Goal: Feedback & Contribution: Submit feedback/report problem

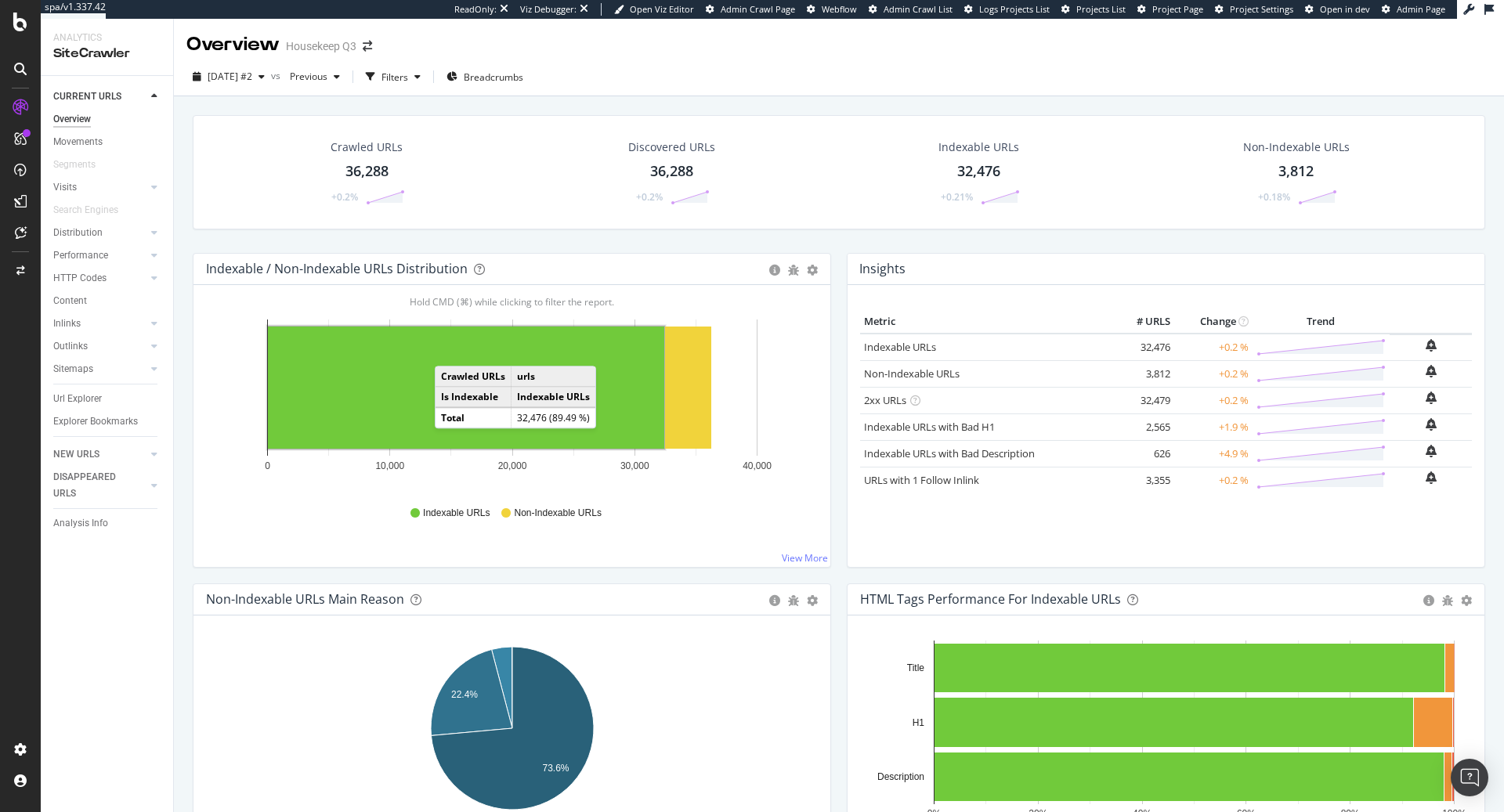
click at [450, 349] on rect "A chart." at bounding box center [466, 388] width 397 height 122
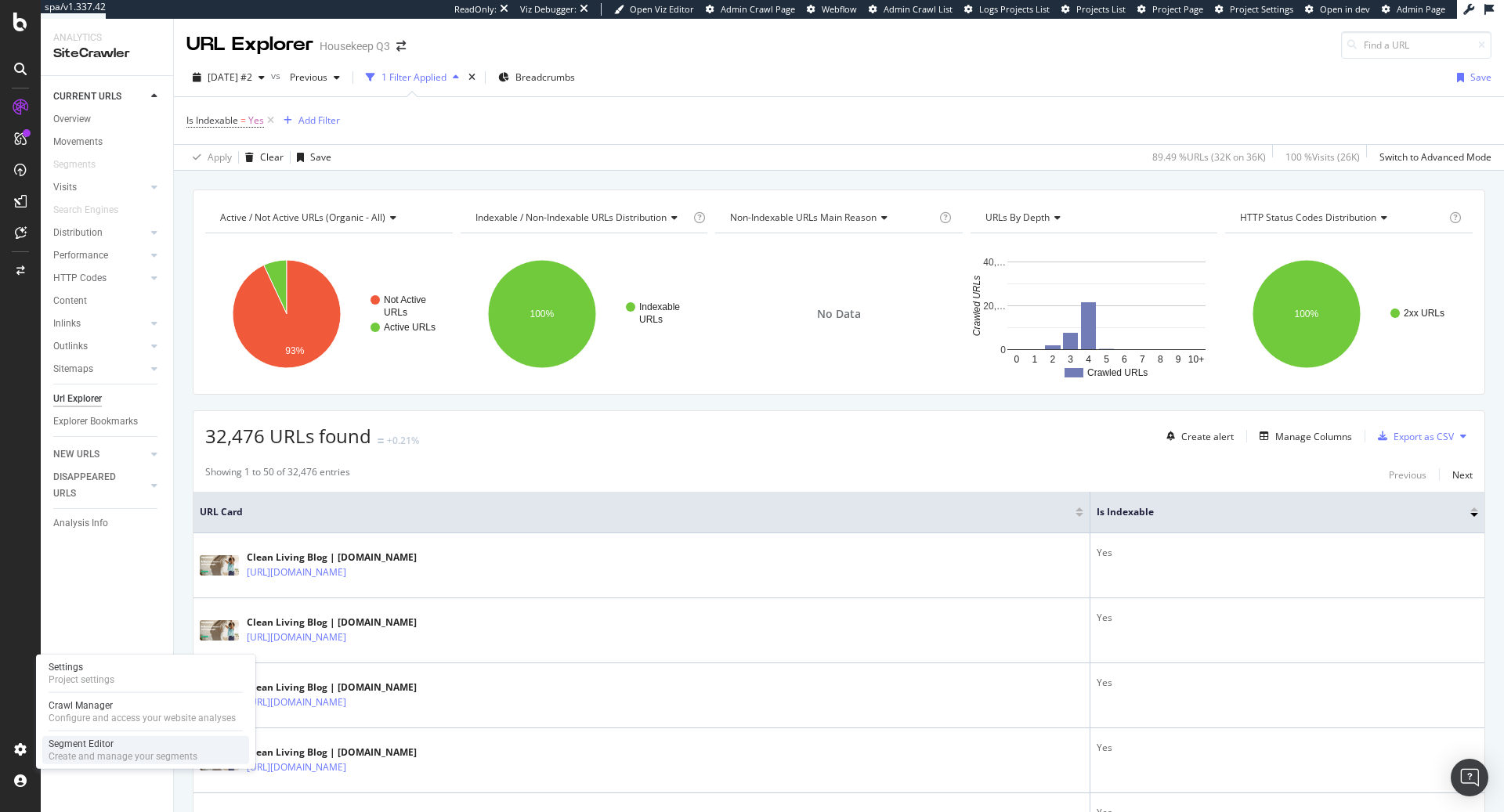
click at [83, 742] on div "Segment Editor" at bounding box center [122, 744] width 148 height 13
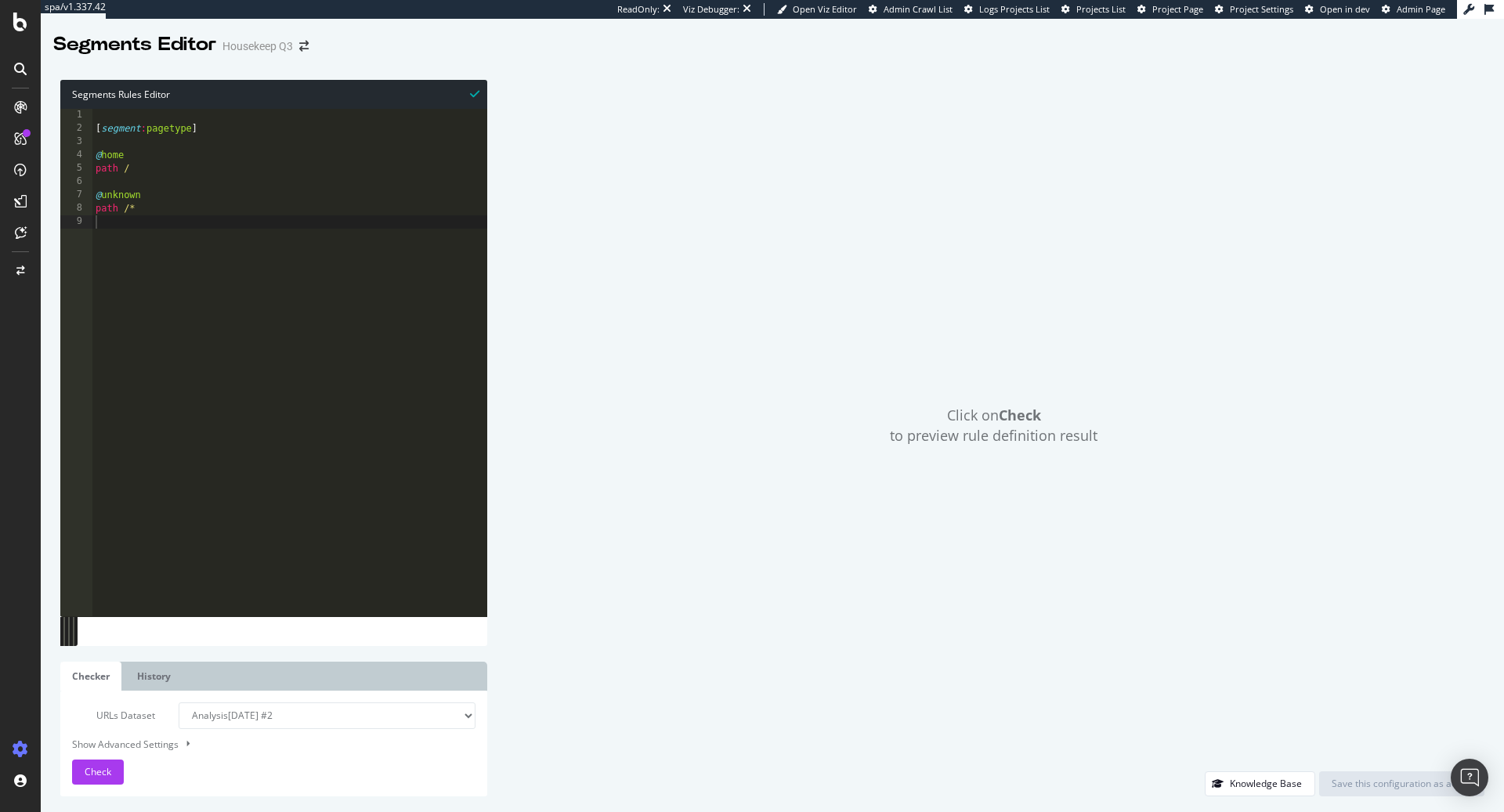
click at [202, 156] on div "[ segment : pagetype ] @ home path / @ unknown path /*" at bounding box center [289, 375] width 395 height 535
type textarea "path /"
type textarea "@blog"
click at [274, 208] on div "[ segment : pagetype ] @ home path / @ blog path /blog @ unknown path /*" at bounding box center [292, 375] width 390 height 535
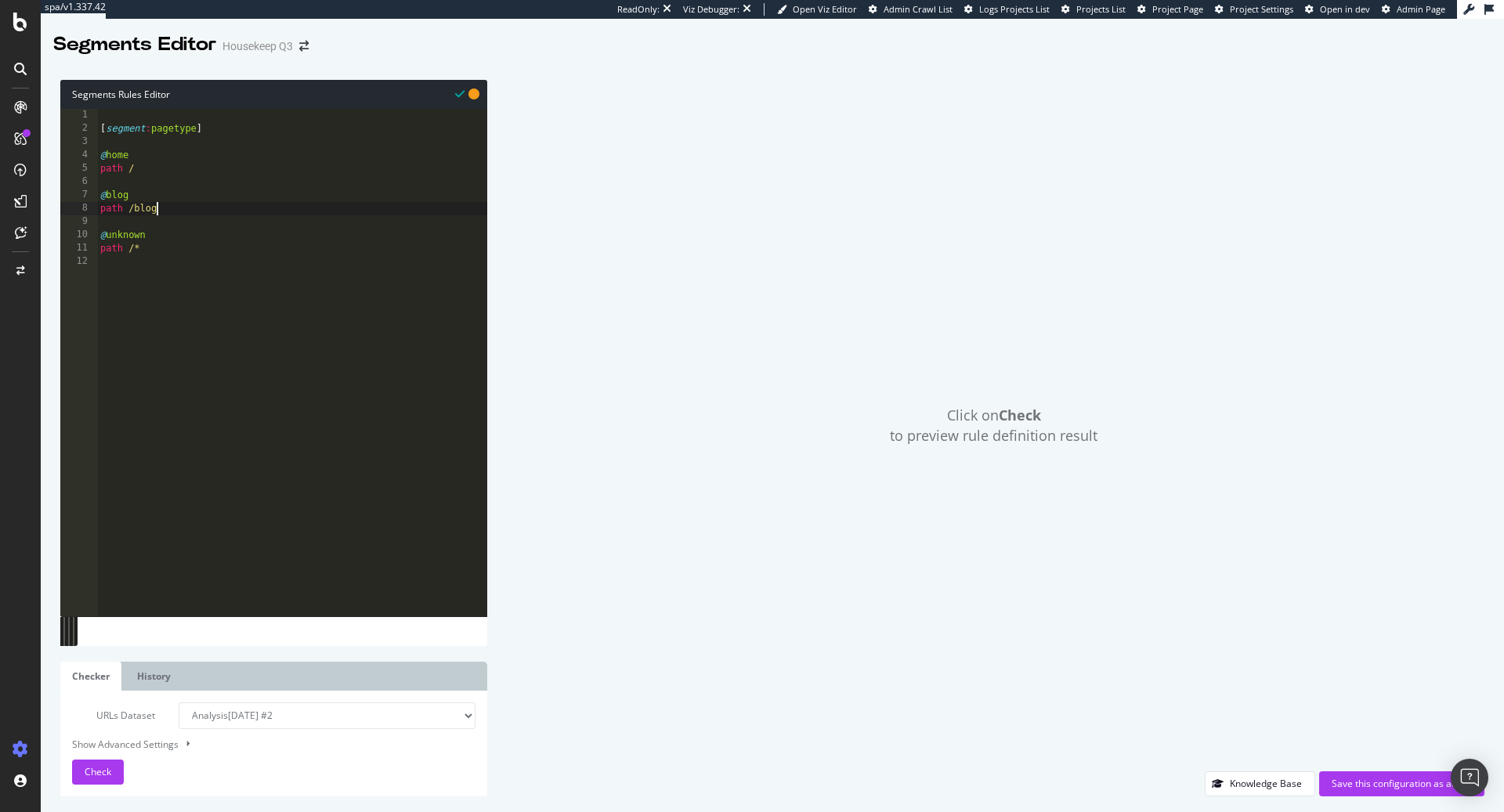
type textarea "path /blog*"
type textarea "@cleaning-guides"
type textarea "path /cleaning-guides*"
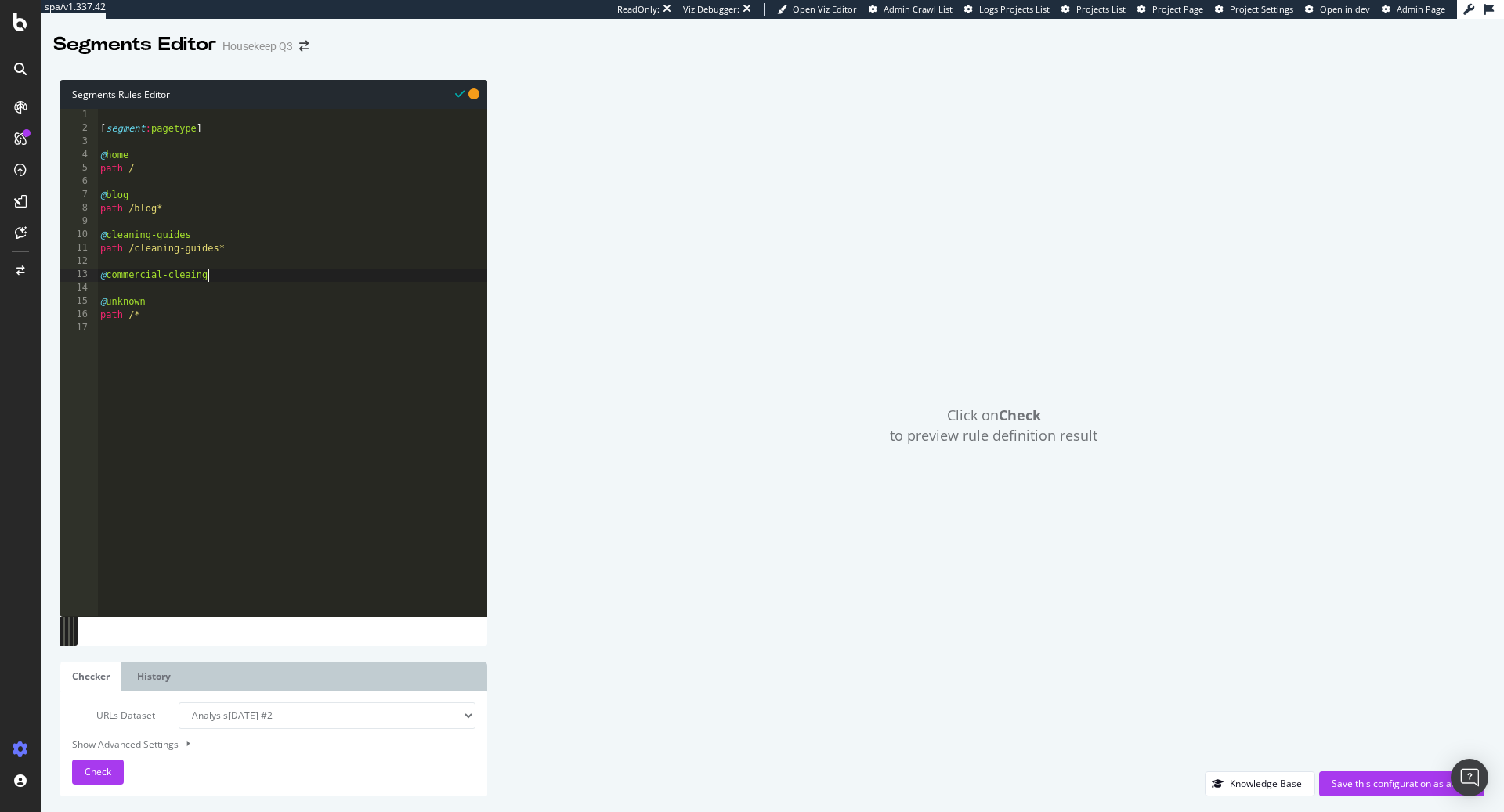
scroll to position [0, 8]
type textarea "@commercial-cleaning"
type textarea "path /commercial-cleaning*"
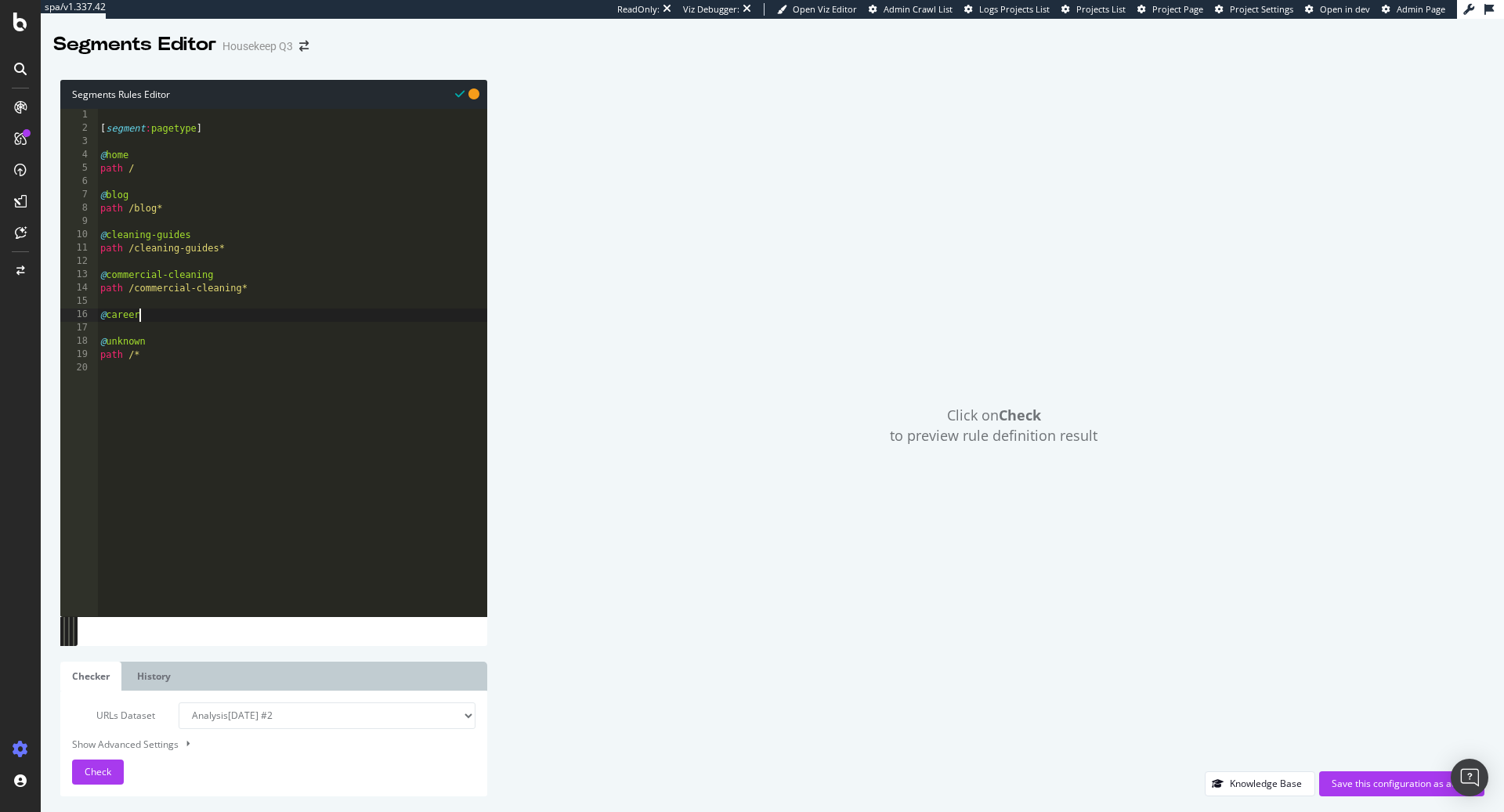
type textarea "@careers"
type textarea "path /careers*"
type textarea "@cost-guide"
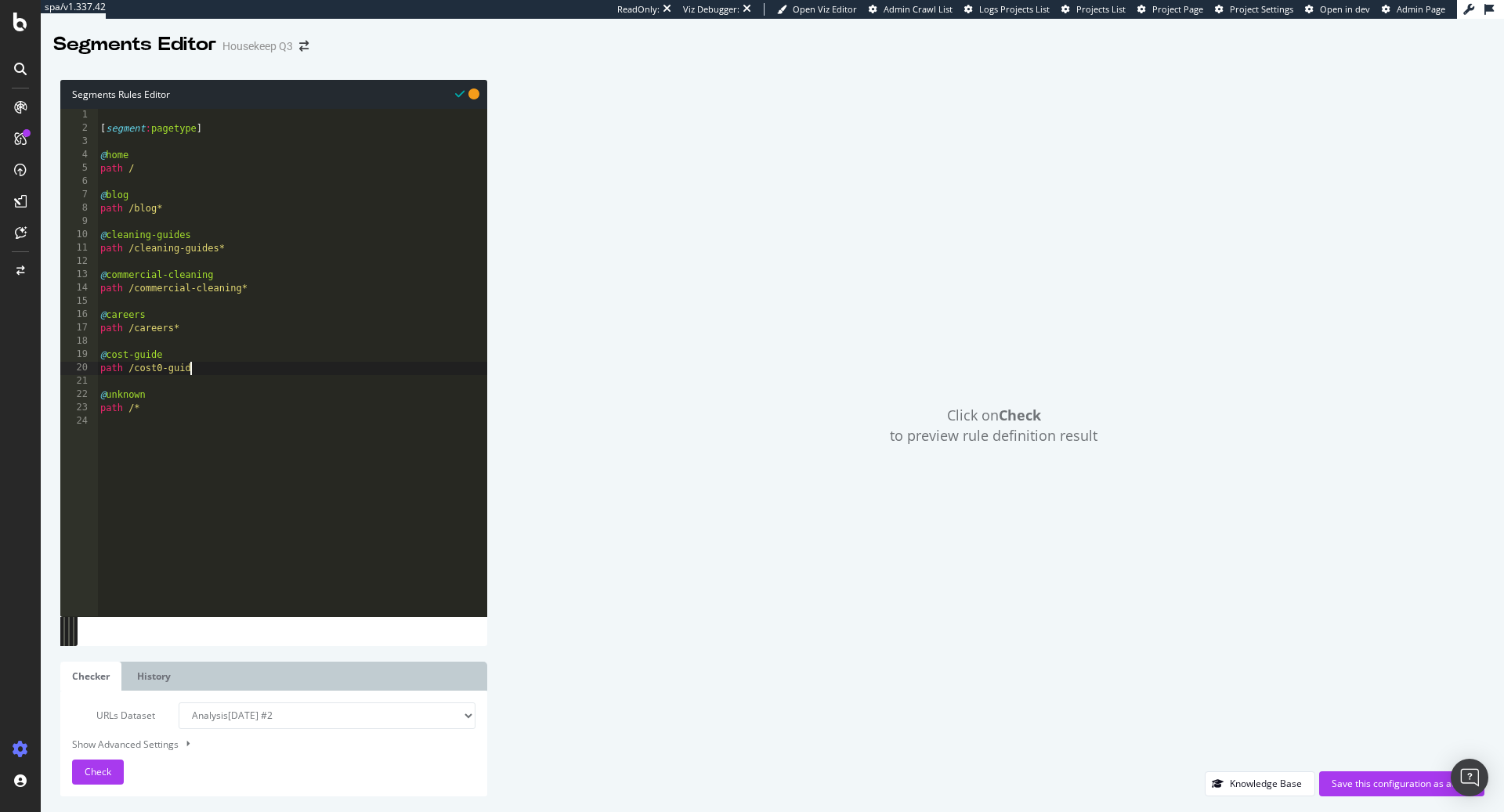
scroll to position [0, 7]
type textarea "path /cost-guide"
click at [277, 369] on div "[ segment : pagetype ] @ home path / @ blog path /blog* @ cleaning-guides path …" at bounding box center [292, 375] width 390 height 535
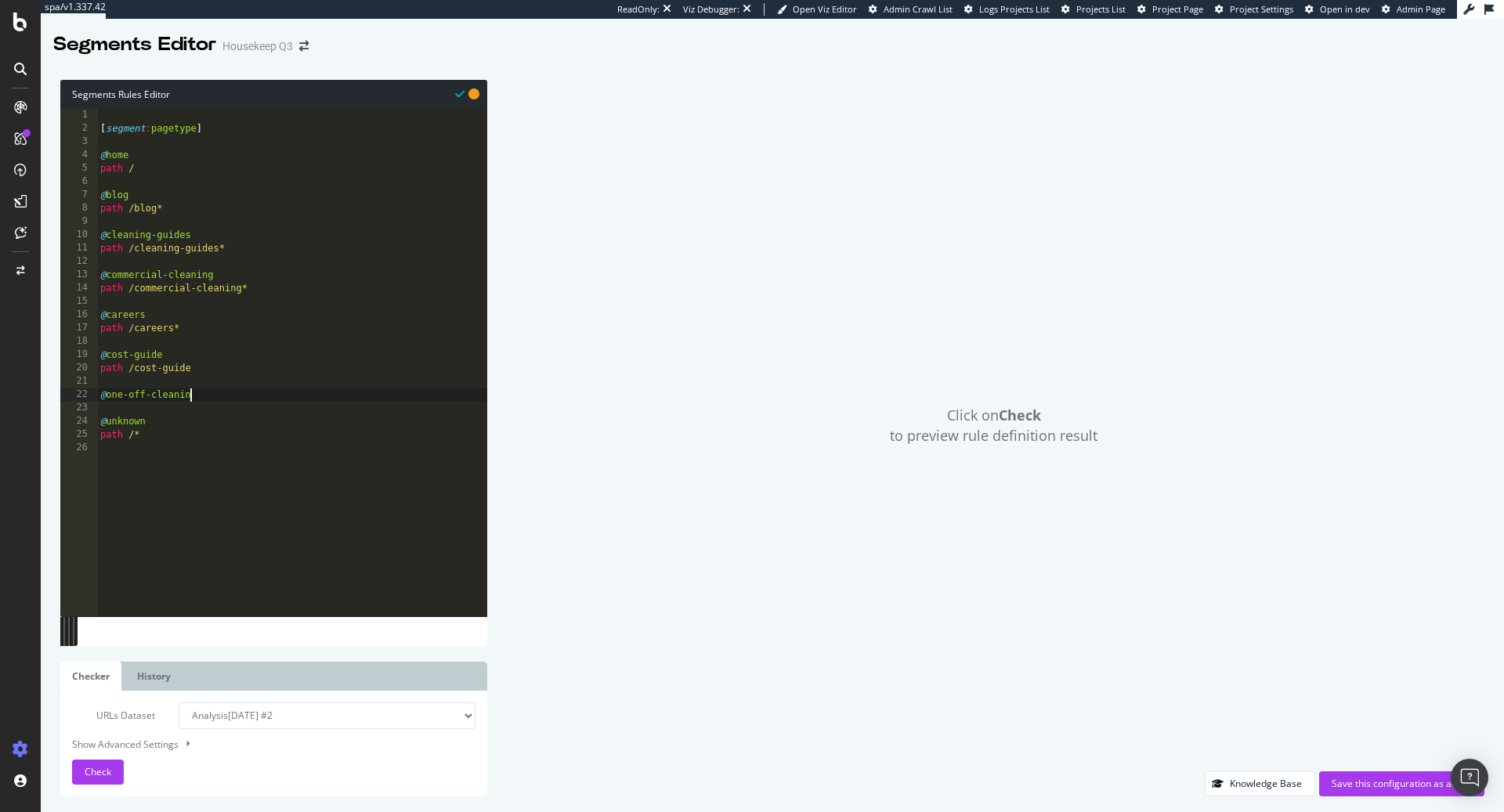
type textarea "@one-off-cleaning"
type textarea "path /one-off-cleaning"
type textarea "@contact"
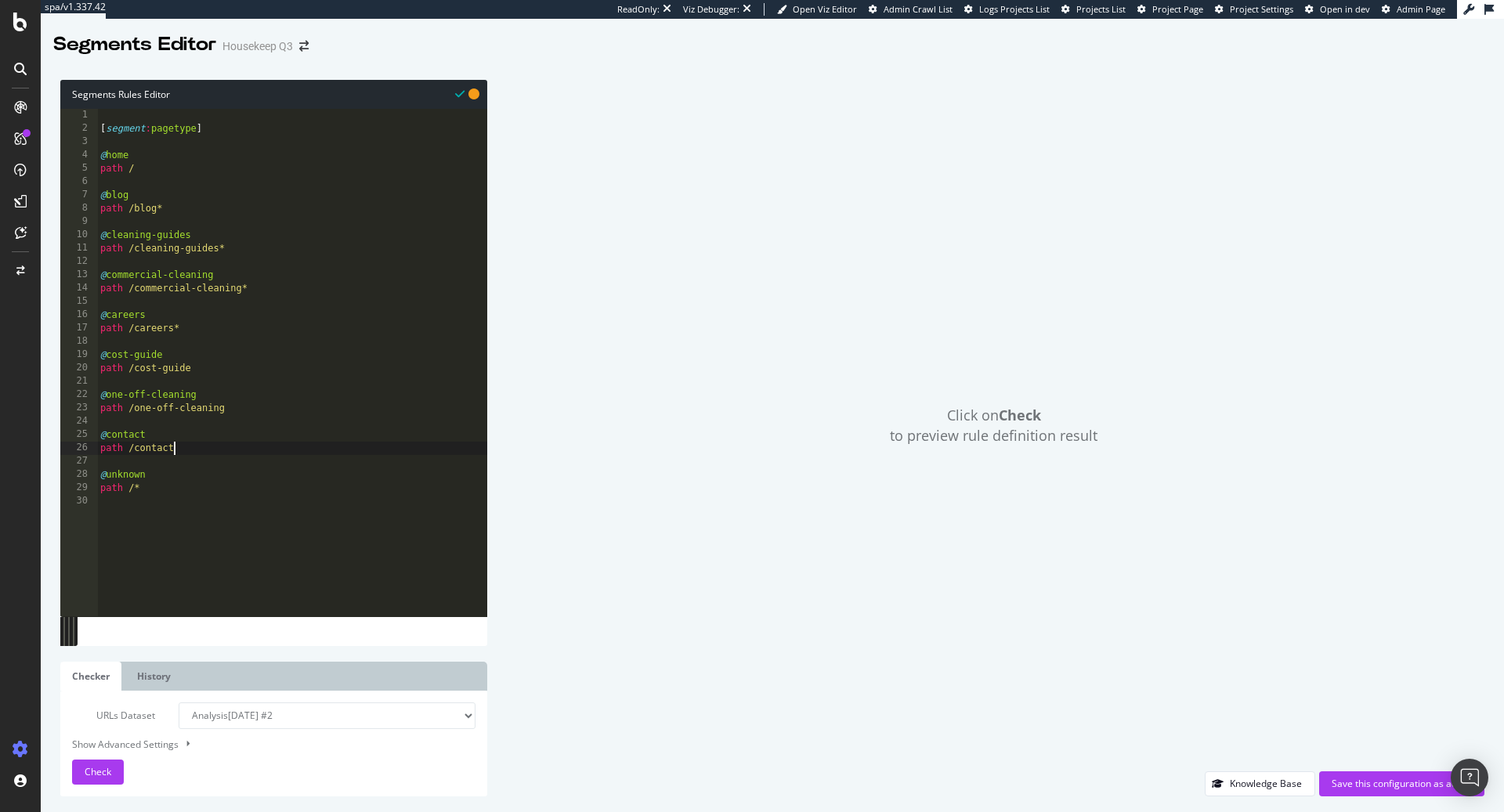
type textarea "path /contact*"
click at [229, 419] on div "[ segment : pagetype ] @ home path / @ blog path /blog* @ cleaning-guides path …" at bounding box center [292, 375] width 390 height 535
click at [241, 408] on div "[ segment : pagetype ] @ home path / @ blog path /blog* @ cleaning-guides path …" at bounding box center [292, 375] width 390 height 535
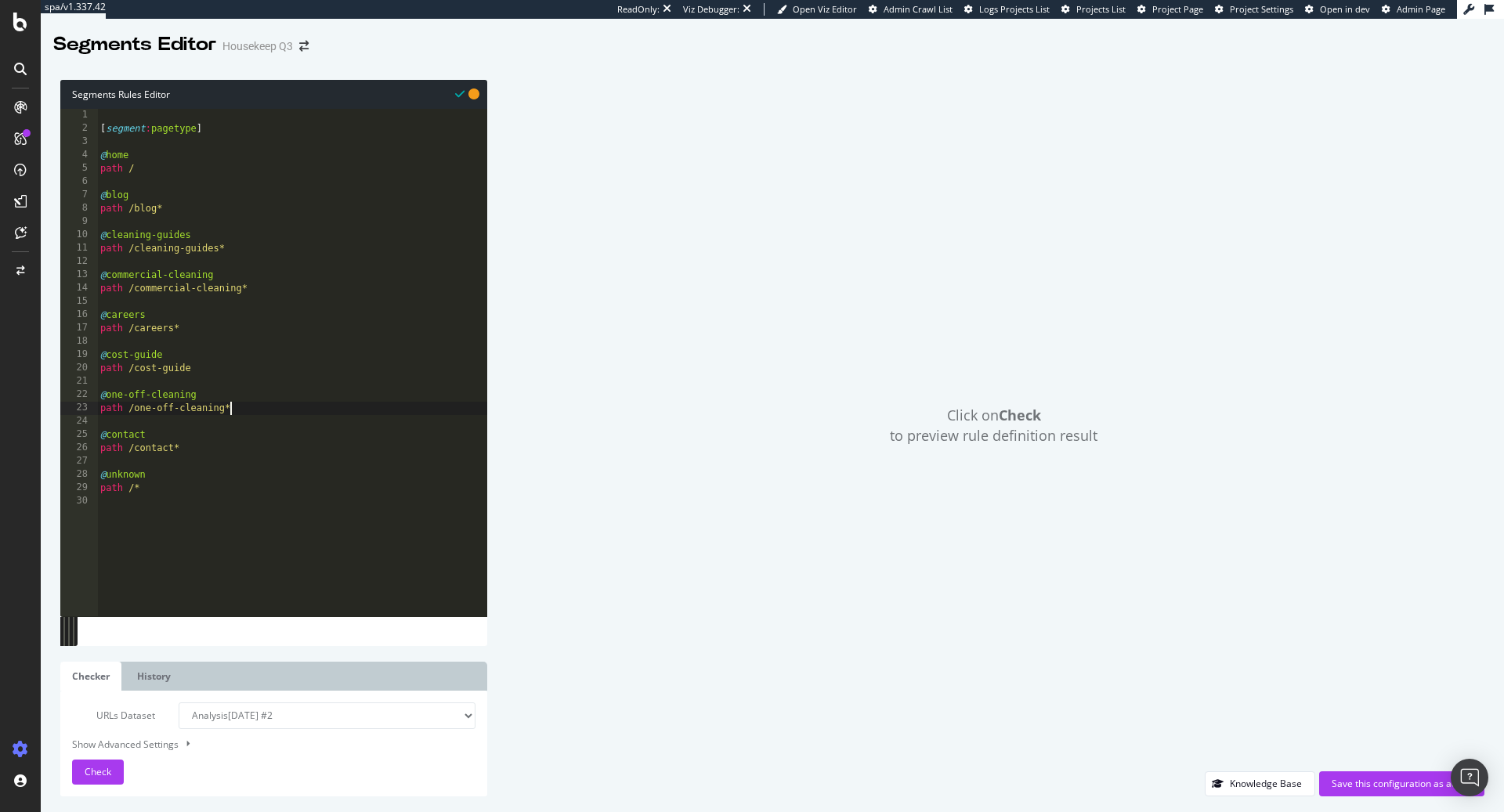
click at [216, 372] on div "[ segment : pagetype ] @ home path / @ blog path /blog* @ cleaning-guides path …" at bounding box center [292, 375] width 390 height 535
click at [224, 444] on div "[ segment : pagetype ] @ home path / @ blog path /blog* @ cleaning-guides path …" at bounding box center [292, 375] width 390 height 535
type textarea "path /contact*"
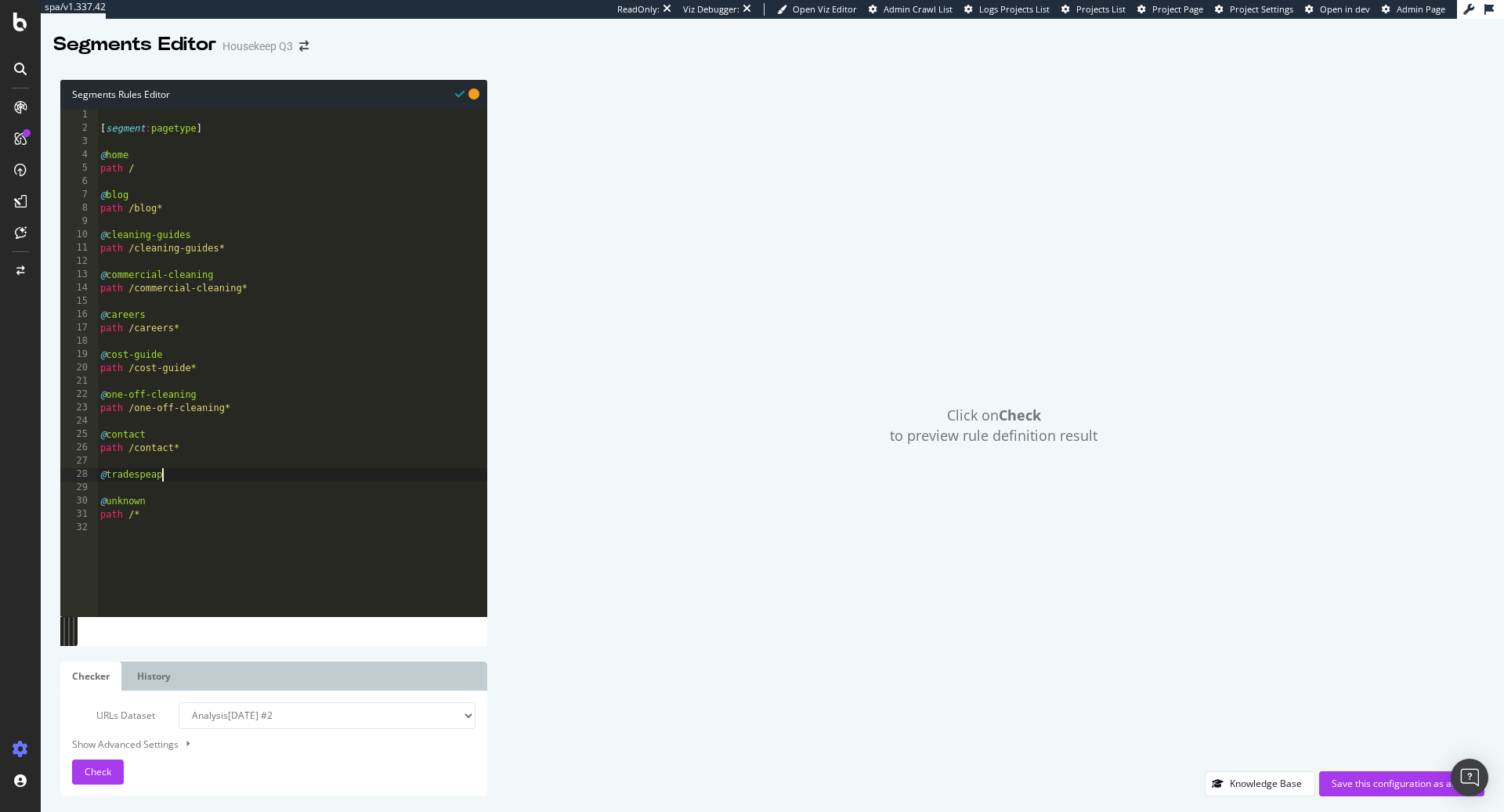
type textarea "@tradespeaple"
click at [155, 473] on div "[ segment : pagetype ] @ home path / @ blog path /blog* @ cleaning-guides path …" at bounding box center [292, 375] width 390 height 535
click at [244, 523] on div "[ segment : pagetype ] @ home path / @ blog path /blog* @ cleaning-guides path …" at bounding box center [292, 375] width 390 height 535
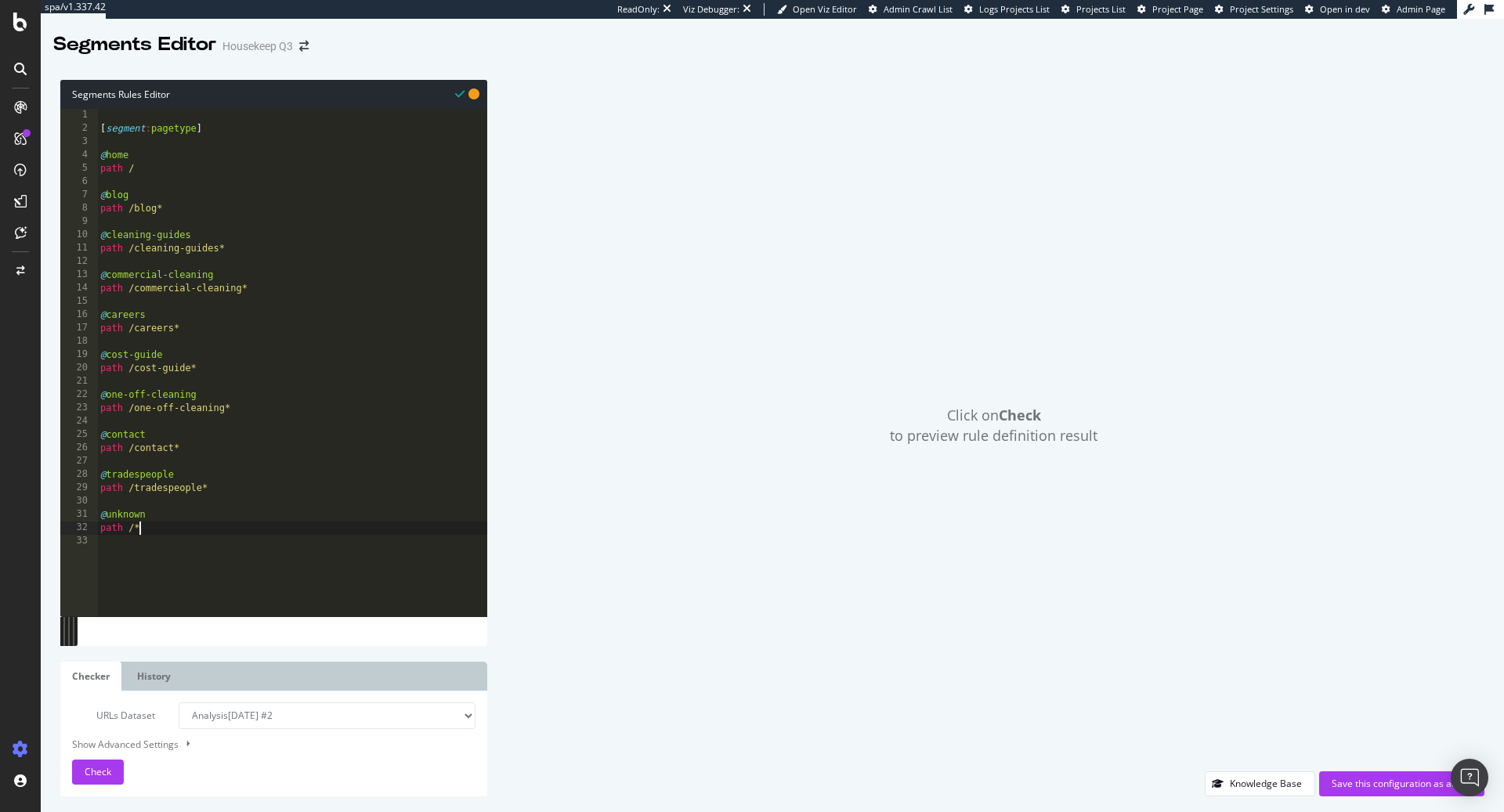
scroll to position [0, 2]
click at [250, 486] on div "[ segment : pagetype ] @ home path / @ blog path /blog* @ cleaning-guides path …" at bounding box center [292, 375] width 390 height 535
type textarea "path /tradespeople*"
type textarea "£"
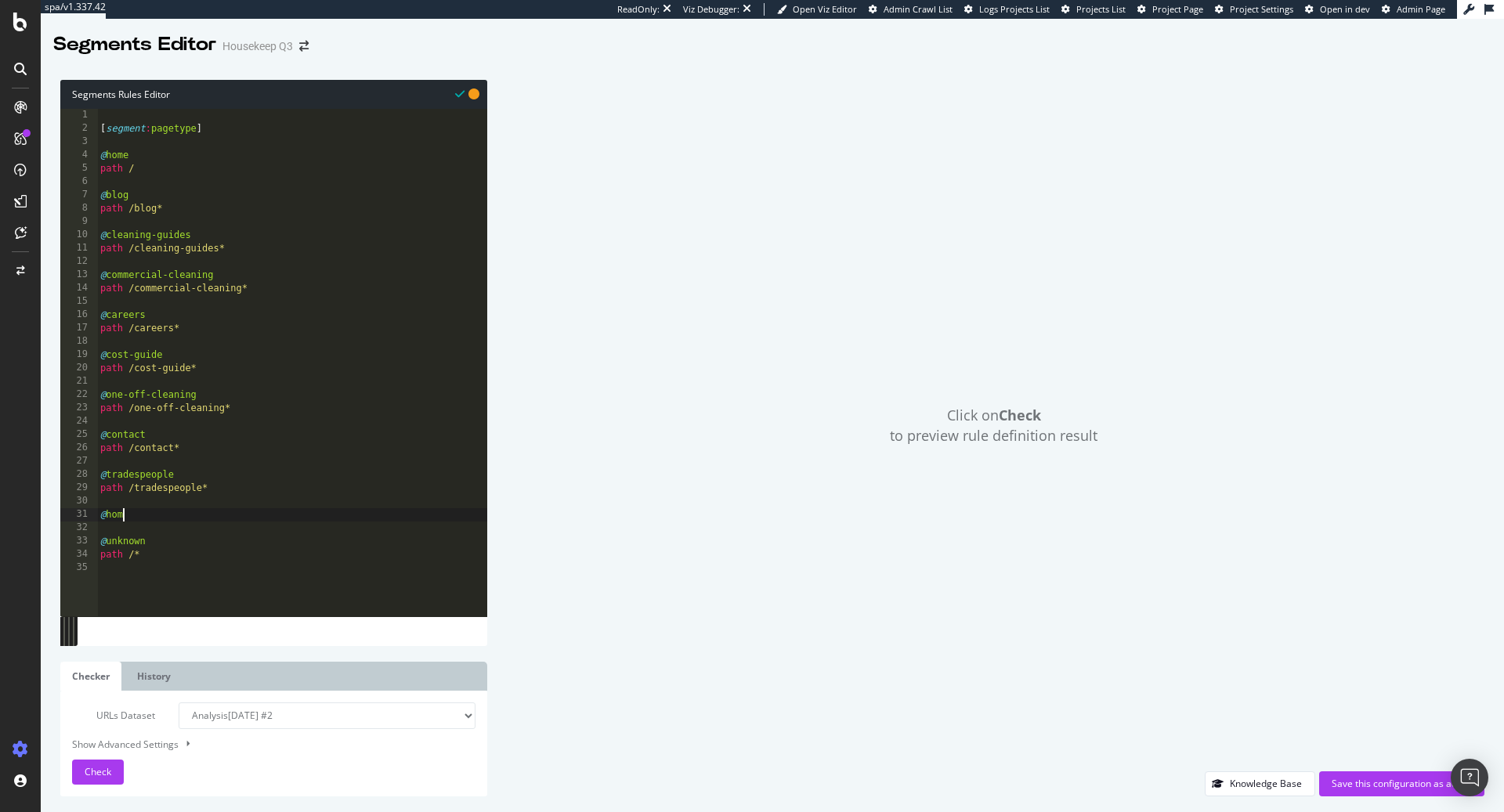
scroll to position [0, 2]
type textarea "@home-cleaning"
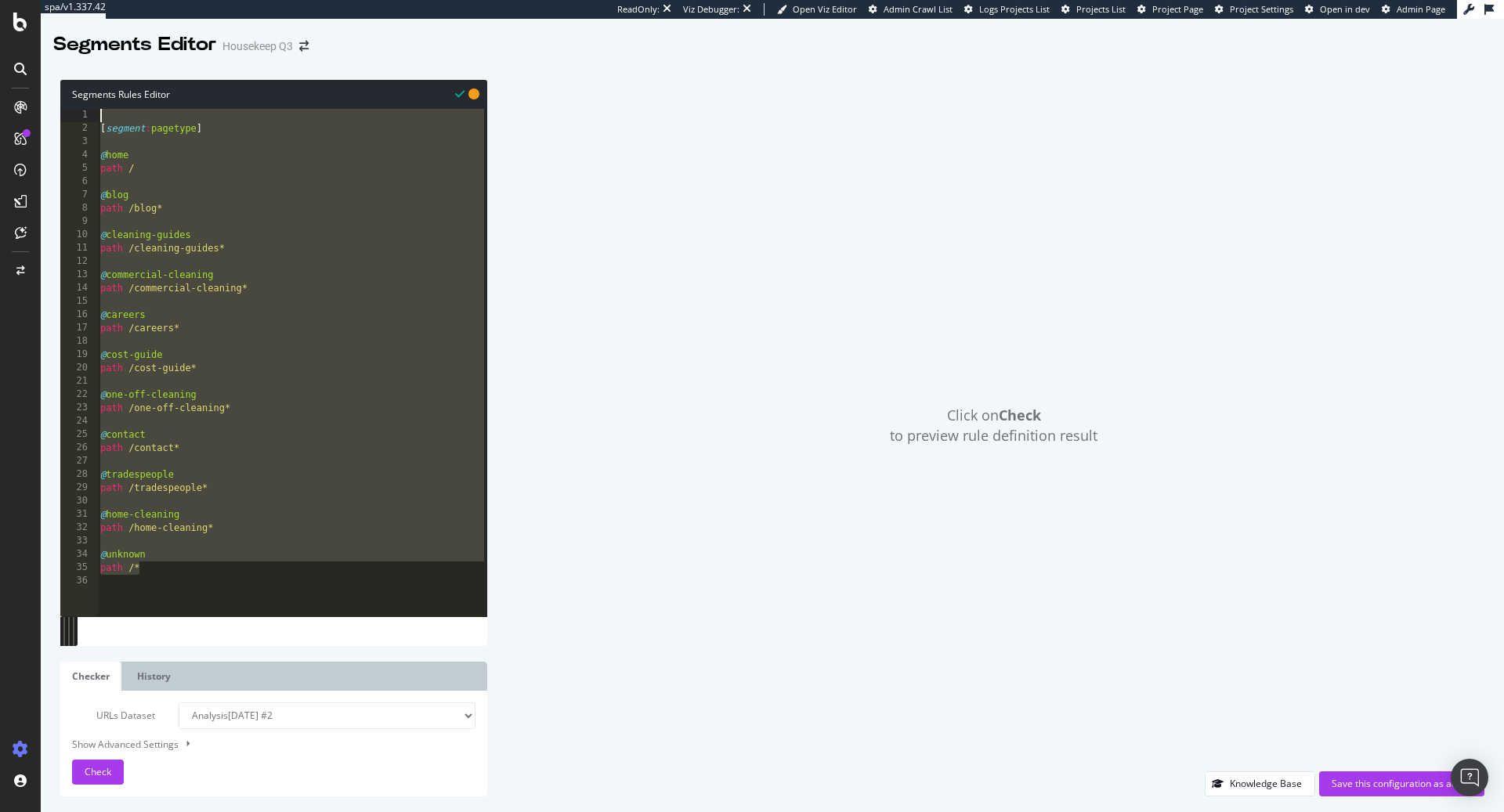
drag, startPoint x: 173, startPoint y: 569, endPoint x: 67, endPoint y: 120, distance: 461.3
click at [67, 120] on div "path /home-cleaning* 1 2 3 4 5 6 7 8 9 10 11 12 13 14 15 16 17 18 19 20 21 22 2…" at bounding box center [274, 362] width 427 height 507
type textarea "[segment:pagetype]"
click at [207, 137] on div "[ segment : pagetype ] @ home path / @ blog path /blog* @ cleaning-guides path …" at bounding box center [292, 375] width 390 height 535
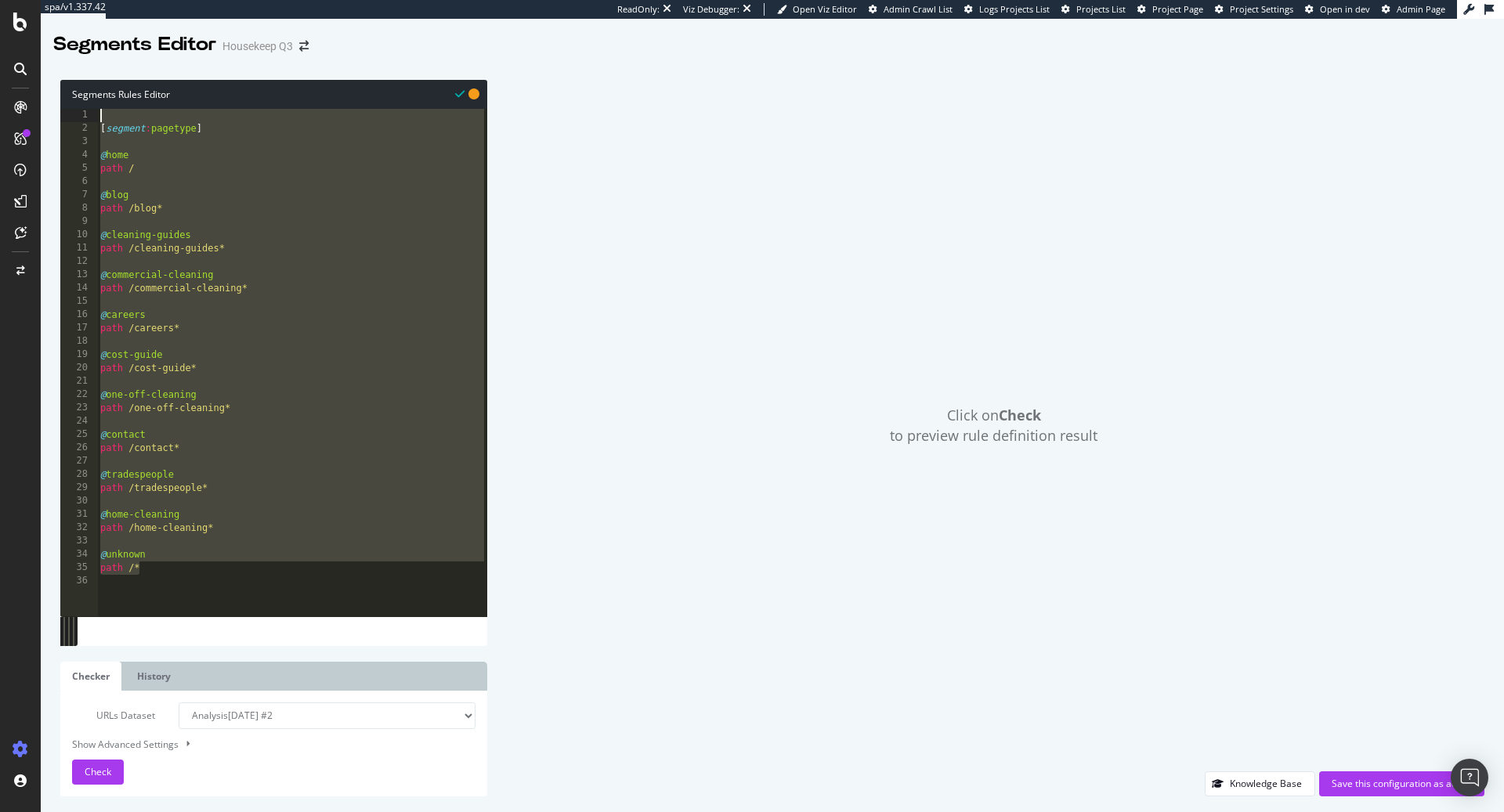
scroll to position [0, 0]
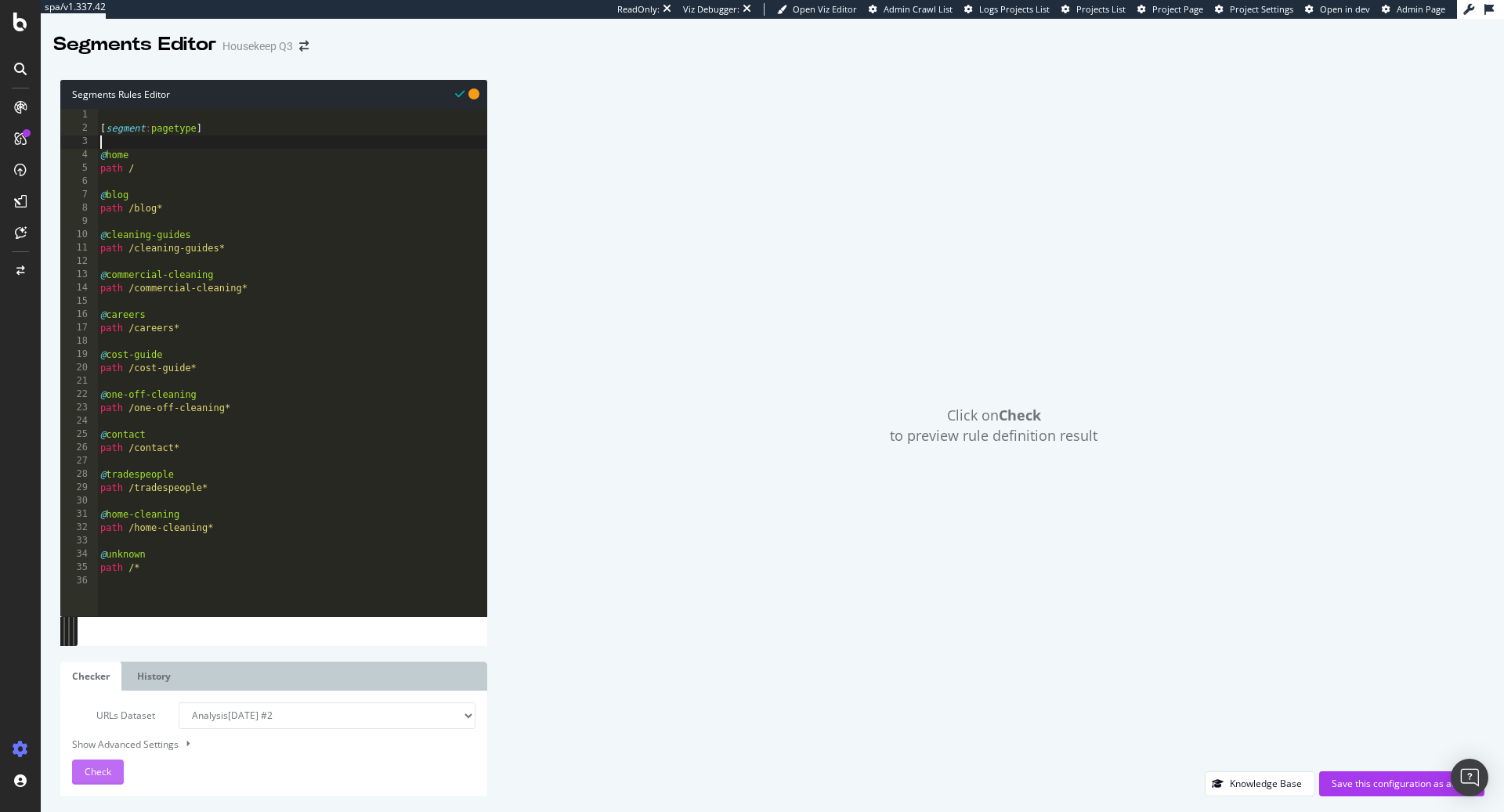
click at [101, 767] on span "Check" at bounding box center [97, 772] width 26 height 14
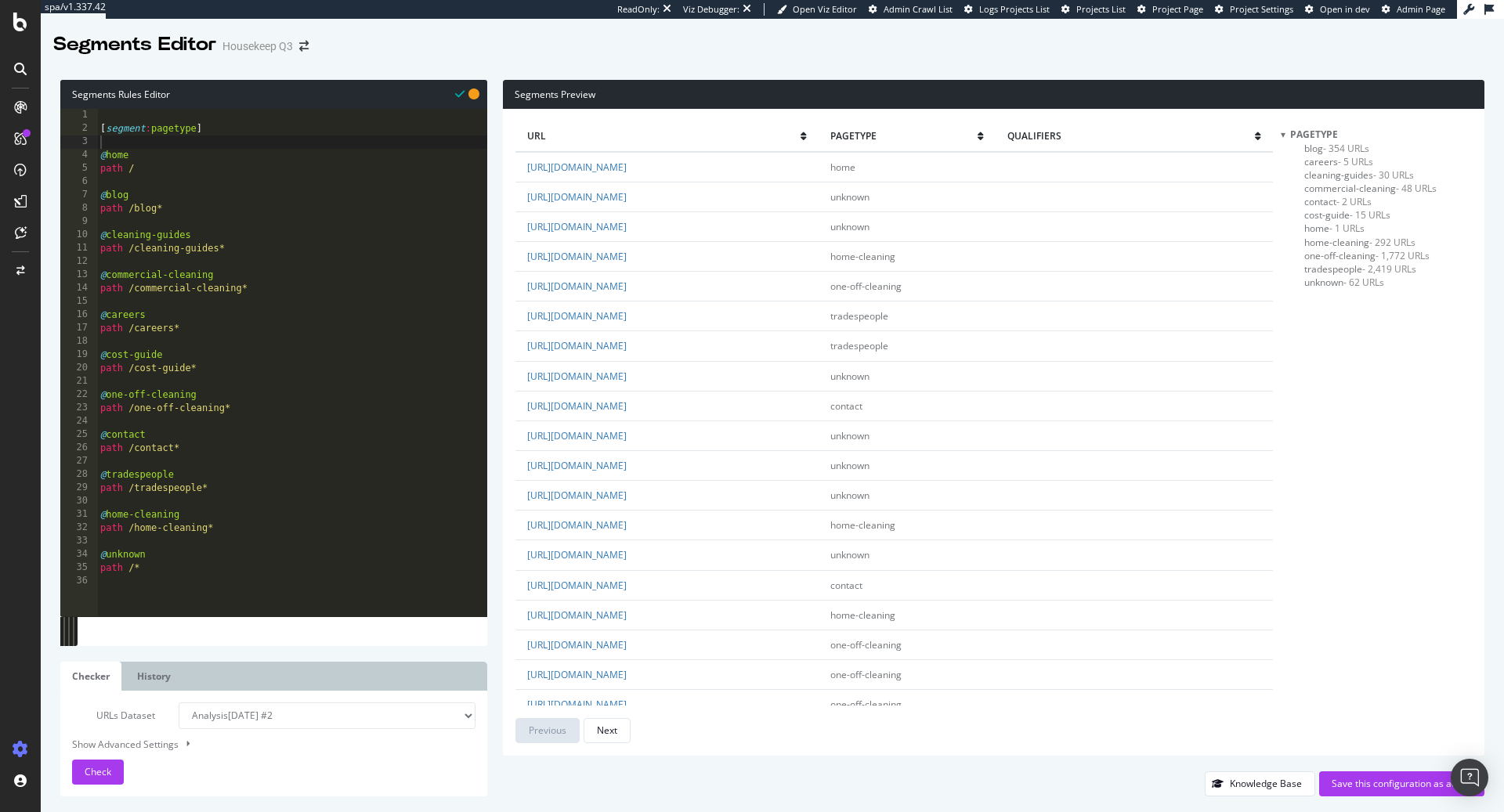
type textarea "path /home-cleaning*"
click at [223, 531] on div "[ segment : pagetype ] @ home path / @ blog path /blog* @ cleaning-guides path …" at bounding box center [292, 375] width 390 height 535
type textarea "@reviews"
type textarea "o"
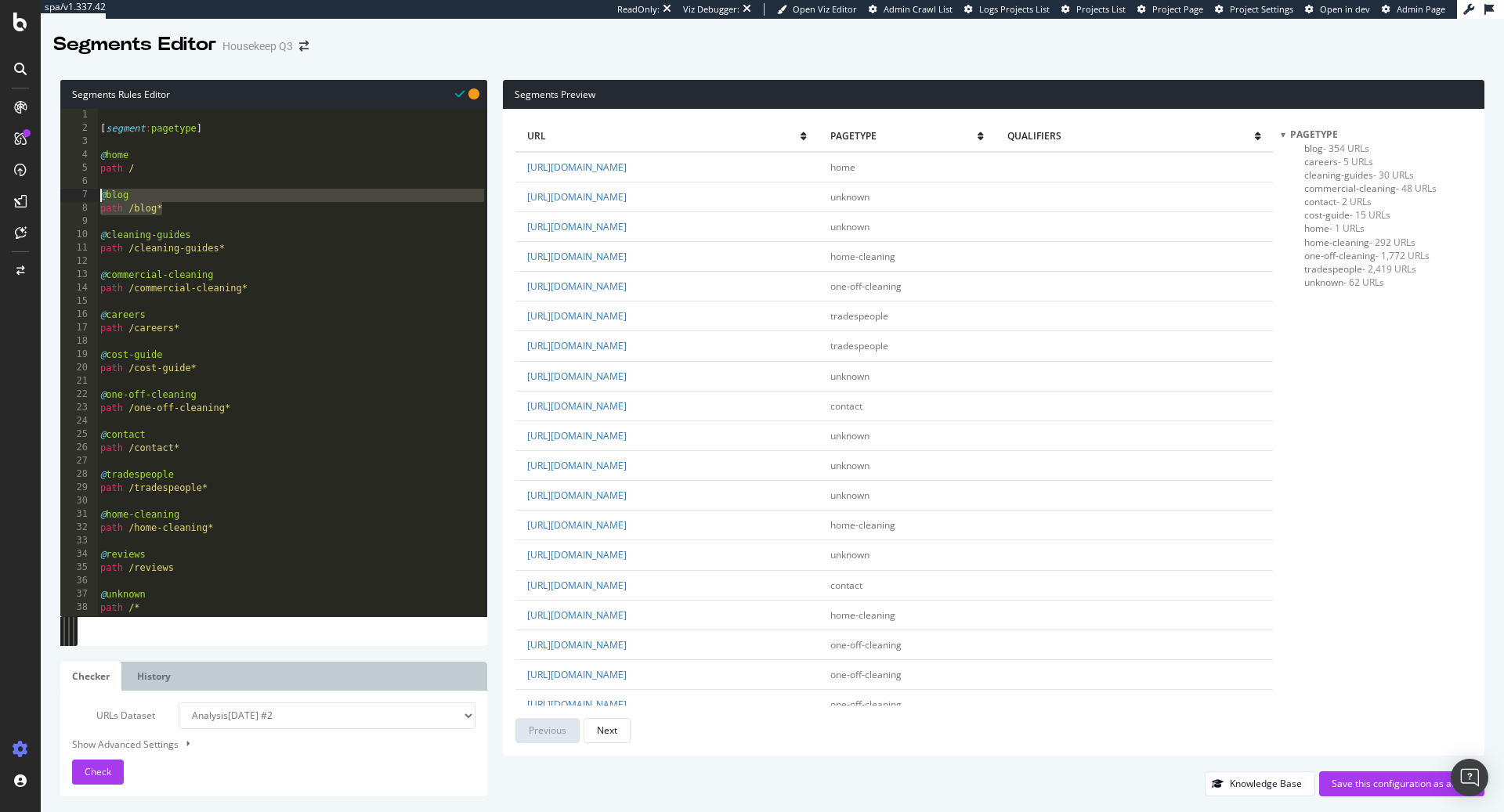
drag, startPoint x: 193, startPoint y: 208, endPoint x: 73, endPoint y: 190, distance: 121.3
click at [73, 190] on div "path /reviews 1 2 3 4 5 6 7 8 9 10 11 12 13 14 15 16 17 18 19 20 21 22 23 24 25…" at bounding box center [274, 362] width 427 height 507
type textarea "@blog path /blog*"
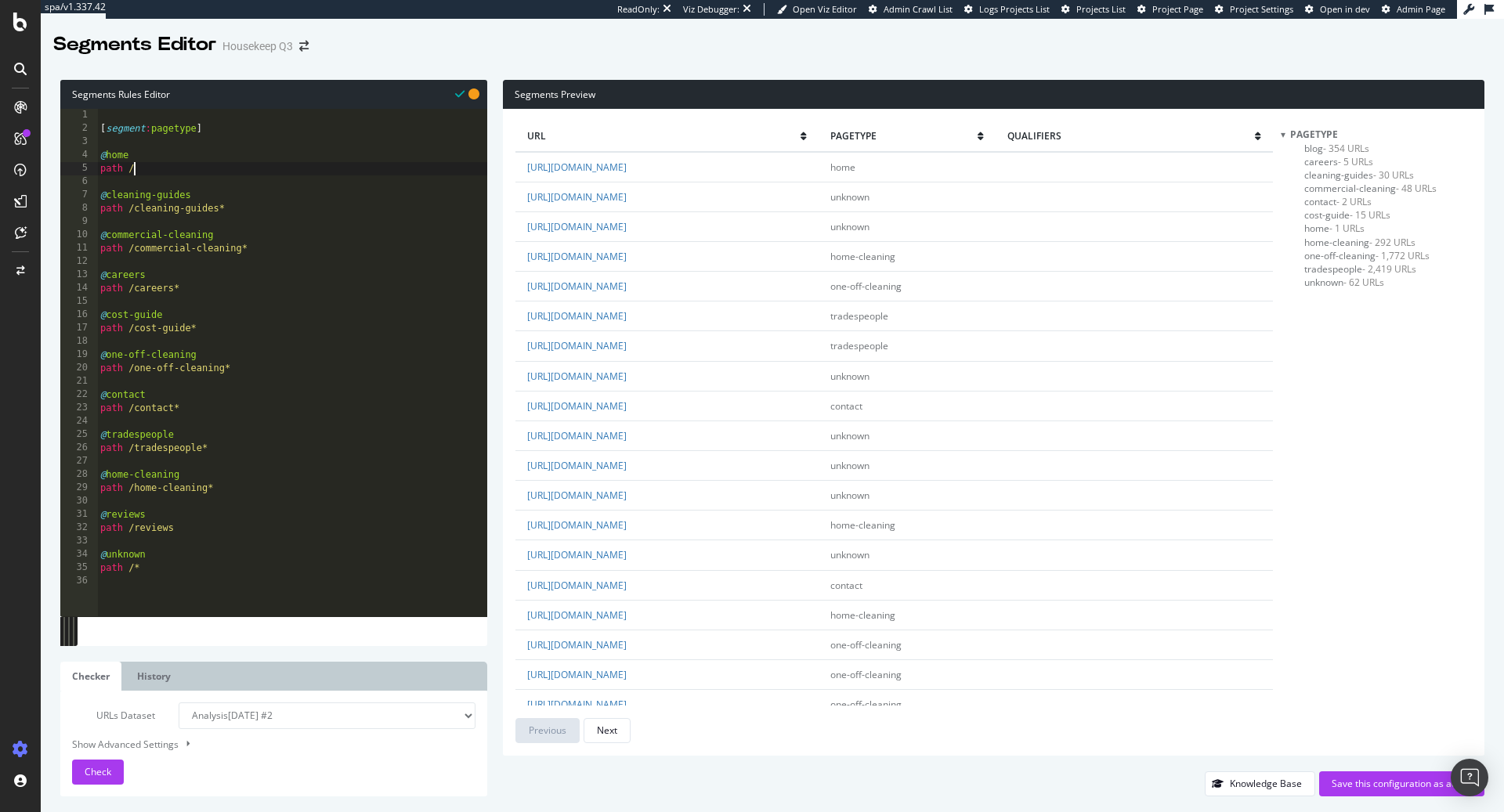
click at [190, 531] on div "[ segment : pagetype ] @ home path / @ cleaning-guides path /cleaning-guides* @…" at bounding box center [292, 375] width 390 height 535
type textarea "path /reviews"
paste textarea "path /blog*"
drag, startPoint x: 246, startPoint y: 443, endPoint x: 78, endPoint y: 436, distance: 168.1
click at [78, 436] on div "path /blog* 1 2 3 4 5 6 7 8 9 10 11 12 13 14 15 16 17 18 19 20 21 22 23 24 25 2…" at bounding box center [274, 362] width 427 height 507
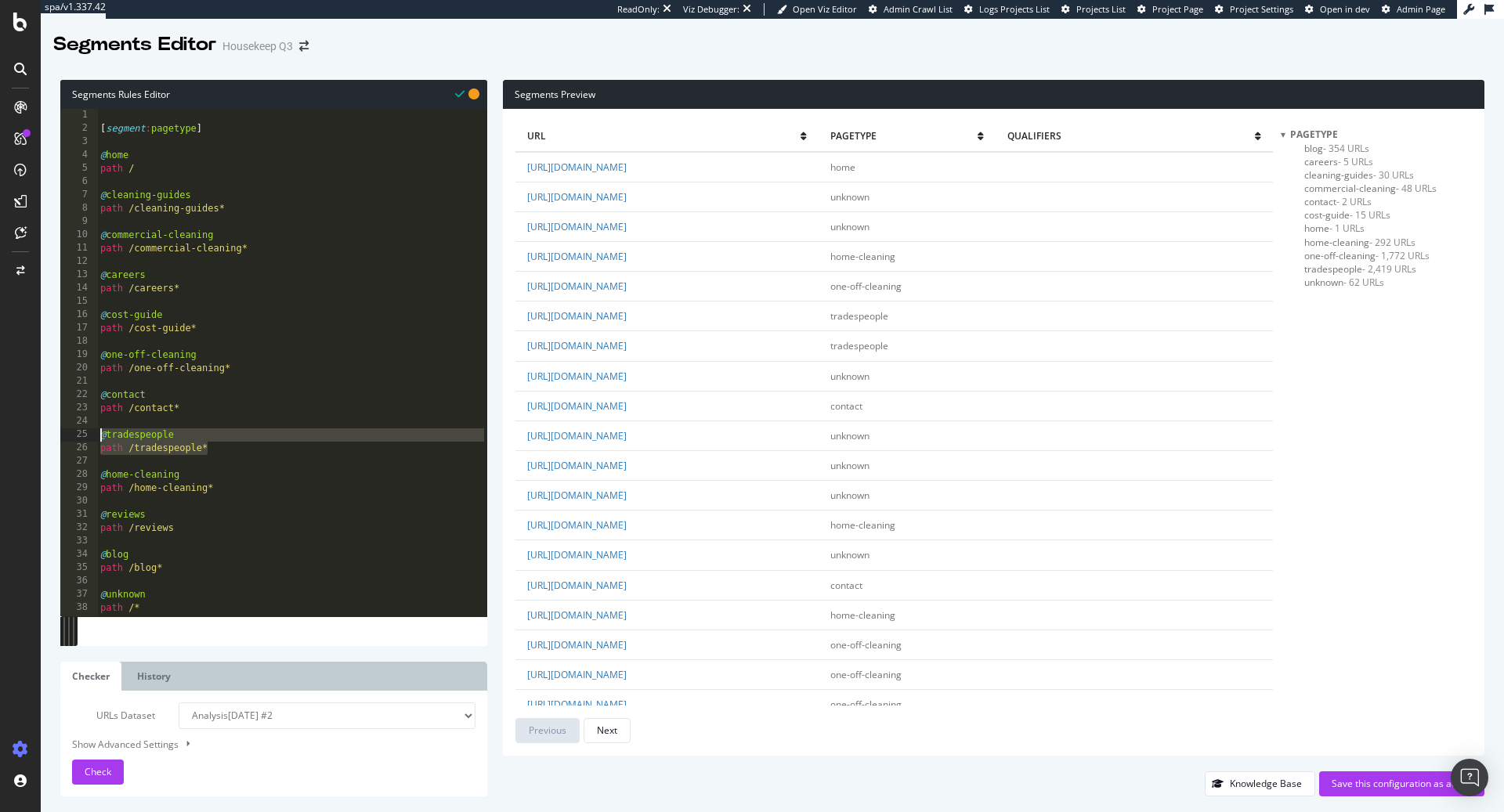
type textarea "@tradespeople path /tradespeople*"
click at [185, 166] on div "[ segment : pagetype ] @ home path / @ cleaning-guides path /cleaning-guides* @…" at bounding box center [292, 375] width 390 height 535
type textarea "path /"
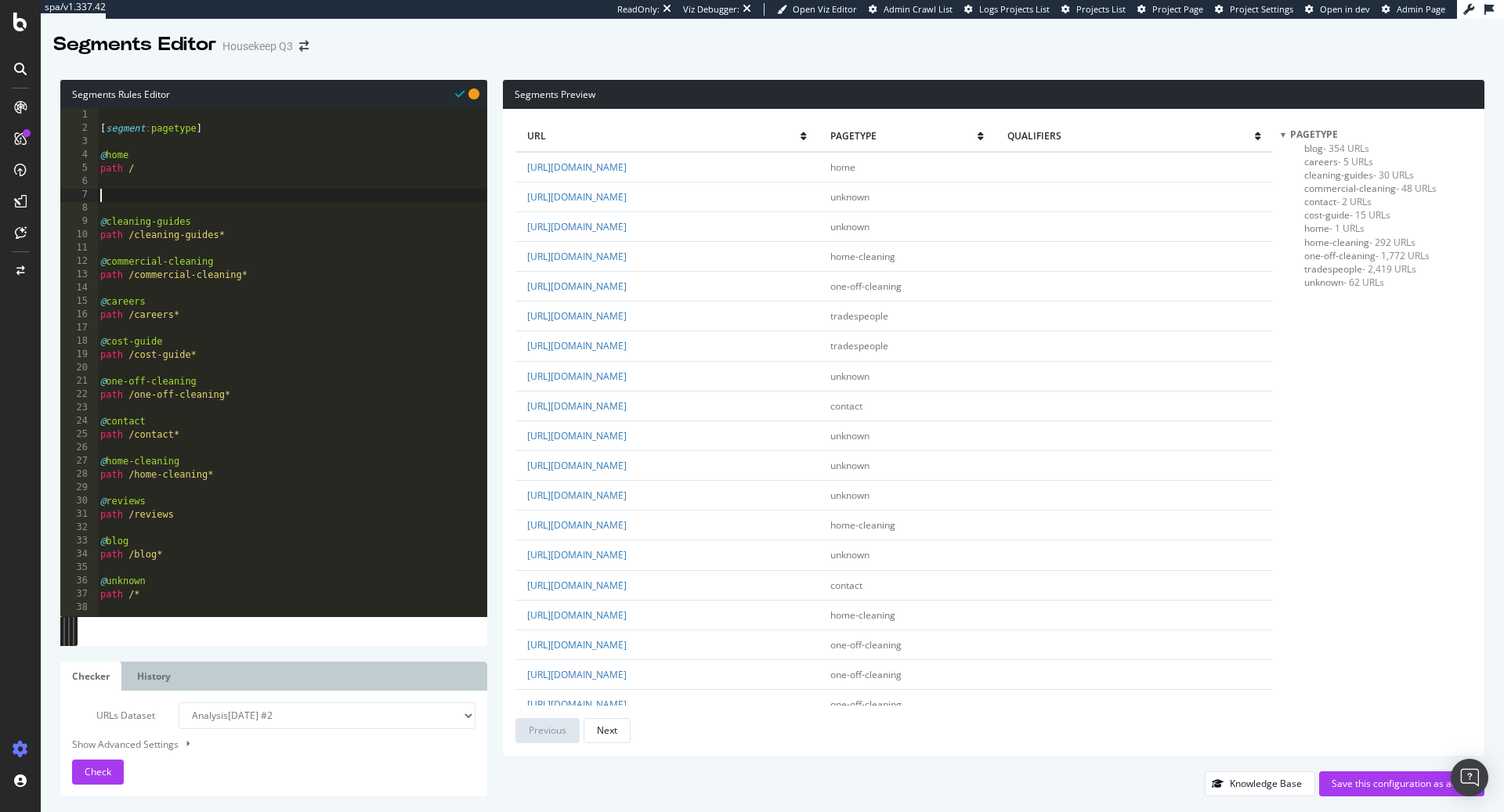
paste textarea "path /tradespeople*"
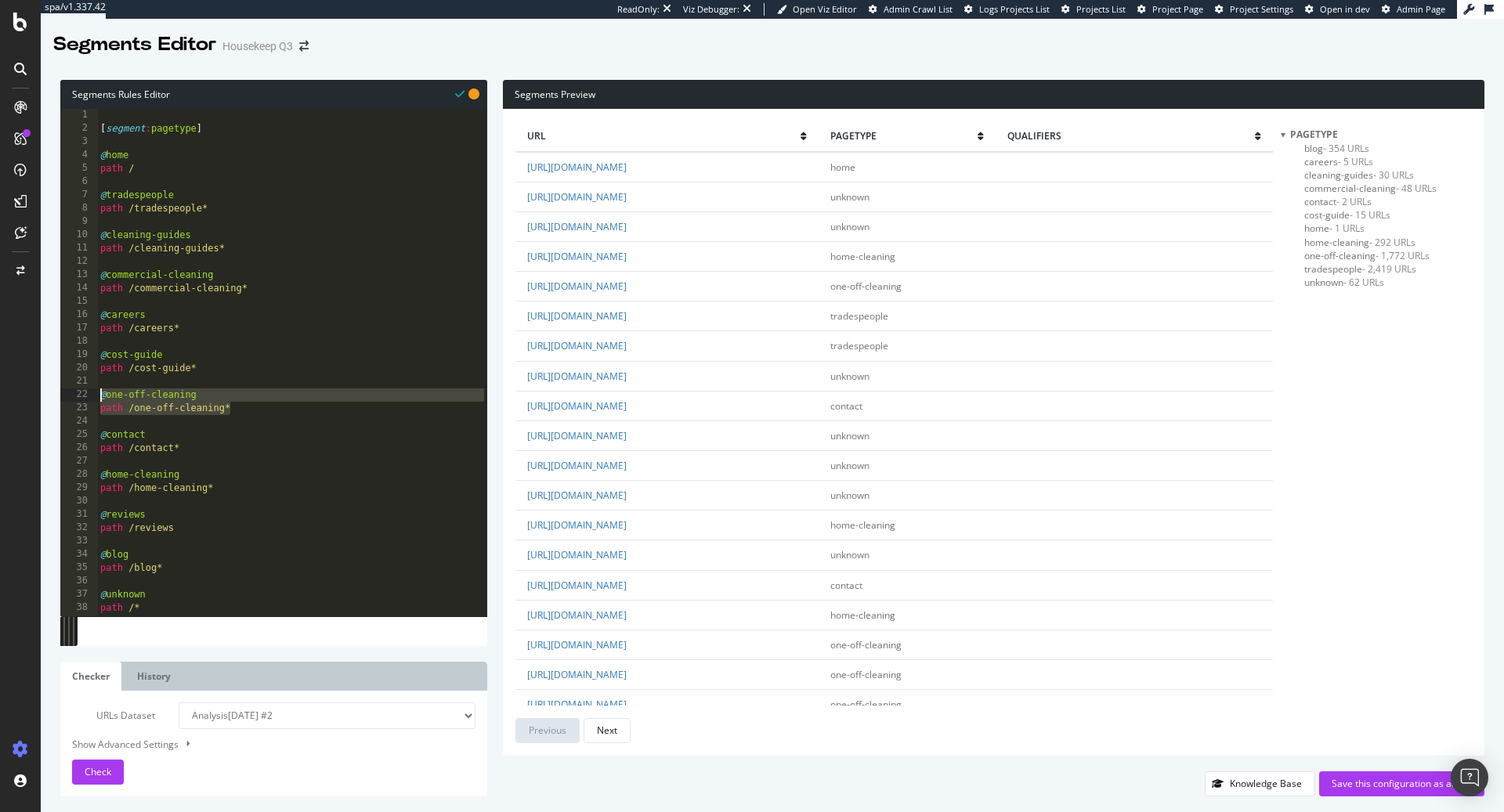
drag, startPoint x: 252, startPoint y: 411, endPoint x: 85, endPoint y: 398, distance: 167.5
click at [85, 398] on div "path /tradespeople* 1 2 3 4 5 6 7 8 9 10 11 12 13 14 15 16 17 18 19 20 21 22 23…" at bounding box center [274, 362] width 427 height 507
type textarea "@one-off-cleaning path /one-off-cleaning*"
click at [250, 251] on div "[ segment : pagetype ] @ home path / @ tradespeople path /tradespeople* @ clean…" at bounding box center [292, 375] width 390 height 535
click at [234, 209] on div "[ segment : pagetype ] @ home path / @ tradespeople path /tradespeople* @ clean…" at bounding box center [292, 375] width 390 height 535
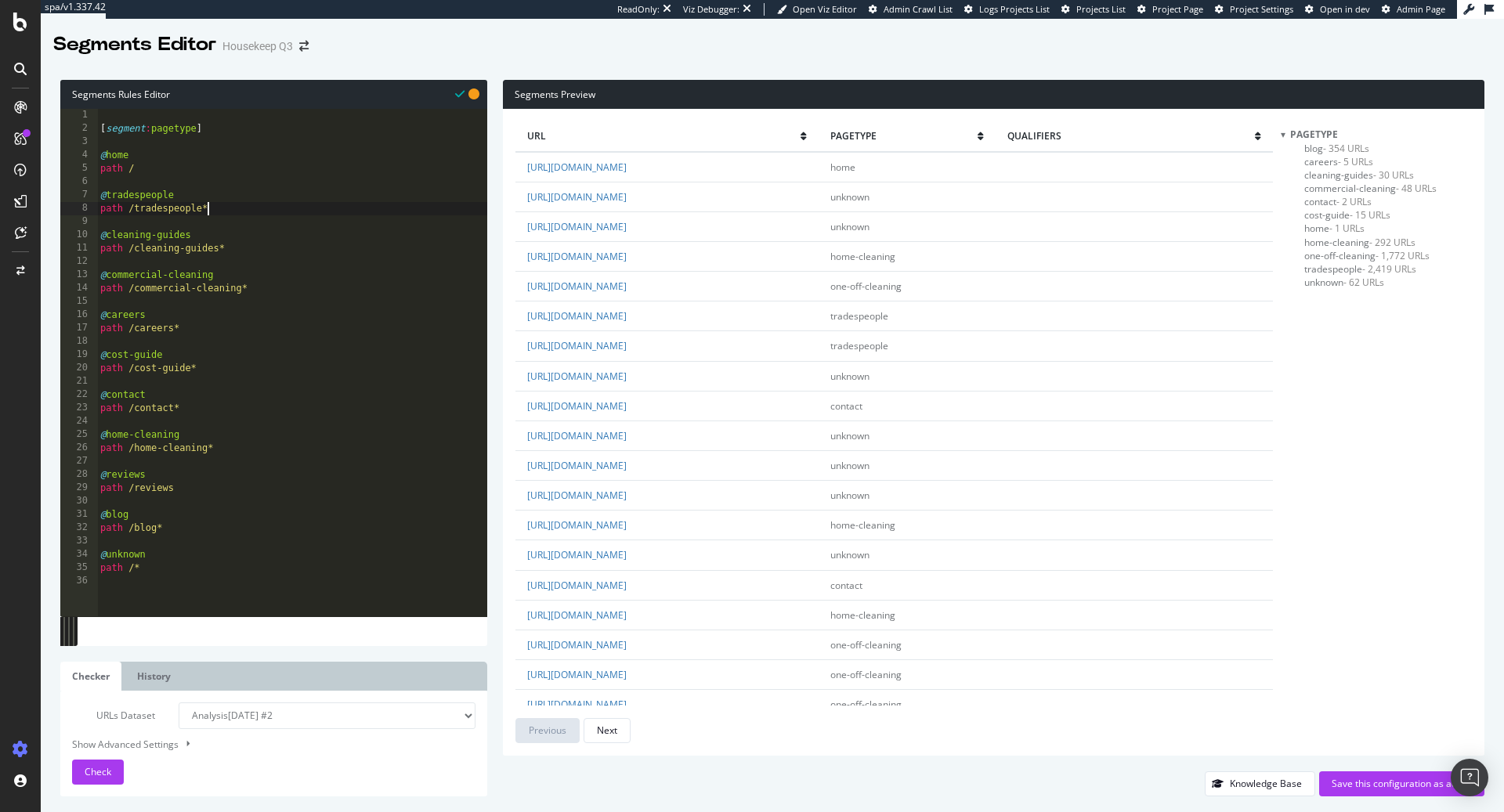
type textarea "path /tradespeople*"
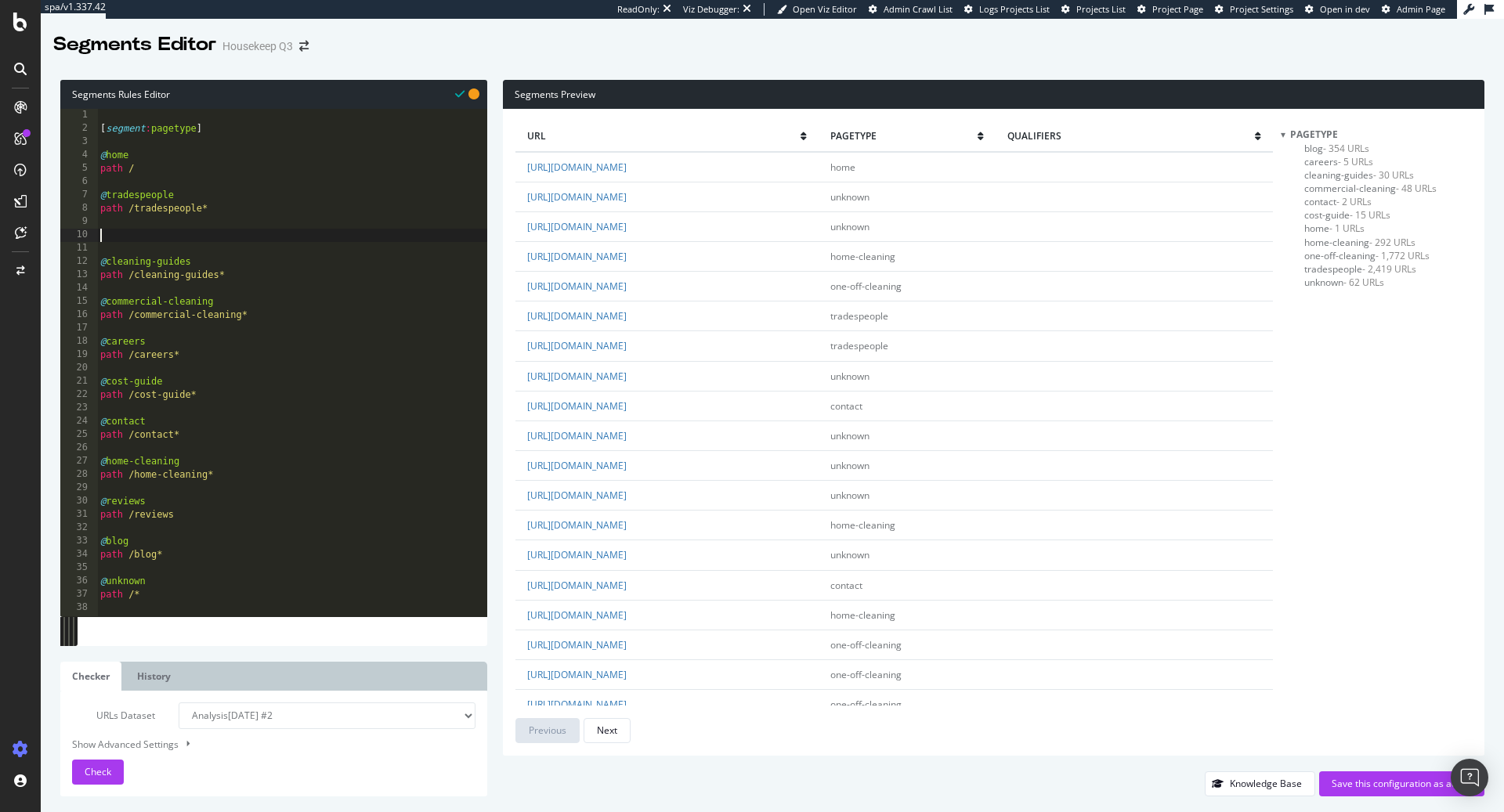
paste textarea "path /one-off-cleaning*"
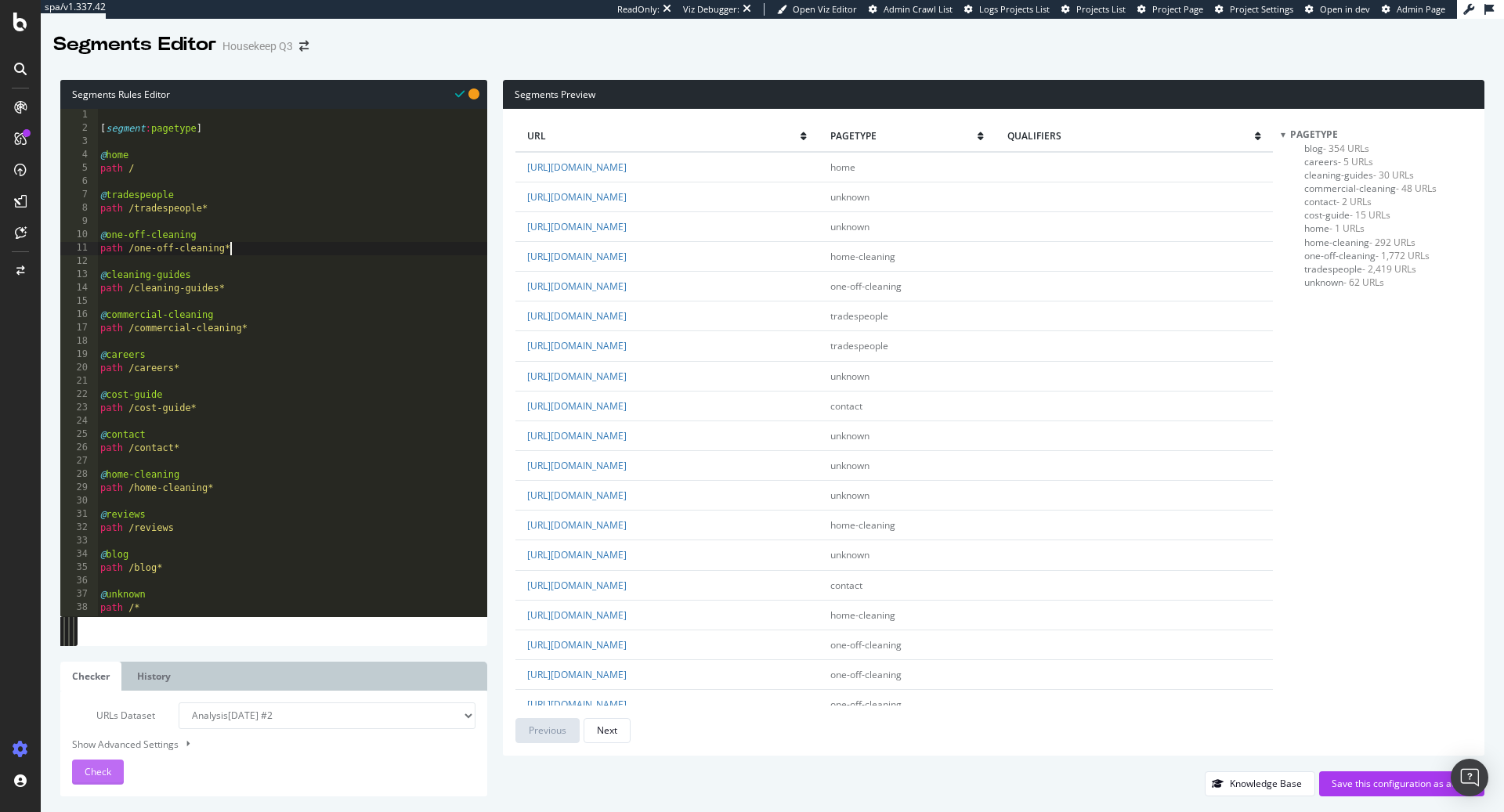
type textarea "path /one-off-cleaning*"
click at [89, 780] on div "Check" at bounding box center [97, 772] width 26 height 23
click at [978, 136] on span "pagetype" at bounding box center [904, 136] width 147 height 14
click at [1360, 786] on div "Save this configuration as active" at bounding box center [1401, 784] width 141 height 14
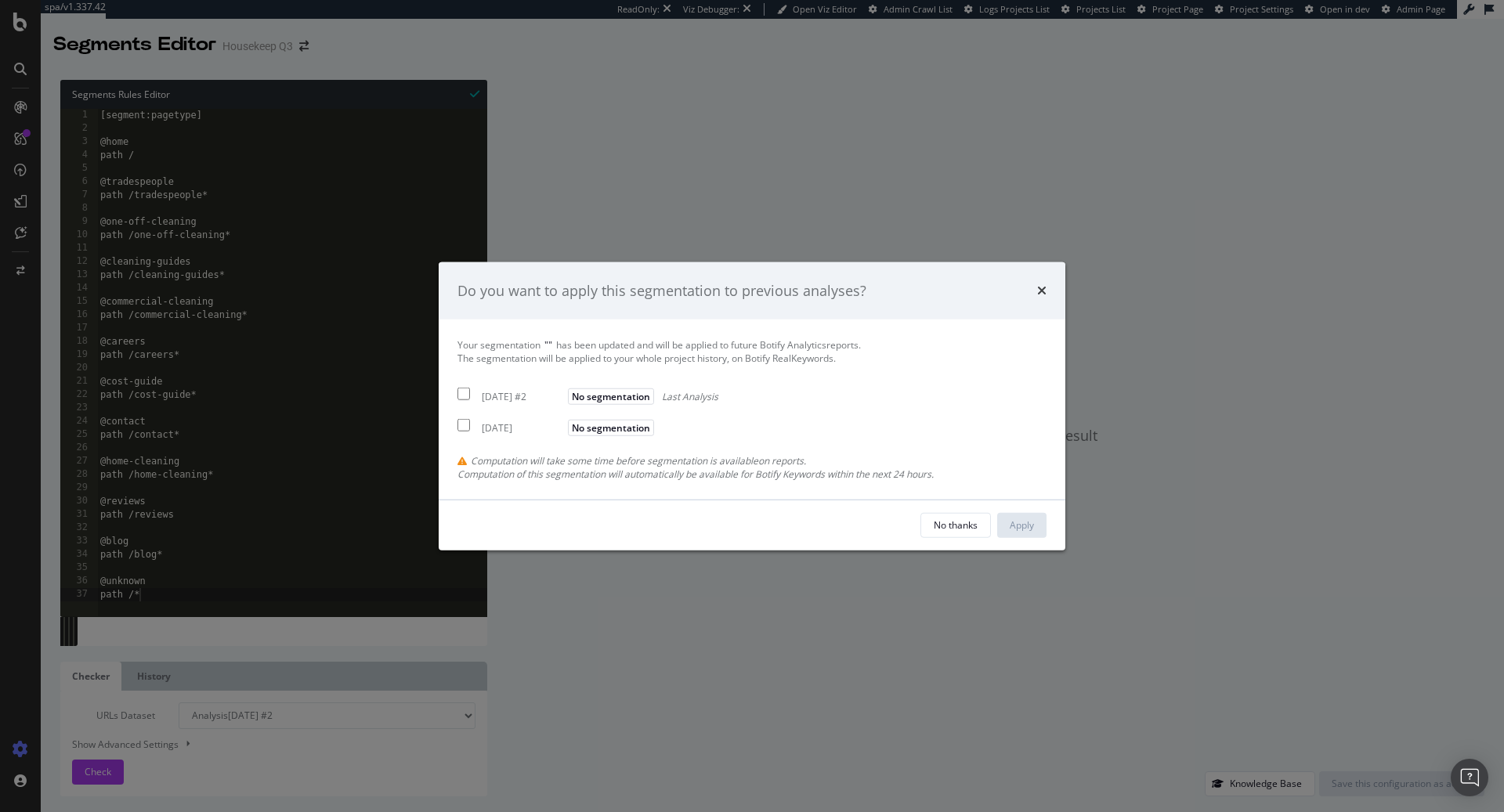
click at [466, 397] on input "modal" at bounding box center [463, 394] width 13 height 13
checkbox input "true"
click at [466, 426] on input "modal" at bounding box center [463, 424] width 13 height 13
checkbox input "true"
click at [1027, 527] on div "Apply" at bounding box center [1022, 525] width 24 height 14
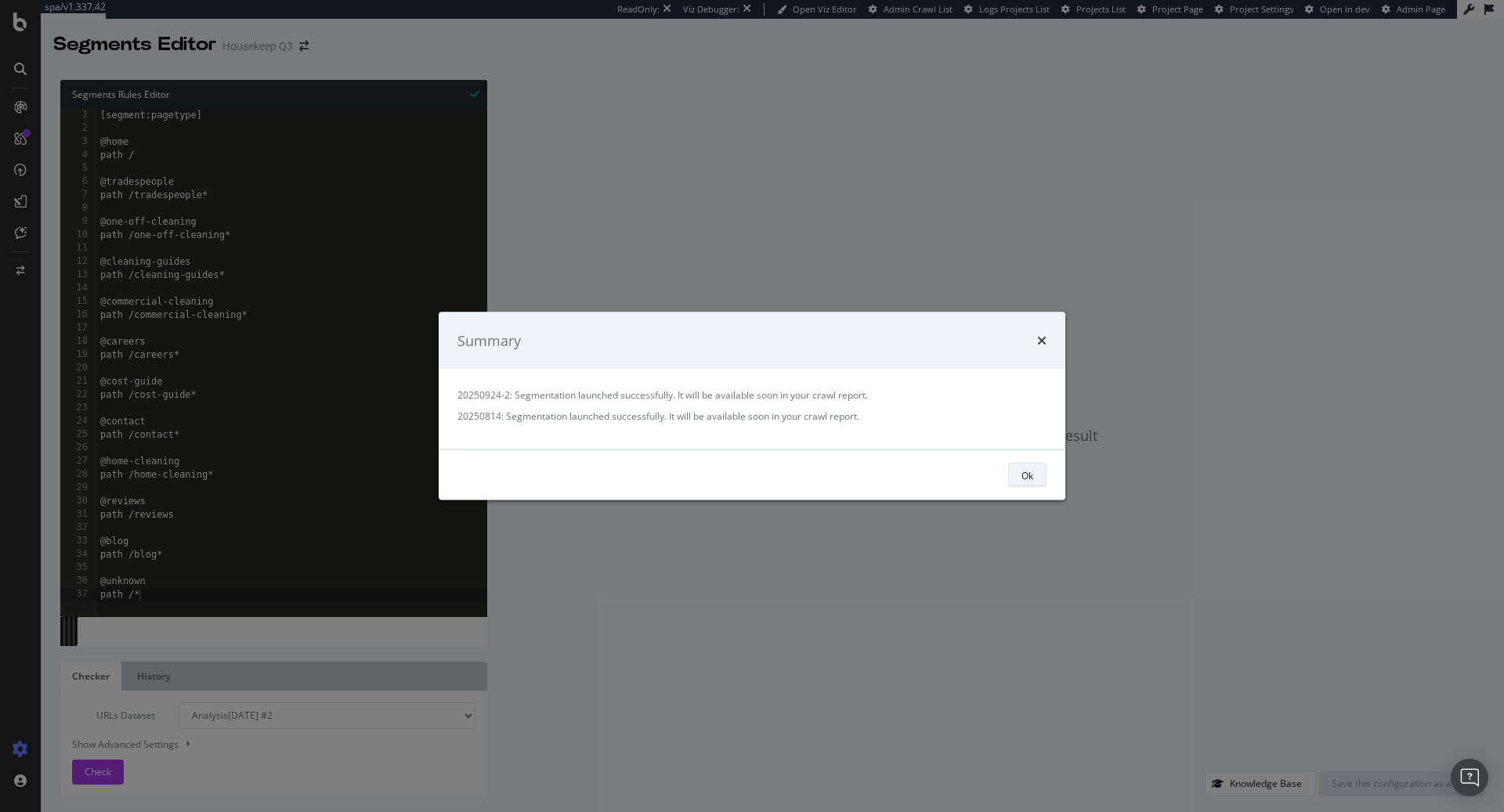
click at [1027, 470] on div "Ok" at bounding box center [1028, 475] width 12 height 14
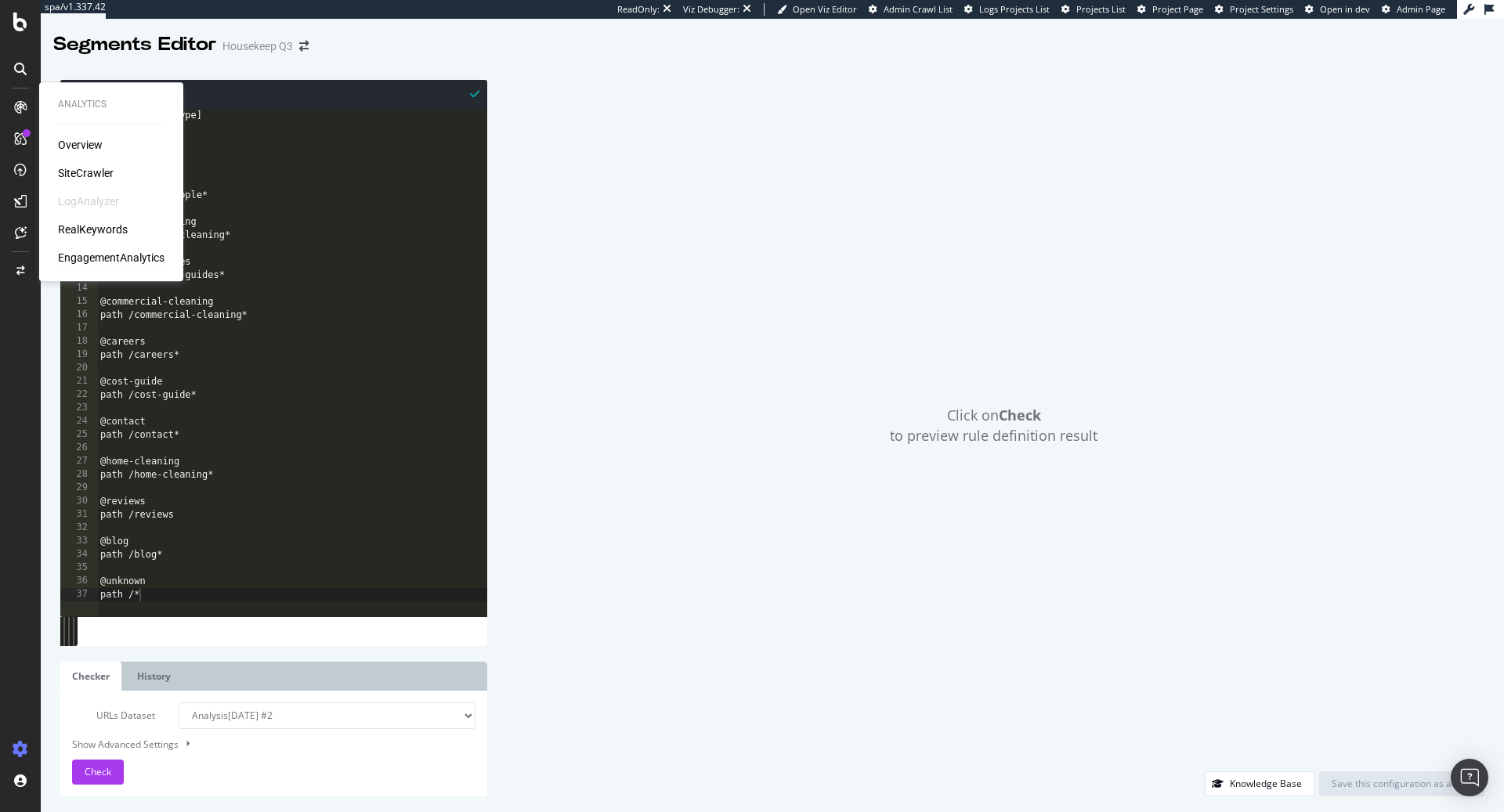
click at [99, 262] on div "EngagementAnalytics" at bounding box center [112, 258] width 107 height 16
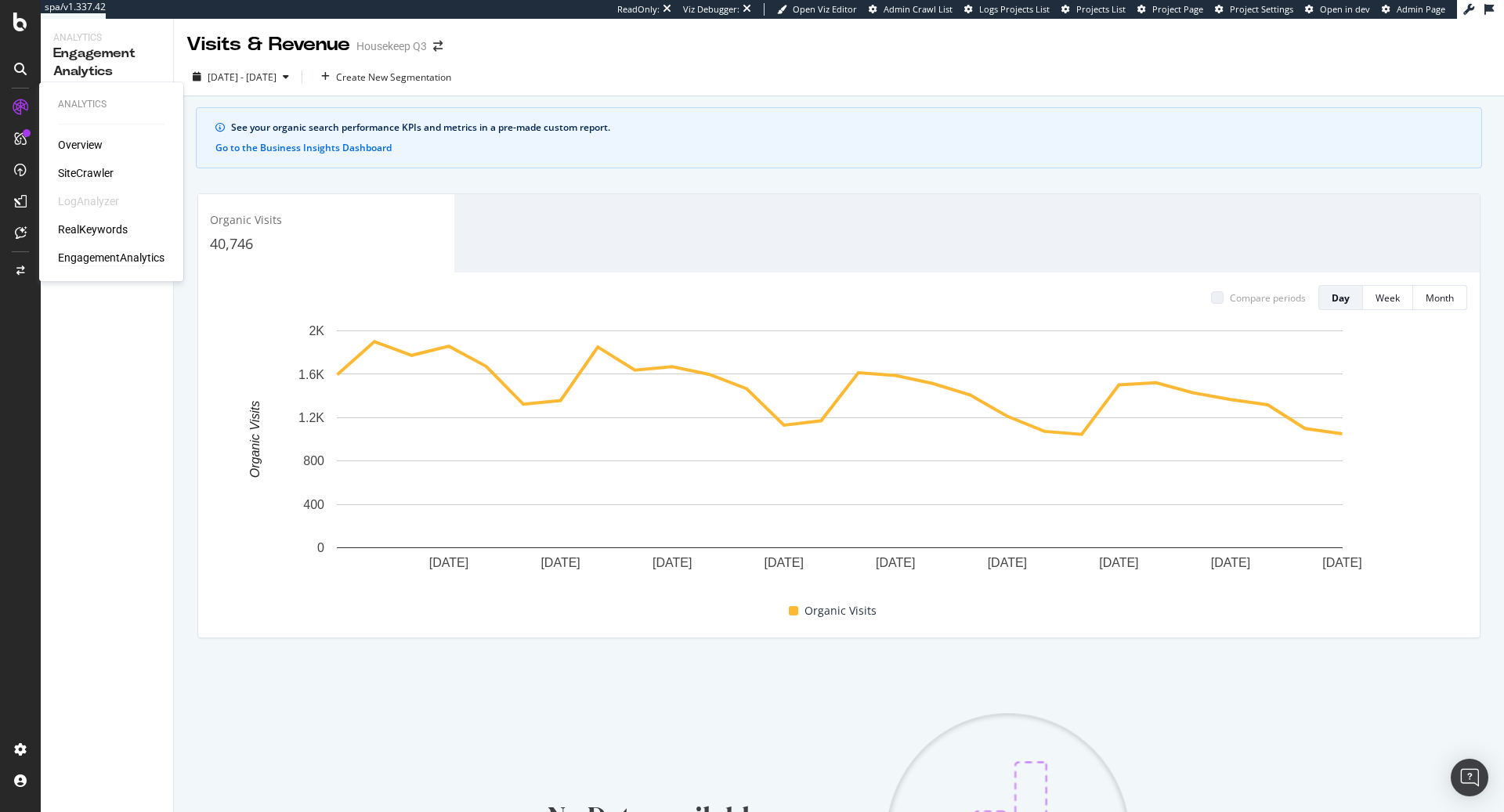
click at [98, 172] on div "SiteCrawler" at bounding box center [85, 173] width 55 height 16
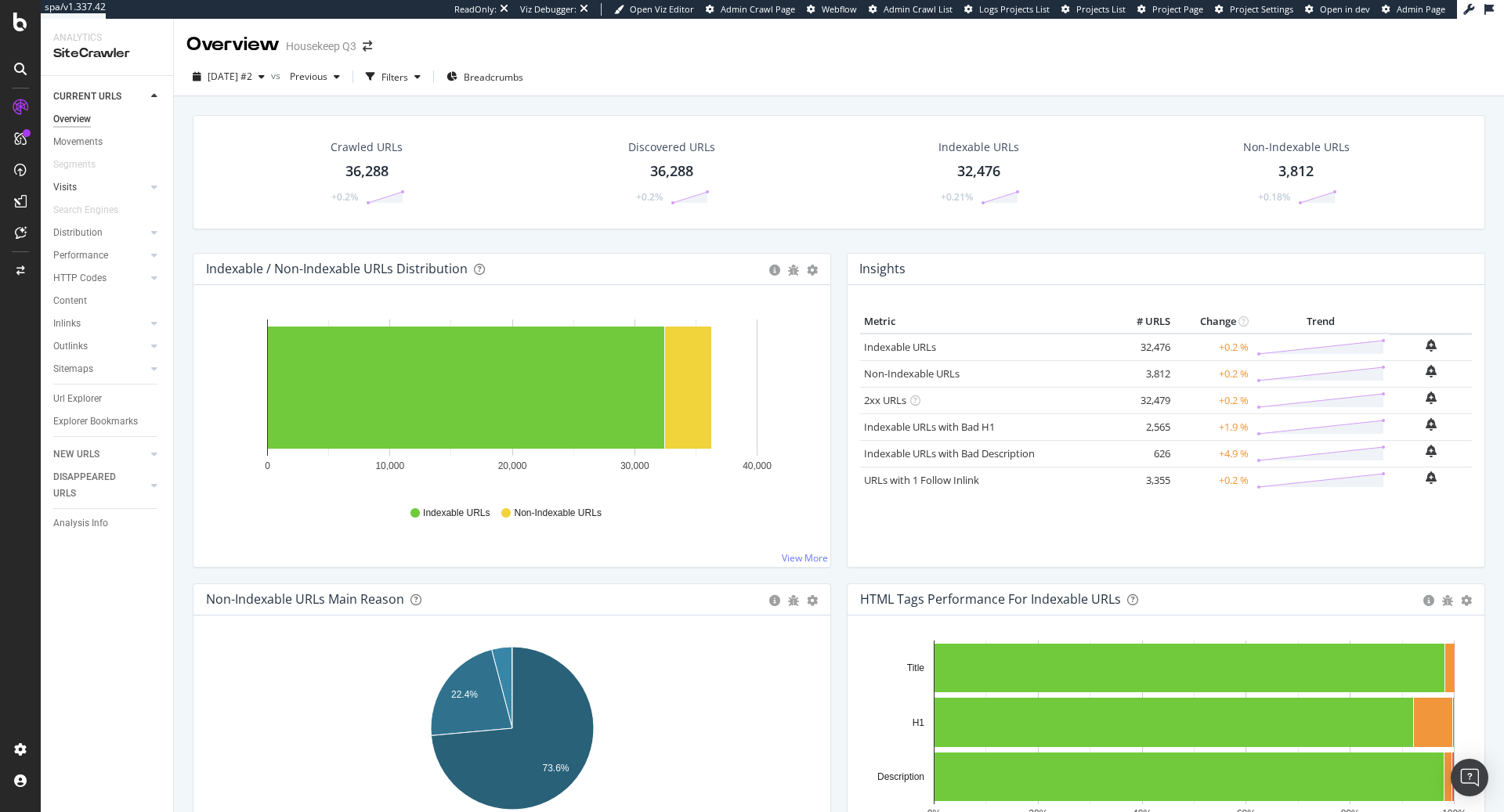
click at [89, 189] on link "Visits" at bounding box center [100, 187] width 93 height 16
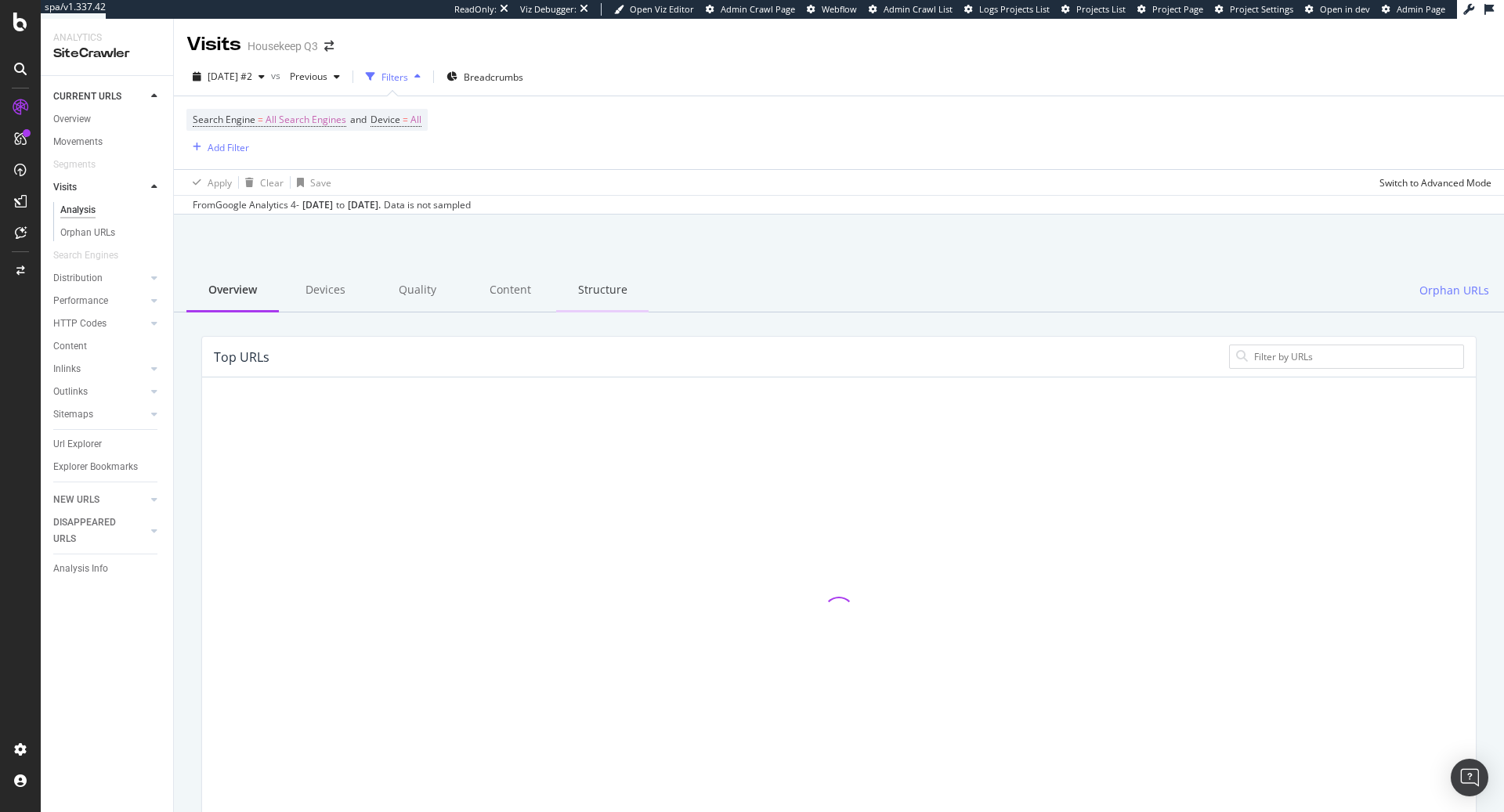
click at [609, 291] on div "Structure" at bounding box center [602, 291] width 92 height 43
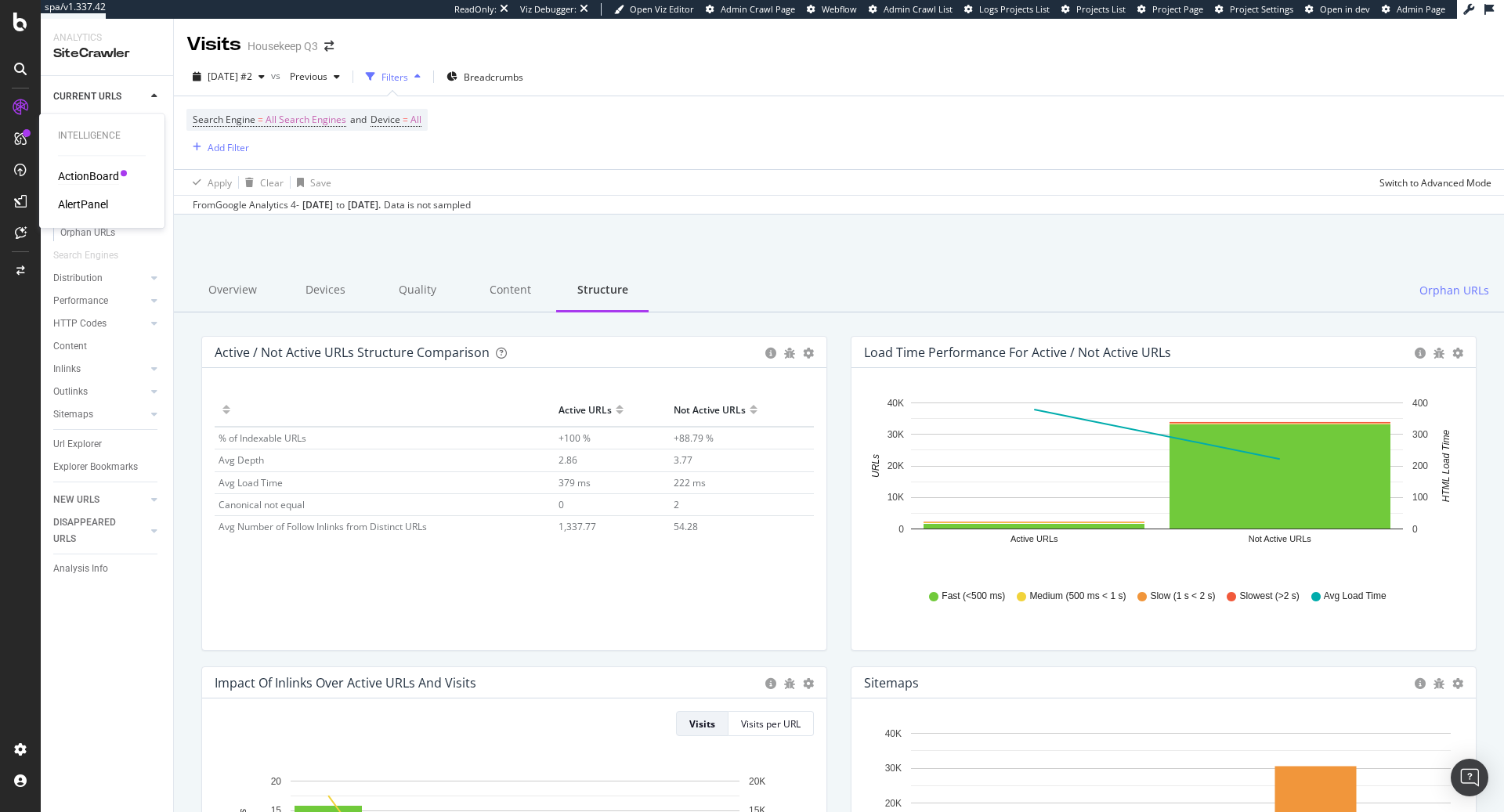
click at [87, 174] on div "ActionBoard" at bounding box center [88, 177] width 61 height 16
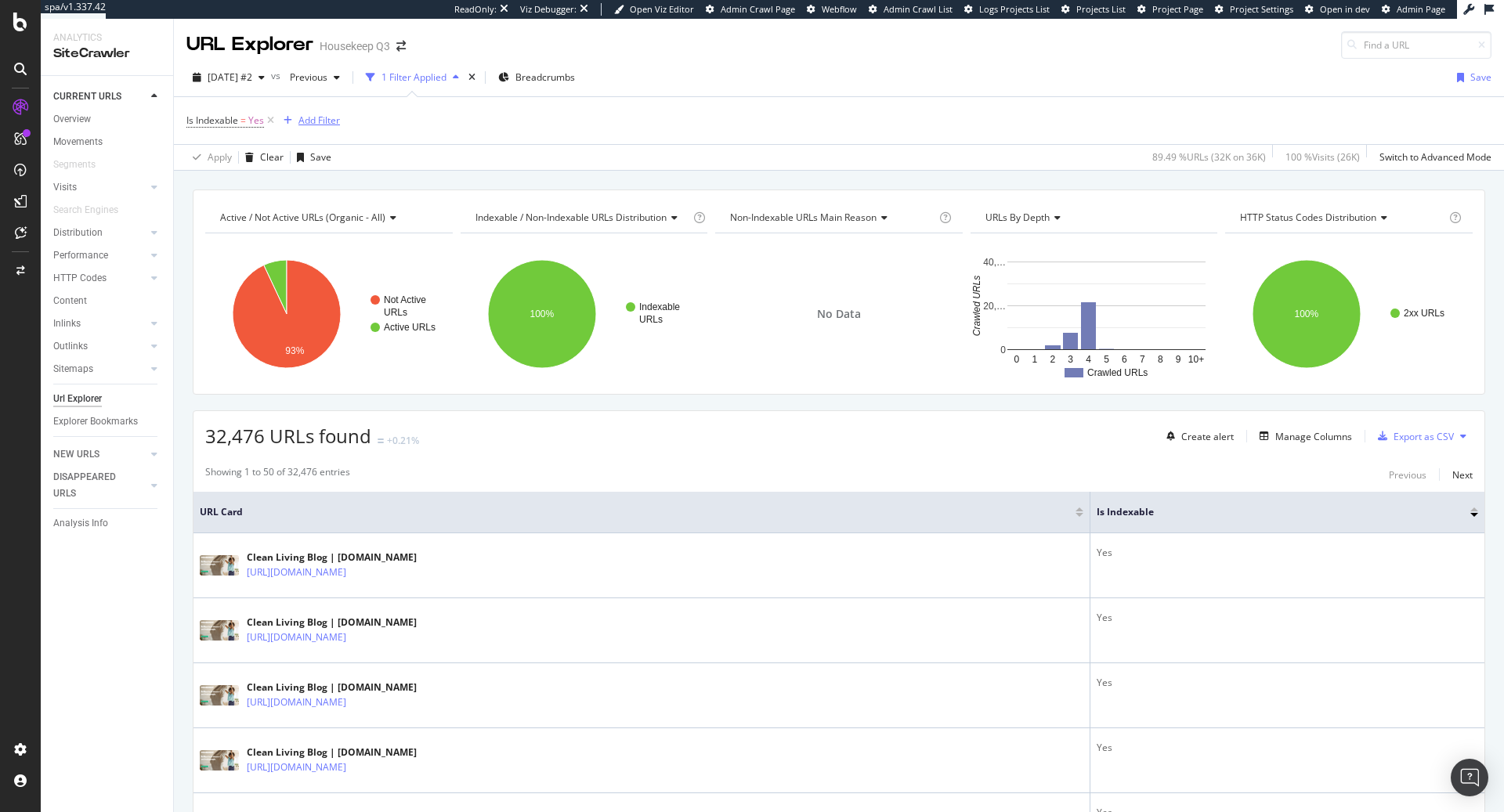
click at [314, 123] on div "Add Filter" at bounding box center [319, 120] width 42 height 14
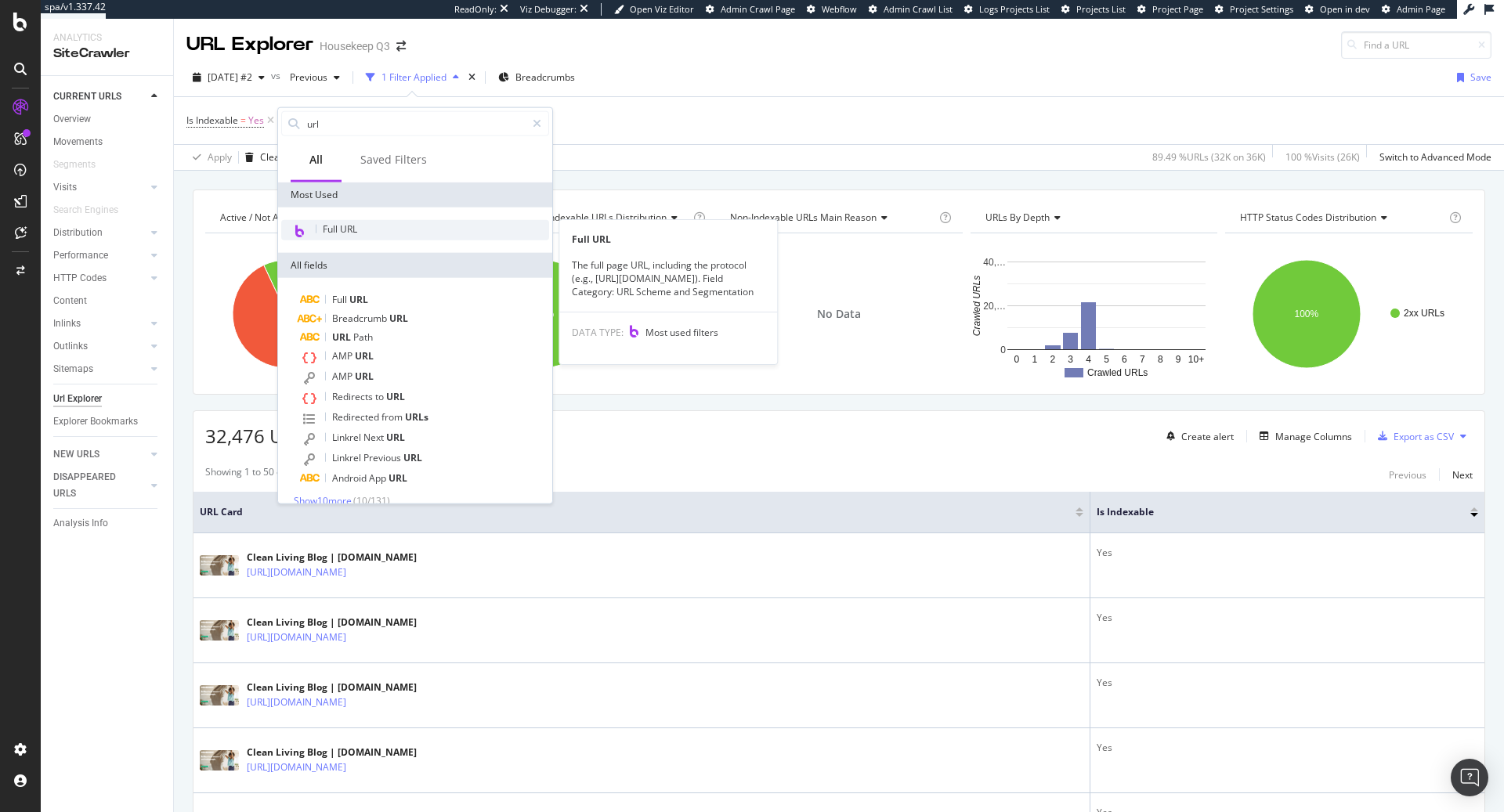
type input "url"
click at [398, 225] on div "Full URL" at bounding box center [415, 230] width 268 height 20
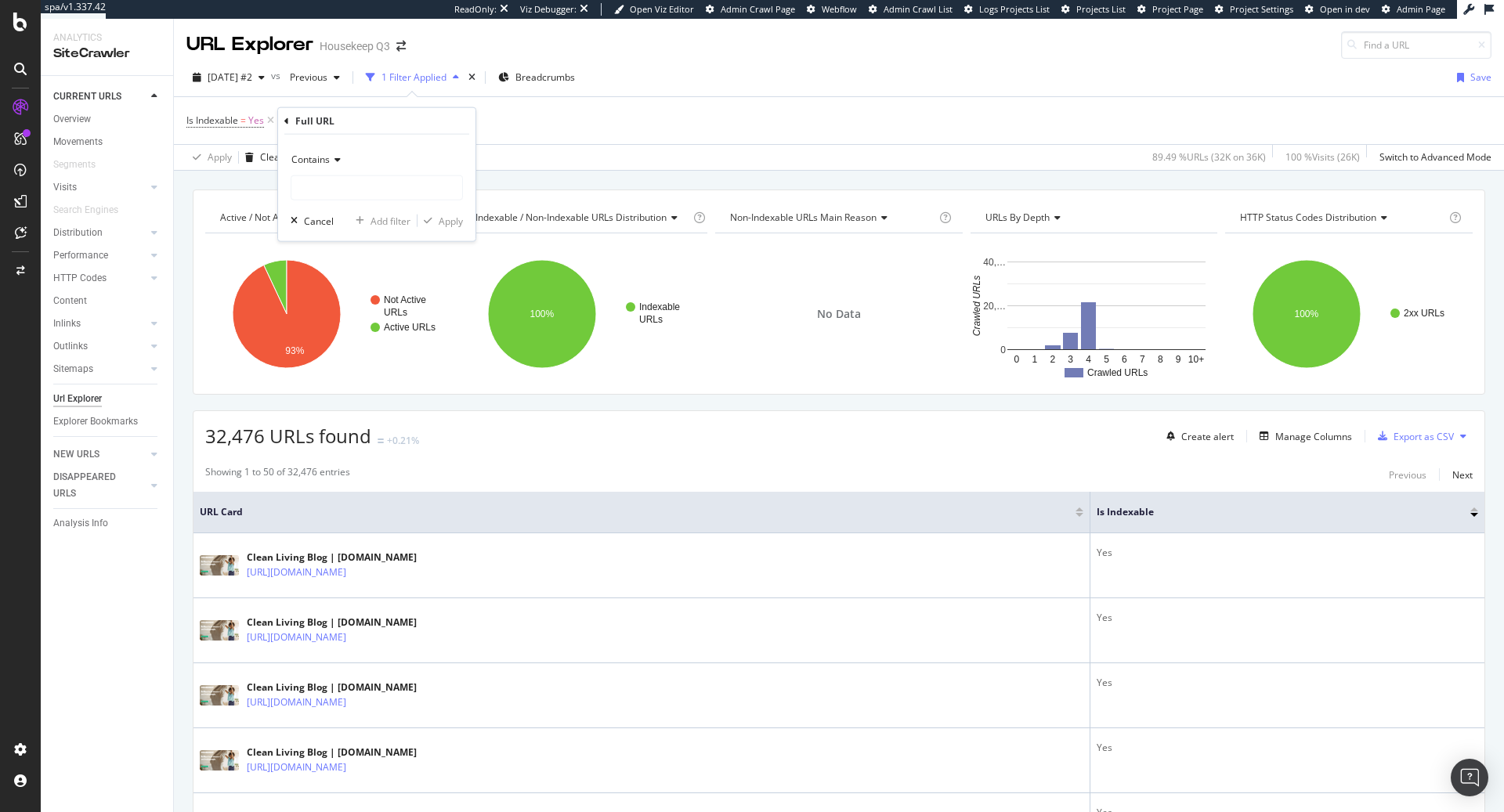
click at [330, 159] on icon at bounding box center [335, 160] width 11 height 10
click at [331, 333] on span "Doesn't contain" at bounding box center [333, 334] width 68 height 14
click at [341, 193] on input "text" at bounding box center [376, 188] width 171 height 25
type input "blog"
click at [446, 218] on div "Apply" at bounding box center [450, 220] width 24 height 14
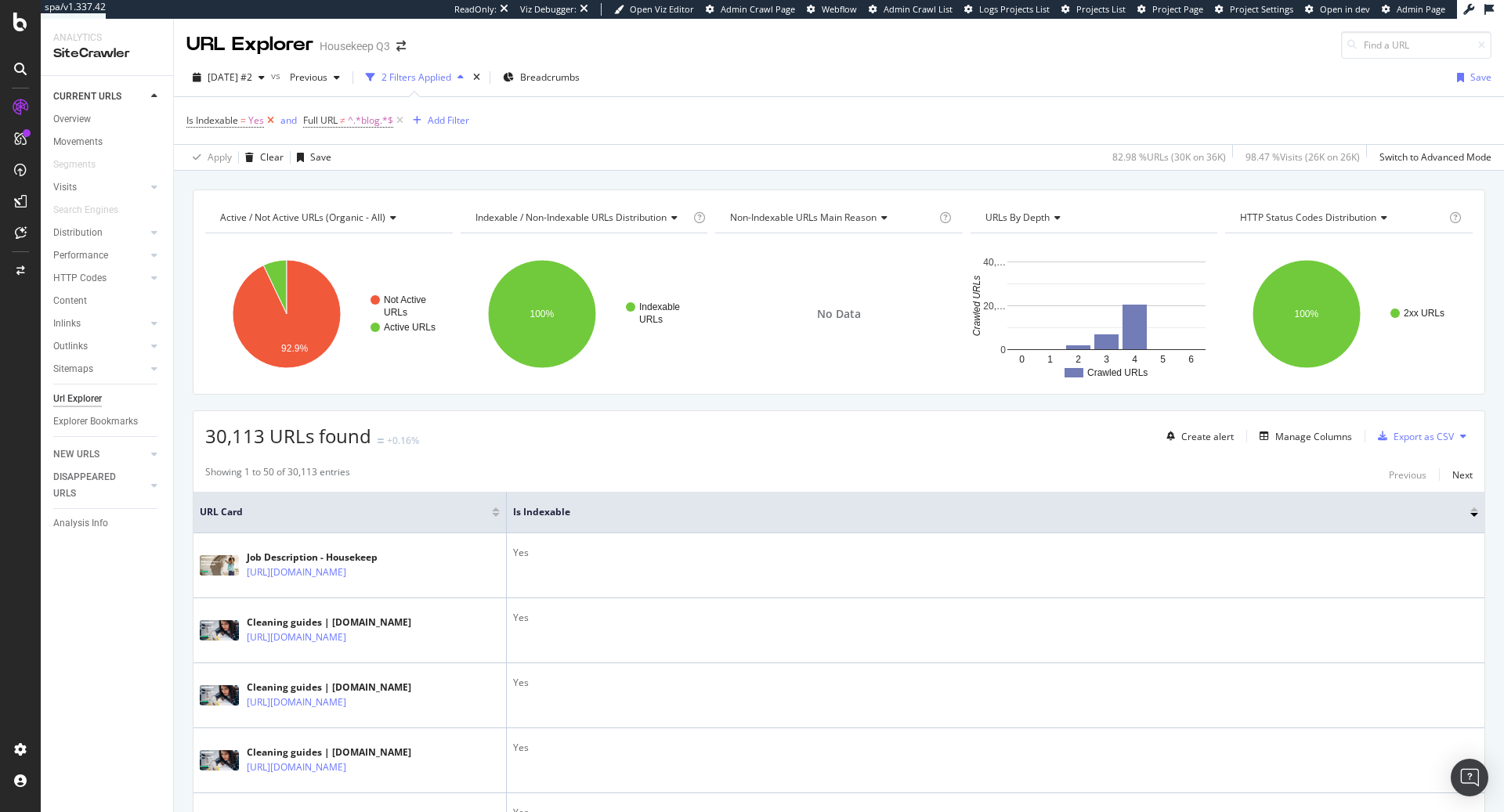
click at [273, 120] on icon at bounding box center [271, 120] width 14 height 16
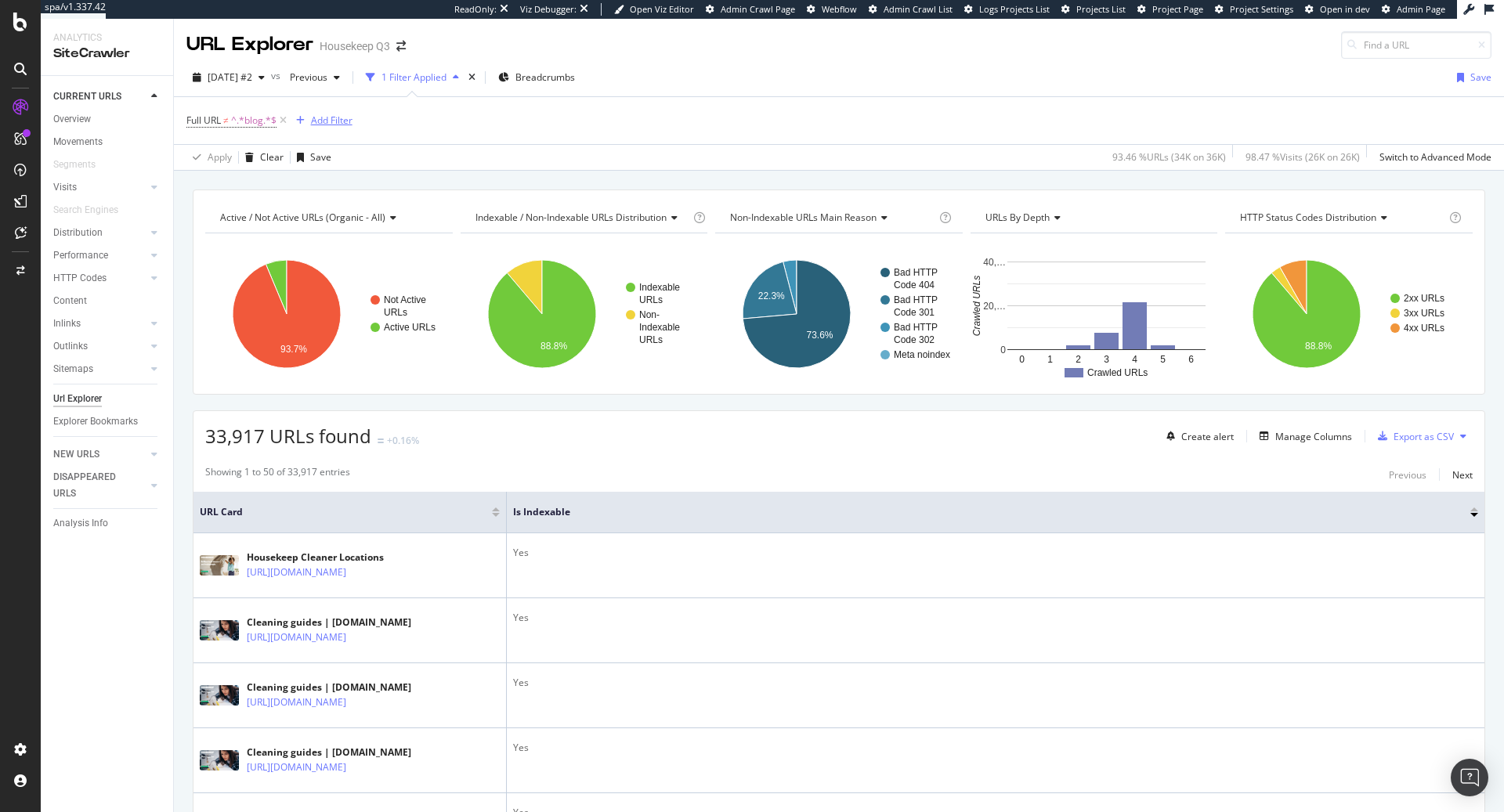
click at [336, 119] on div "Add Filter" at bounding box center [332, 120] width 42 height 14
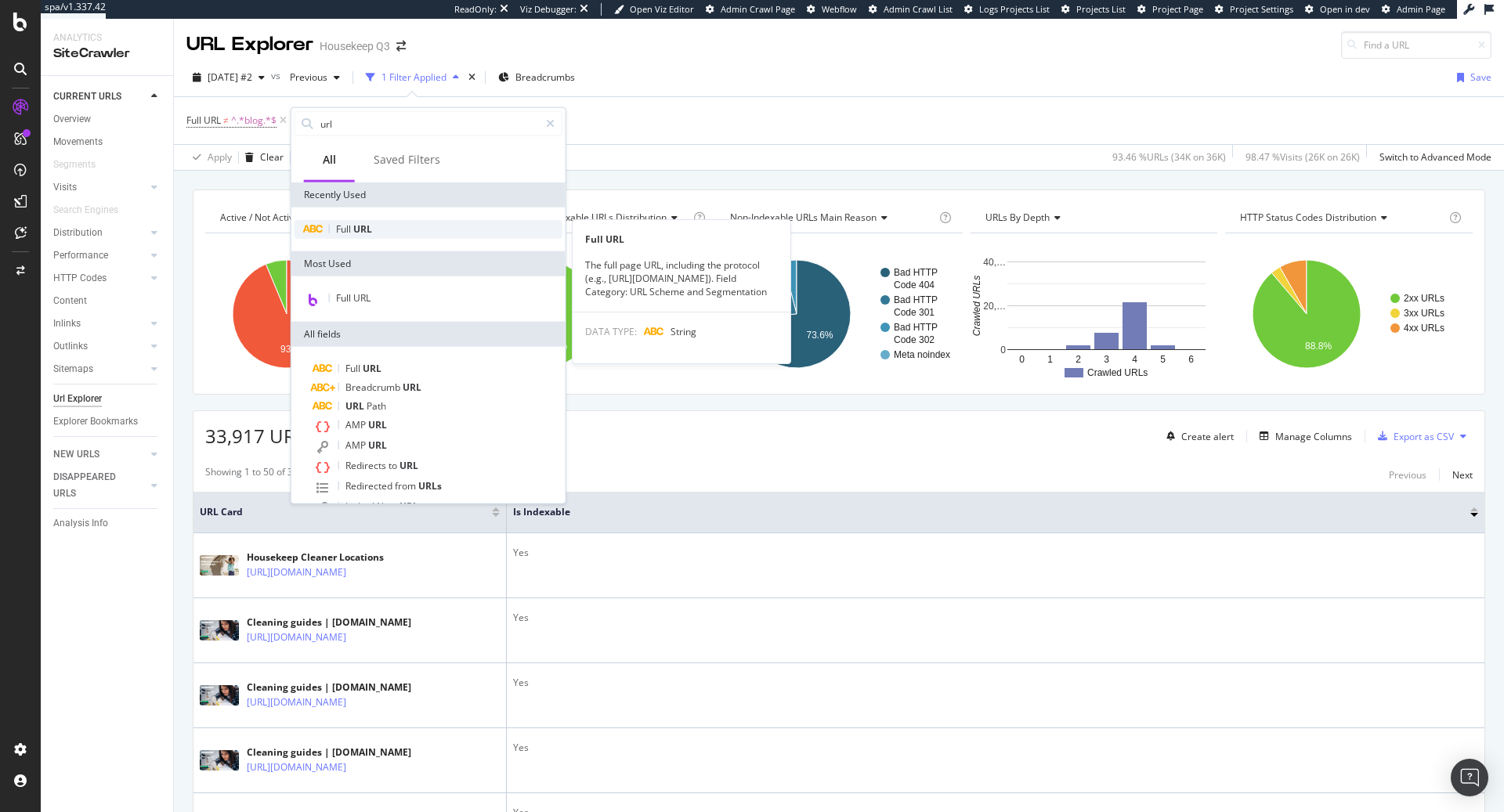
click at [371, 229] on span "URL" at bounding box center [362, 229] width 18 height 14
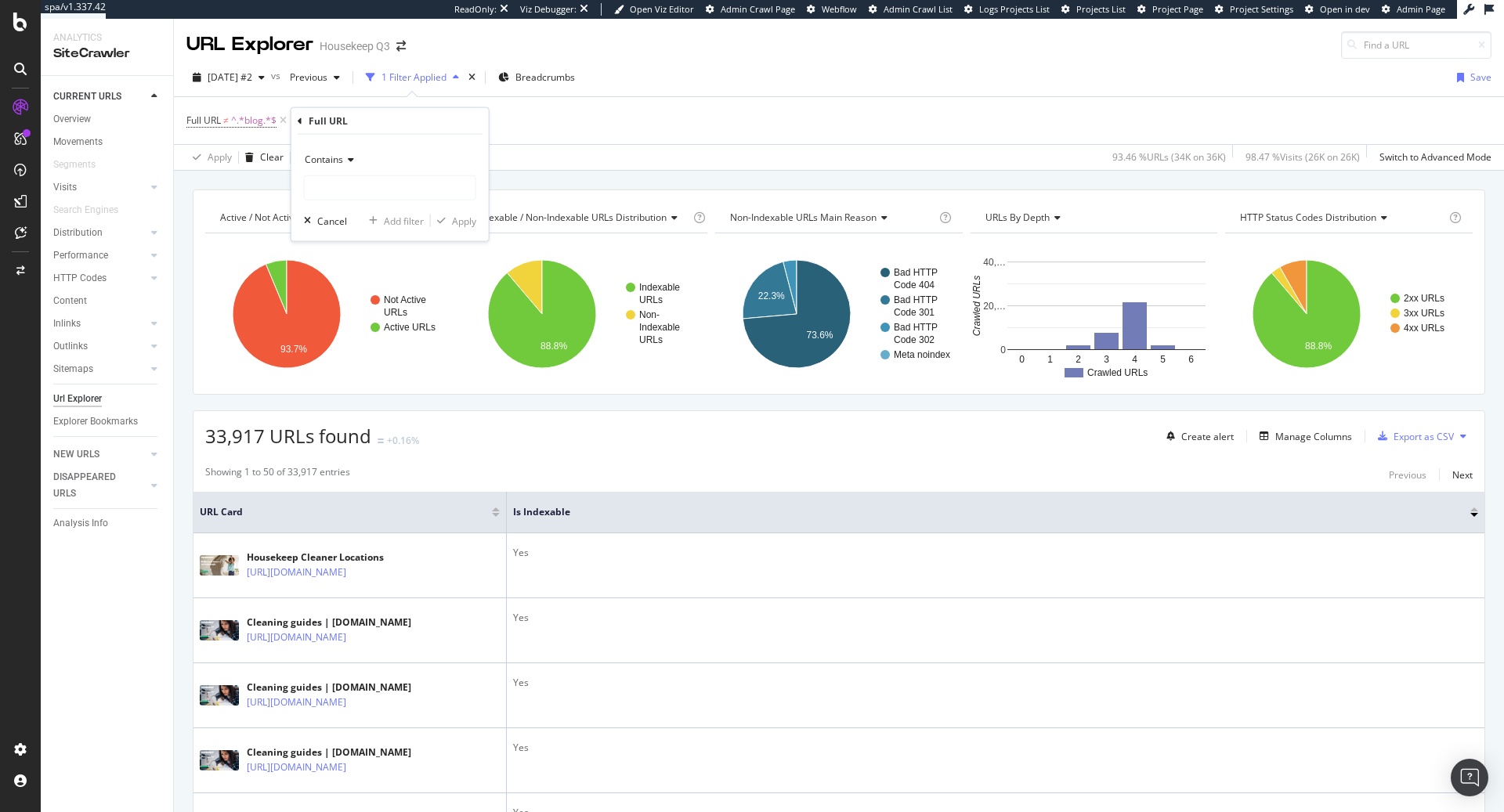
click at [343, 161] on icon at bounding box center [348, 160] width 11 height 10
click at [341, 333] on span "Doesn't contain" at bounding box center [345, 334] width 68 height 14
click at [345, 180] on input "text" at bounding box center [390, 188] width 171 height 25
type input "cleaning-guides"
click at [453, 219] on div "Apply" at bounding box center [464, 220] width 24 height 14
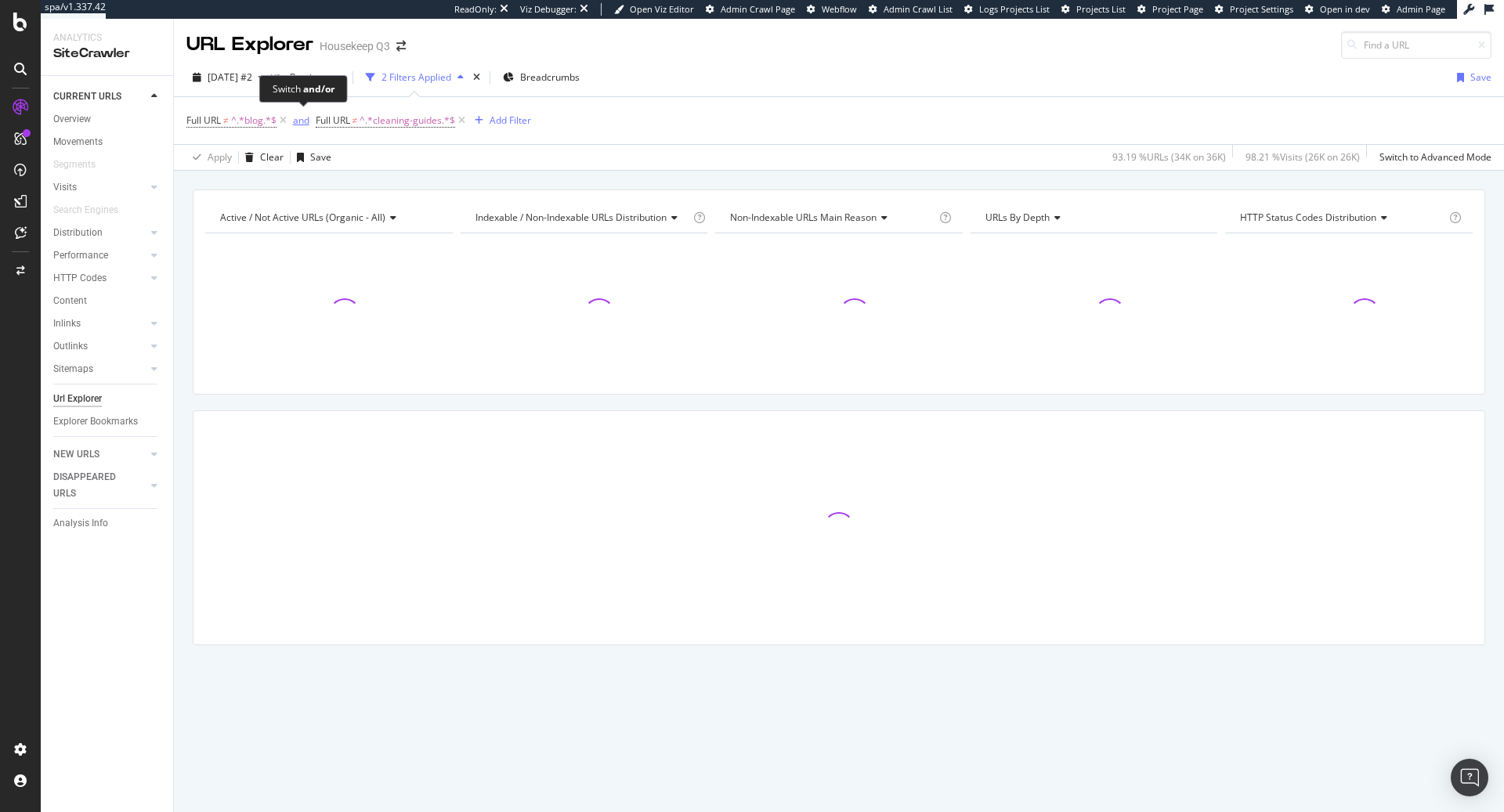
click at [300, 120] on div "and" at bounding box center [301, 120] width 16 height 14
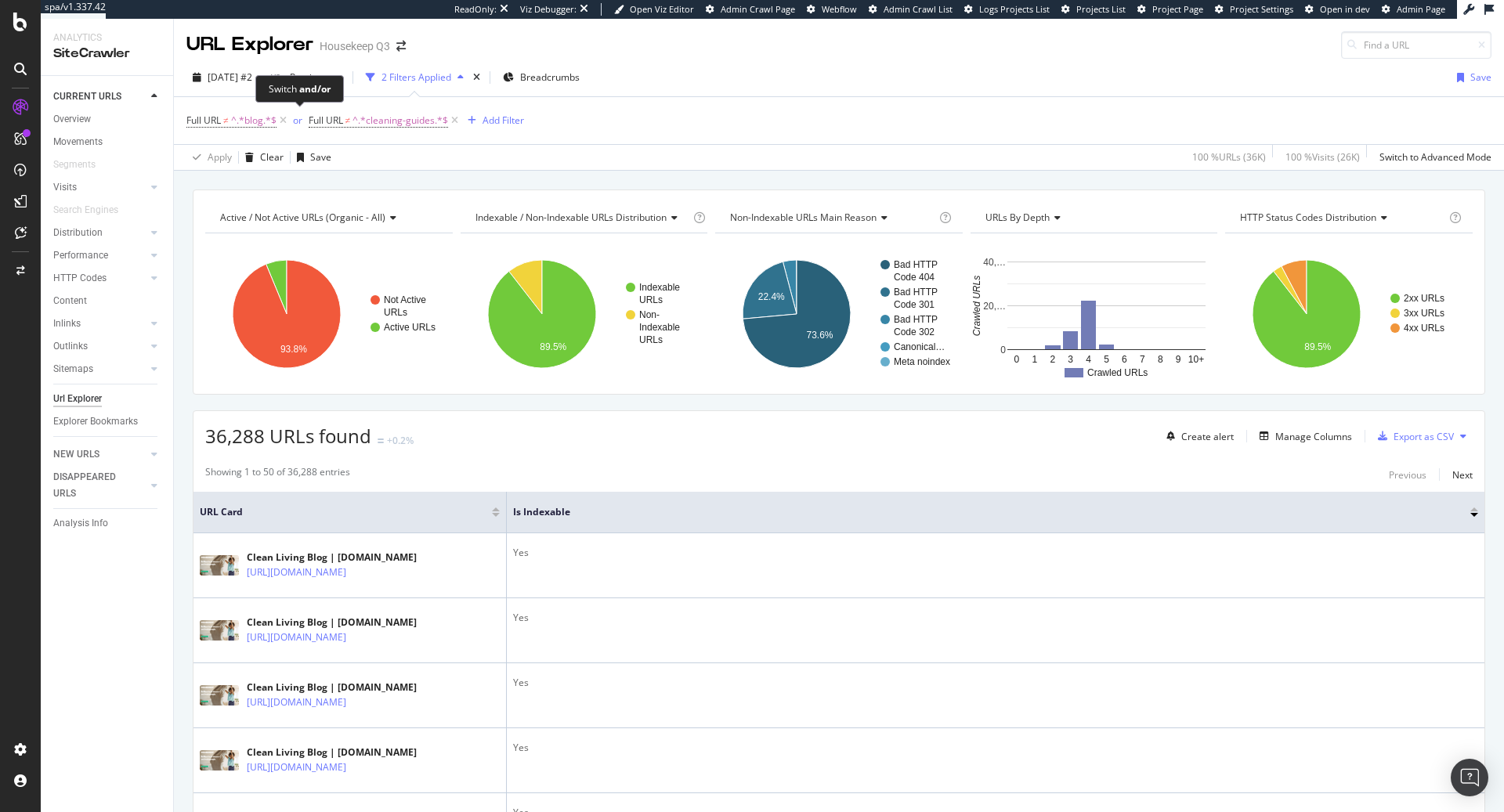
drag, startPoint x: 295, startPoint y: 122, endPoint x: 222, endPoint y: 58, distance: 97.1
click at [289, 120] on span "Full URL ≠ ^.*blog.*$ or" at bounding box center [247, 120] width 122 height 22
click at [617, 127] on div "Full URL ≠ ^.*blog.*$ or Full URL ≠ ^.*cleaning-guides.*$ Add Filter" at bounding box center [838, 120] width 1305 height 47
click at [254, 124] on span "^.*blog.*$" at bounding box center [253, 120] width 46 height 22
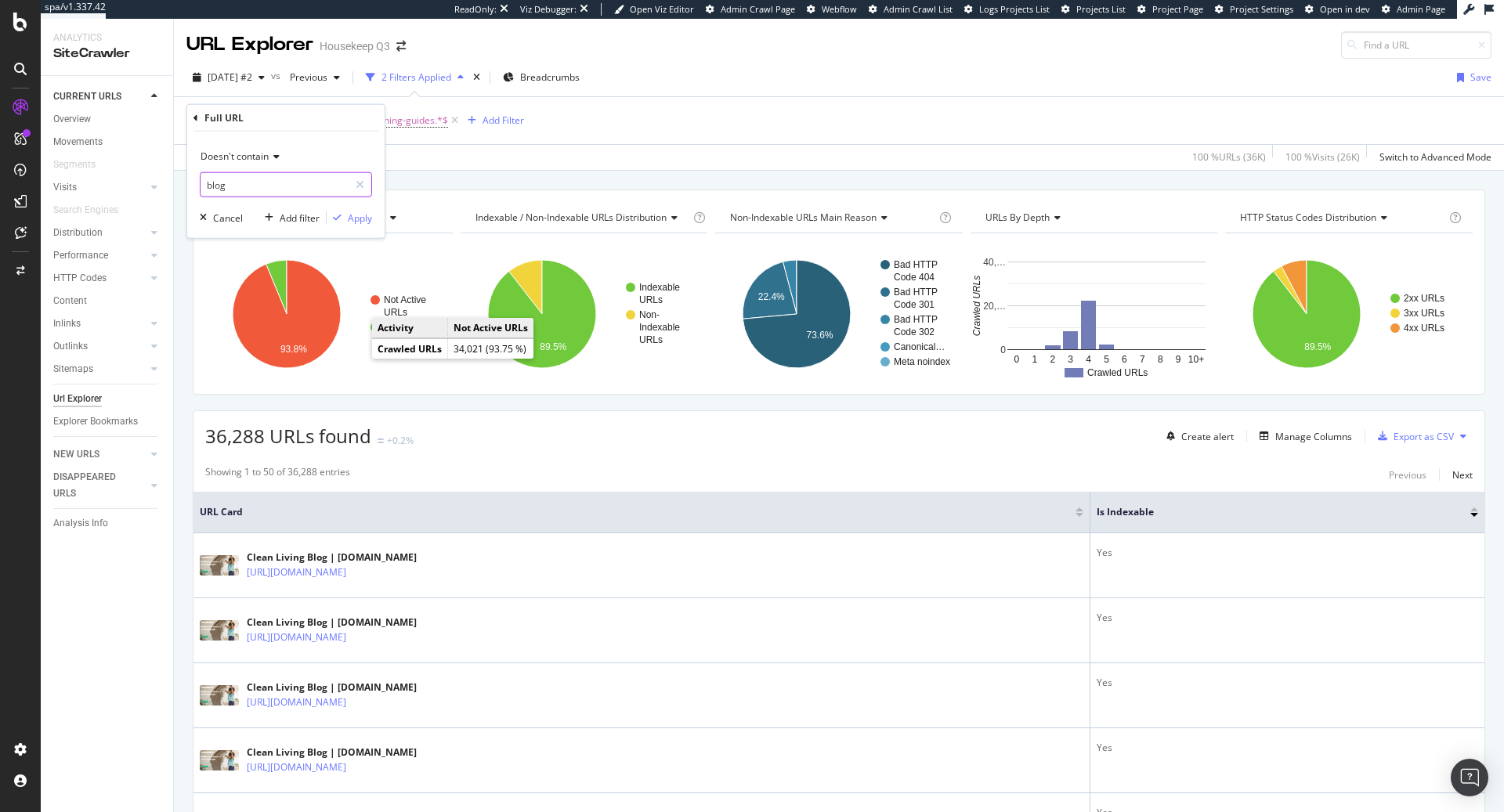
click at [231, 181] on input "blog" at bounding box center [275, 185] width 148 height 25
click at [362, 215] on div "Apply" at bounding box center [359, 217] width 24 height 14
click at [416, 115] on span "^.*cleaning-guides.*$" at bounding box center [400, 120] width 95 height 22
click at [626, 165] on div "Apply Clear Save 100 % URLs ( 36K ) 100 % Visits ( 26K ) Switch to Advanced Mode" at bounding box center [838, 157] width 1330 height 26
click at [286, 120] on icon at bounding box center [283, 120] width 14 height 16
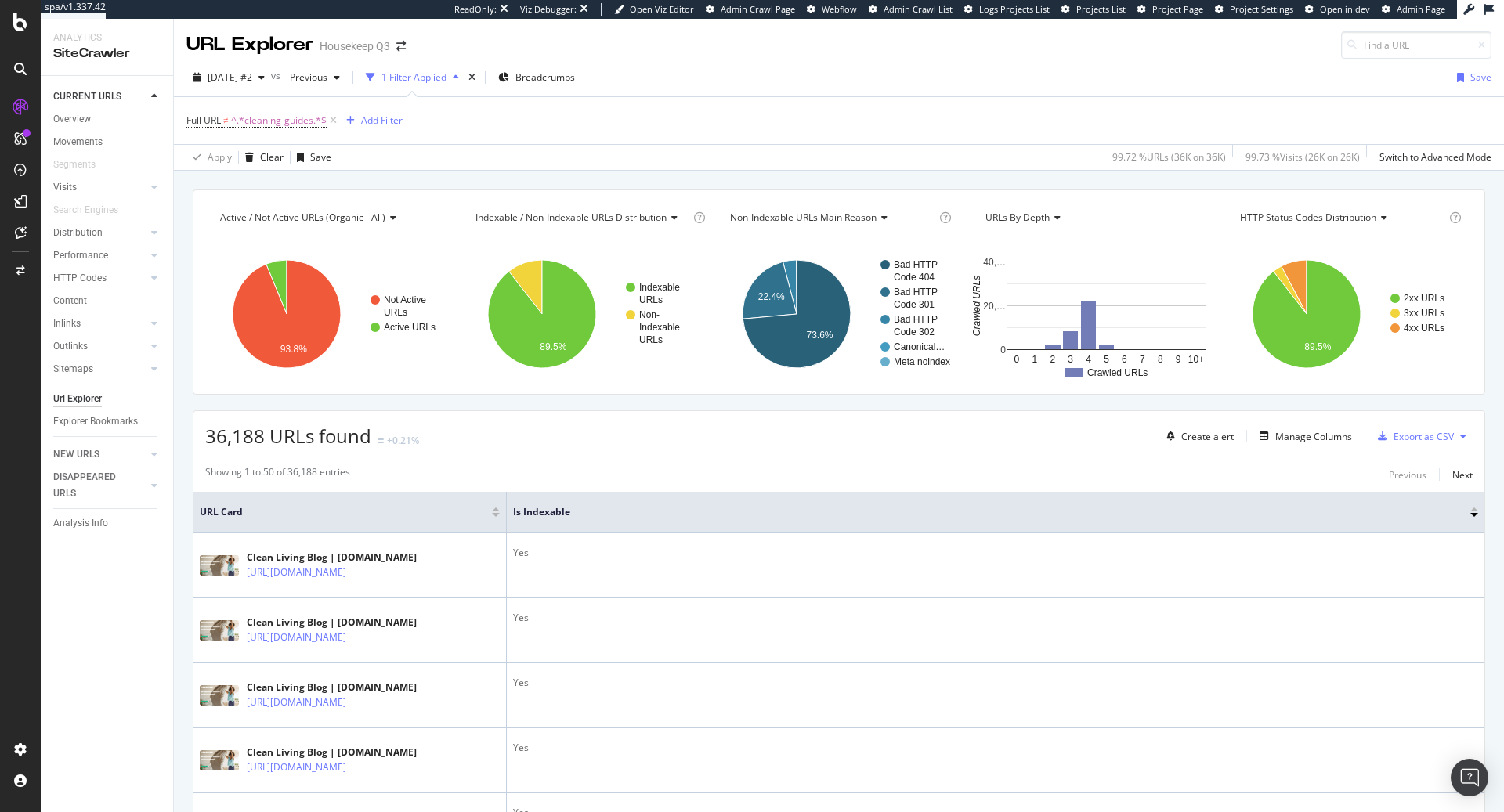
click at [374, 120] on div "Add Filter" at bounding box center [381, 120] width 42 height 14
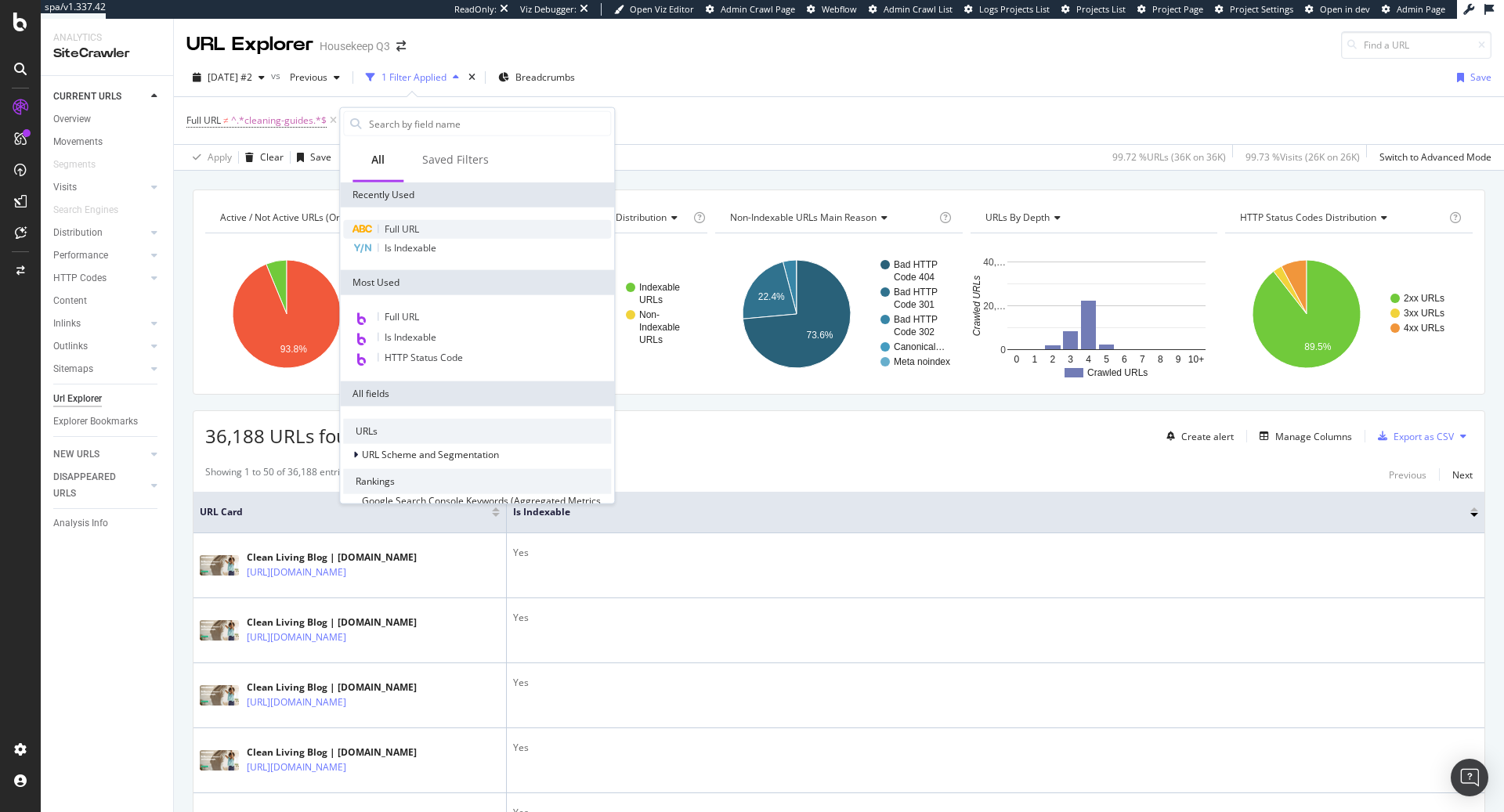
click at [412, 232] on span "Full URL" at bounding box center [402, 229] width 35 height 14
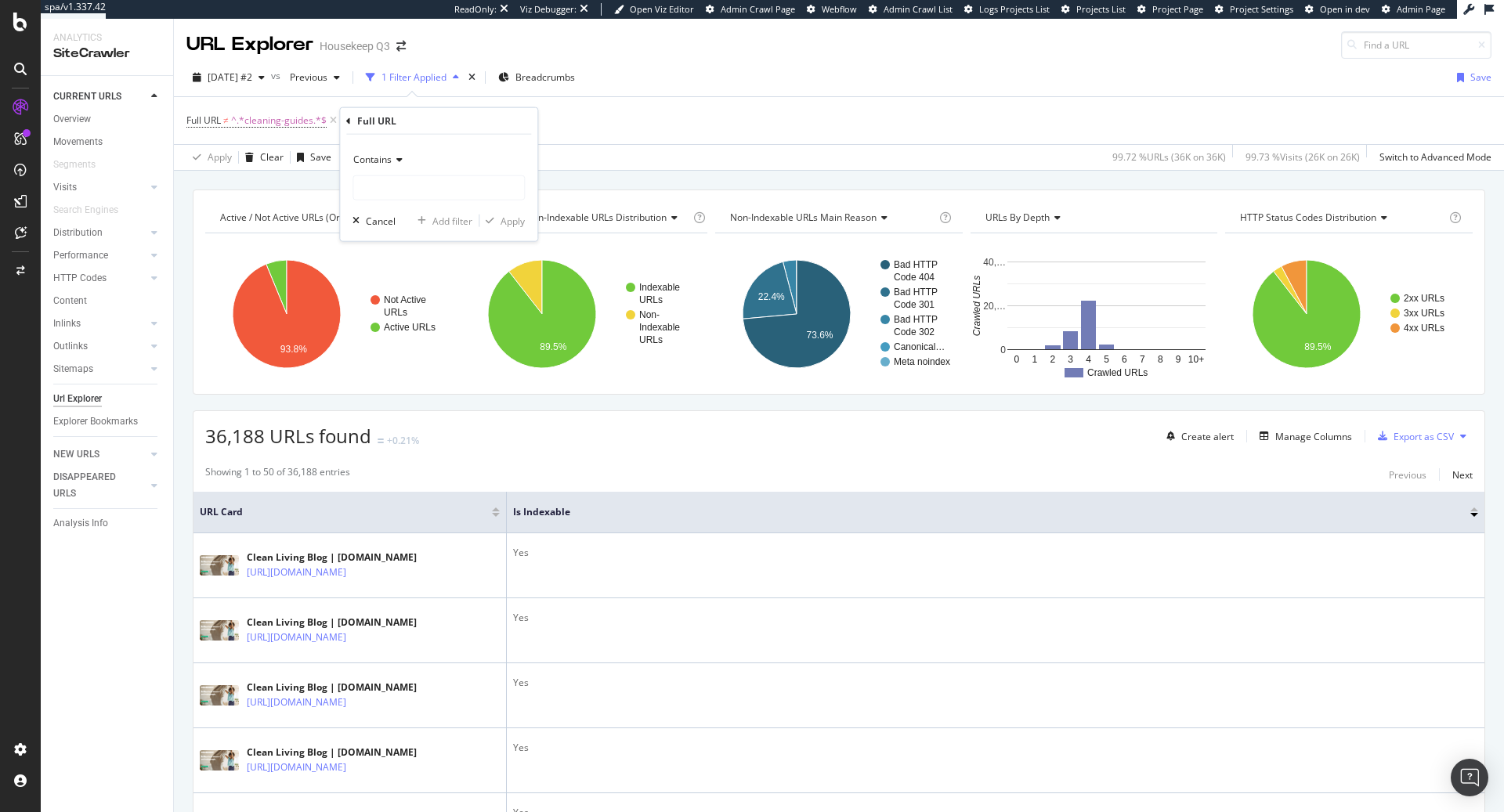
click at [391, 164] on span "Contains" at bounding box center [373, 159] width 39 height 14
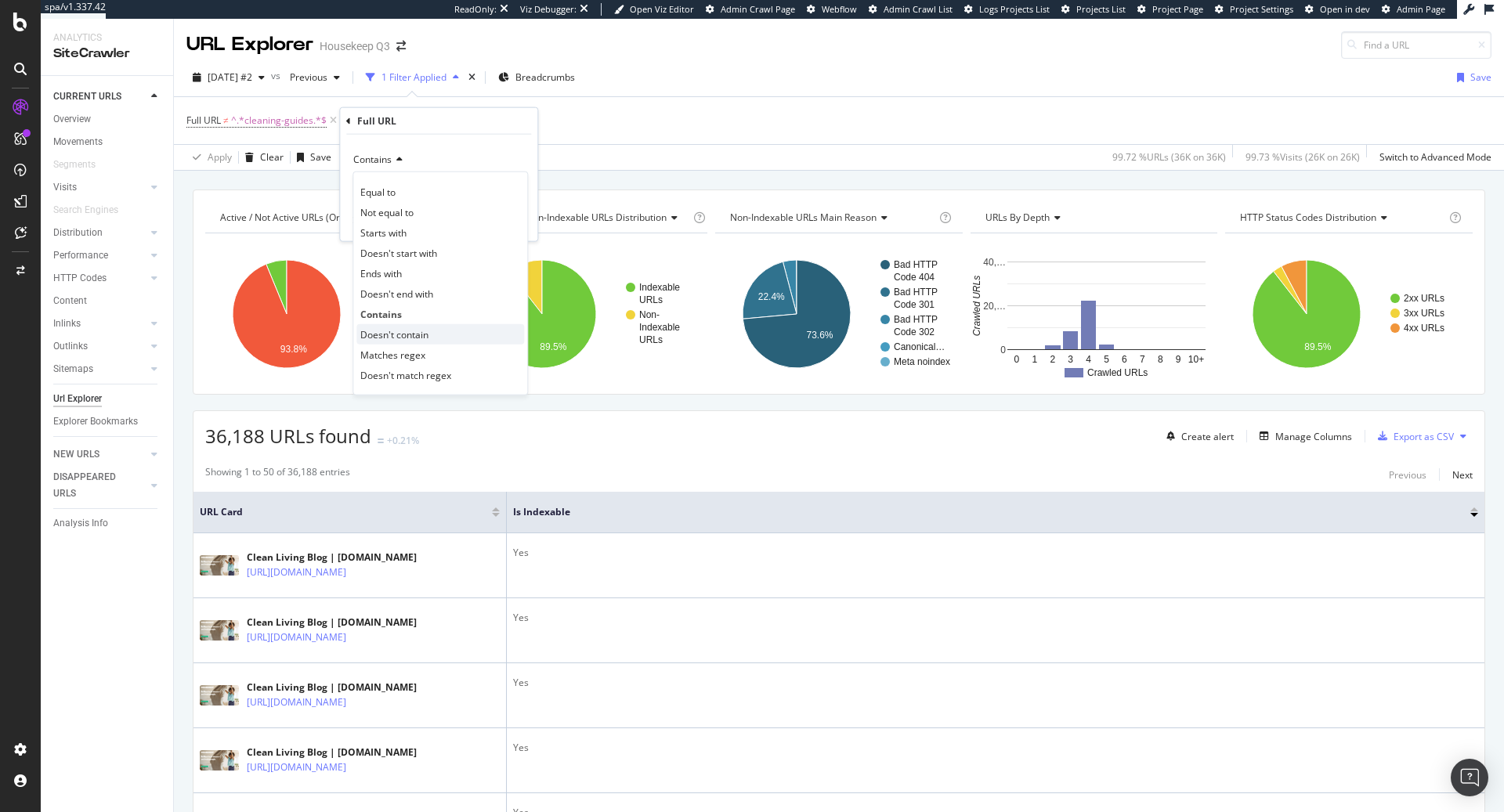
click at [416, 333] on span "Doesn't contain" at bounding box center [394, 334] width 68 height 14
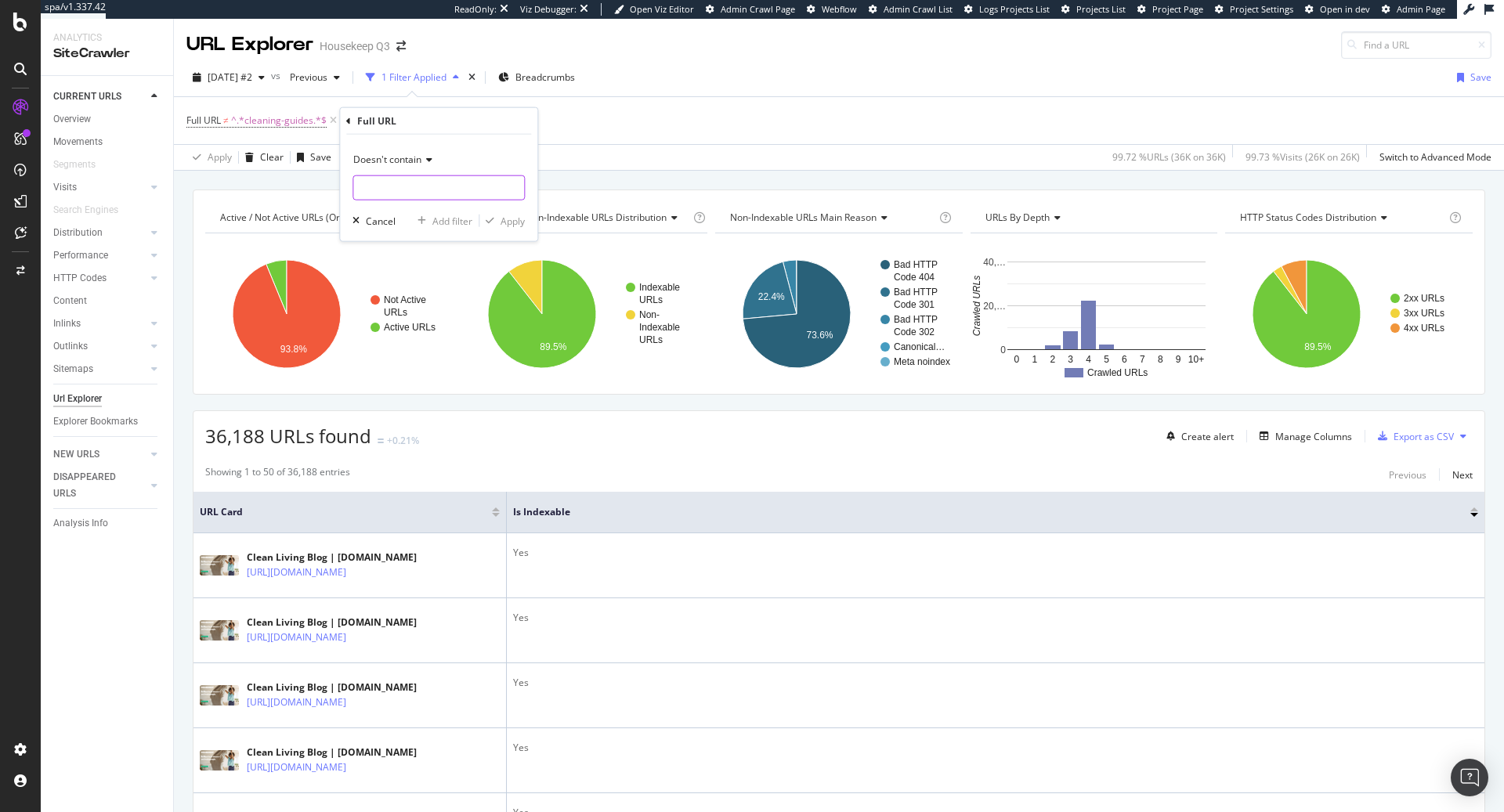
click at [478, 179] on input "text" at bounding box center [439, 188] width 171 height 25
type input "blog"
click at [520, 220] on div "Apply" at bounding box center [512, 220] width 24 height 14
click at [421, 120] on span "^.*blog.*$" at bounding box center [425, 120] width 46 height 22
click at [711, 114] on div "Full URL ≠ ^.*cleaning-guides.*$ or Full URL ≠ ^.*blog.*$ Add Filter" at bounding box center [838, 120] width 1305 height 47
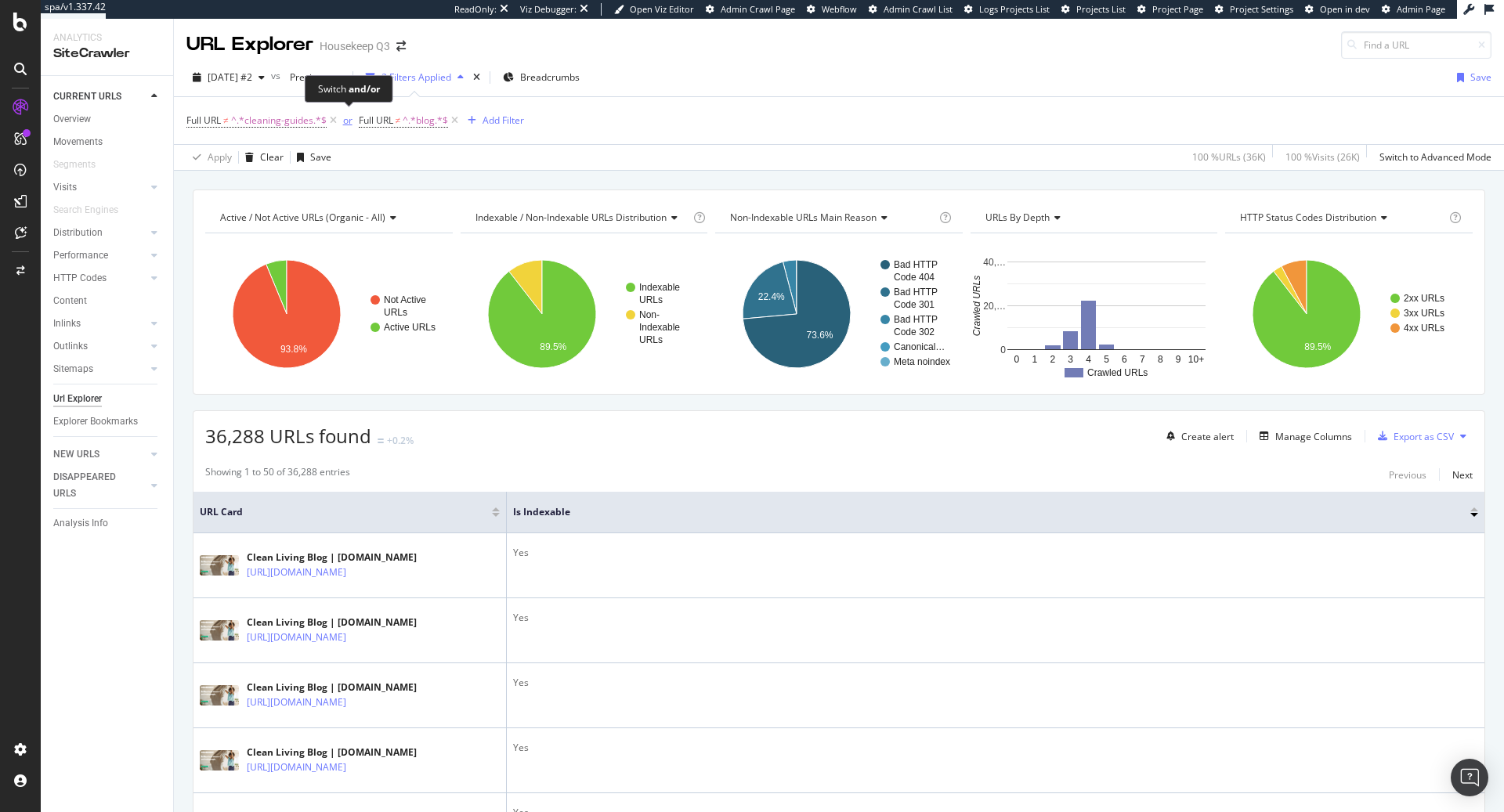
click at [344, 122] on div "or" at bounding box center [348, 120] width 10 height 14
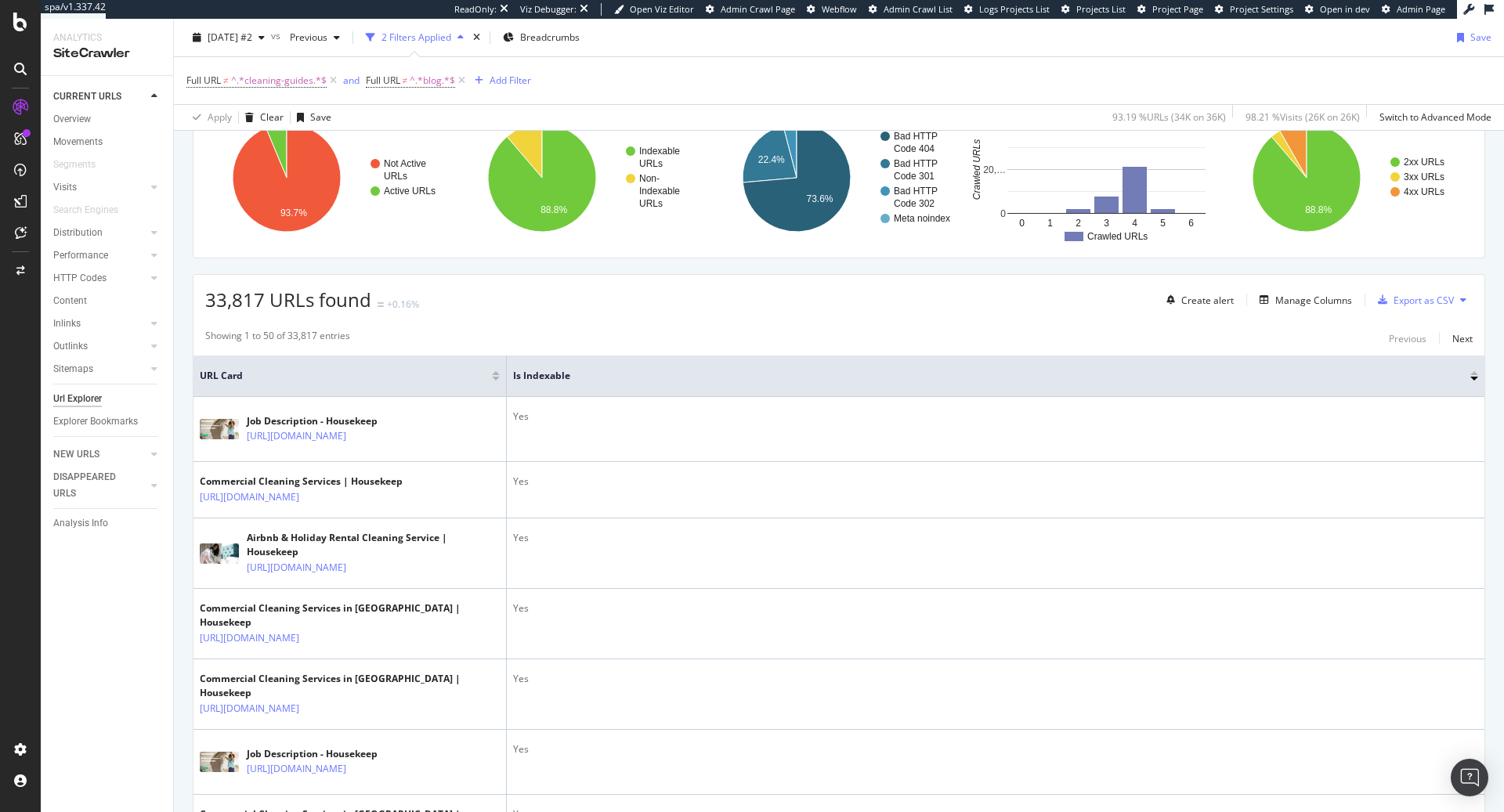
scroll to position [132, 0]
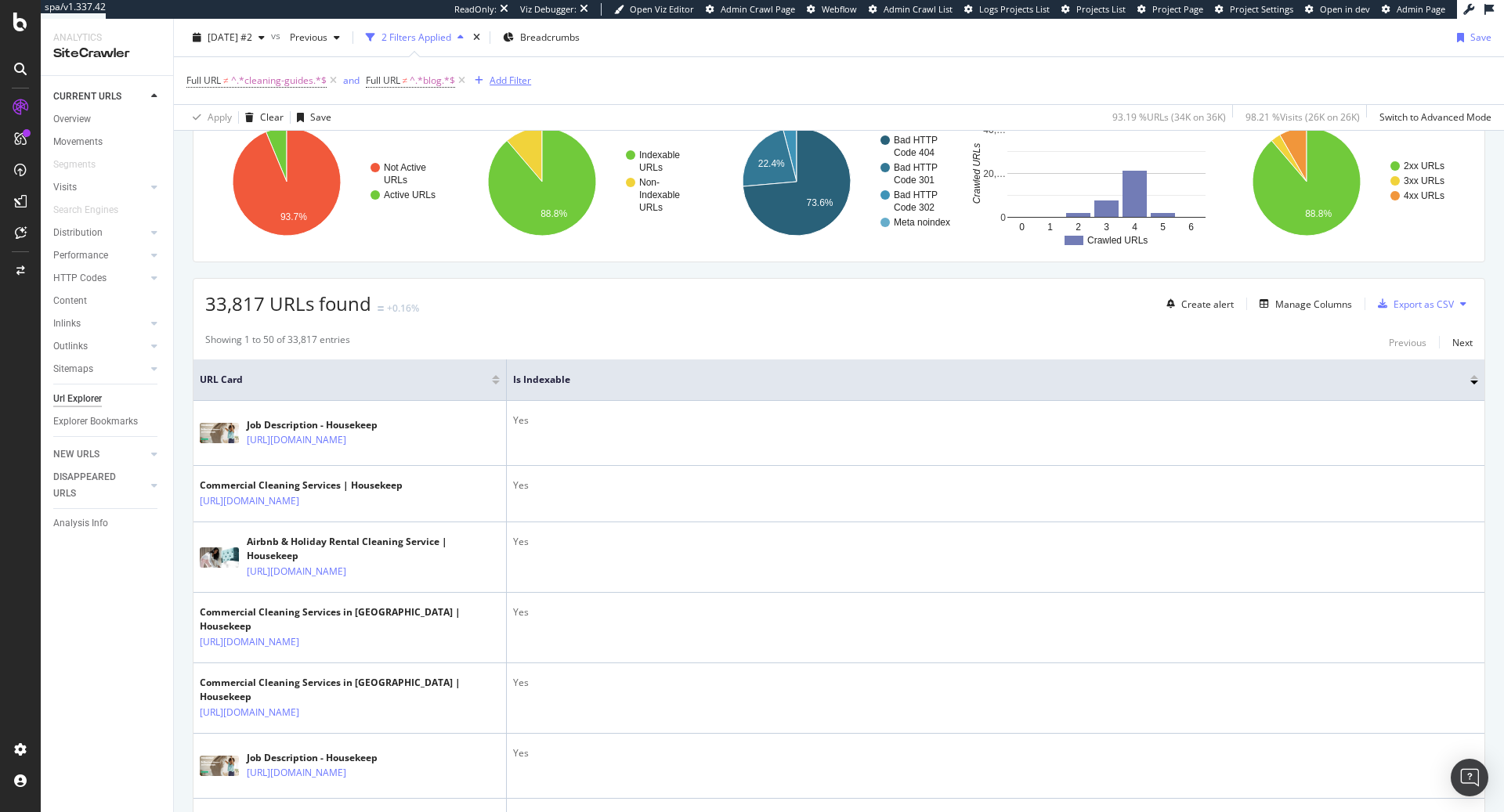
click at [517, 83] on div "Add Filter" at bounding box center [510, 81] width 42 height 14
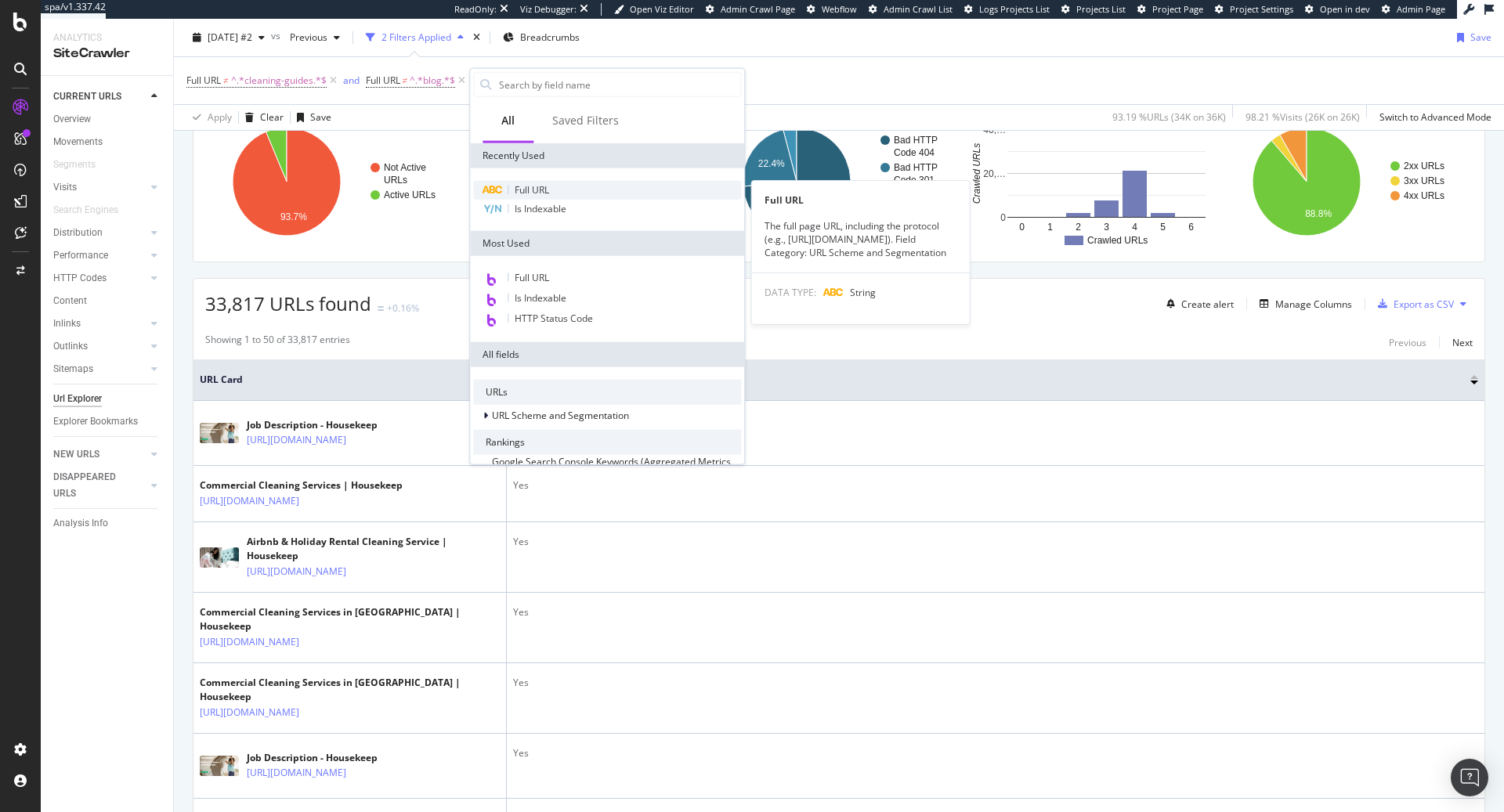
click at [585, 187] on div "Full URL" at bounding box center [607, 189] width 268 height 18
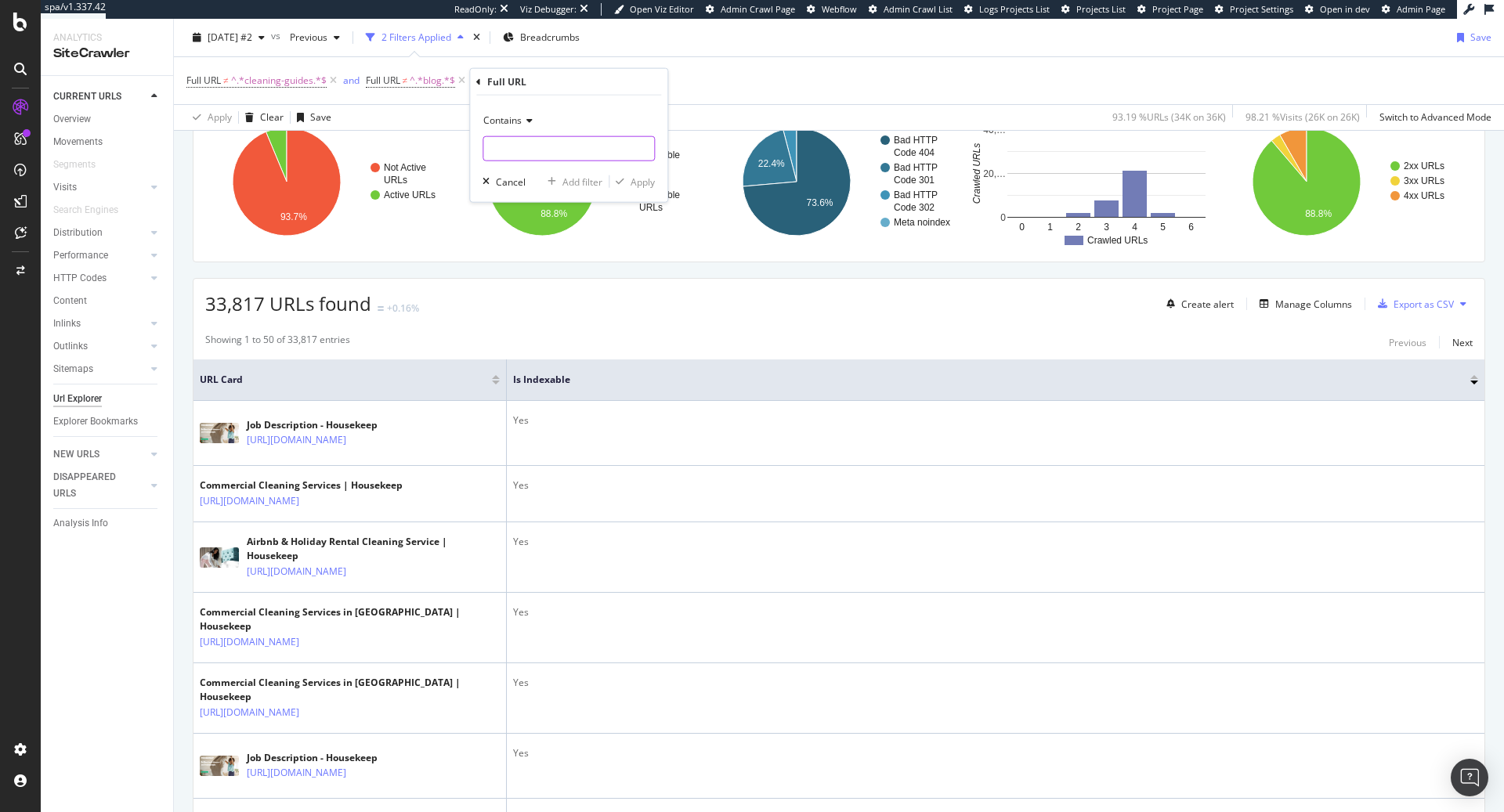
click at [507, 152] on input "text" at bounding box center [569, 148] width 171 height 25
type input "careers"
click at [507, 131] on div "Contains" at bounding box center [569, 120] width 173 height 25
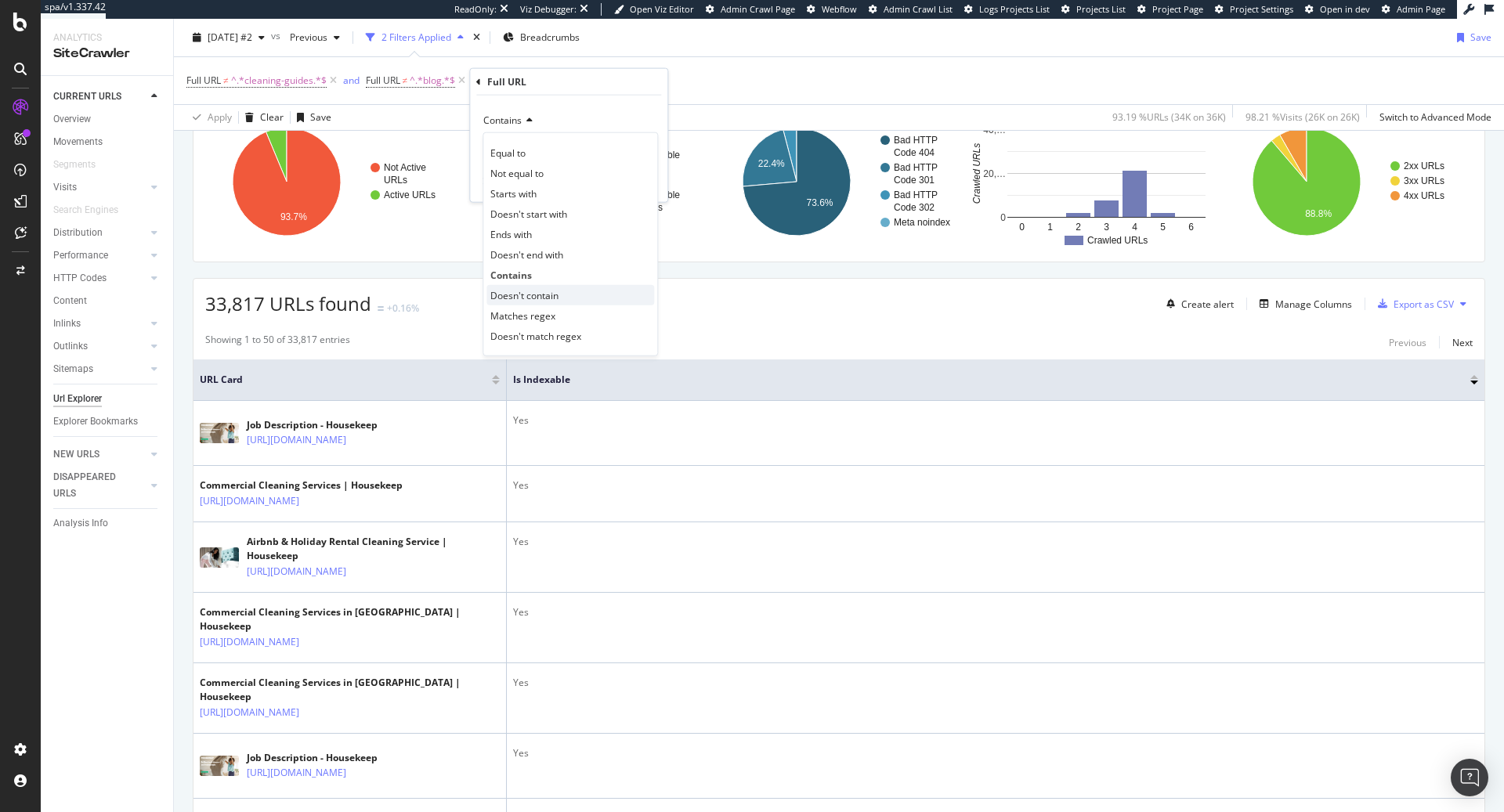
click at [518, 294] on span "Doesn't contain" at bounding box center [524, 295] width 68 height 14
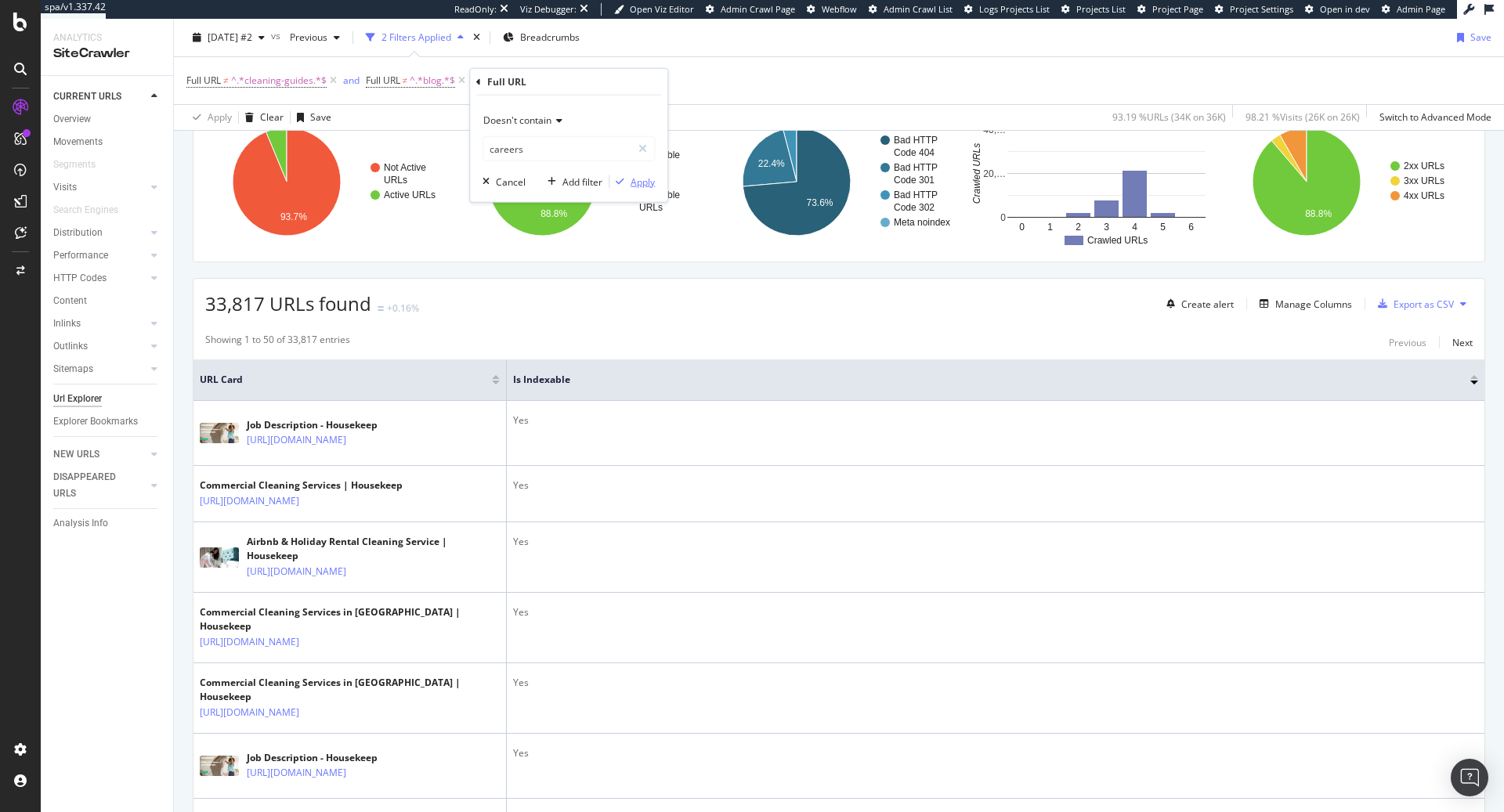
click at [635, 180] on div "Apply" at bounding box center [642, 181] width 24 height 14
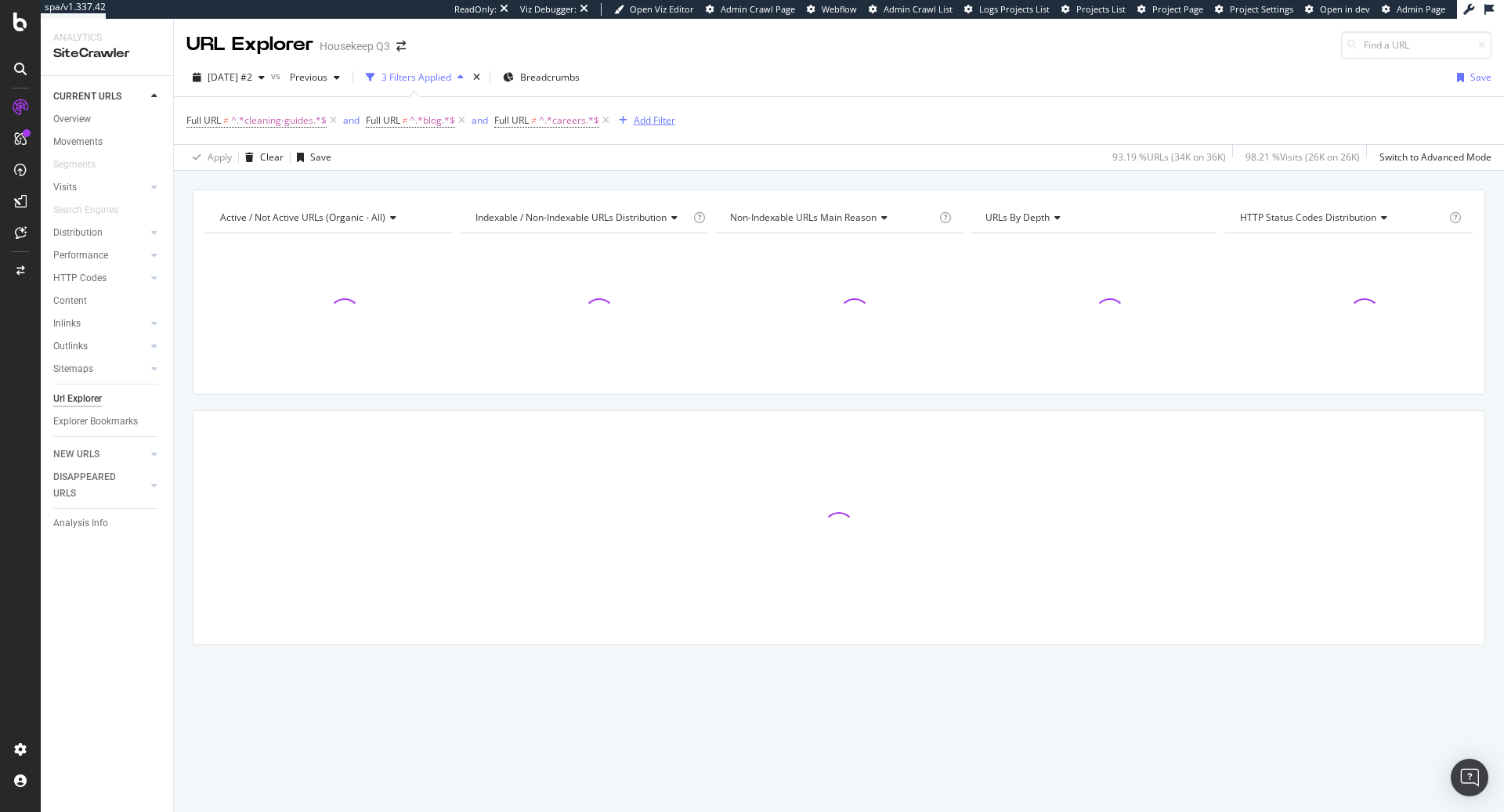
click at [657, 115] on div "Add Filter" at bounding box center [654, 120] width 42 height 14
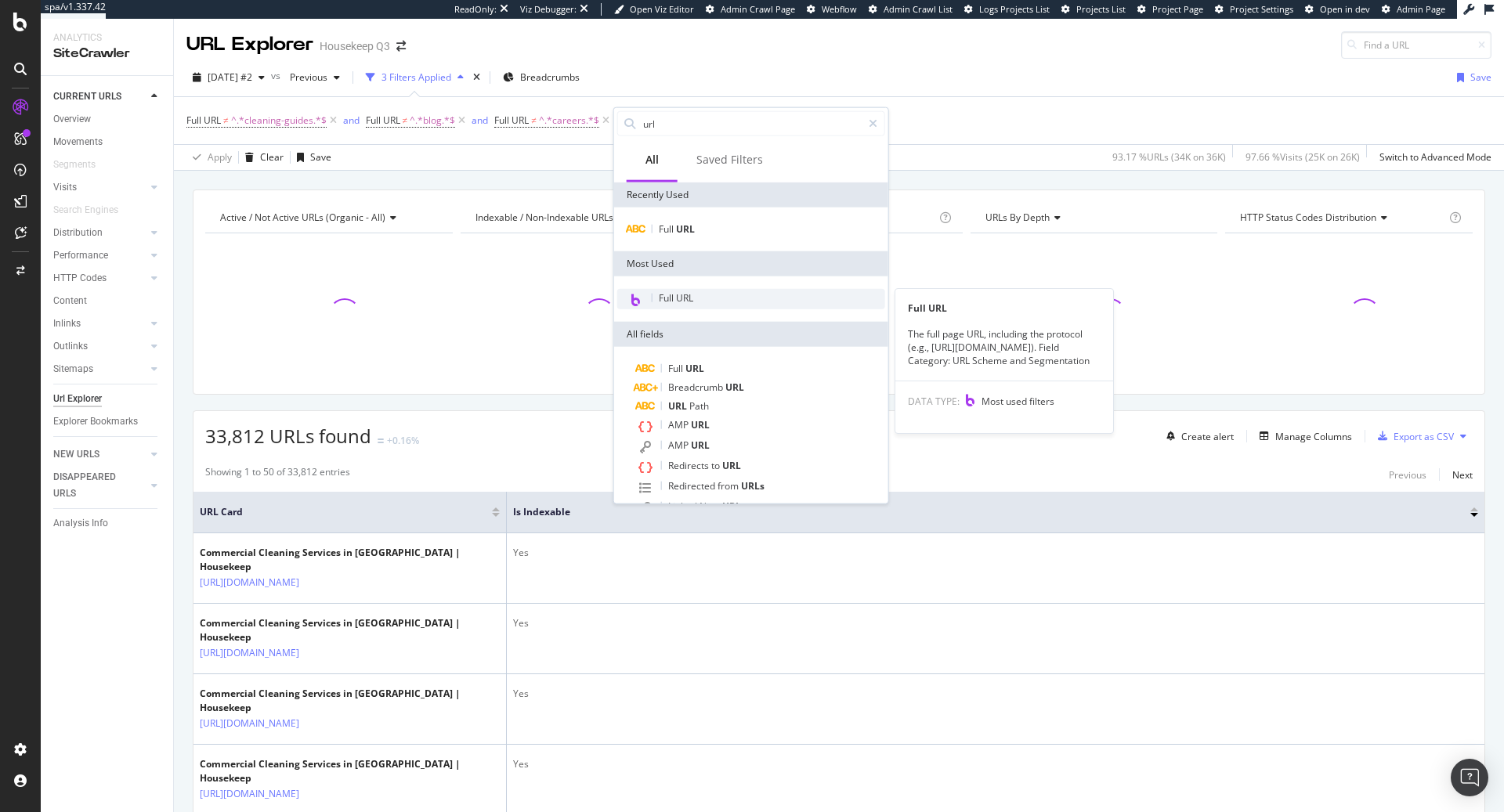
type input "url"
click at [714, 296] on div "Full URL" at bounding box center [751, 299] width 268 height 20
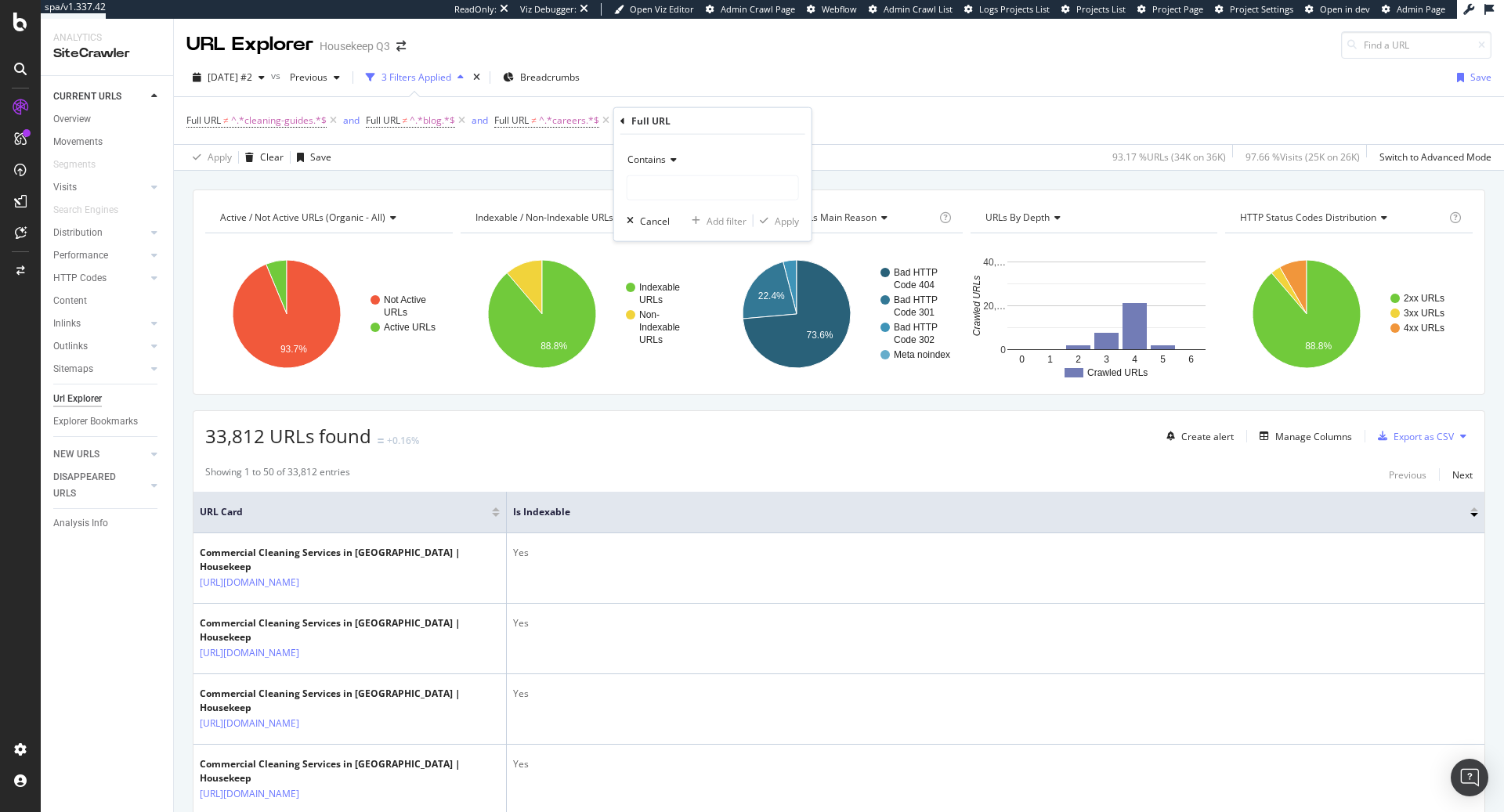
click at [659, 159] on span "Contains" at bounding box center [647, 159] width 39 height 14
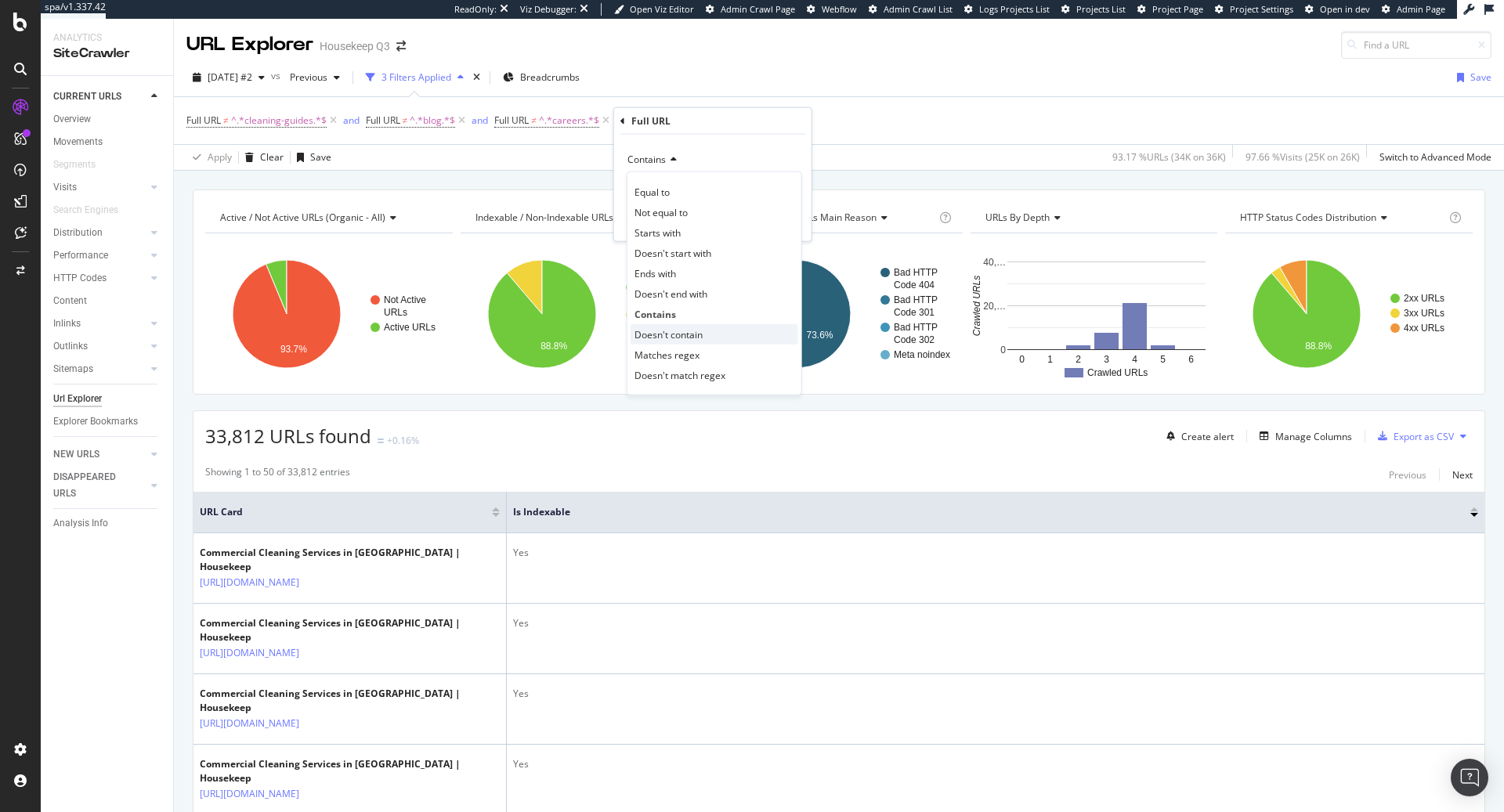
click at [655, 332] on span "Doesn't contain" at bounding box center [669, 334] width 68 height 14
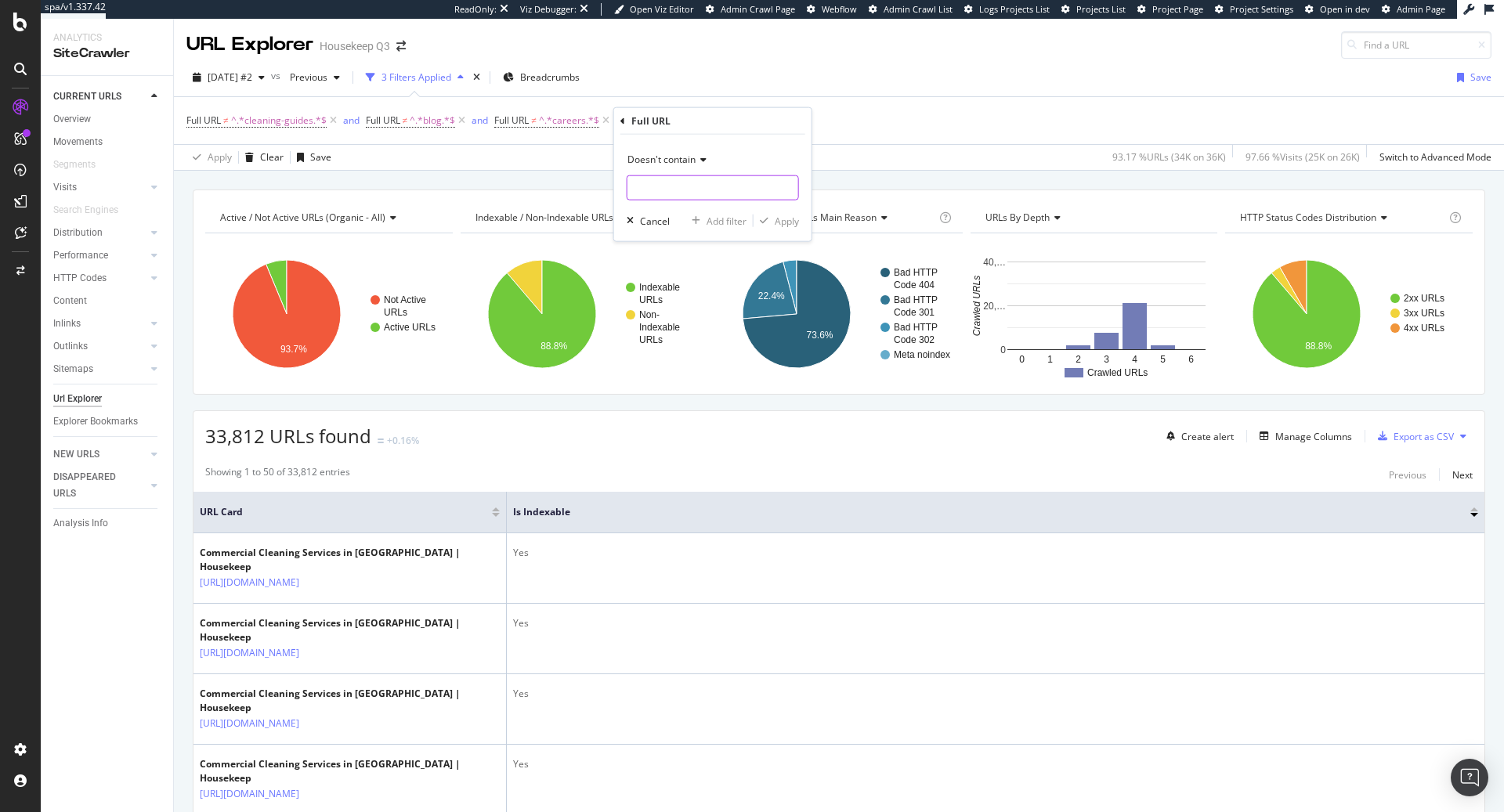
click at [670, 180] on input "text" at bounding box center [713, 188] width 171 height 25
click at [648, 189] on input "commercial-cleaaning" at bounding box center [702, 188] width 148 height 25
click at [672, 188] on input "commercial-cleaaning" at bounding box center [702, 188] width 148 height 25
type input "commercial-cleaaning"
click at [791, 217] on div "Apply" at bounding box center [786, 220] width 24 height 14
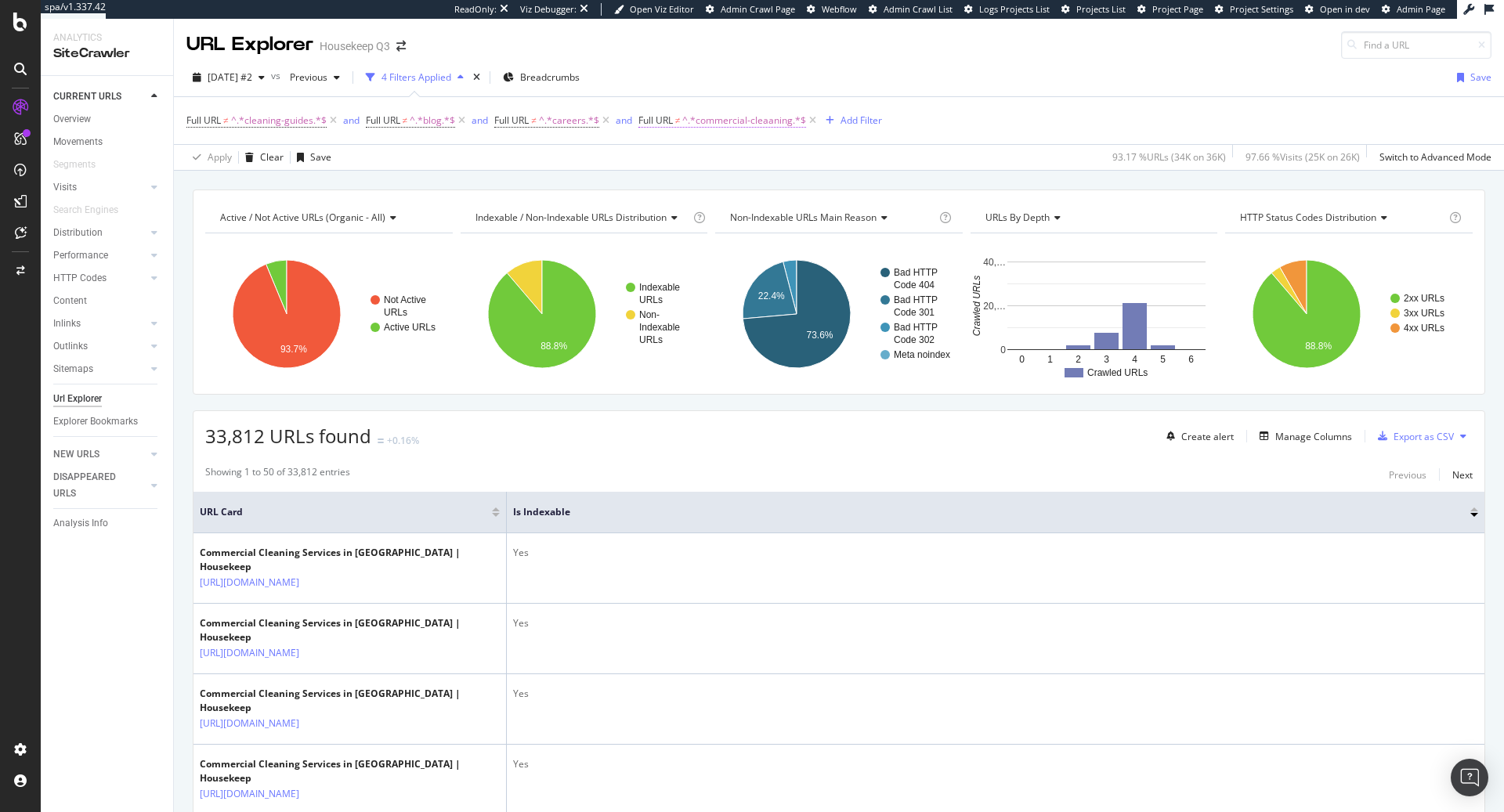
click at [767, 117] on span "^.*commercial-cleaaning.*$" at bounding box center [744, 120] width 124 height 22
click at [734, 182] on input "commercial-cleaaning" at bounding box center [727, 185] width 148 height 25
type input "commercial-cleaning"
click at [813, 218] on div "Apply" at bounding box center [812, 217] width 24 height 14
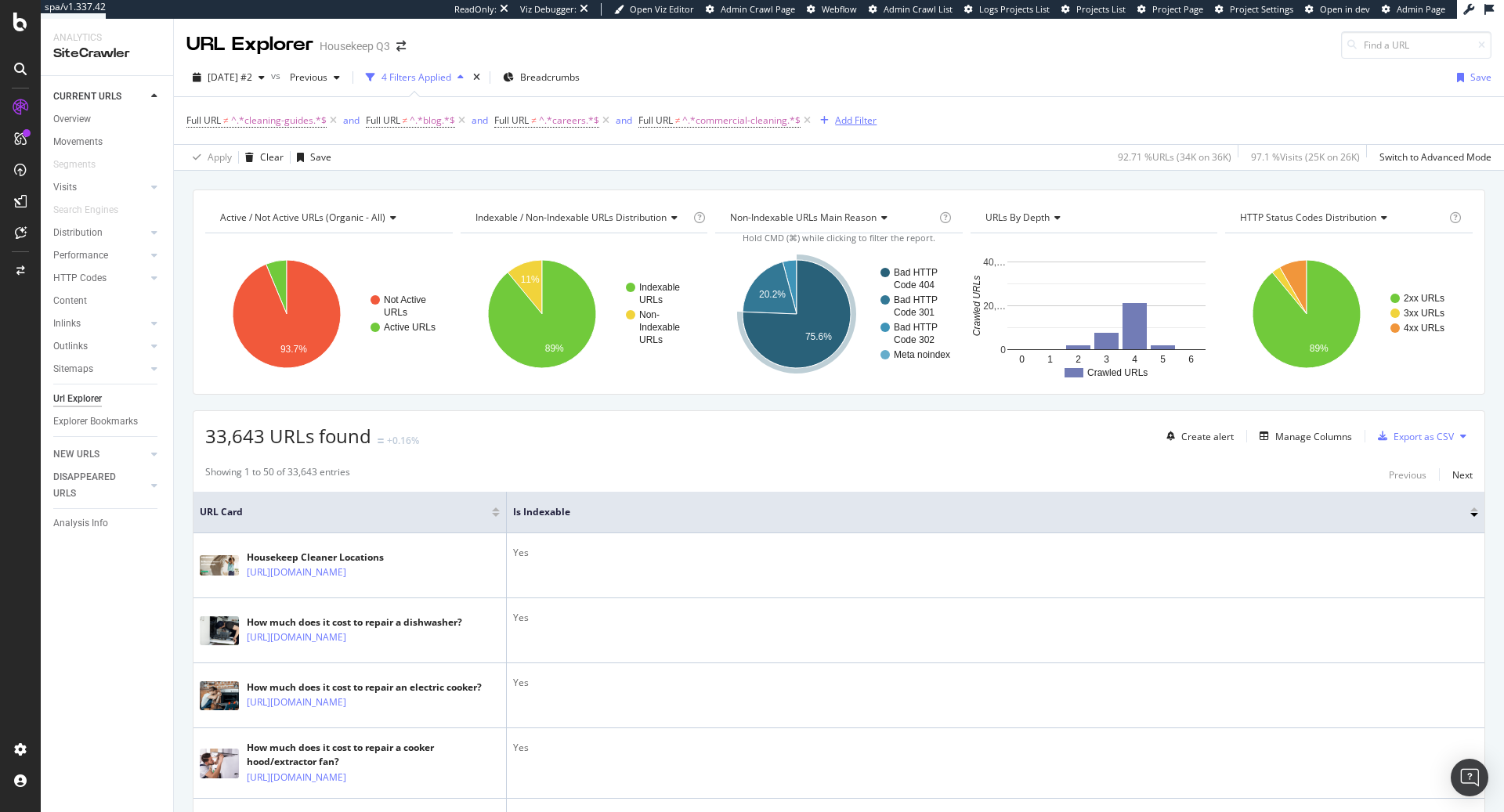
click at [865, 120] on div "Add Filter" at bounding box center [856, 120] width 42 height 14
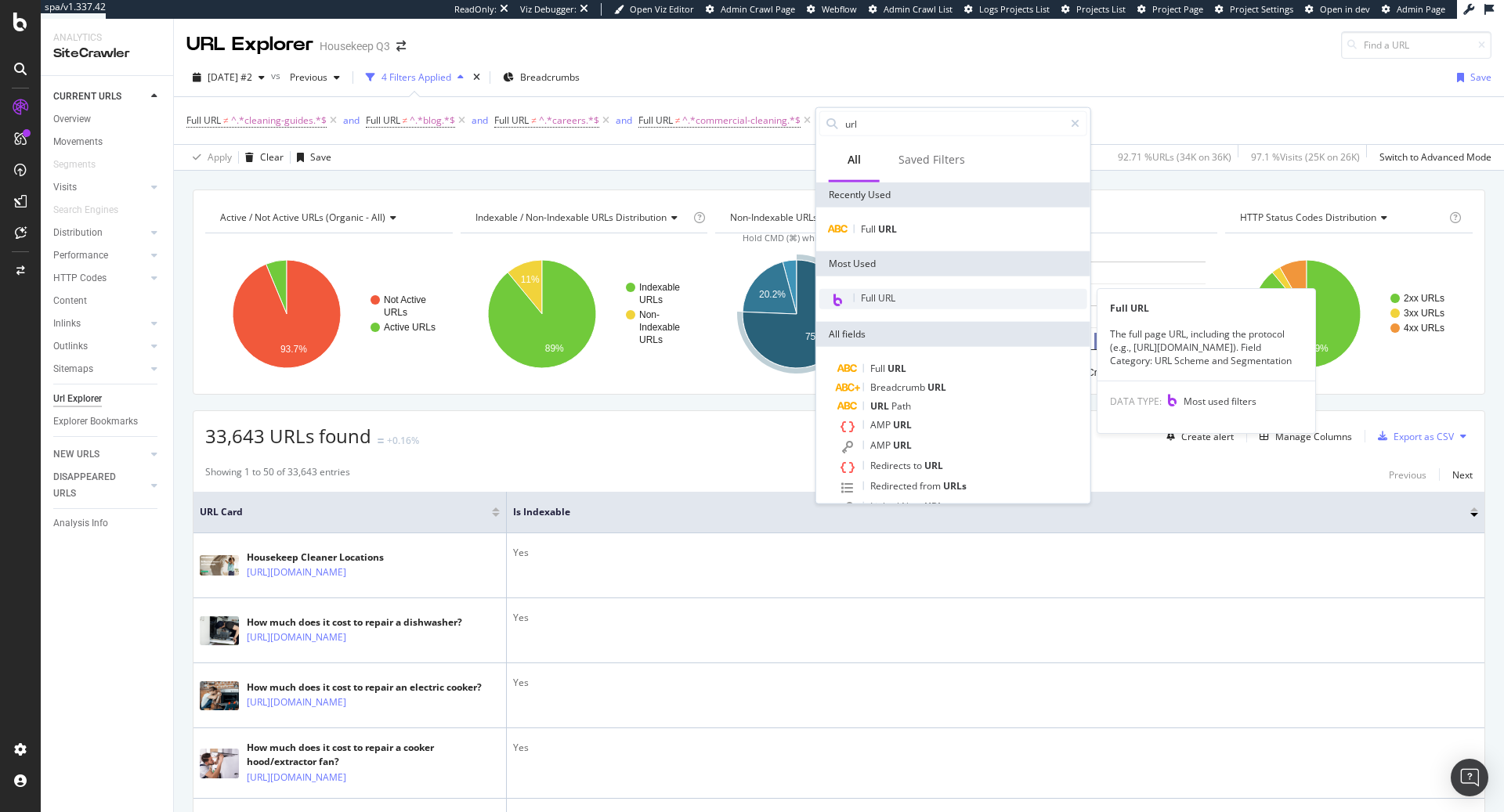
click at [891, 298] on span "Full URL" at bounding box center [878, 298] width 35 height 14
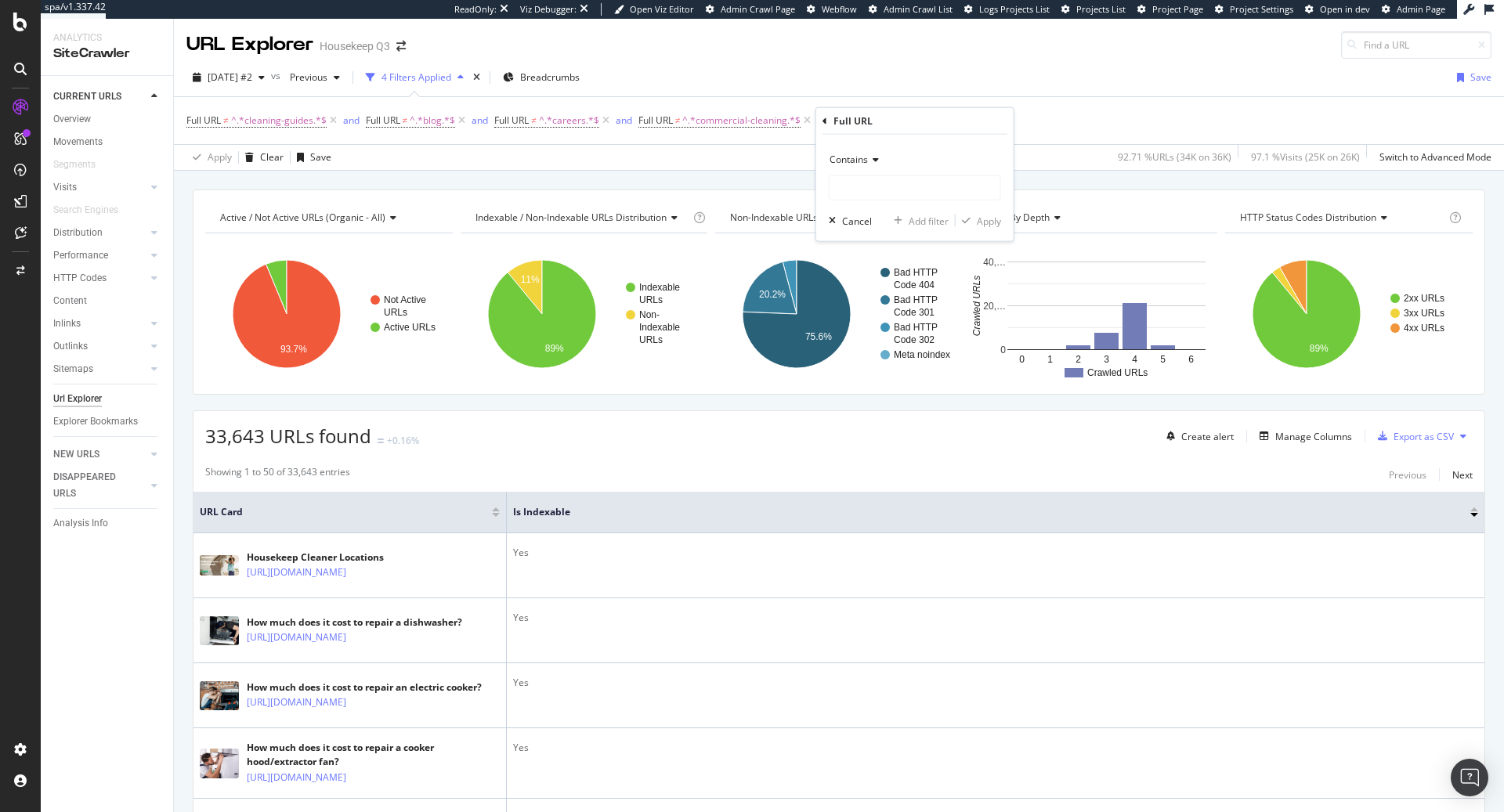
click at [866, 166] on div "Contains" at bounding box center [915, 160] width 173 height 25
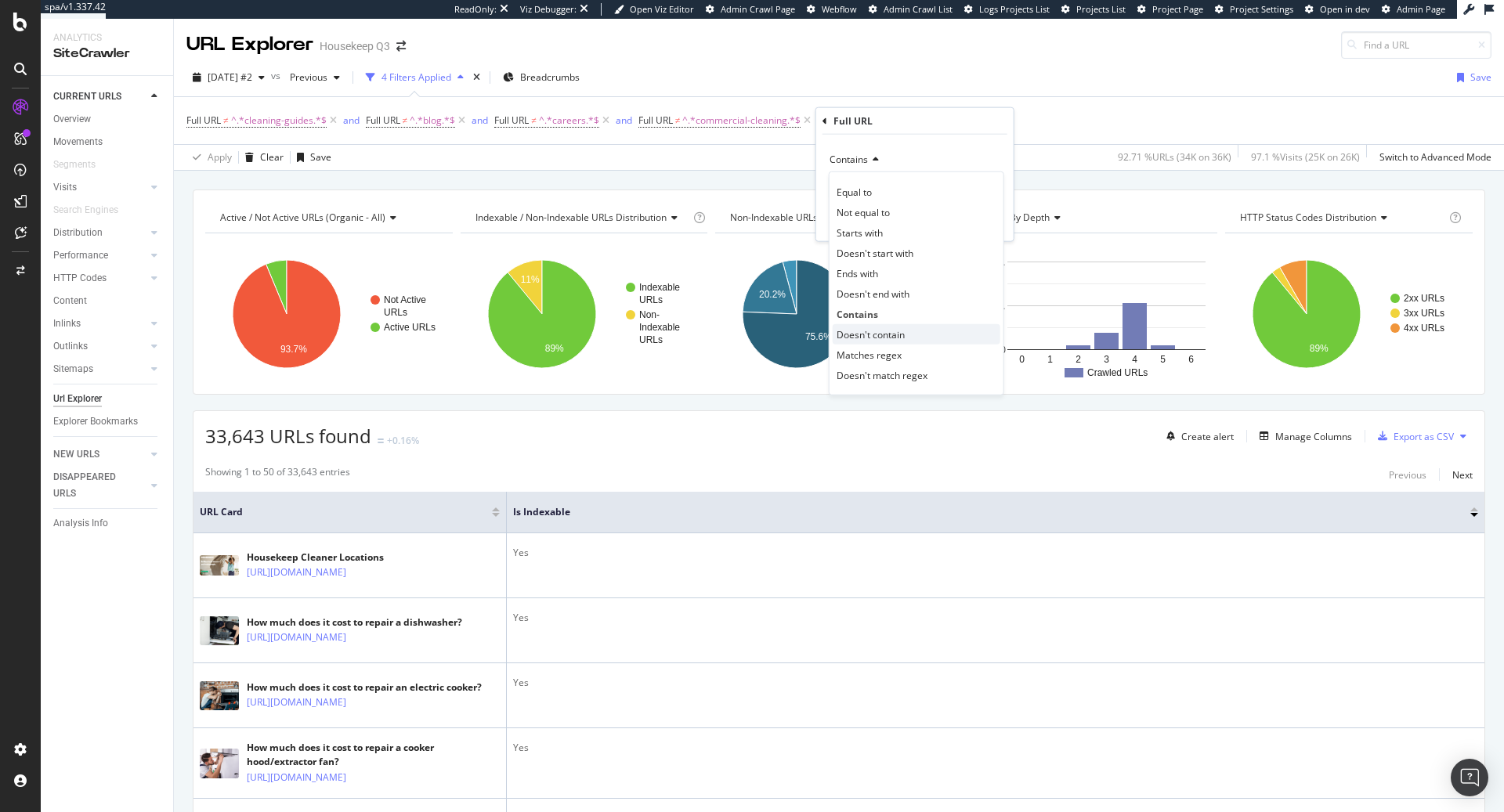
click at [860, 331] on span "Doesn't contain" at bounding box center [870, 334] width 68 height 14
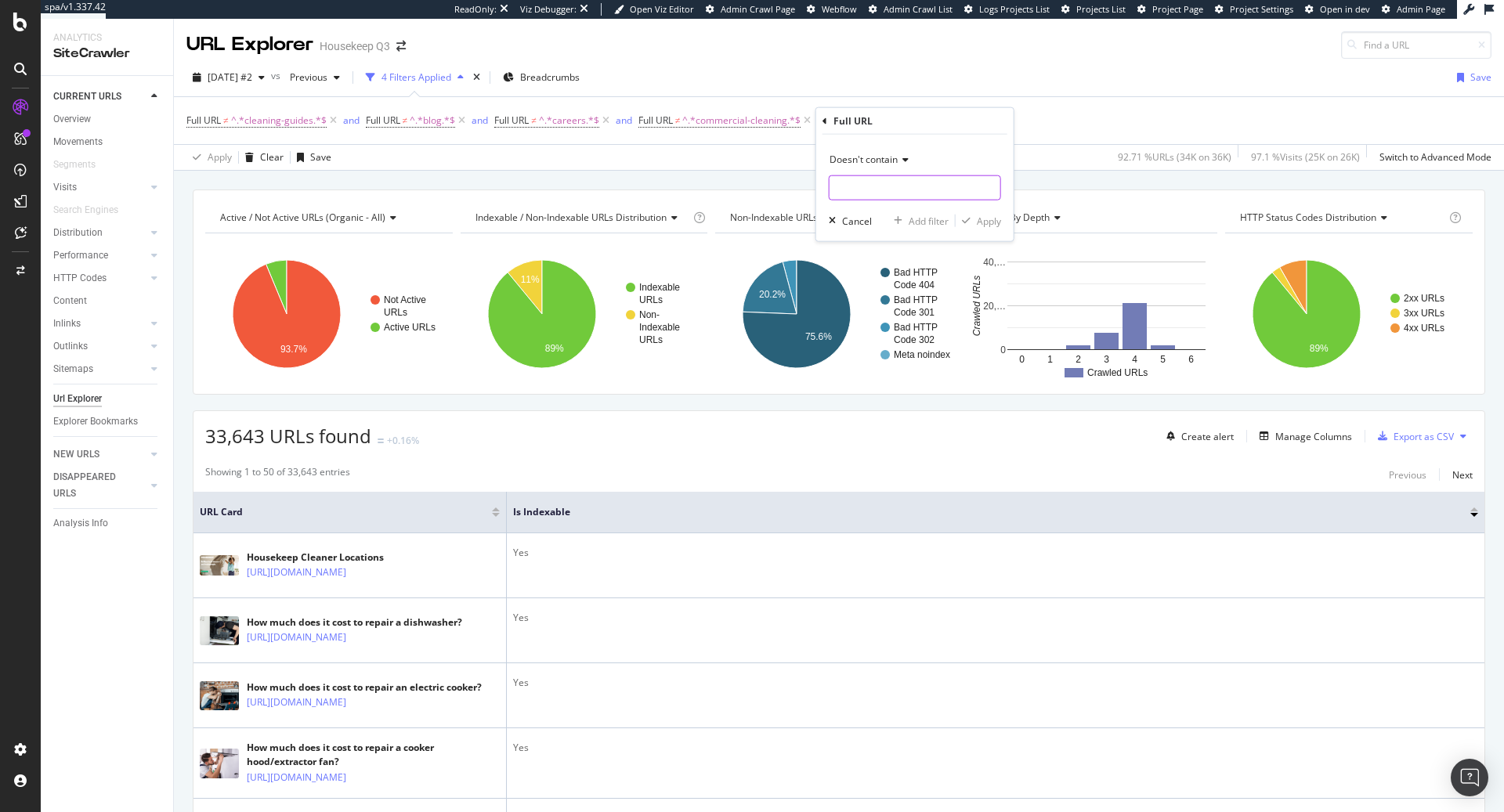
click at [855, 190] on input "text" at bounding box center [915, 188] width 171 height 25
type input "cost-guide"
click at [1004, 225] on div "Doesn't contain cost-guide Cancel Add filter Apply" at bounding box center [914, 188] width 197 height 107
click at [985, 221] on div "Apply" at bounding box center [989, 220] width 24 height 14
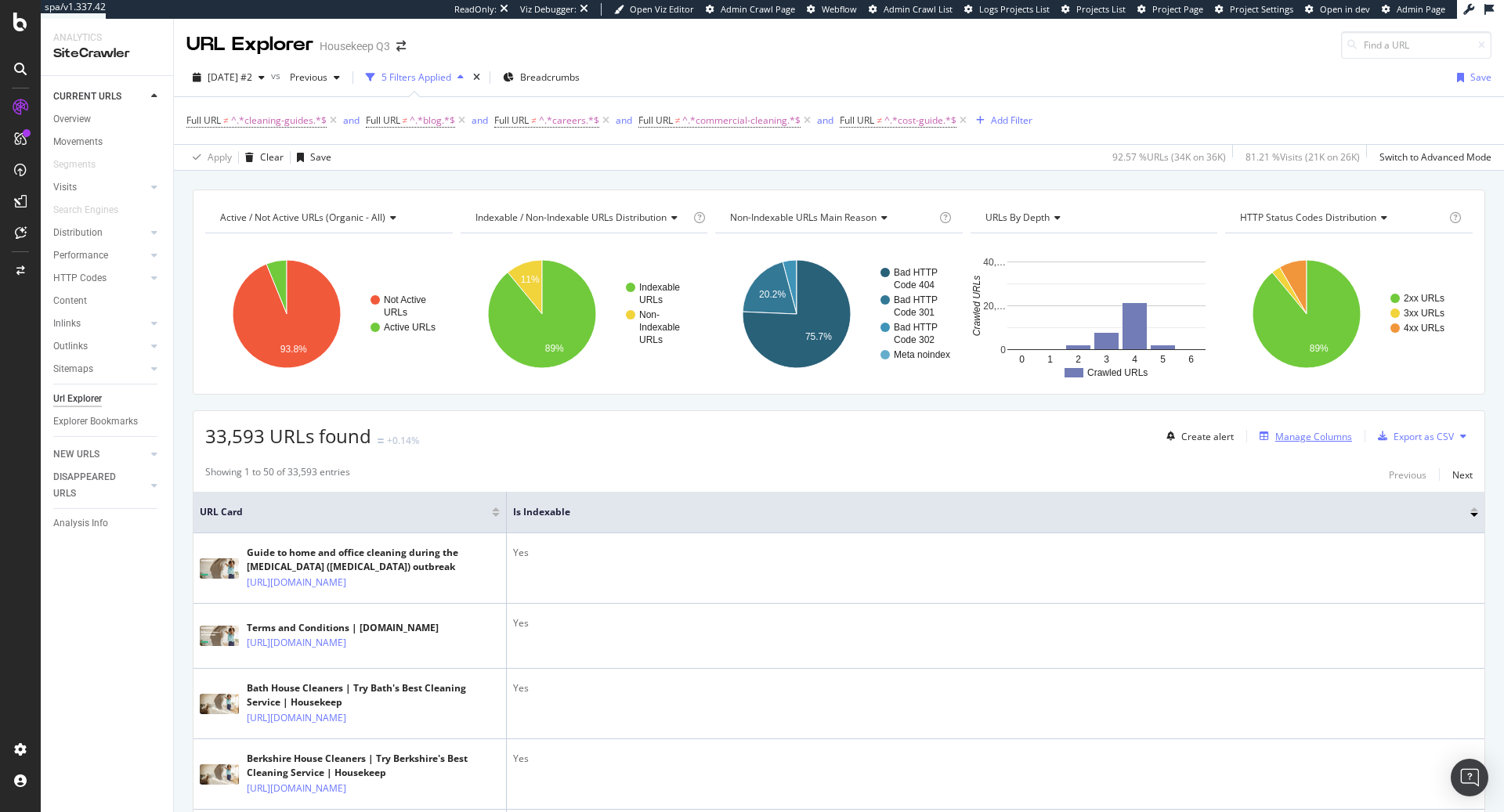
click at [1297, 438] on div "Manage Columns" at bounding box center [1313, 437] width 77 height 14
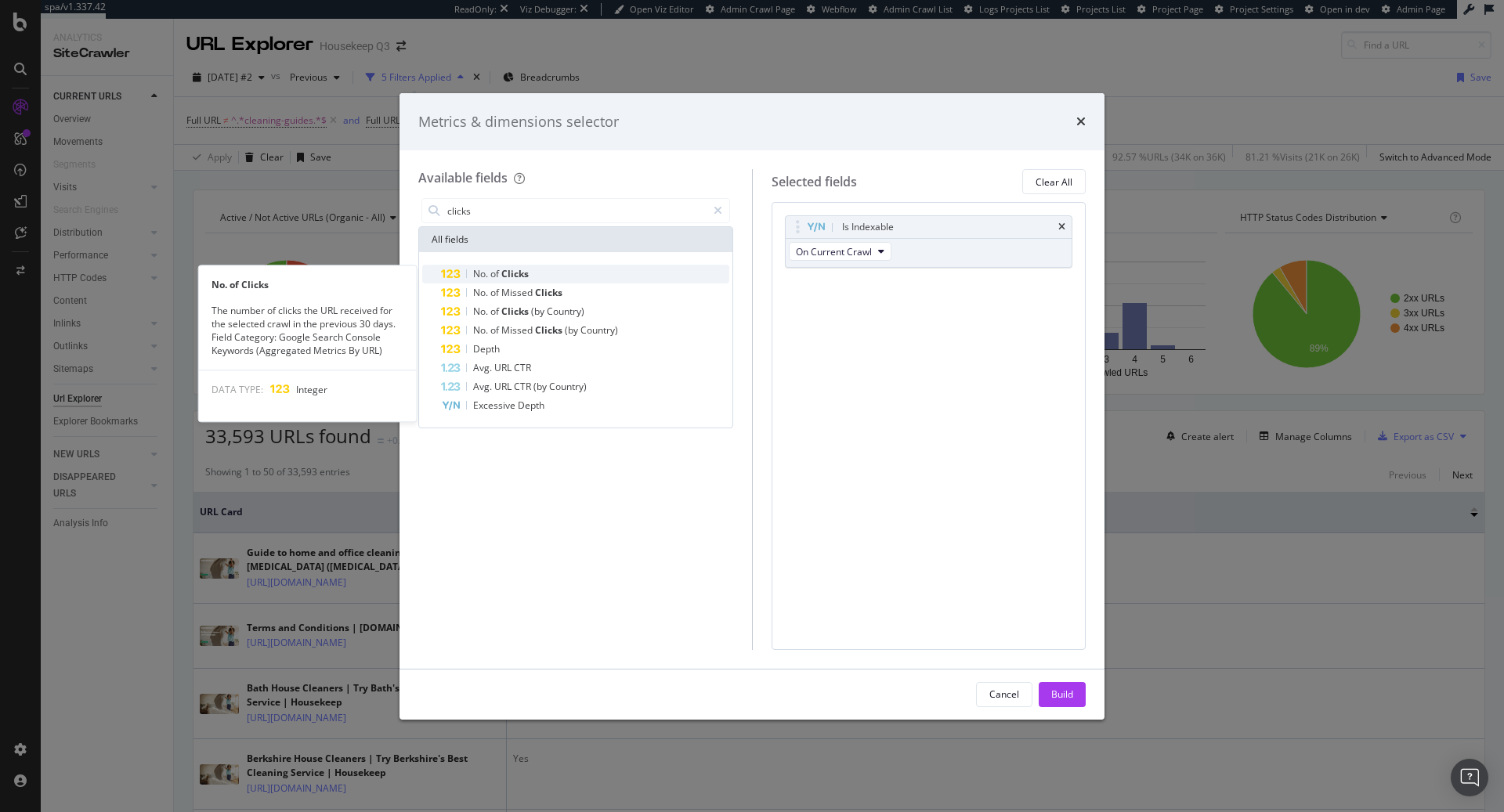
type input "clicks"
click at [652, 276] on div "No. of Clicks" at bounding box center [585, 274] width 288 height 18
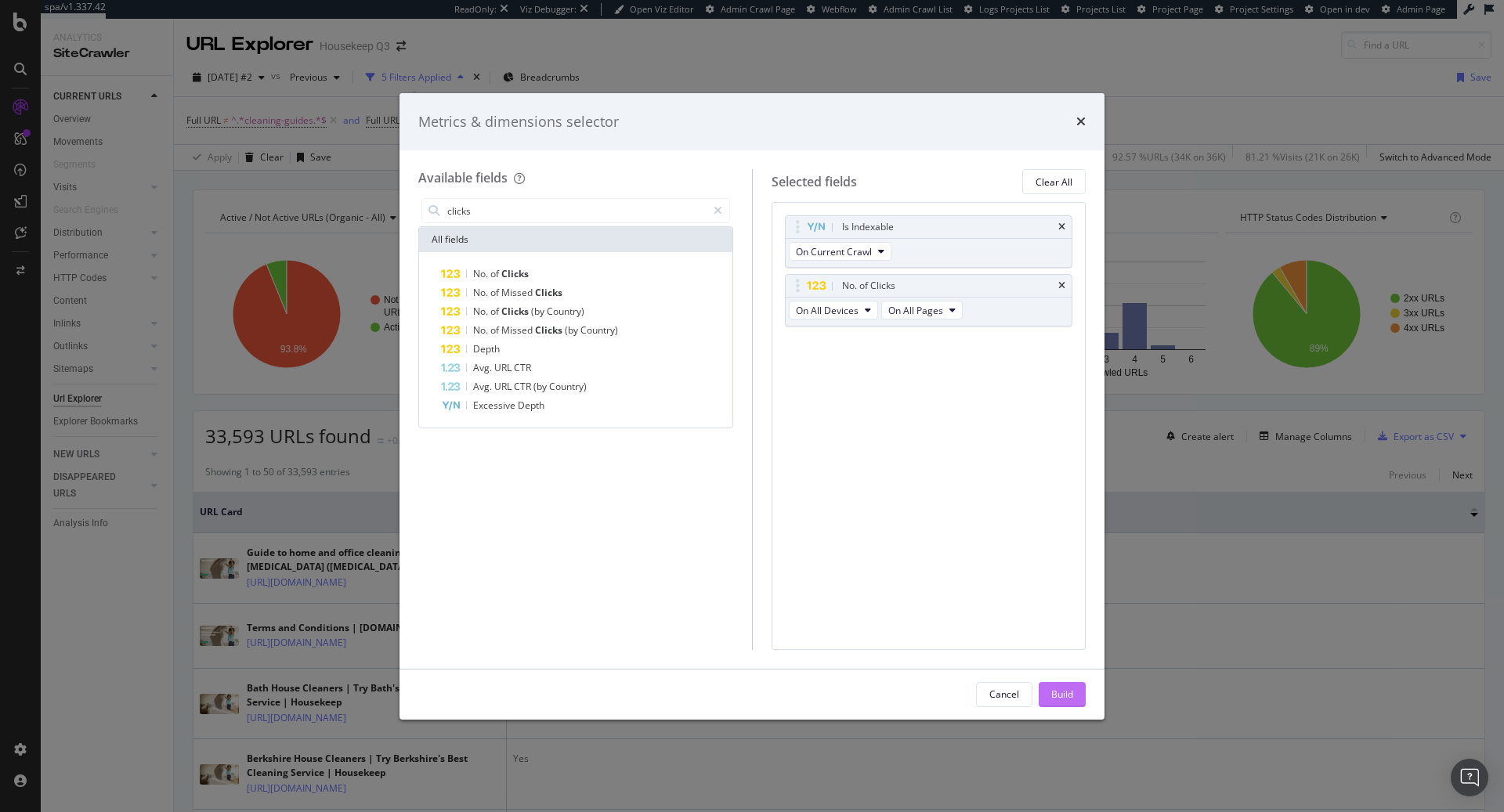
click at [1054, 697] on div "Build" at bounding box center [1062, 695] width 22 height 14
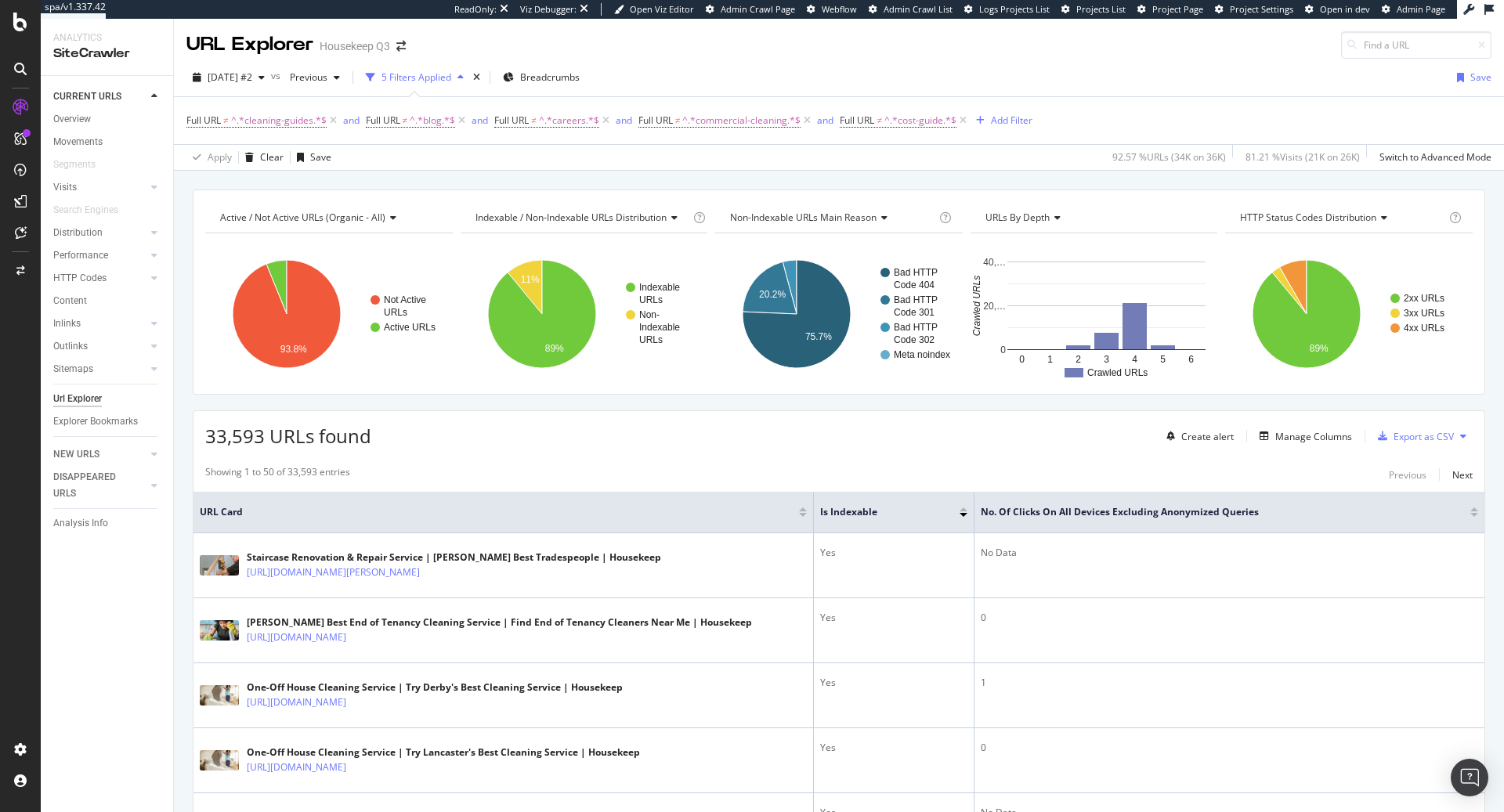
click at [1477, 513] on div at bounding box center [1474, 515] width 8 height 4
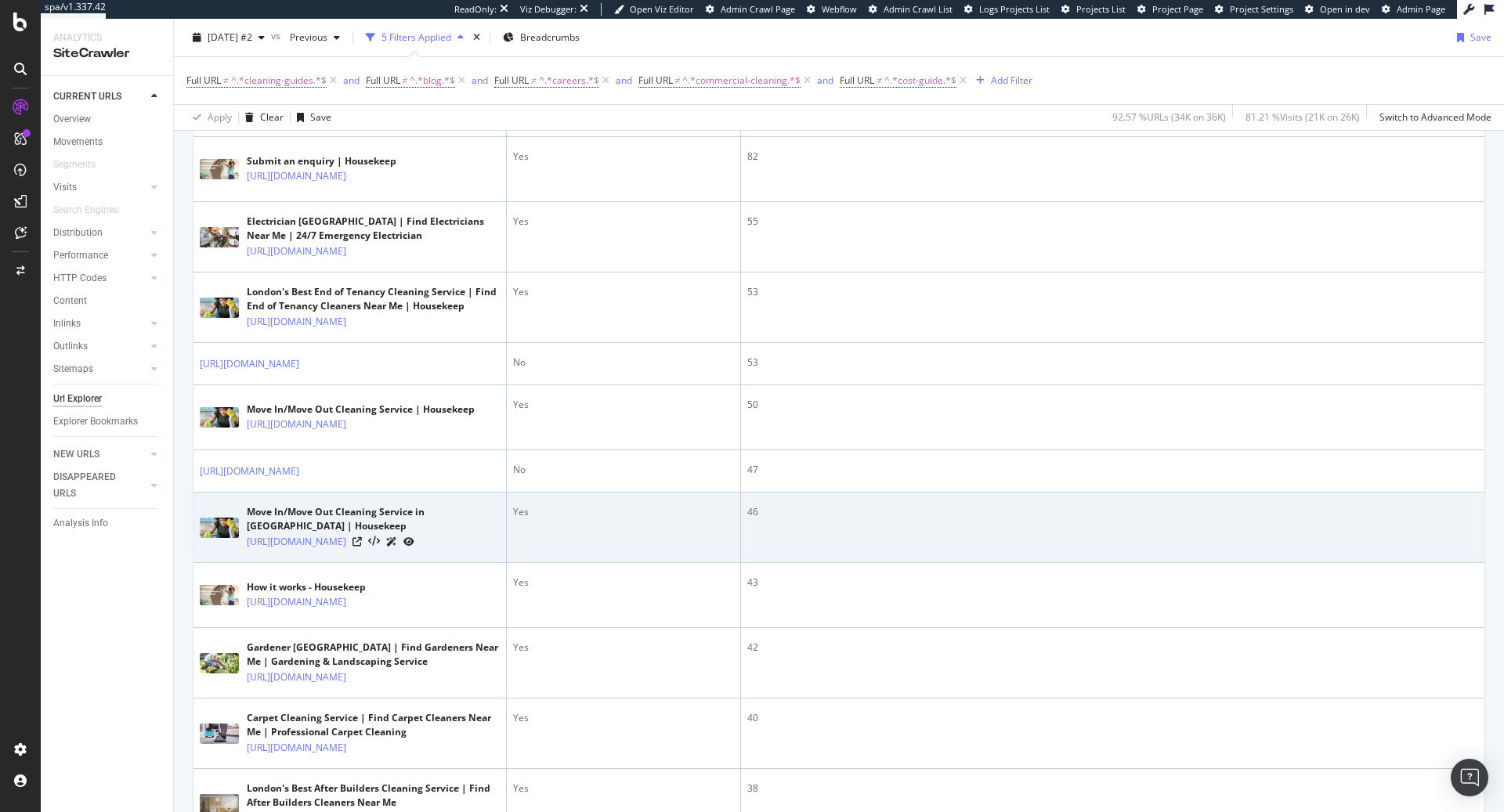
scroll to position [787, 0]
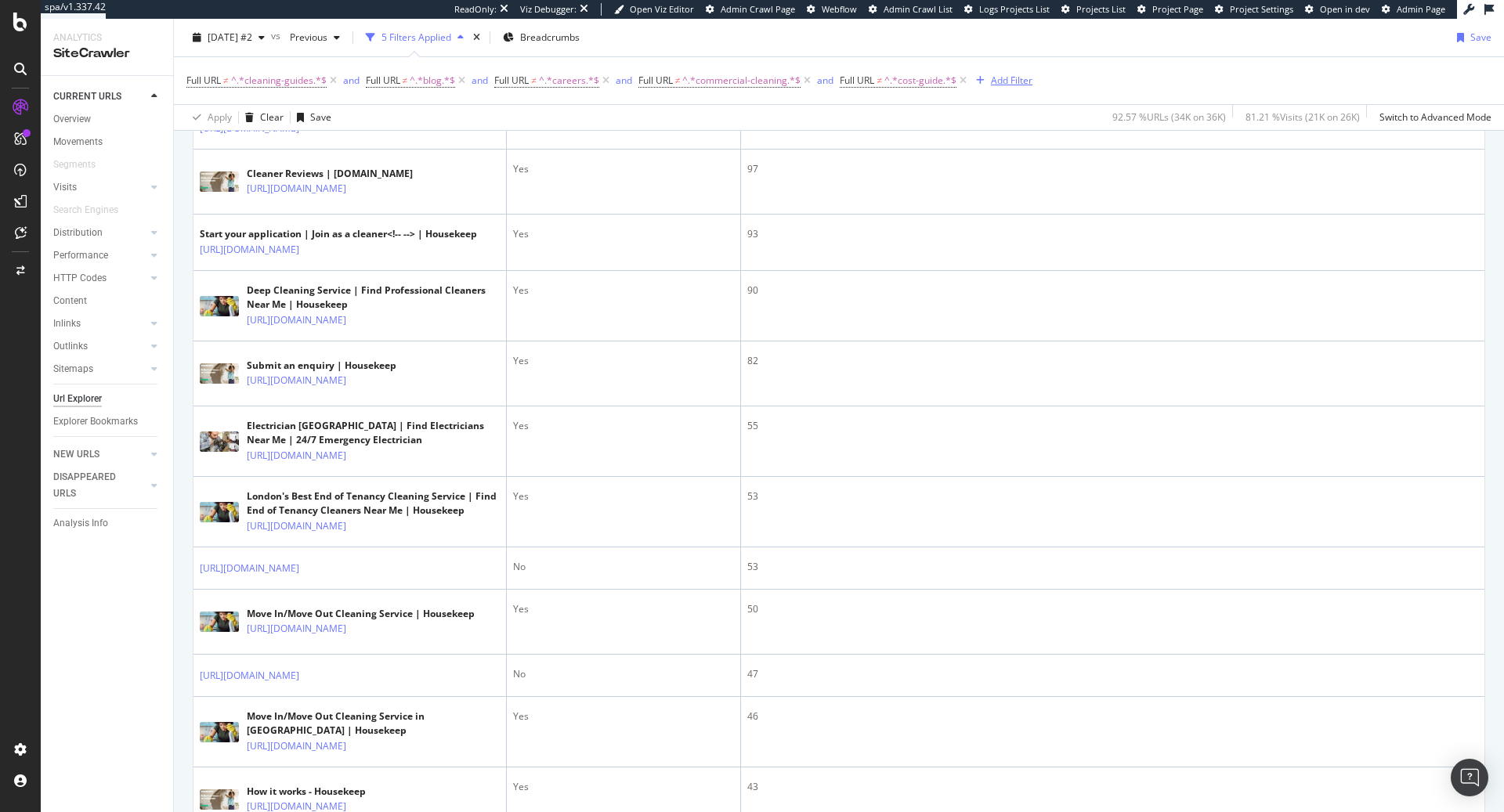
click at [1021, 81] on div "Add Filter" at bounding box center [1011, 81] width 42 height 14
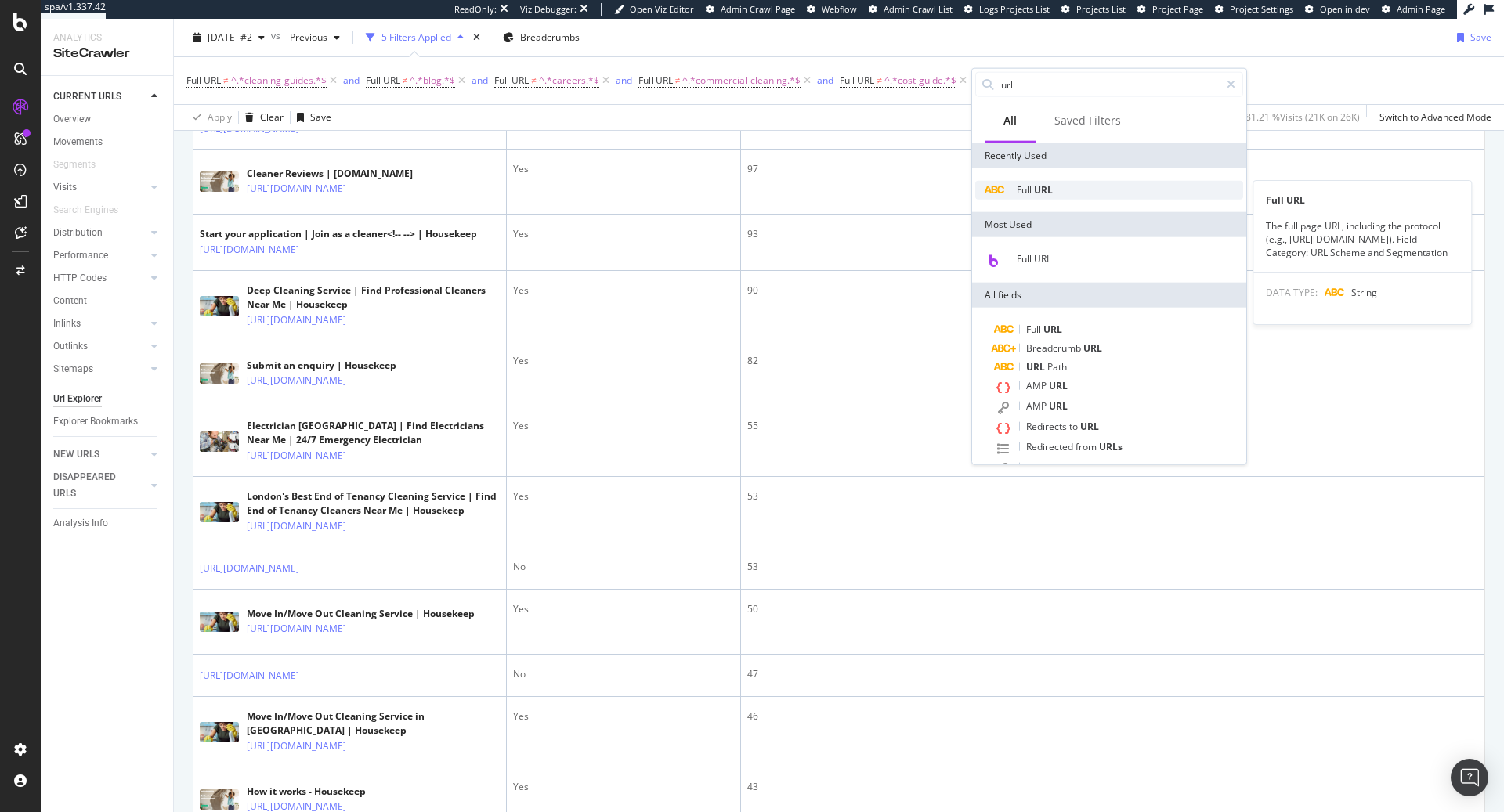
click at [1039, 193] on span "URL" at bounding box center [1043, 190] width 18 height 14
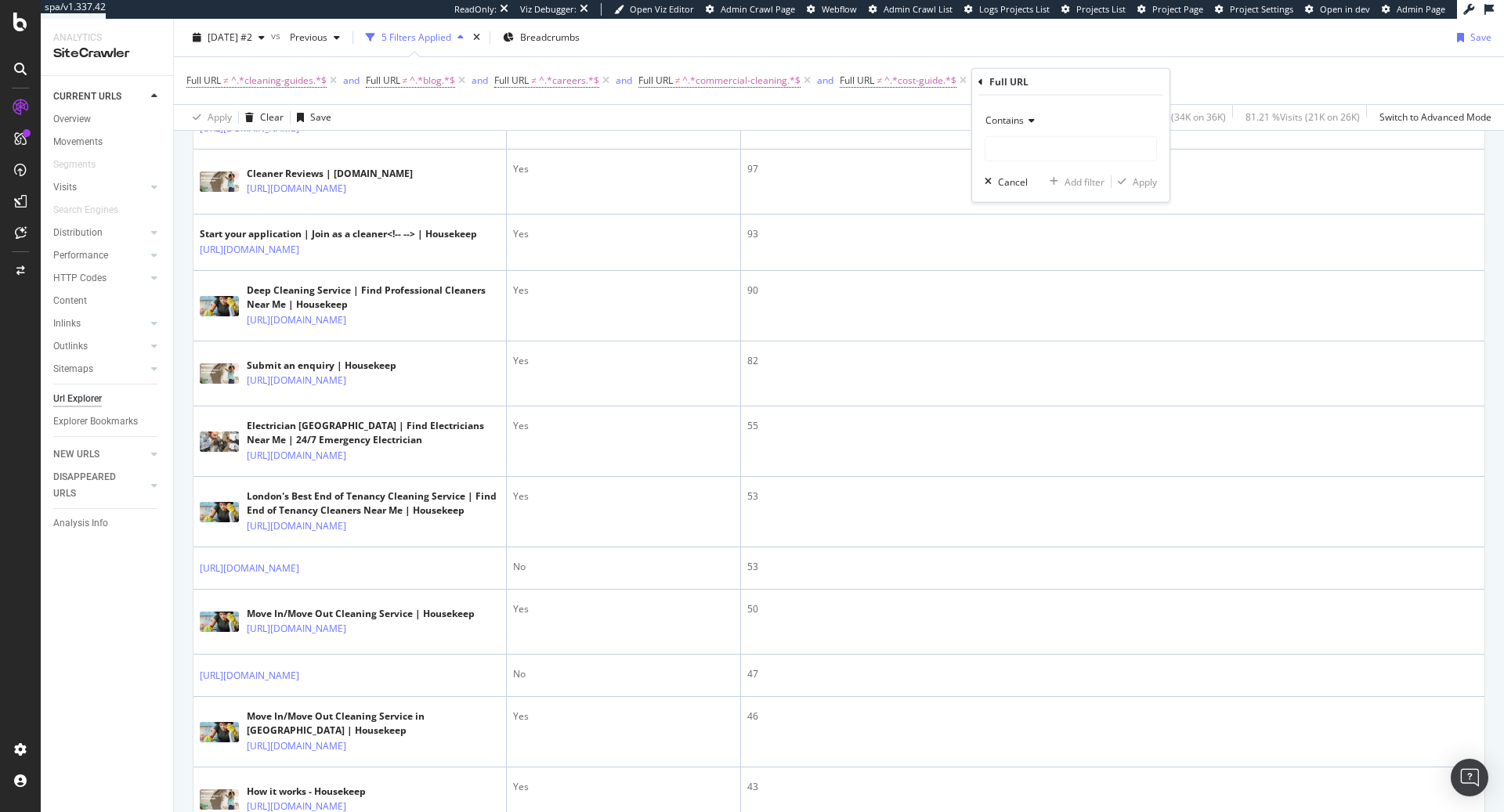
click at [1018, 121] on span "Contains" at bounding box center [1005, 120] width 39 height 14
click at [1014, 294] on span "Doesn't contain" at bounding box center [1027, 295] width 68 height 14
click at [1026, 138] on input "text" at bounding box center [1071, 148] width 171 height 25
type input "one-off-cleaning"
click at [1135, 185] on div "Apply" at bounding box center [1144, 181] width 24 height 14
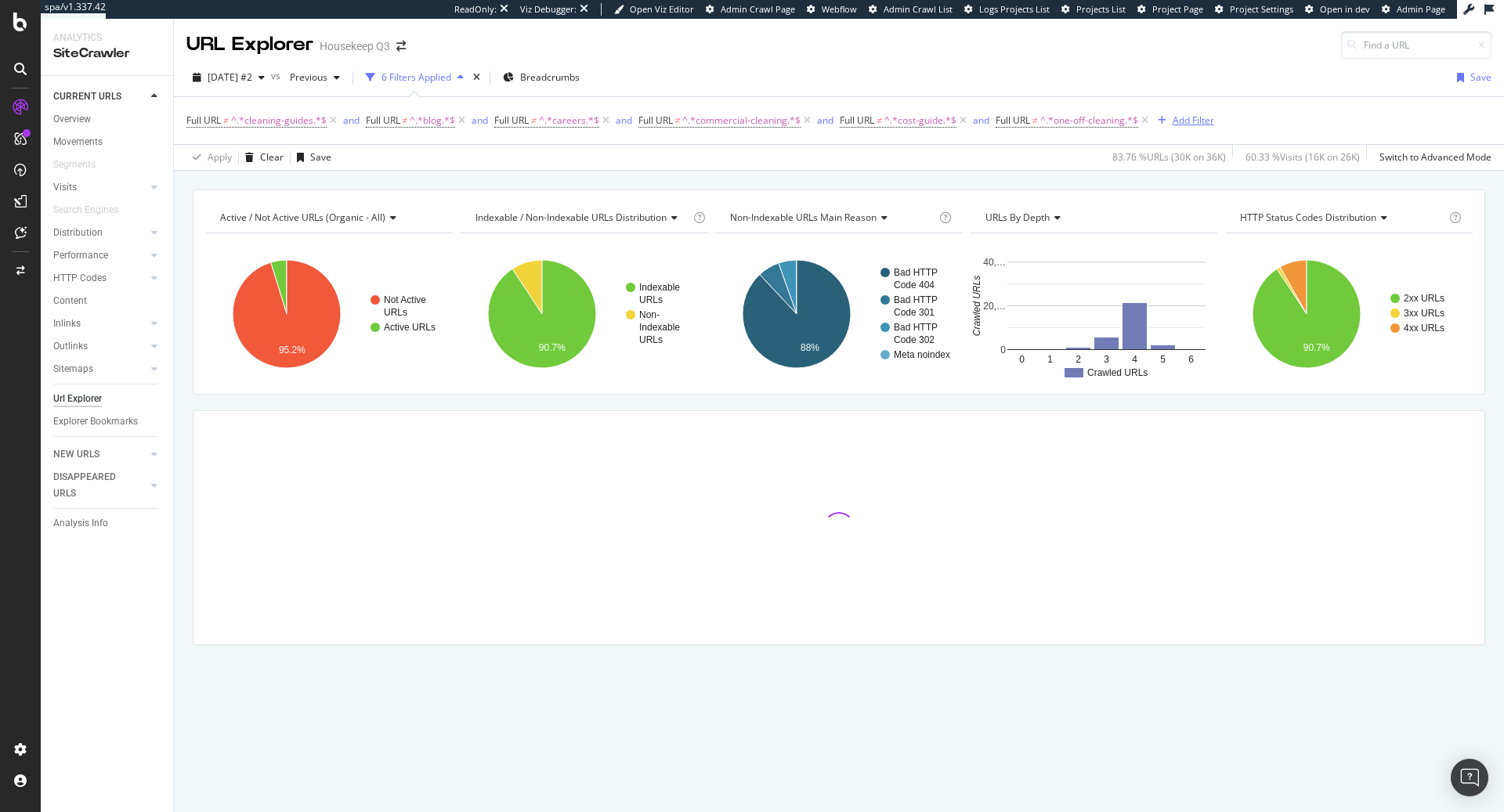
click at [1194, 124] on div "Add Filter" at bounding box center [1193, 120] width 42 height 14
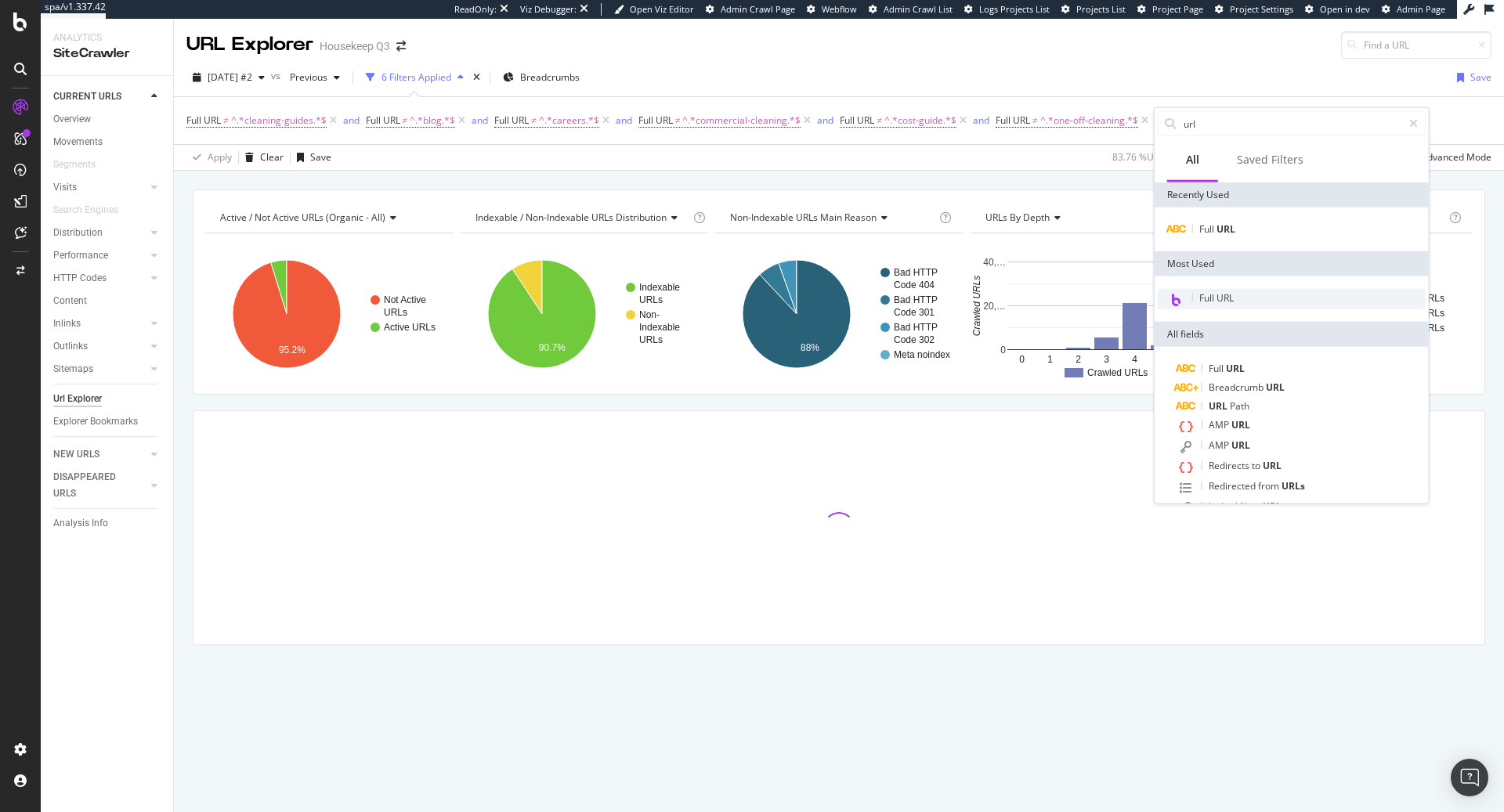
click at [1205, 289] on div "Full URL" at bounding box center [1291, 299] width 268 height 20
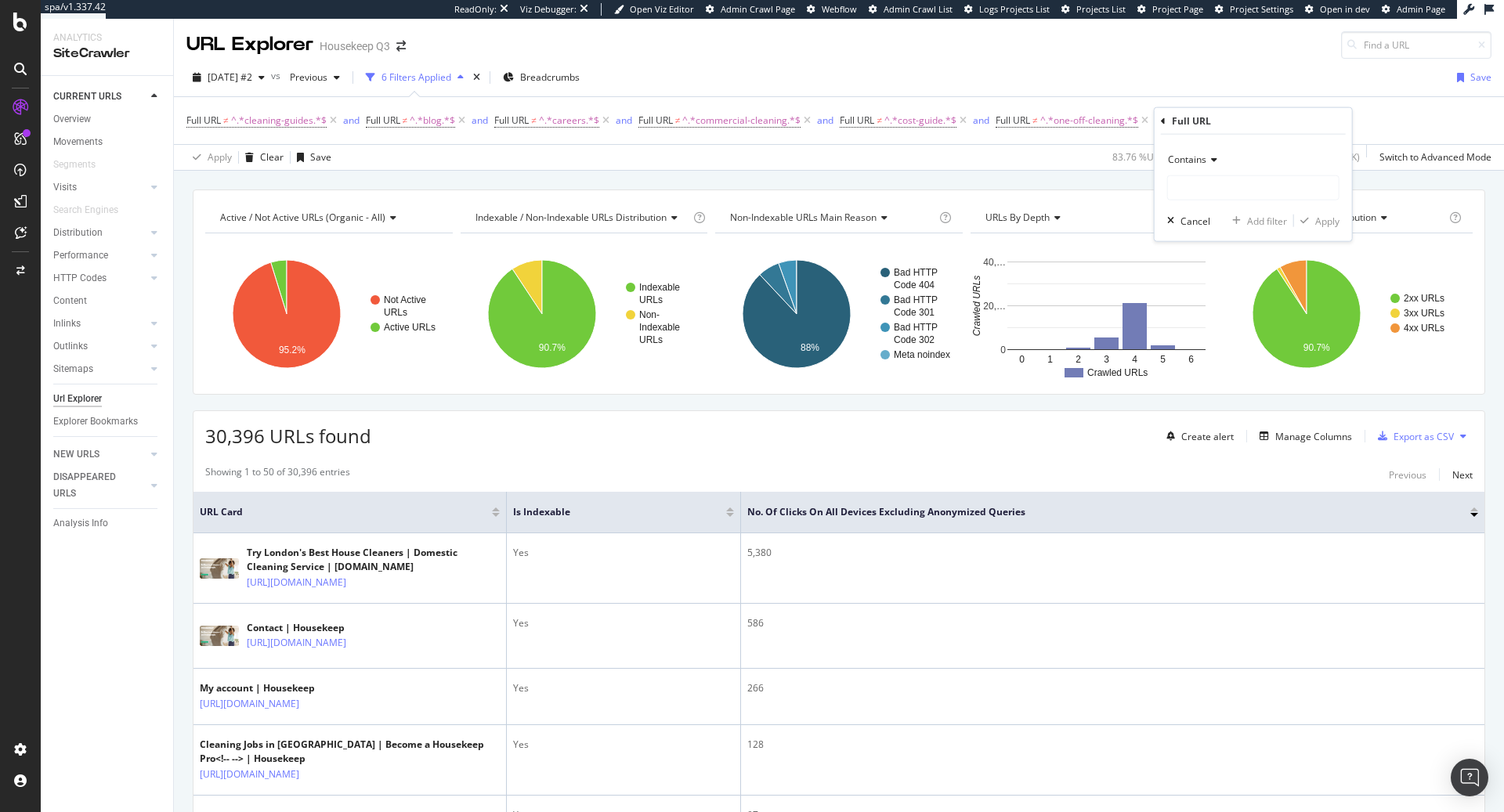
click at [1197, 161] on span "Contains" at bounding box center [1188, 159] width 39 height 14
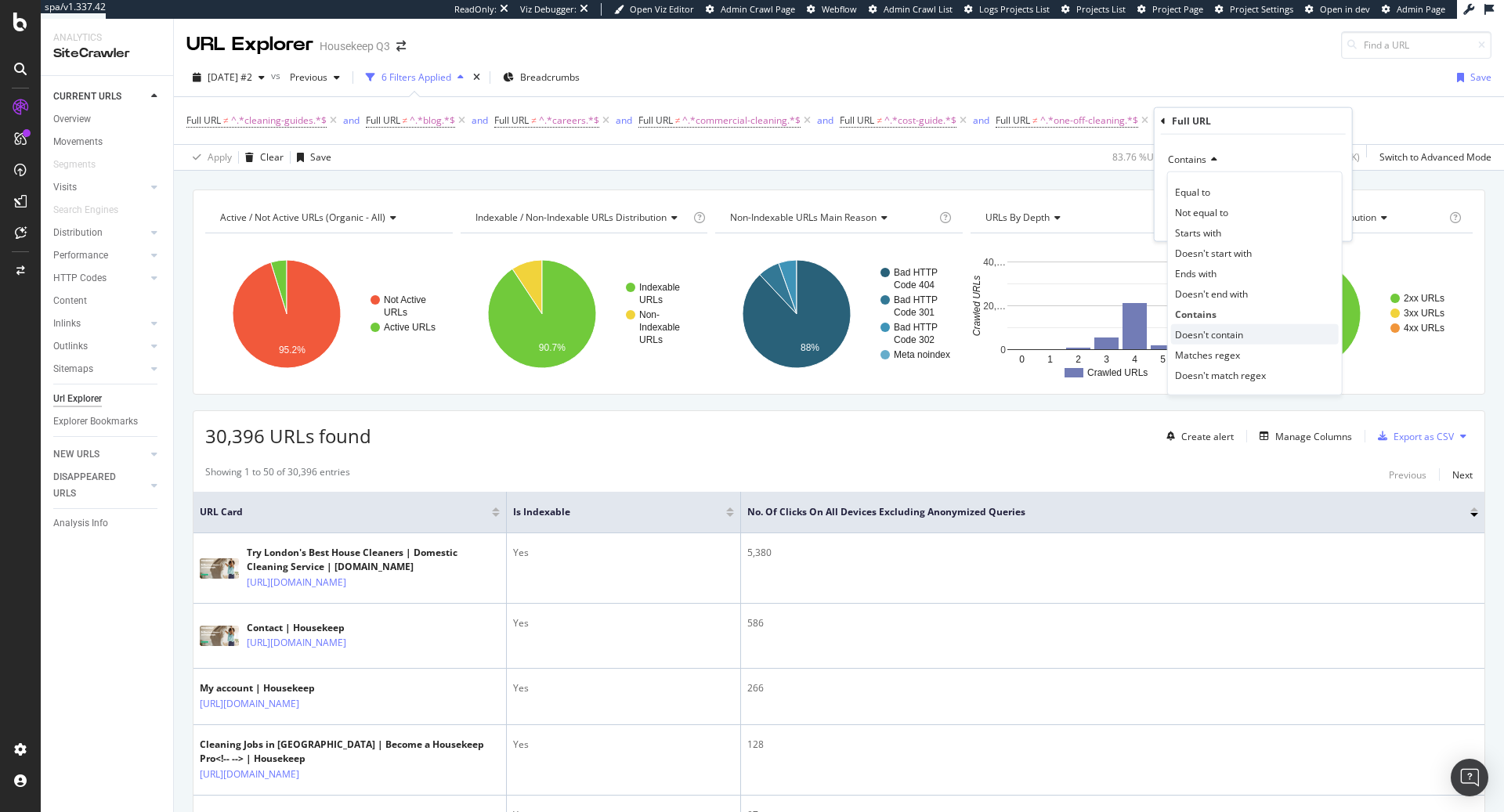
click at [1202, 327] on span "Doesn't contain" at bounding box center [1209, 334] width 68 height 14
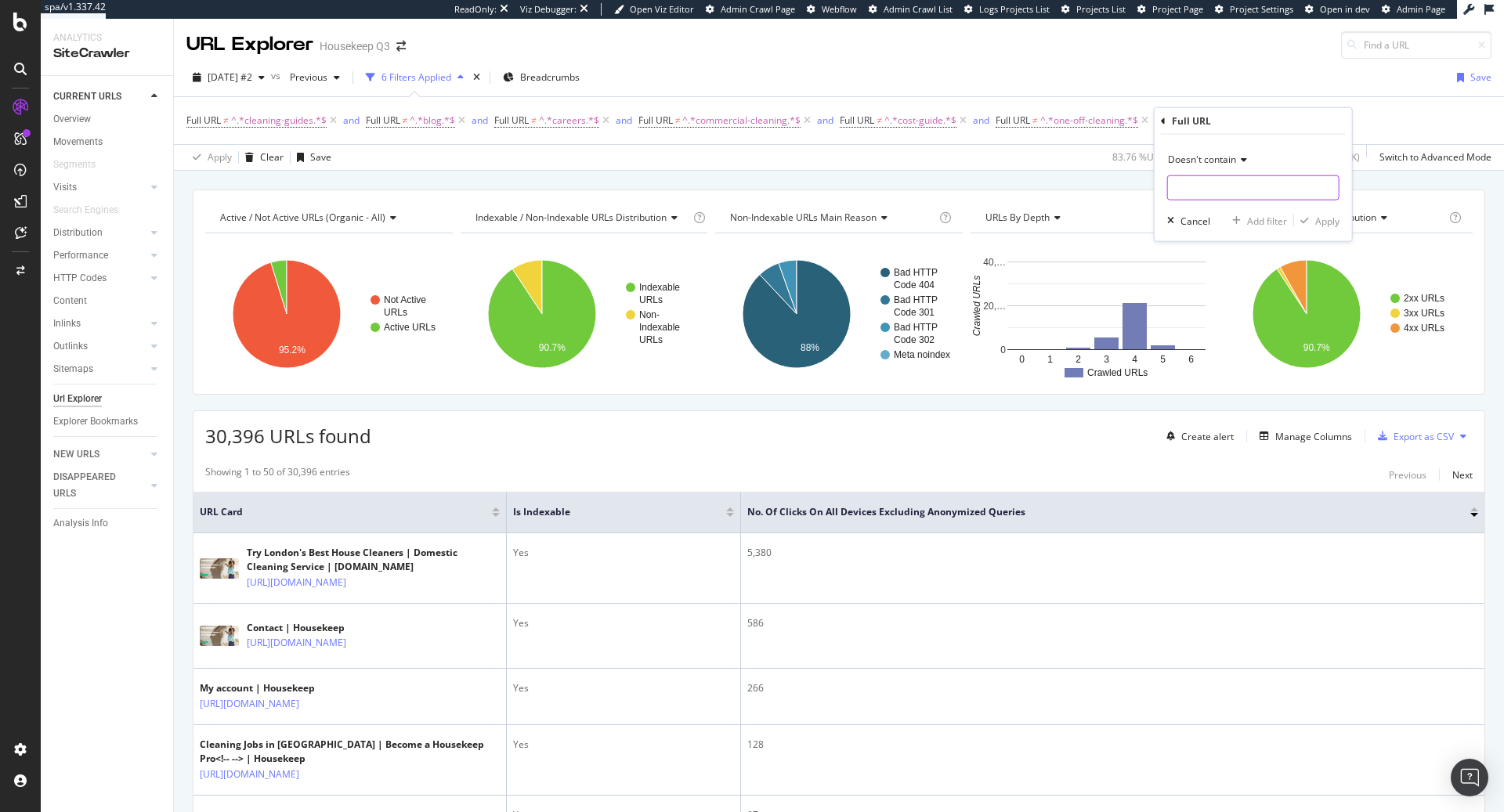
click at [1199, 186] on input "text" at bounding box center [1254, 188] width 171 height 25
click at [1176, 189] on input "tradespeople" at bounding box center [1242, 188] width 148 height 25
type input "/tradespeople"
click at [1319, 217] on div "Apply" at bounding box center [1327, 220] width 24 height 14
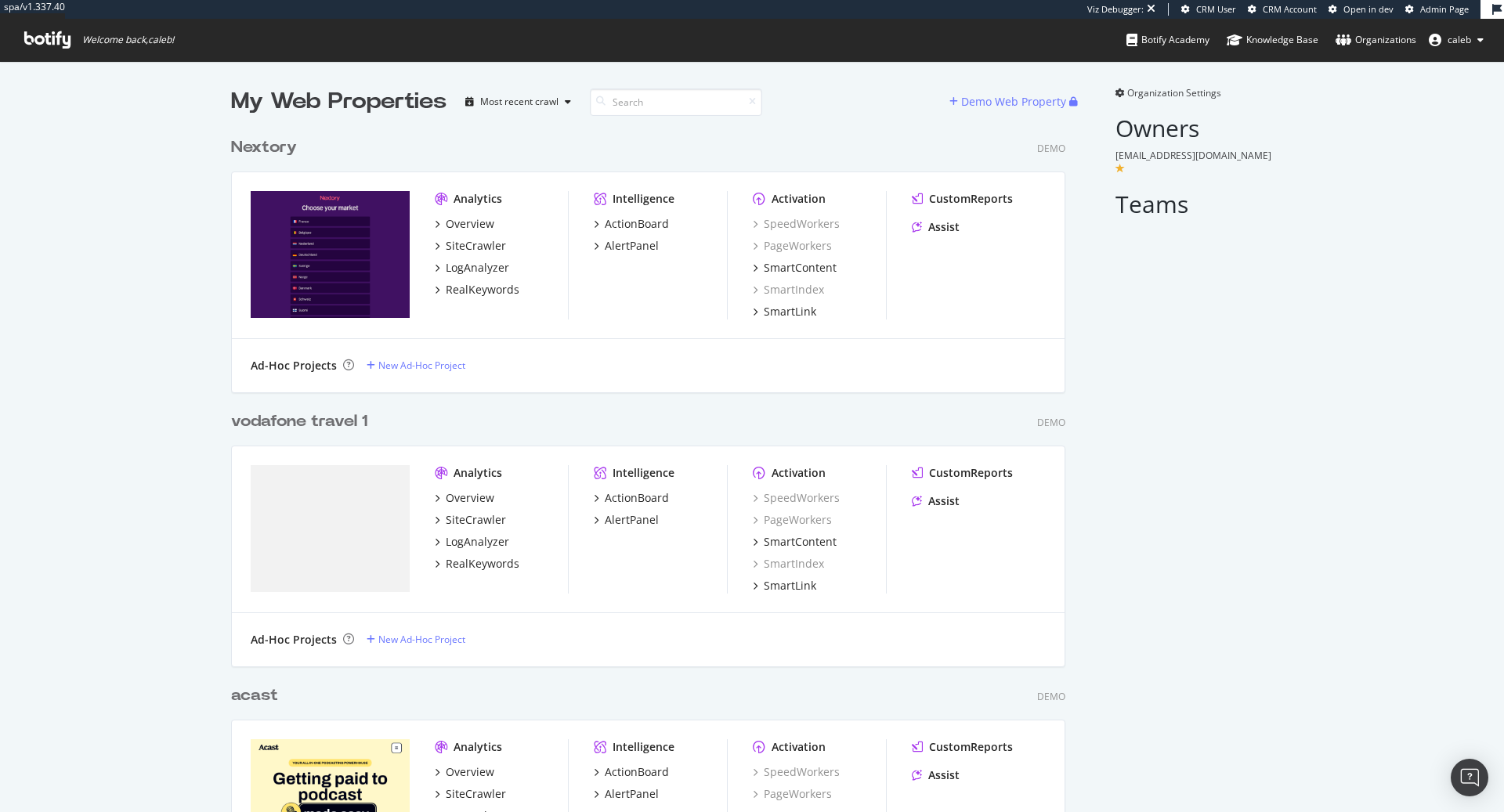
scroll to position [812, 1504]
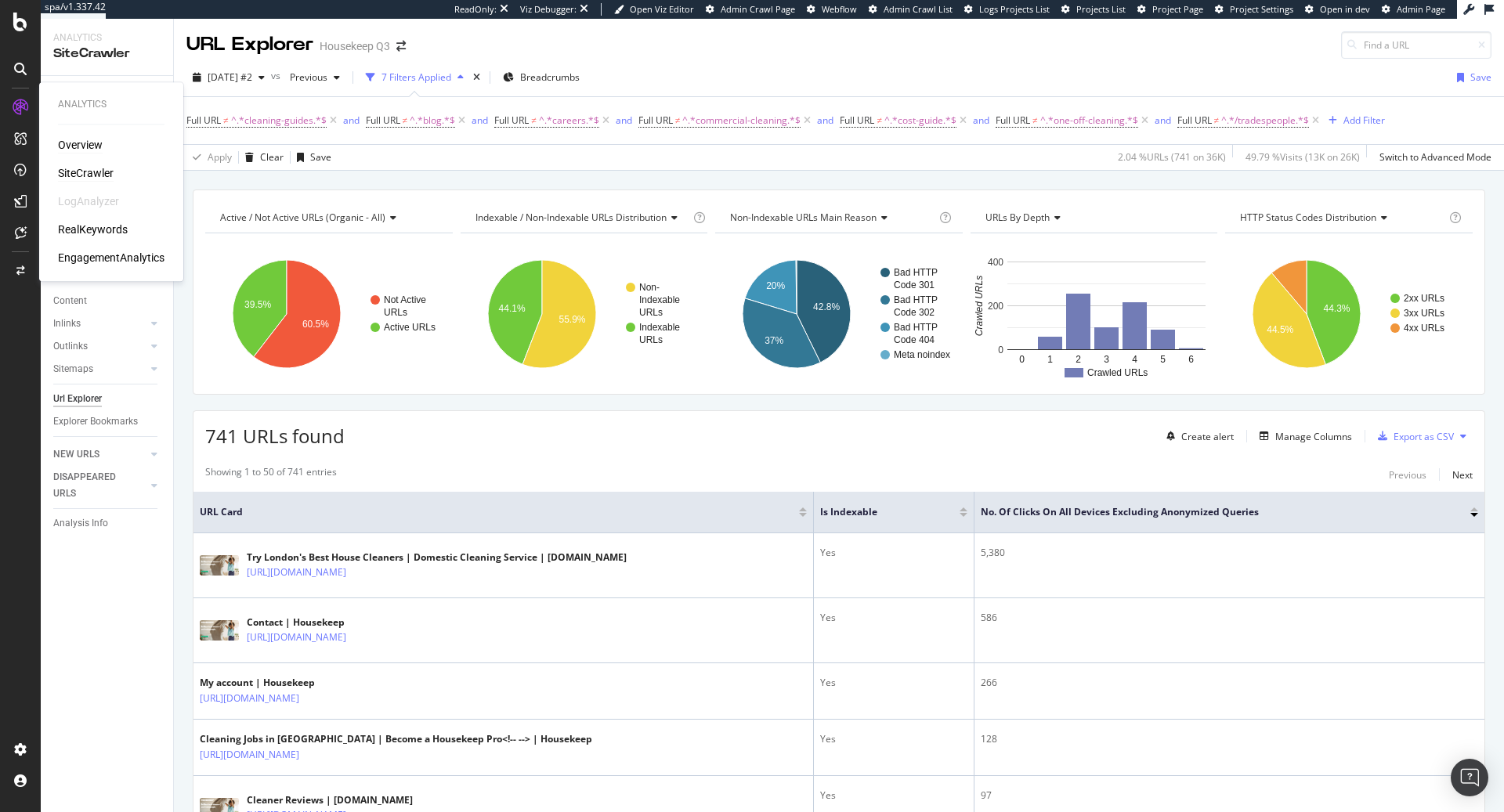
click at [85, 142] on div "Overview" at bounding box center [81, 145] width 45 height 16
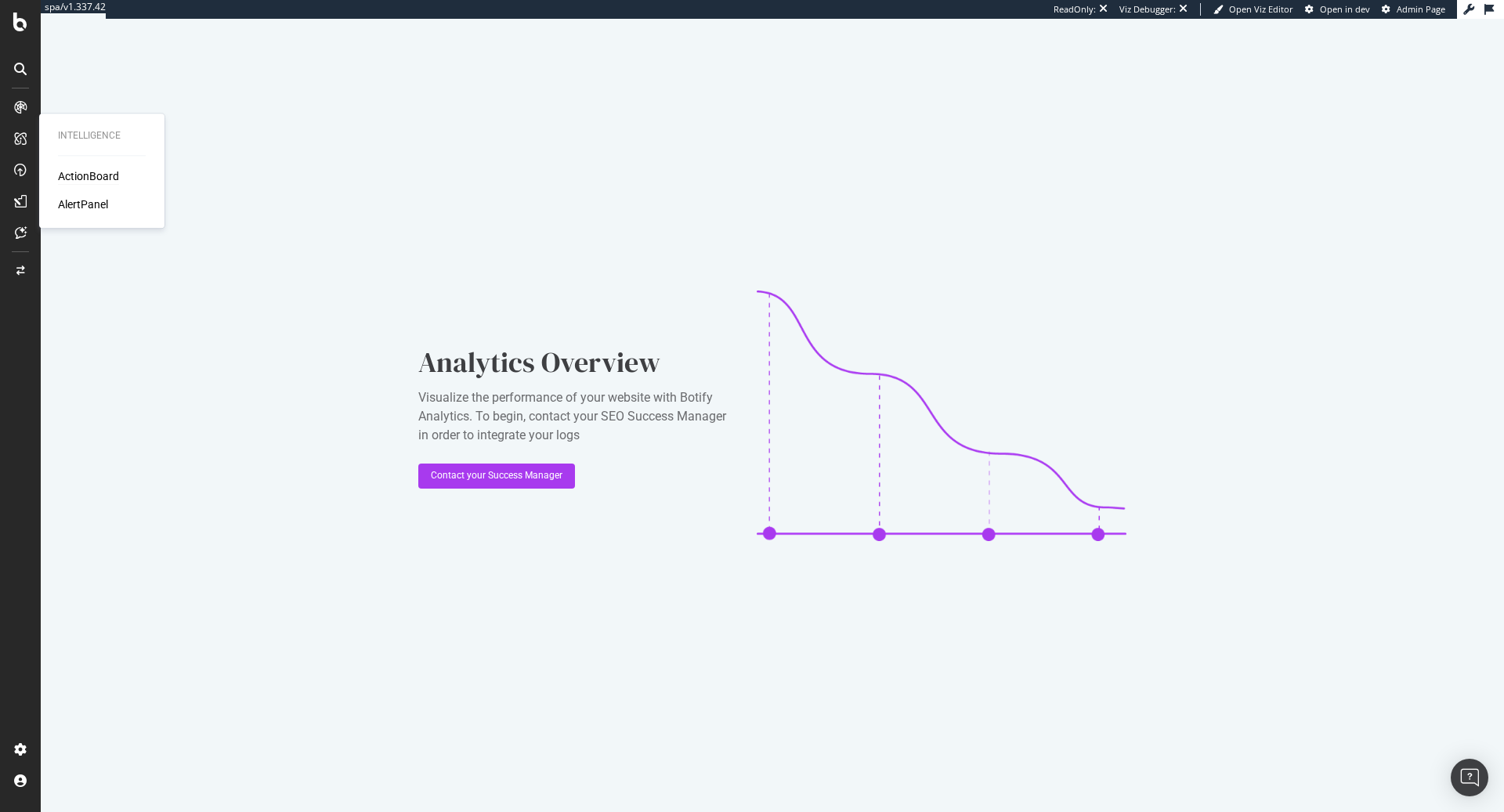
click at [88, 173] on div "ActionBoard" at bounding box center [88, 177] width 61 height 16
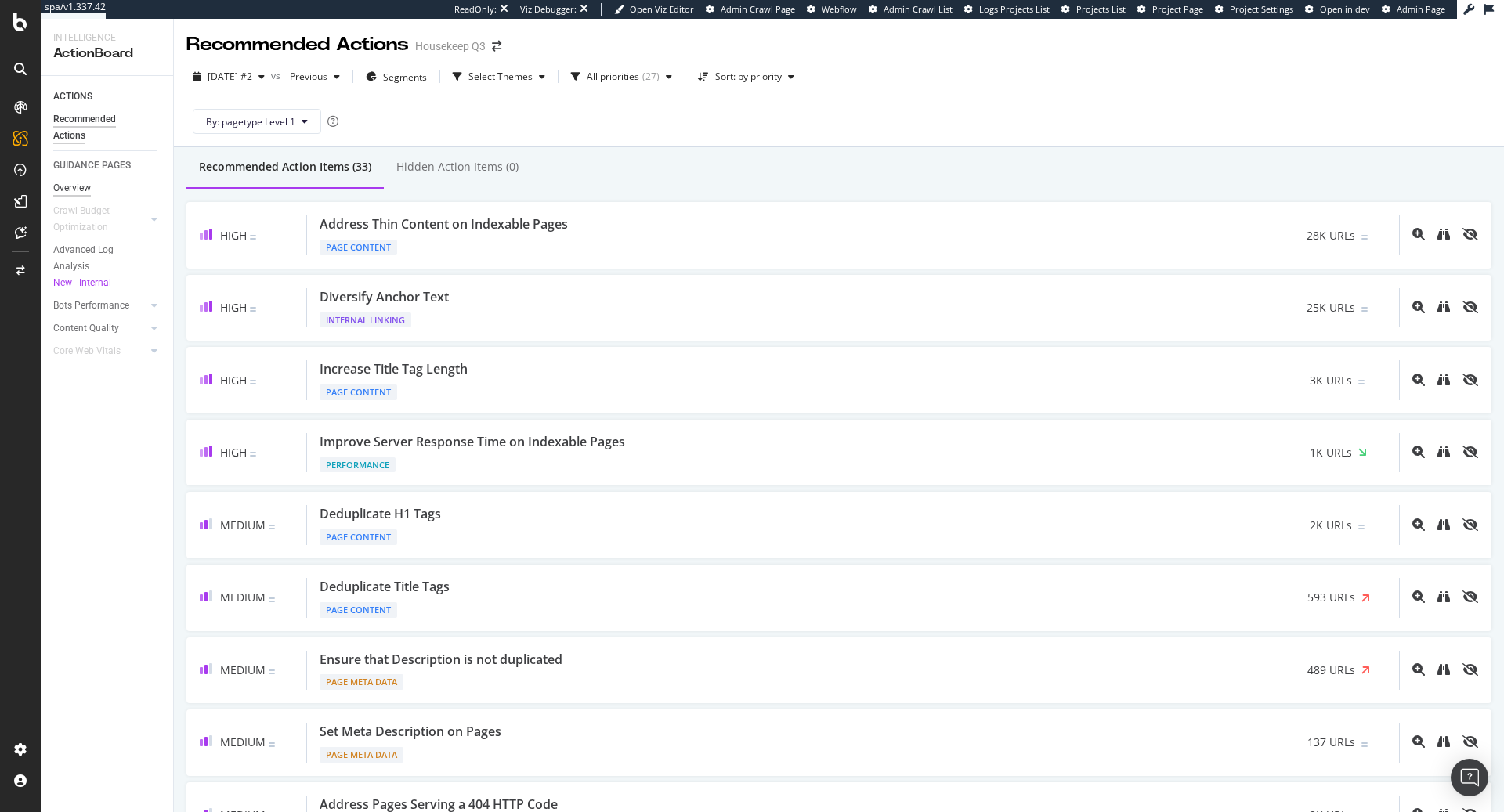
click at [64, 189] on div "Overview" at bounding box center [72, 188] width 38 height 16
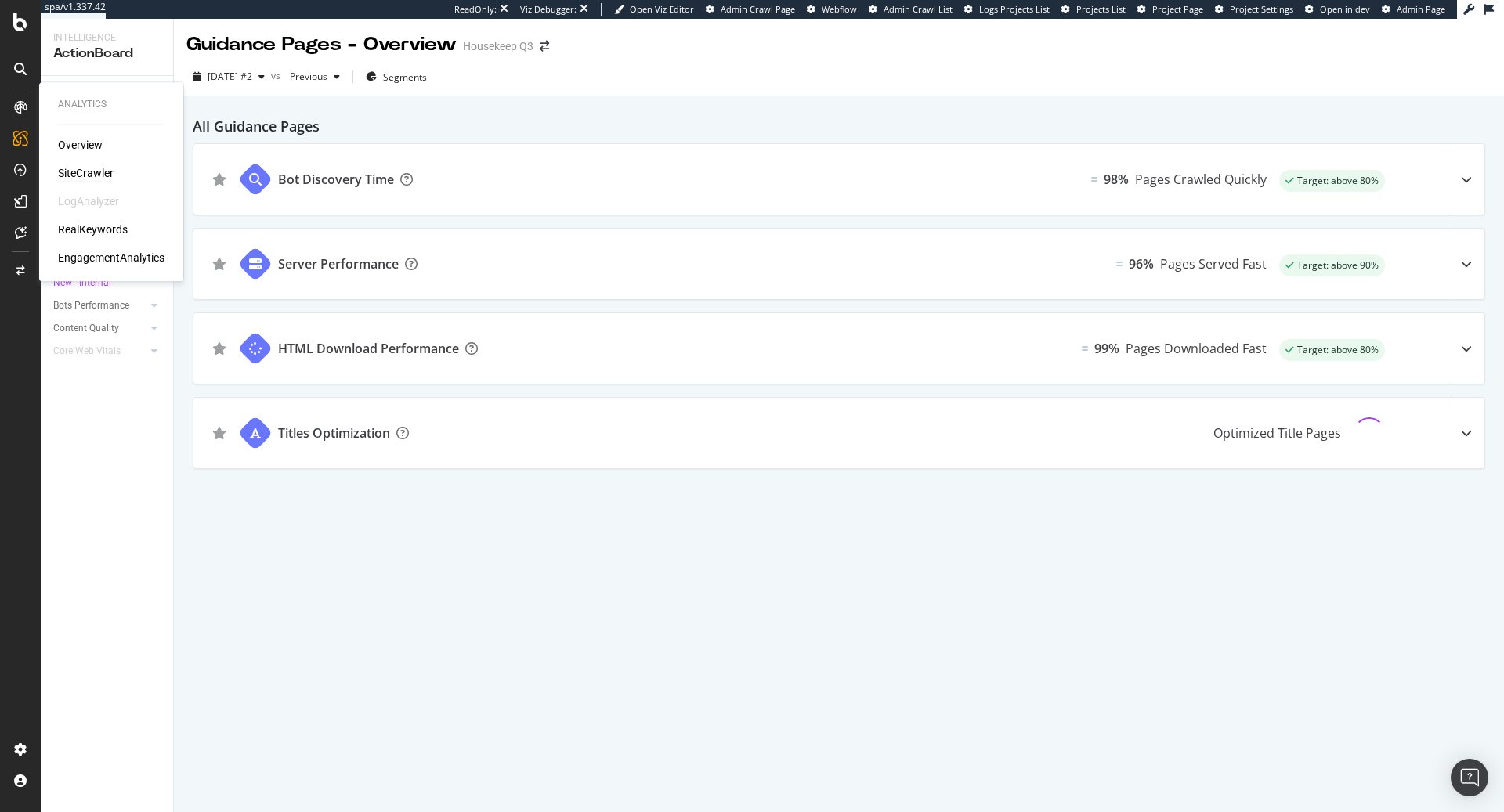
click at [100, 169] on div "SiteCrawler" at bounding box center [85, 173] width 55 height 16
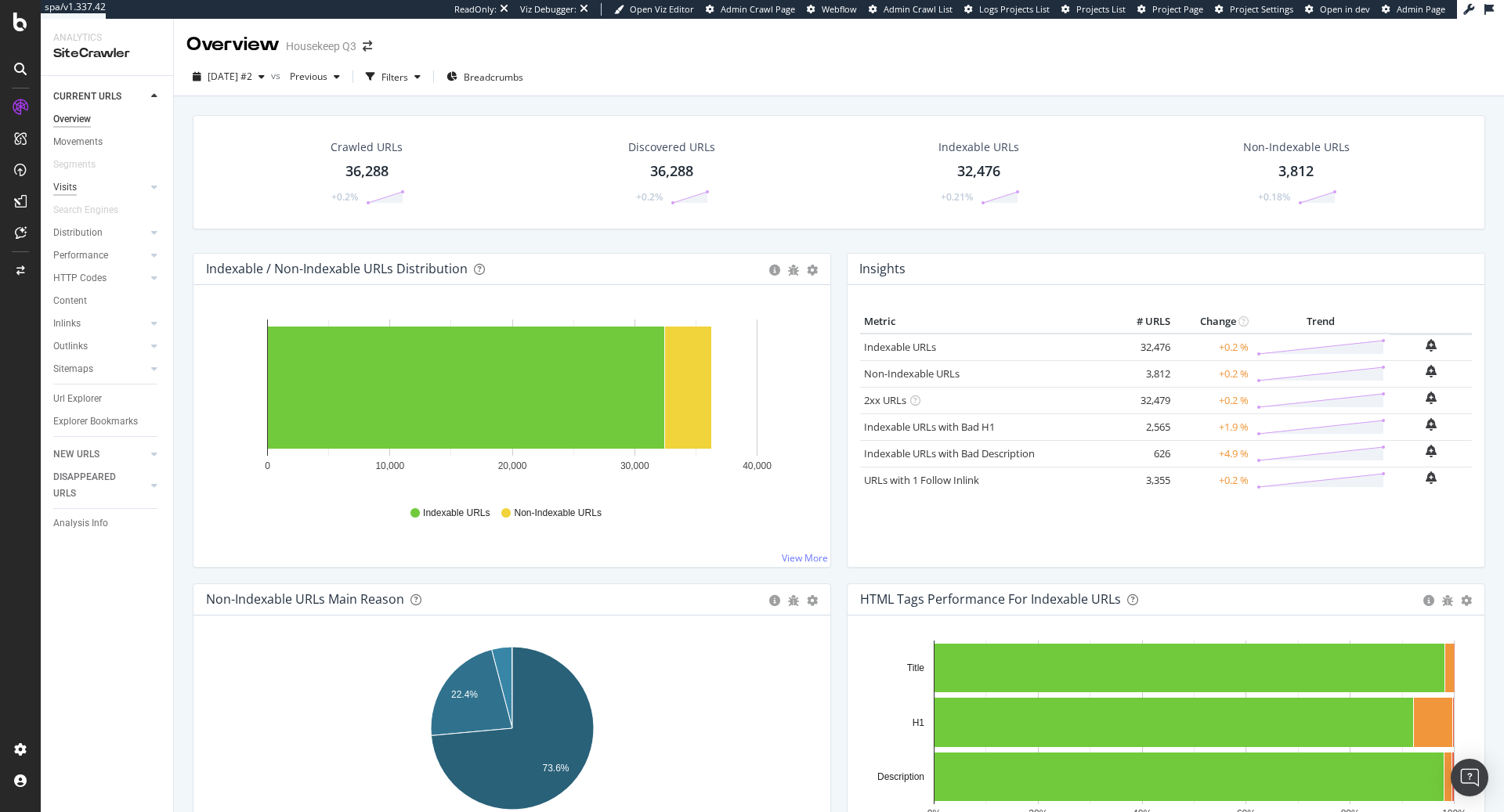
click at [71, 185] on div "Visits" at bounding box center [65, 187] width 23 height 16
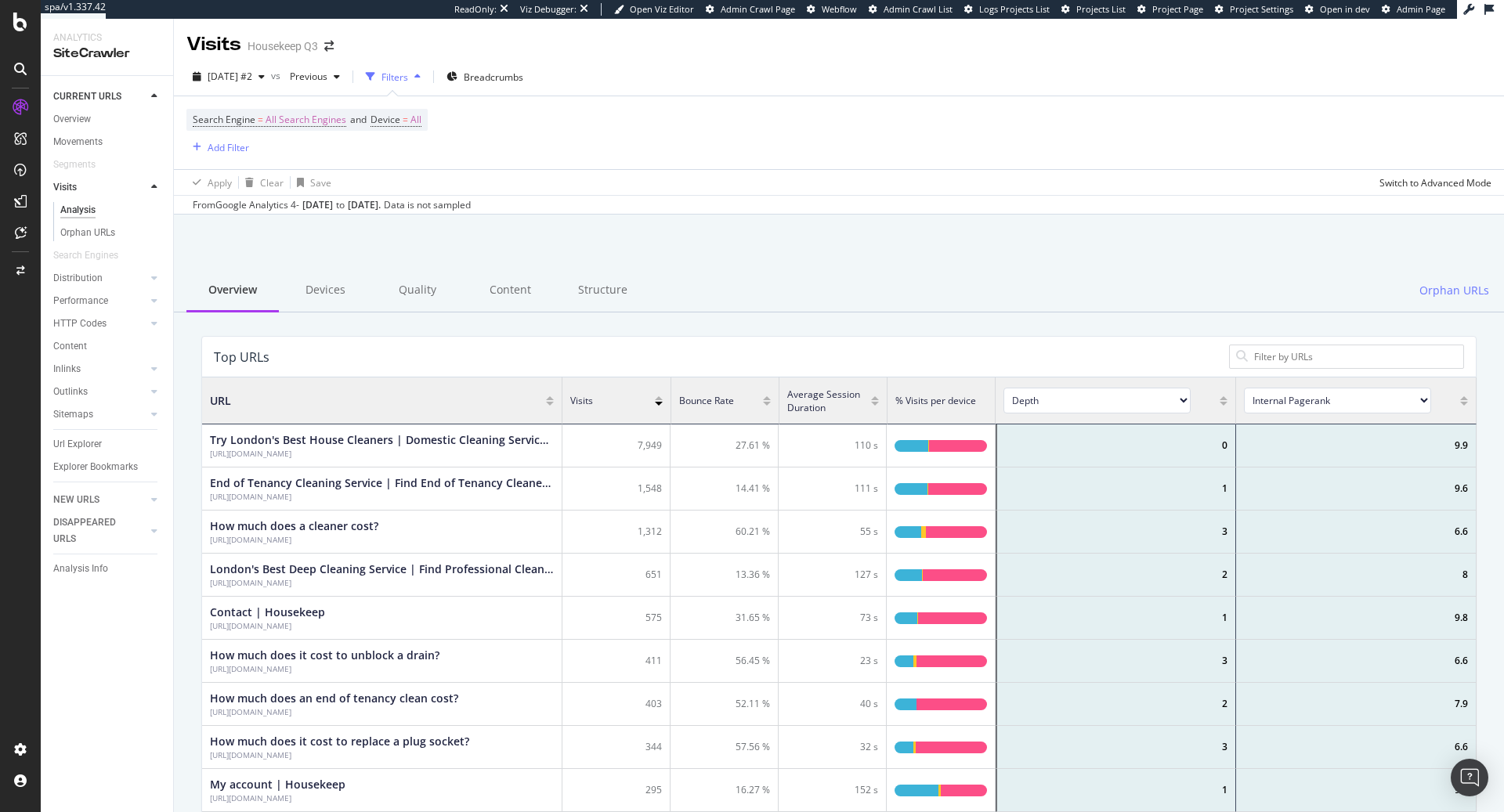
scroll to position [470, 1274]
click at [79, 116] on div "Overview" at bounding box center [72, 119] width 38 height 16
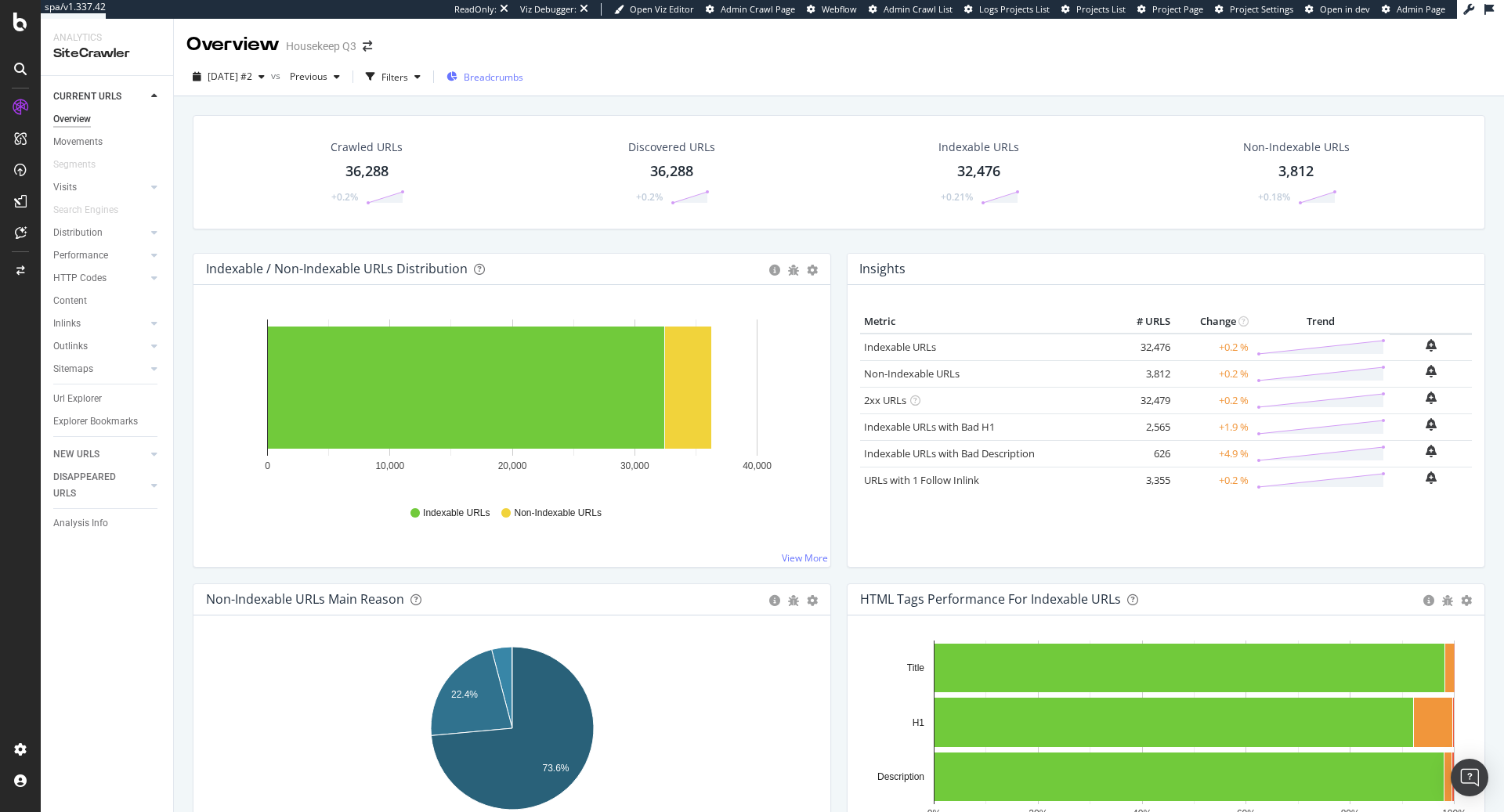
click at [523, 79] on span "Breadcrumbs" at bounding box center [493, 78] width 59 height 14
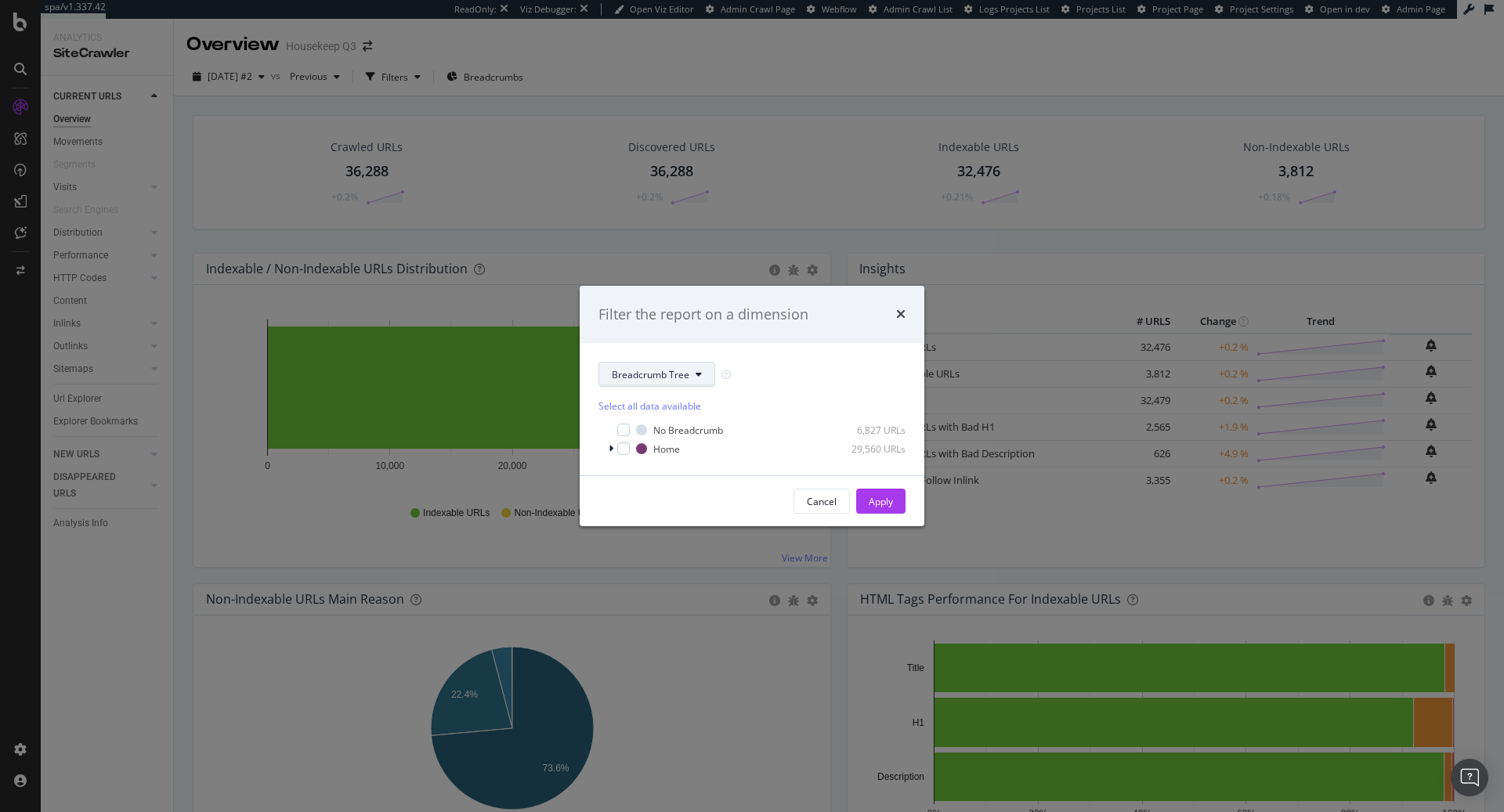
click at [672, 373] on span "Breadcrumb Tree" at bounding box center [651, 374] width 78 height 14
click at [682, 434] on div "Select a segment" at bounding box center [656, 431] width 88 height 15
click at [893, 95] on div "Filter the report on a dimension Breadcrumb Tree Select all data available No B…" at bounding box center [752, 406] width 1504 height 812
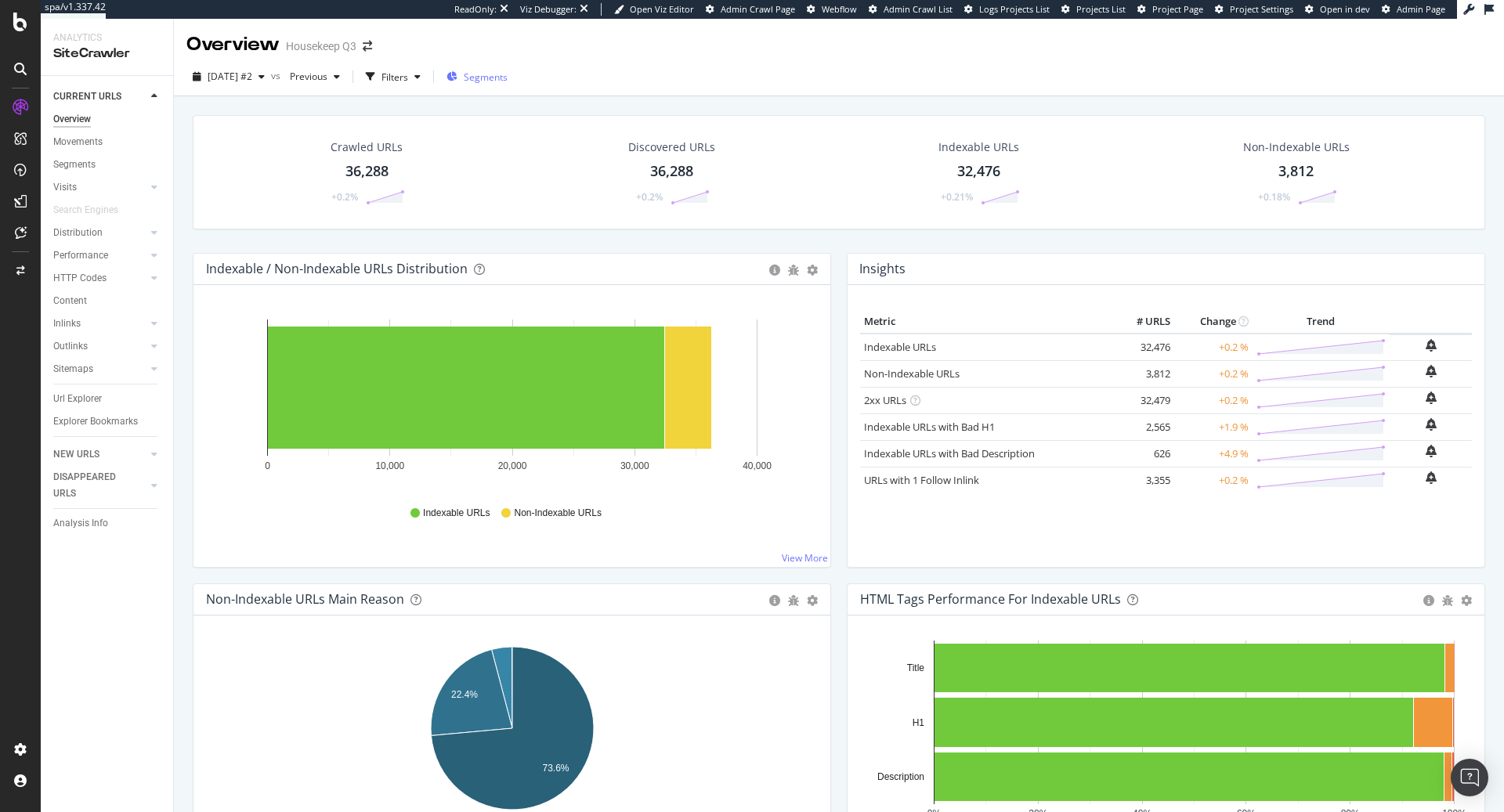
click at [507, 73] on span "Segments" at bounding box center [485, 78] width 44 height 14
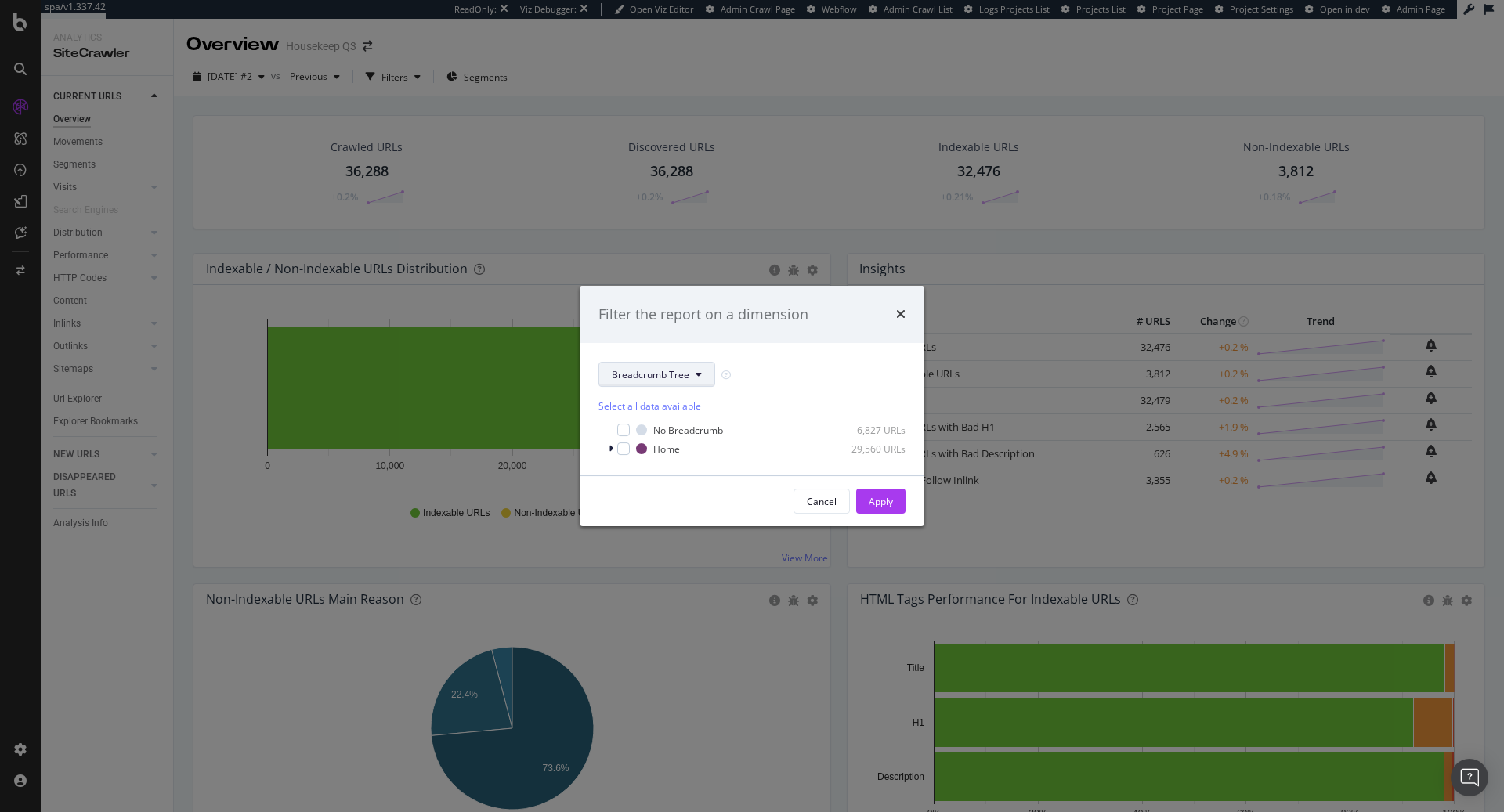
click at [682, 368] on span "Breadcrumb Tree" at bounding box center [651, 374] width 78 height 14
click at [661, 432] on span "pagetype" at bounding box center [663, 431] width 101 height 15
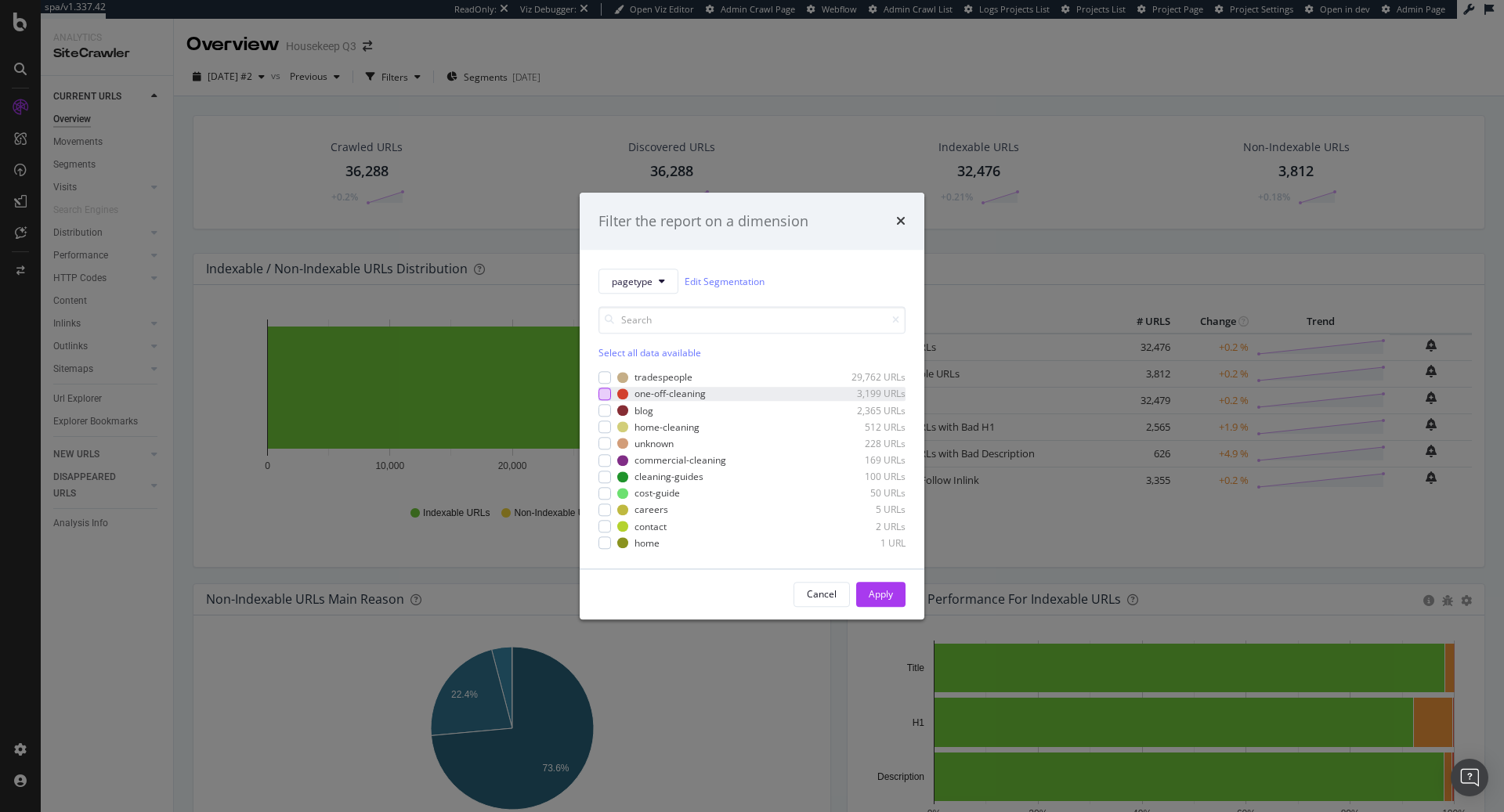
click at [604, 397] on div "modal" at bounding box center [605, 394] width 13 height 13
click at [884, 597] on div "Apply" at bounding box center [880, 595] width 24 height 14
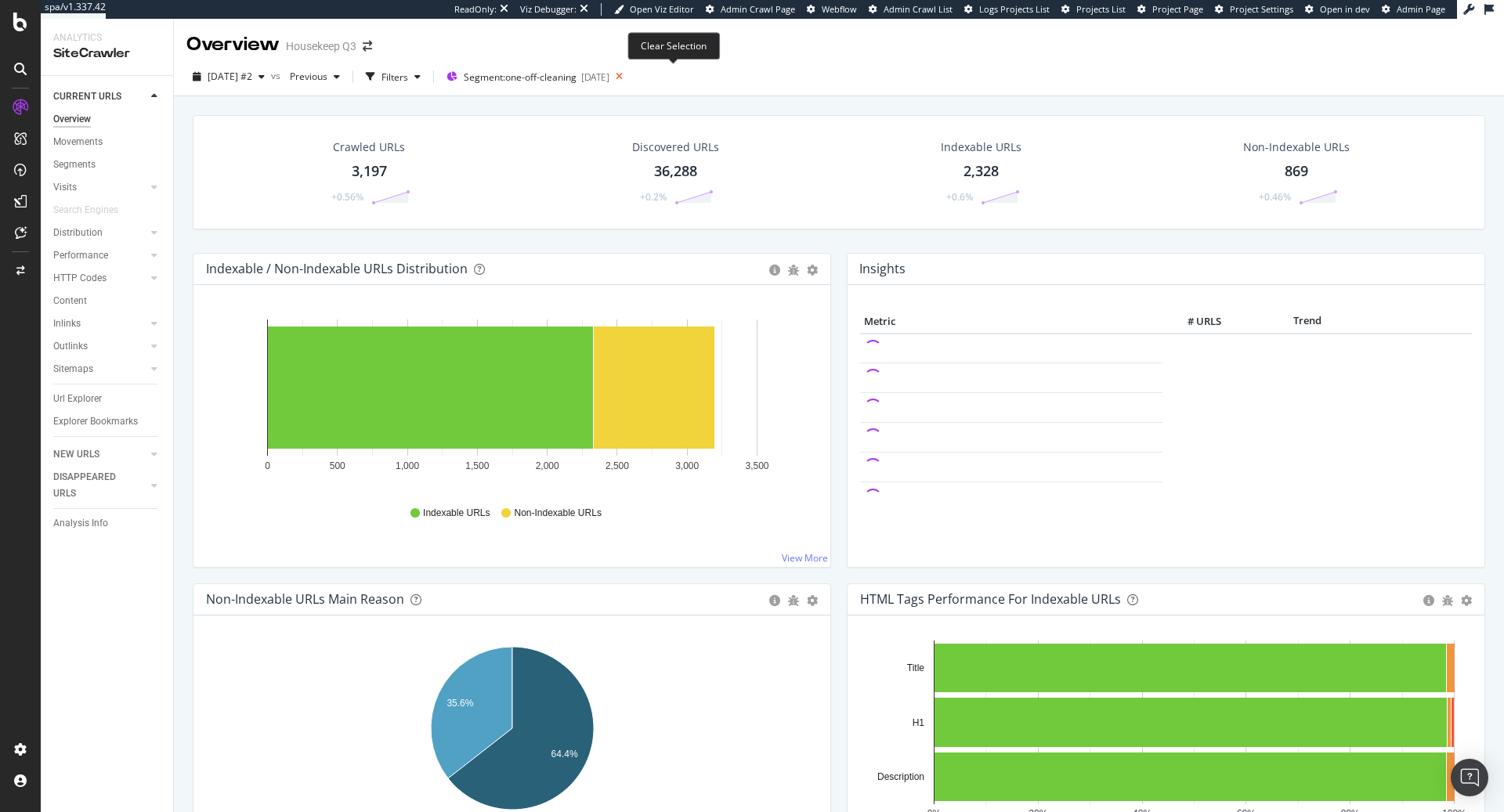
click at [629, 74] on icon at bounding box center [619, 77] width 19 height 22
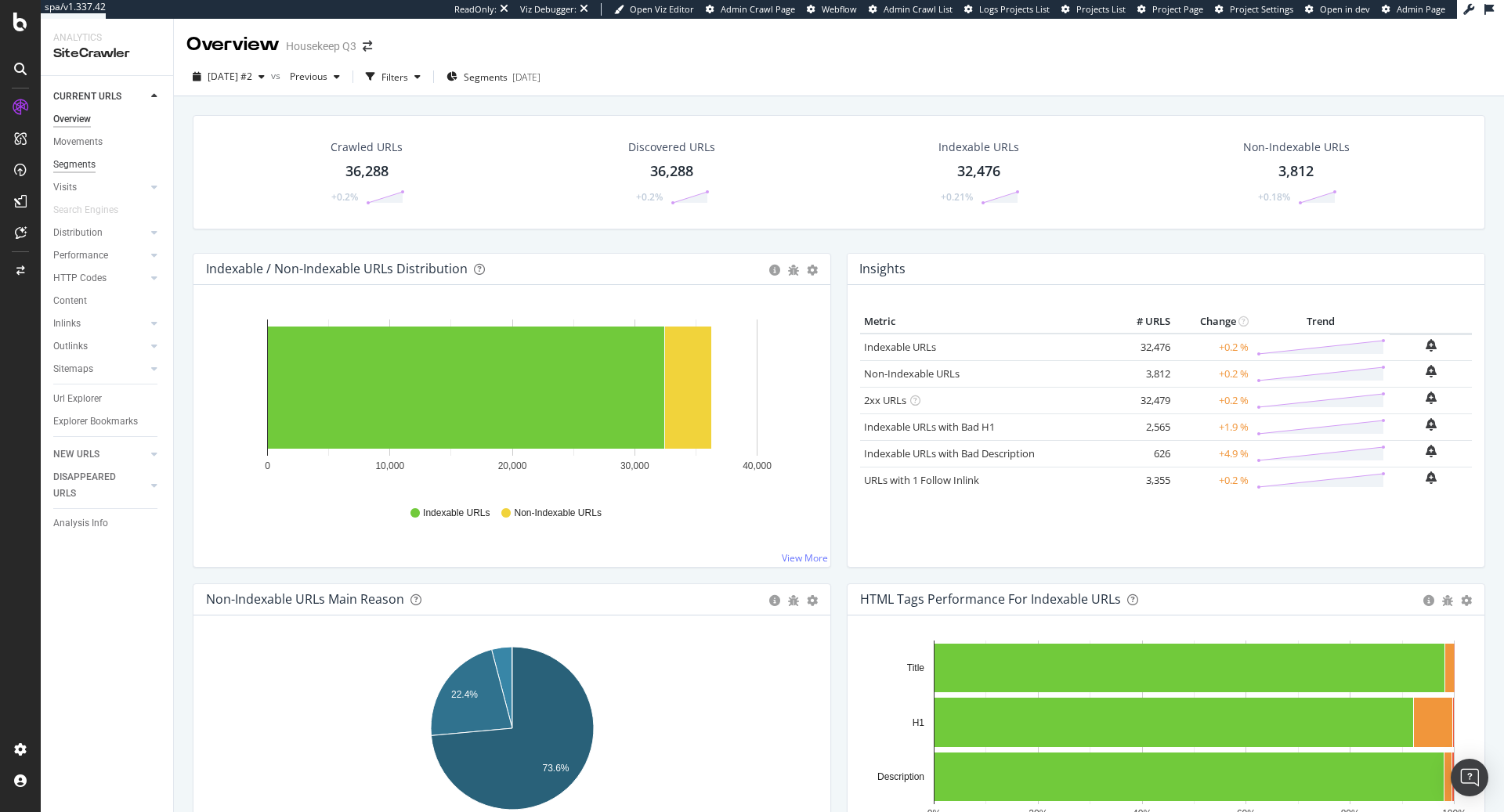
click at [91, 168] on div "Segments" at bounding box center [75, 164] width 43 height 16
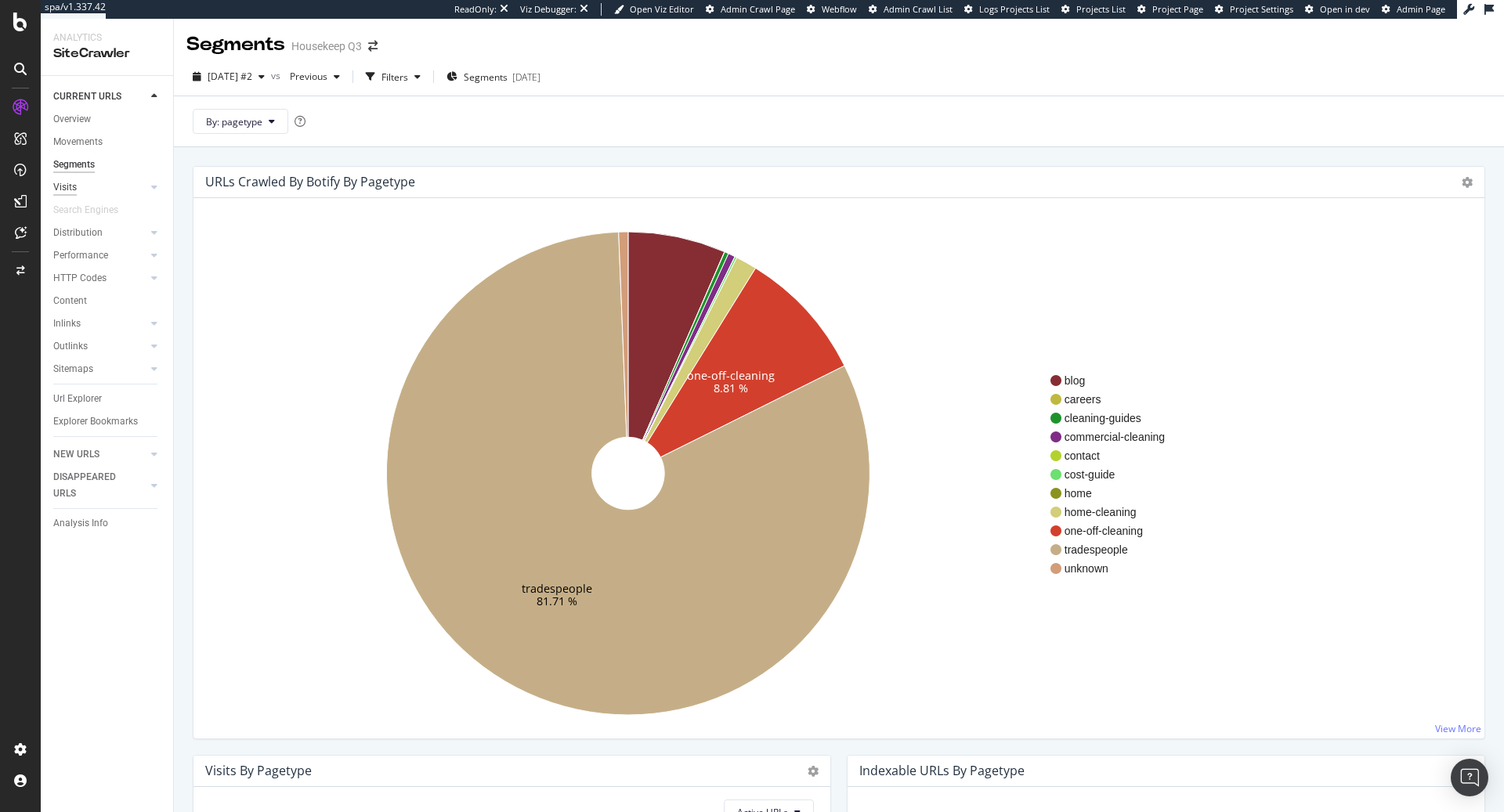
click at [71, 192] on div "Visits" at bounding box center [65, 187] width 23 height 16
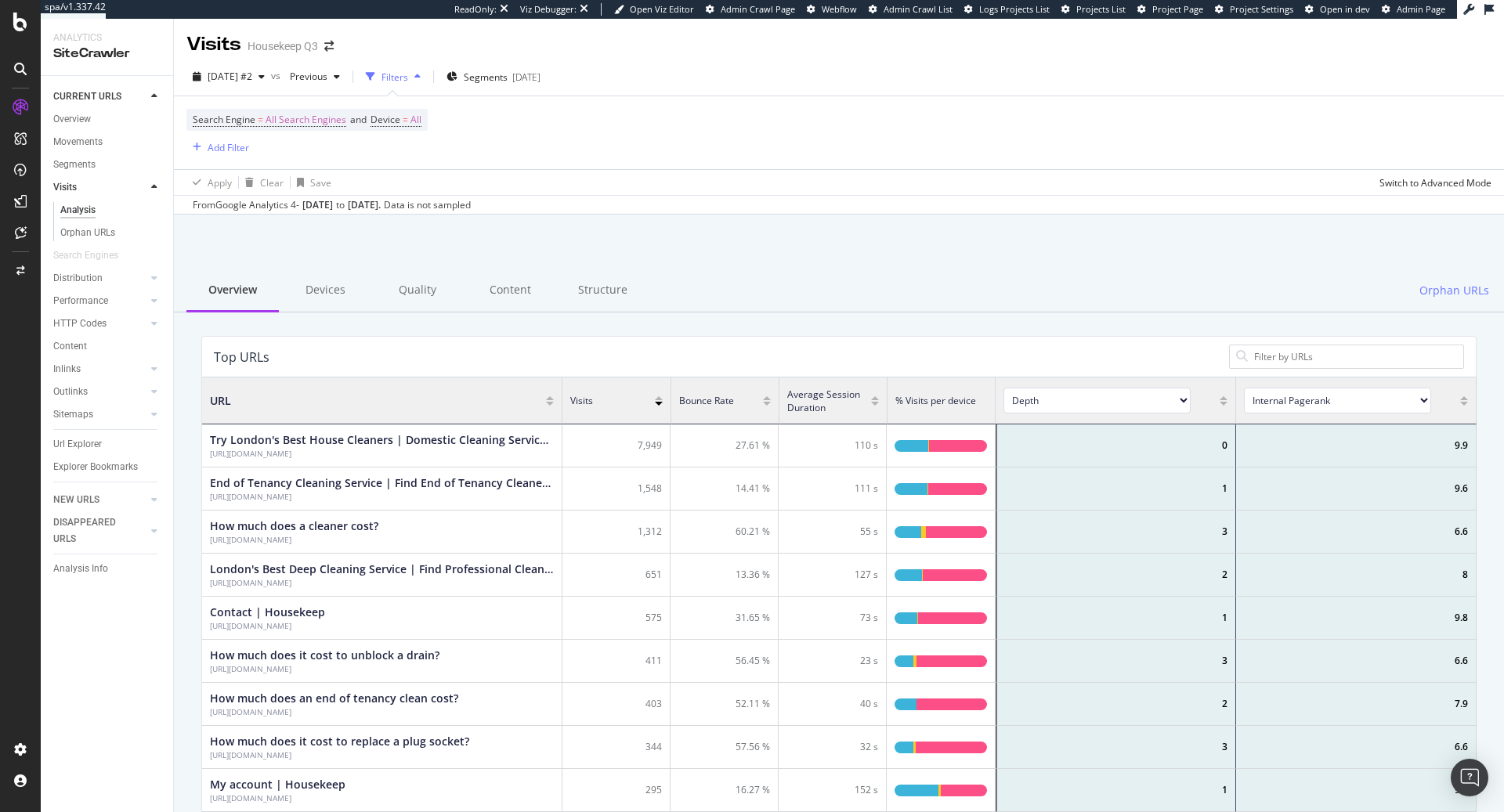
scroll to position [470, 1274]
click at [601, 295] on div "Structure" at bounding box center [602, 291] width 92 height 43
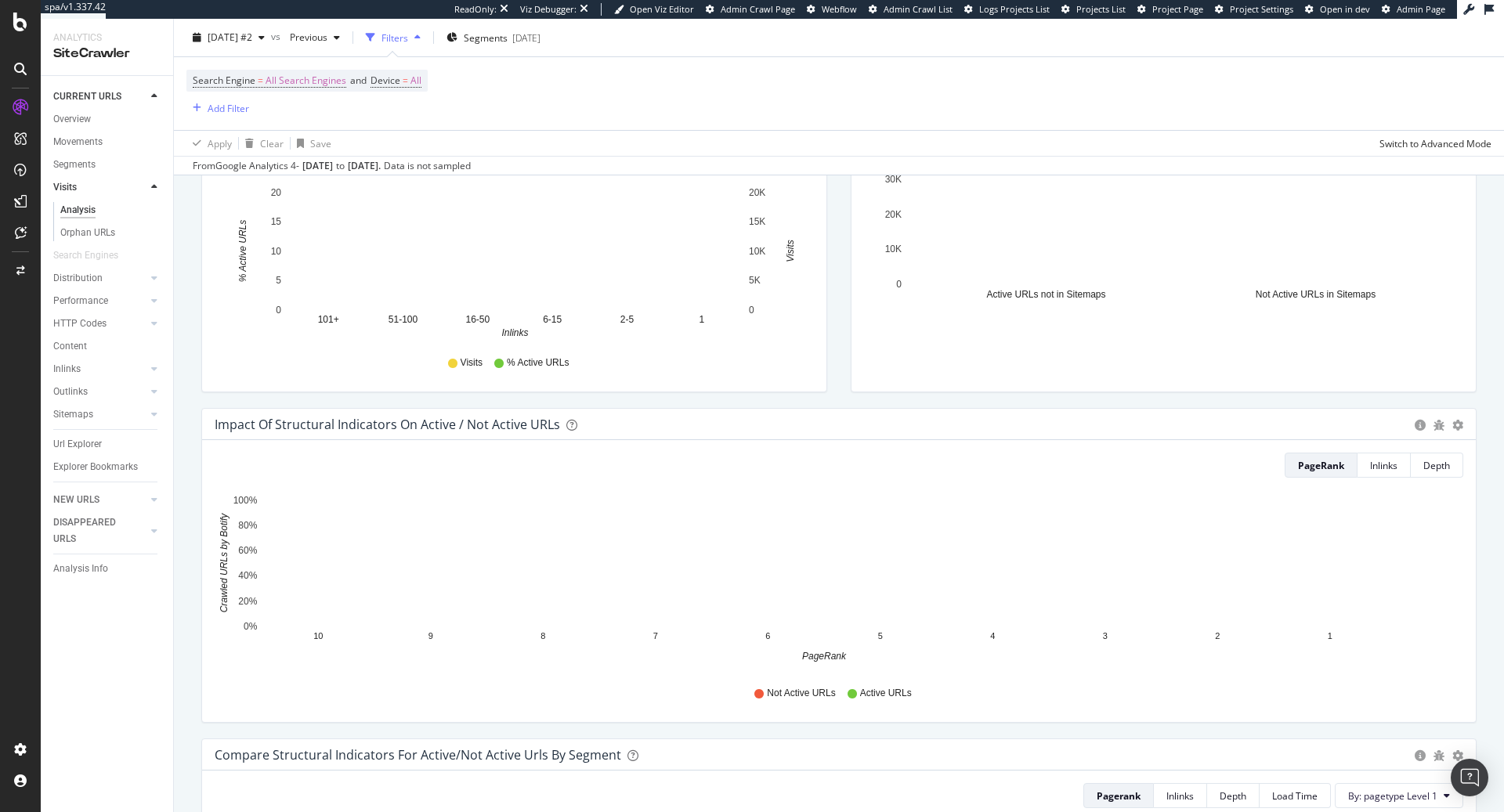
scroll to position [586, 0]
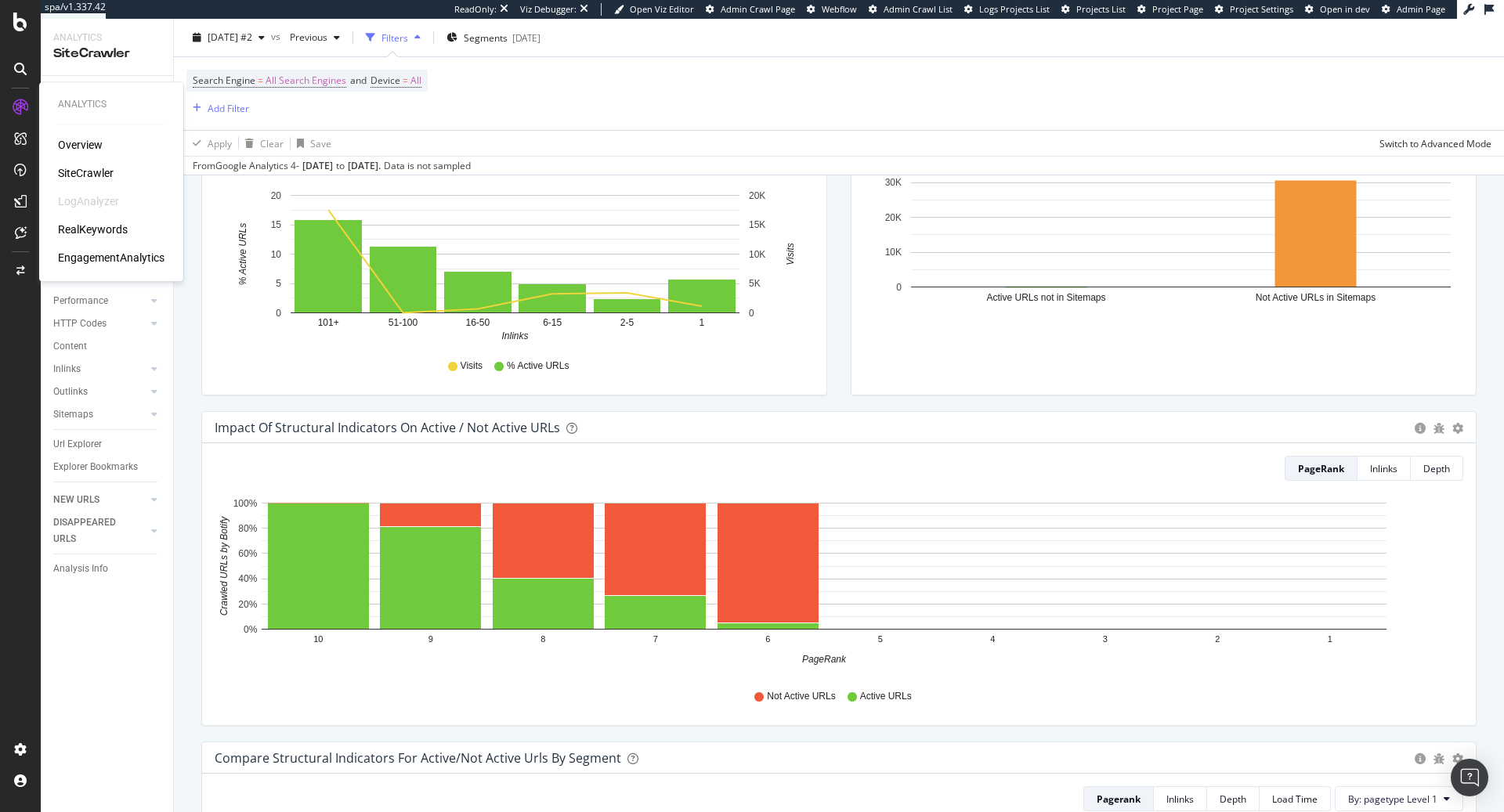
click at [83, 230] on div "RealKeywords" at bounding box center [93, 229] width 70 height 16
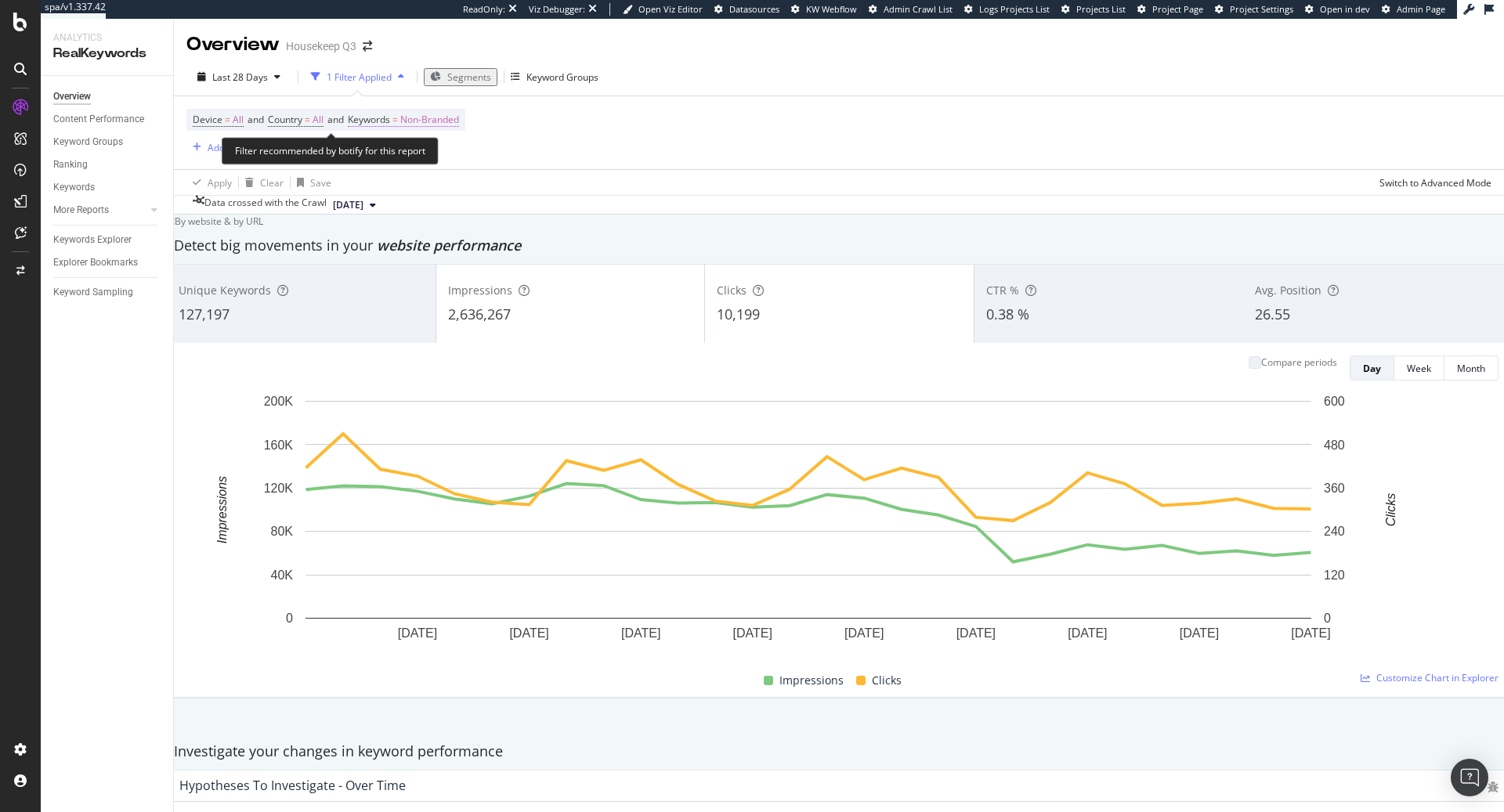
click at [436, 123] on span "Non-Branded" at bounding box center [430, 119] width 59 height 22
click at [424, 142] on div "Non-Branded Cancel Add filter Apply" at bounding box center [498, 131] width 278 height 25
click at [665, 131] on div "Device = All and Country = All and Keywords = Non-Branded Add Filter" at bounding box center [838, 132] width 1305 height 73
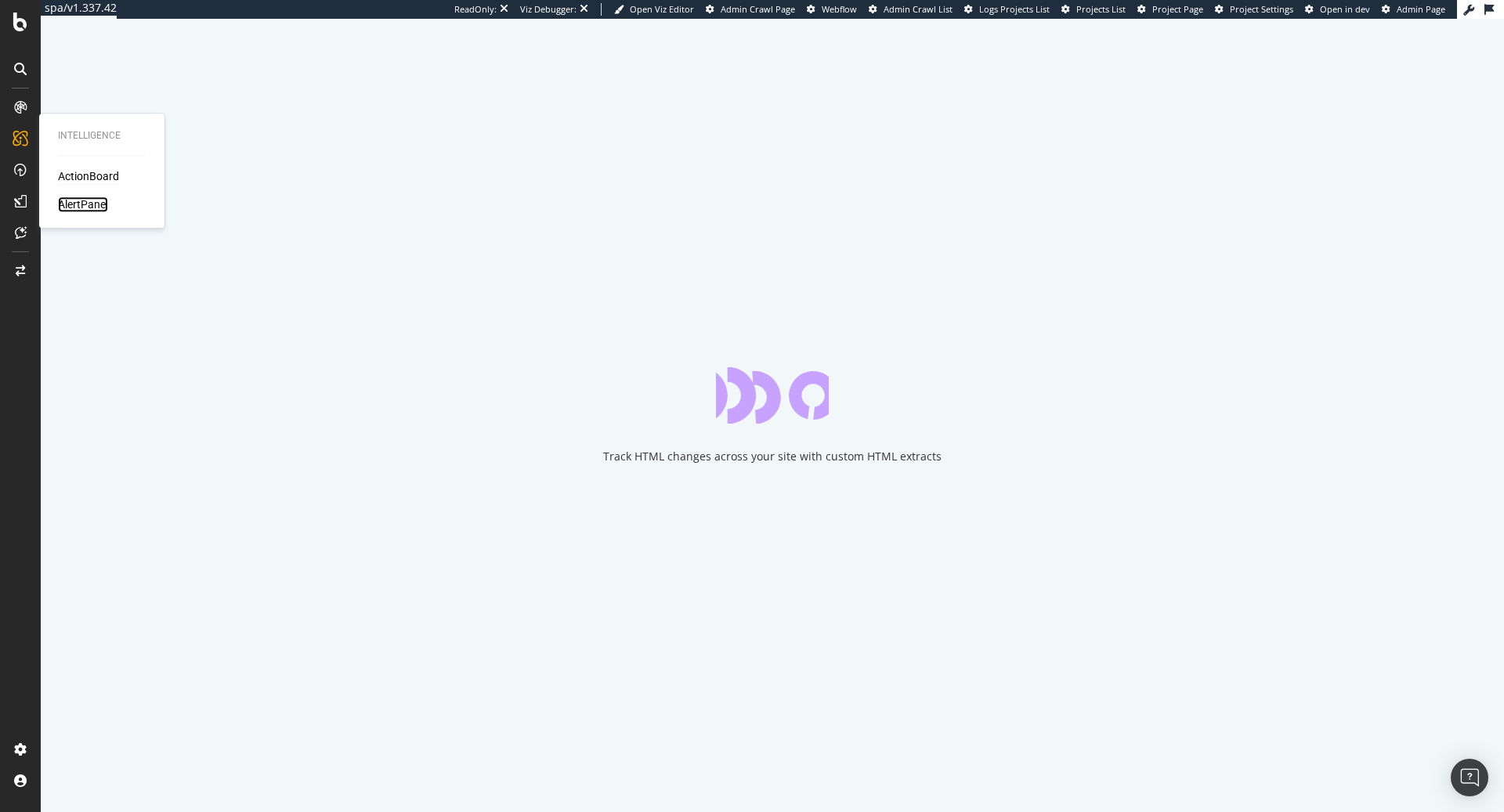
click at [73, 210] on div "AlertPanel" at bounding box center [83, 205] width 50 height 16
click at [83, 205] on div "AlertPanel" at bounding box center [83, 205] width 50 height 16
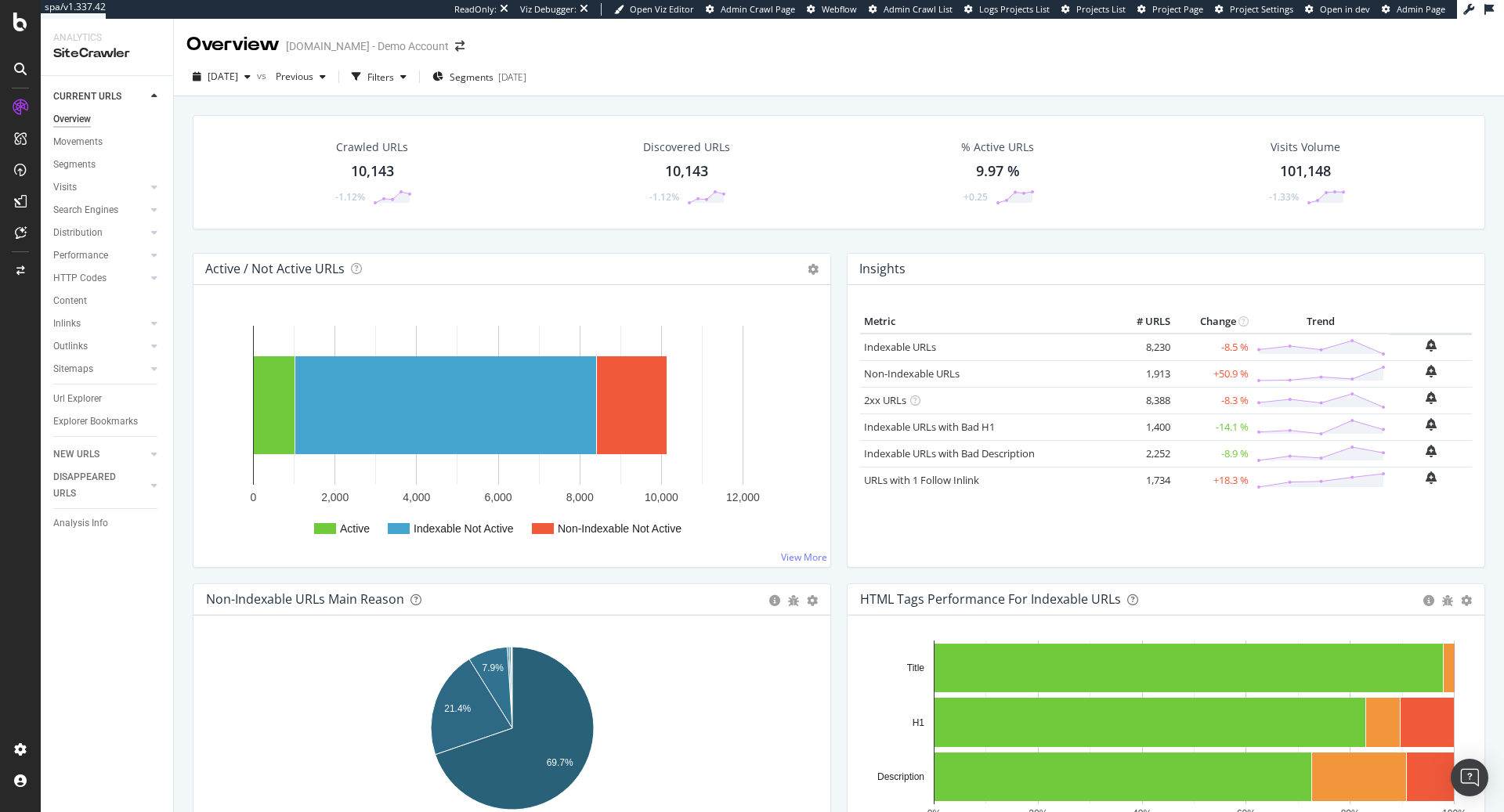
click at [67, 118] on div "Overview" at bounding box center [72, 119] width 38 height 16
click at [92, 318] on div "SmartContent" at bounding box center [92, 320] width 69 height 16
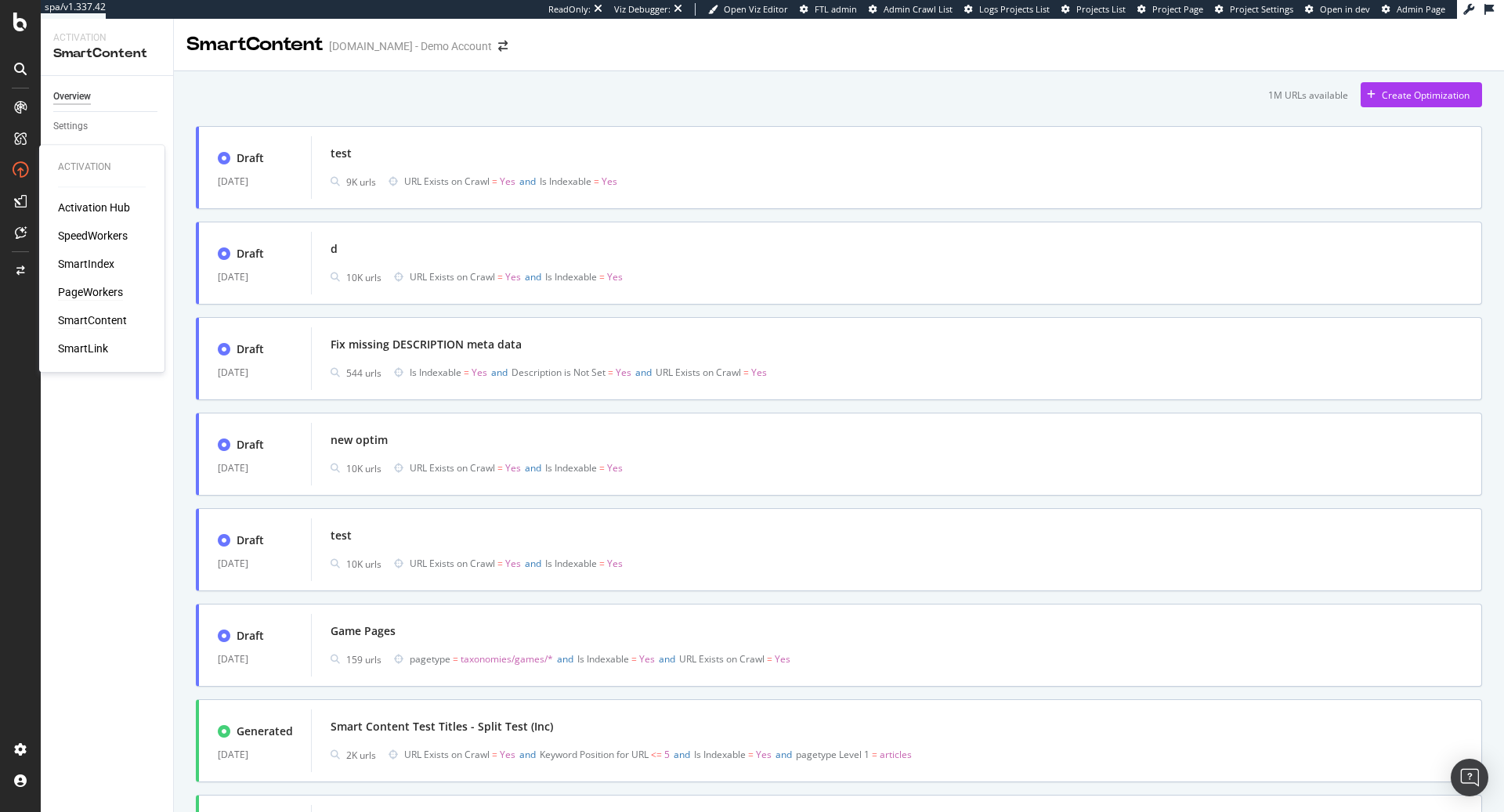
click at [90, 290] on div "PageWorkers" at bounding box center [90, 292] width 65 height 16
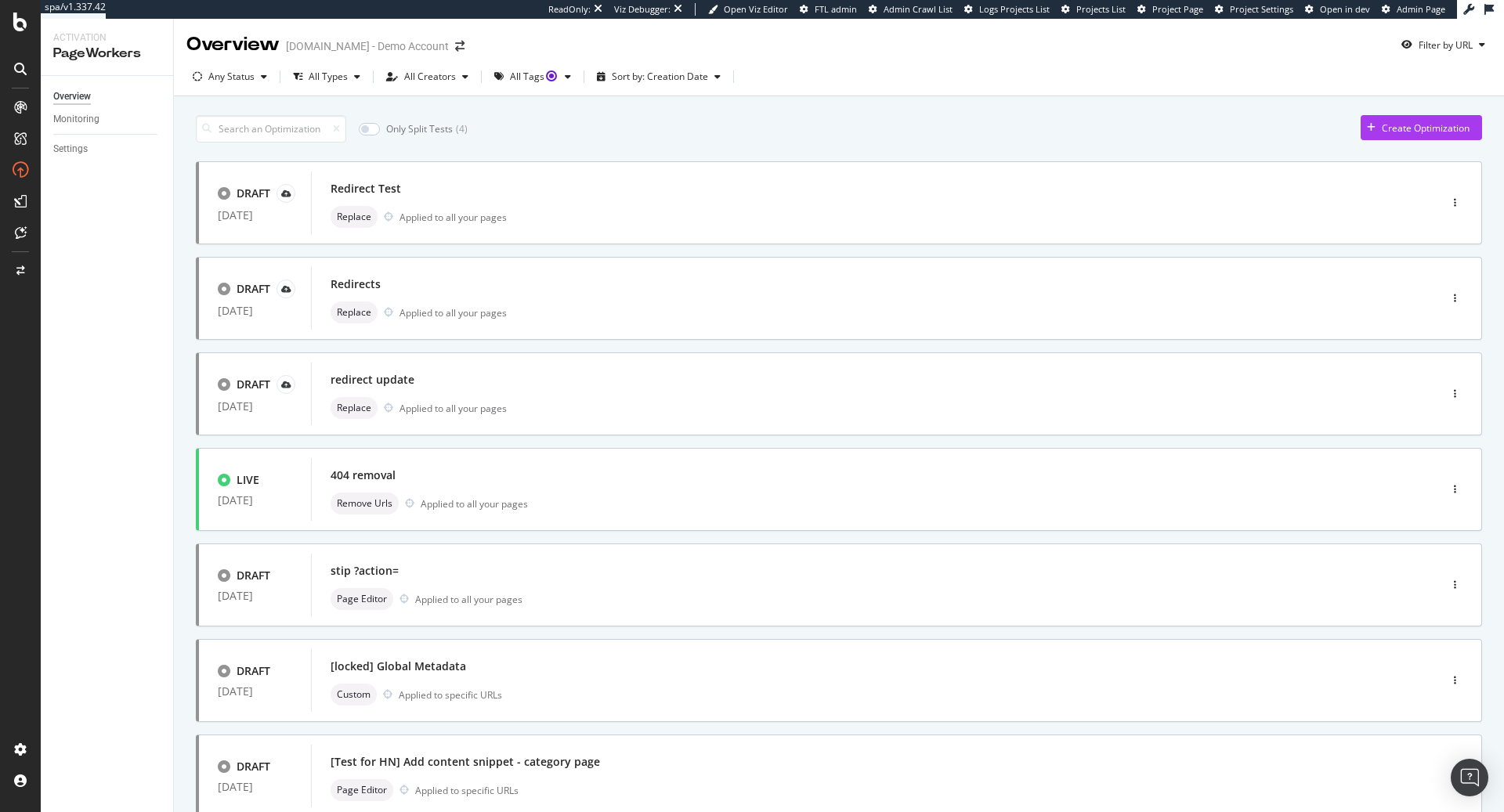
click at [362, 136] on div "Only Split Tests ( 4 )" at bounding box center [332, 129] width 272 height 27
click at [364, 131] on input "checkbox" at bounding box center [370, 129] width 21 height 13
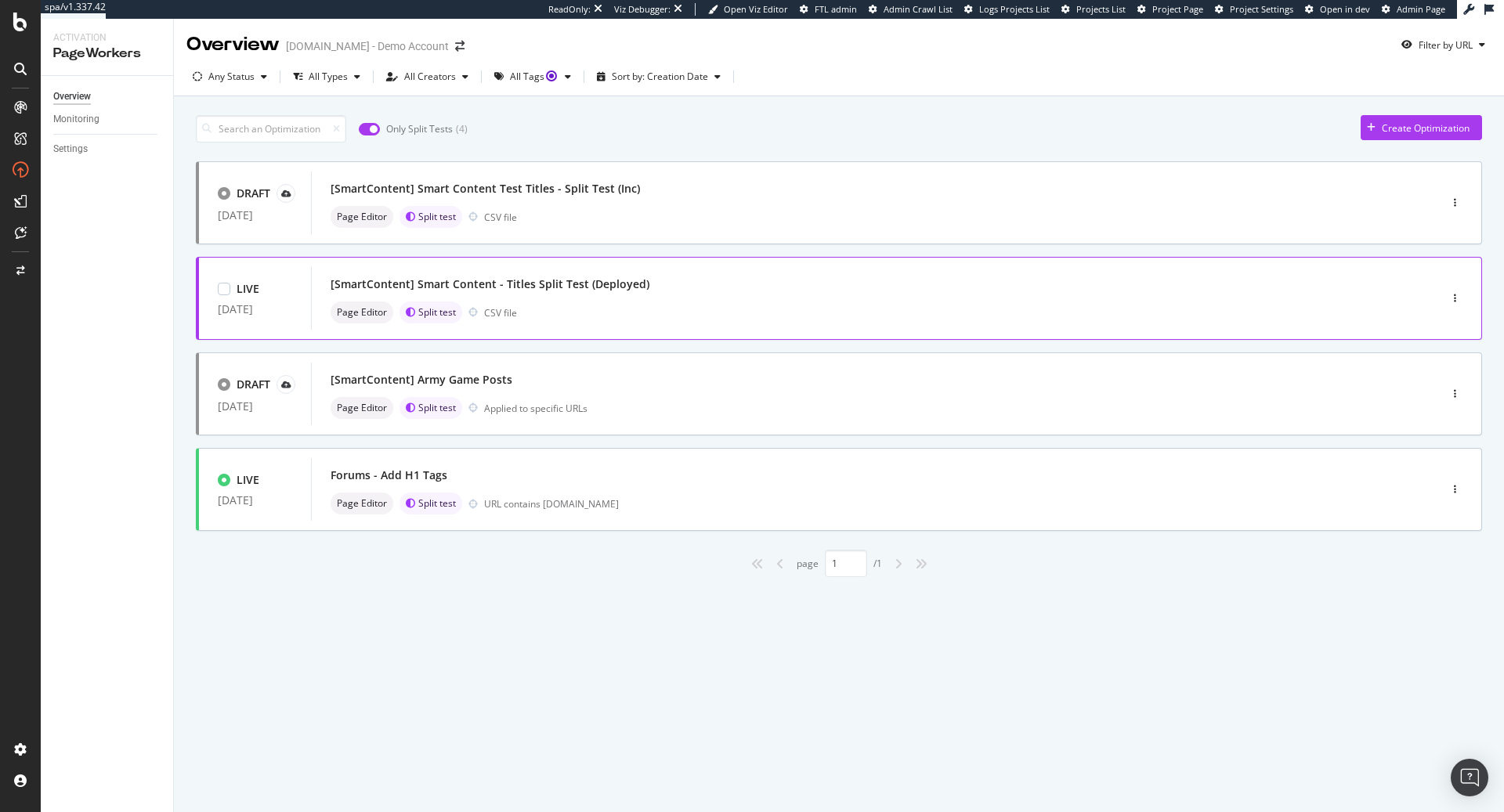
click at [552, 290] on div "[SmartContent] Smart Content - Titles Split Test (Deployed)" at bounding box center [490, 284] width 319 height 16
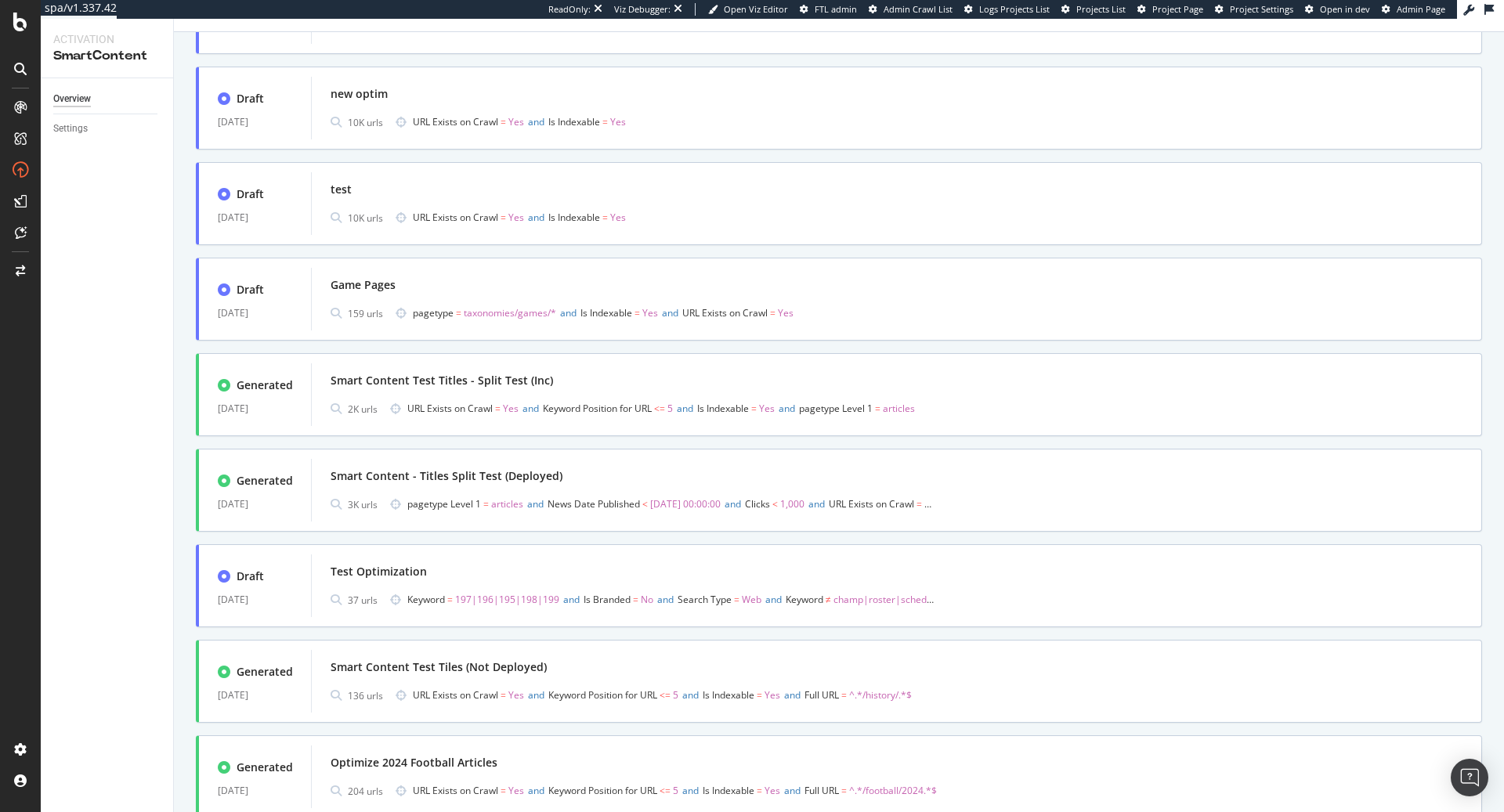
scroll to position [355, 0]
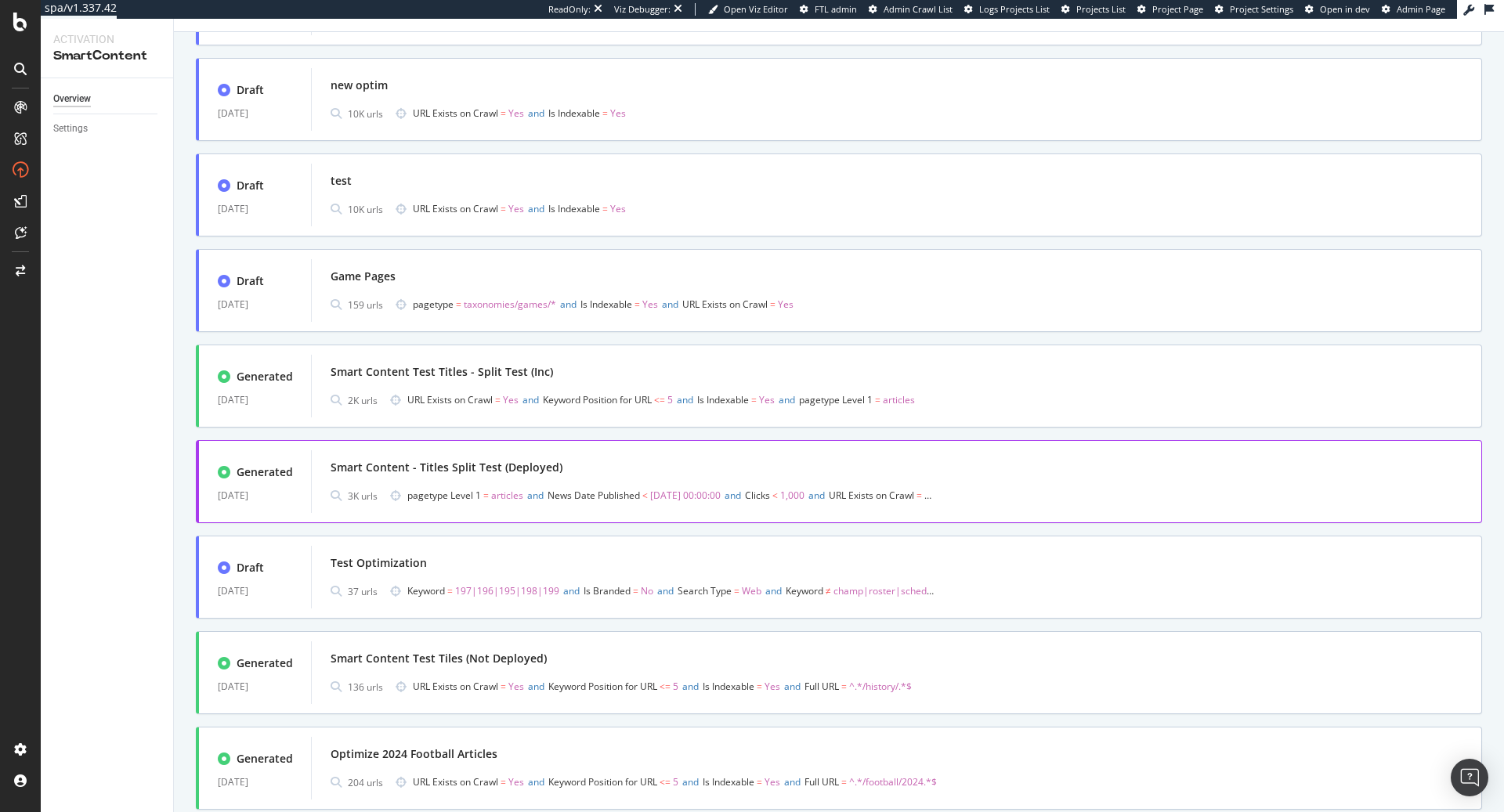
click at [569, 464] on div "Smart Content - Titles Split Test (Deployed)" at bounding box center [897, 468] width 1132 height 22
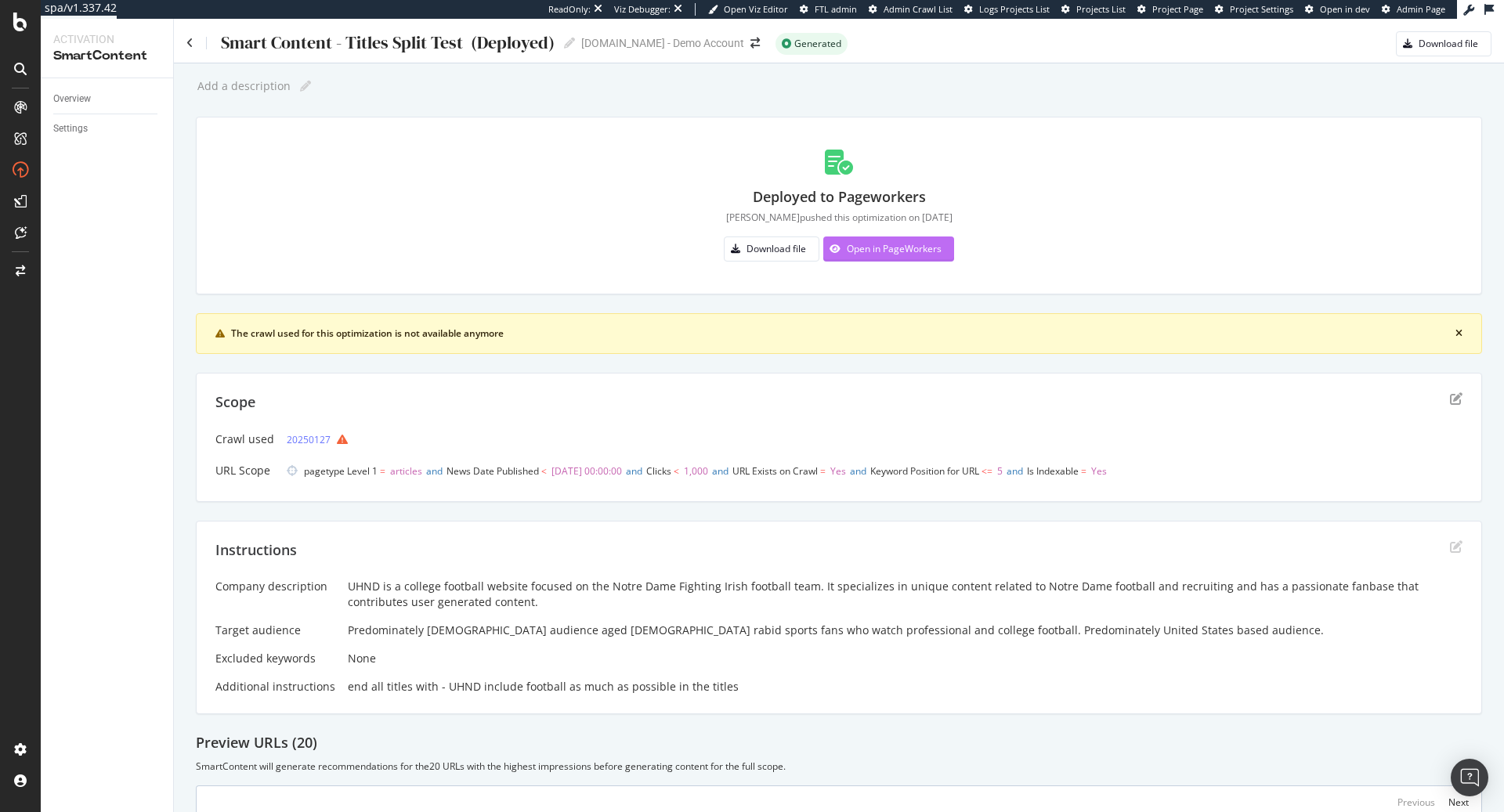
click at [897, 253] on div "Open in PageWorkers" at bounding box center [895, 248] width 95 height 14
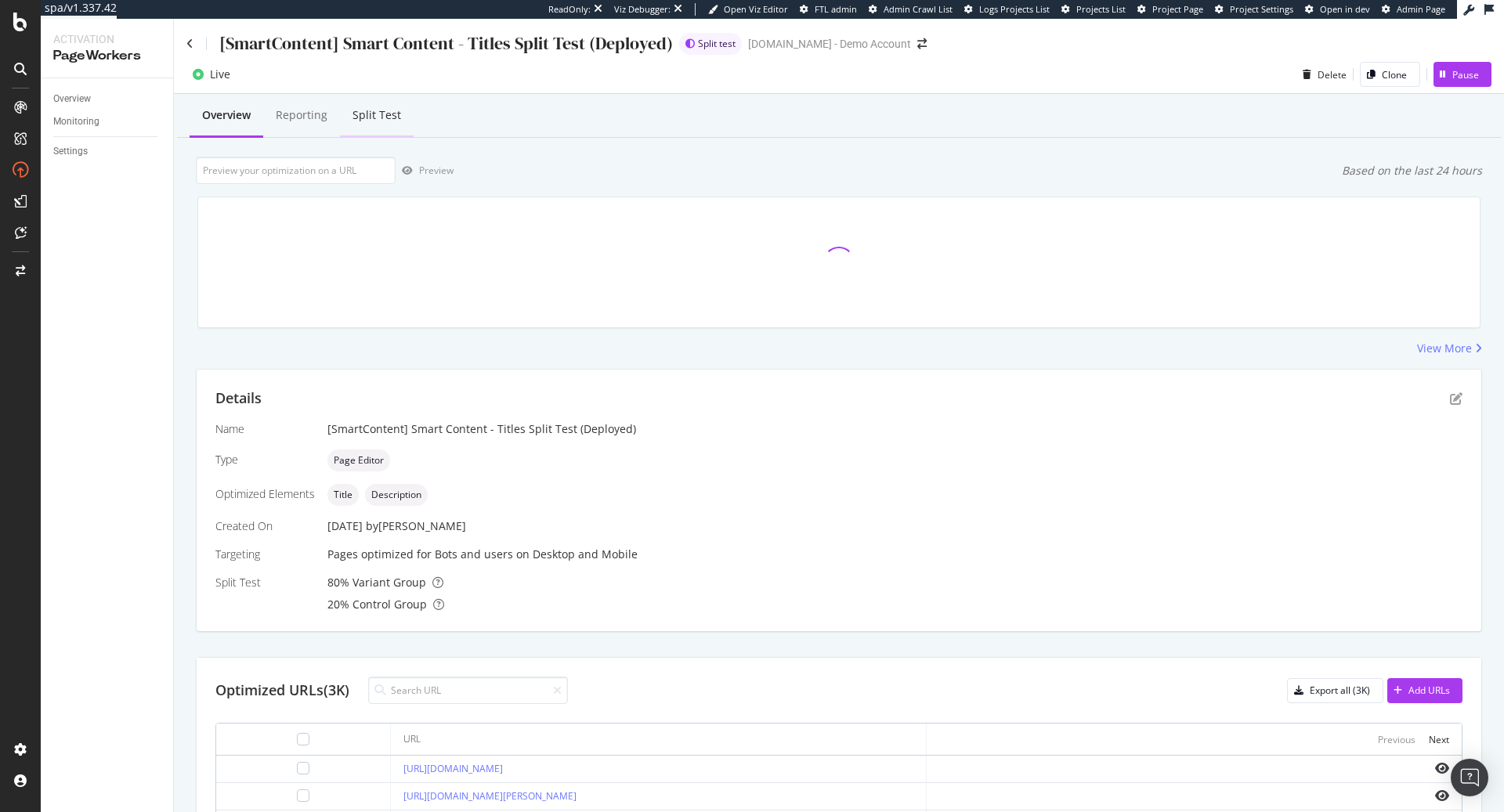
click at [391, 114] on div "Split Test" at bounding box center [376, 115] width 49 height 16
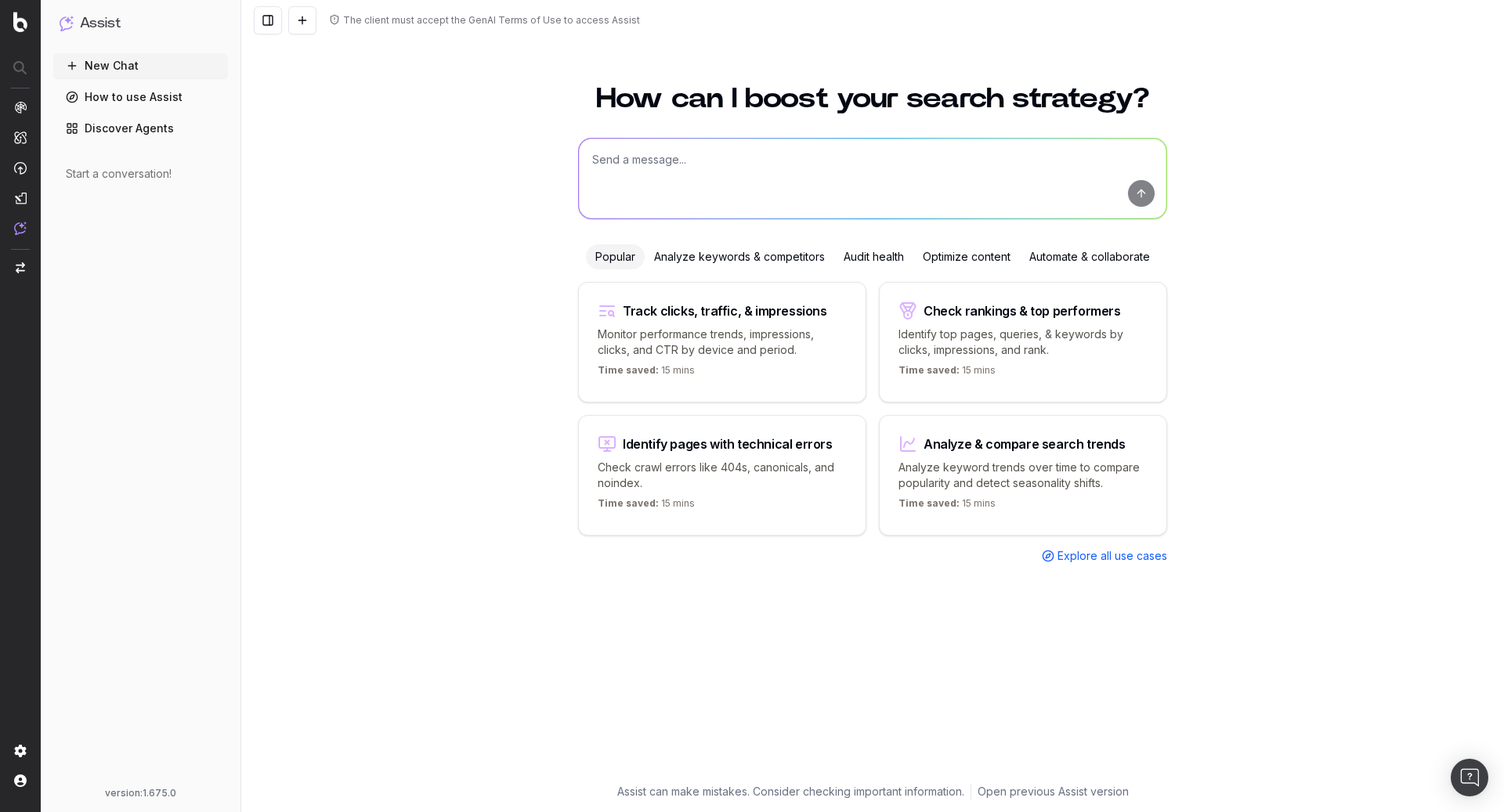
click at [689, 169] on textarea at bounding box center [872, 179] width 587 height 80
type textarea "W"
type textarea "Generate some content for the hou"
drag, startPoint x: 834, startPoint y: 169, endPoint x: 543, endPoint y: 145, distance: 292.0
click at [543, 145] on div "How can I boost your search strategy? Generate some content for the hou Generat…" at bounding box center [872, 438] width 1262 height 746
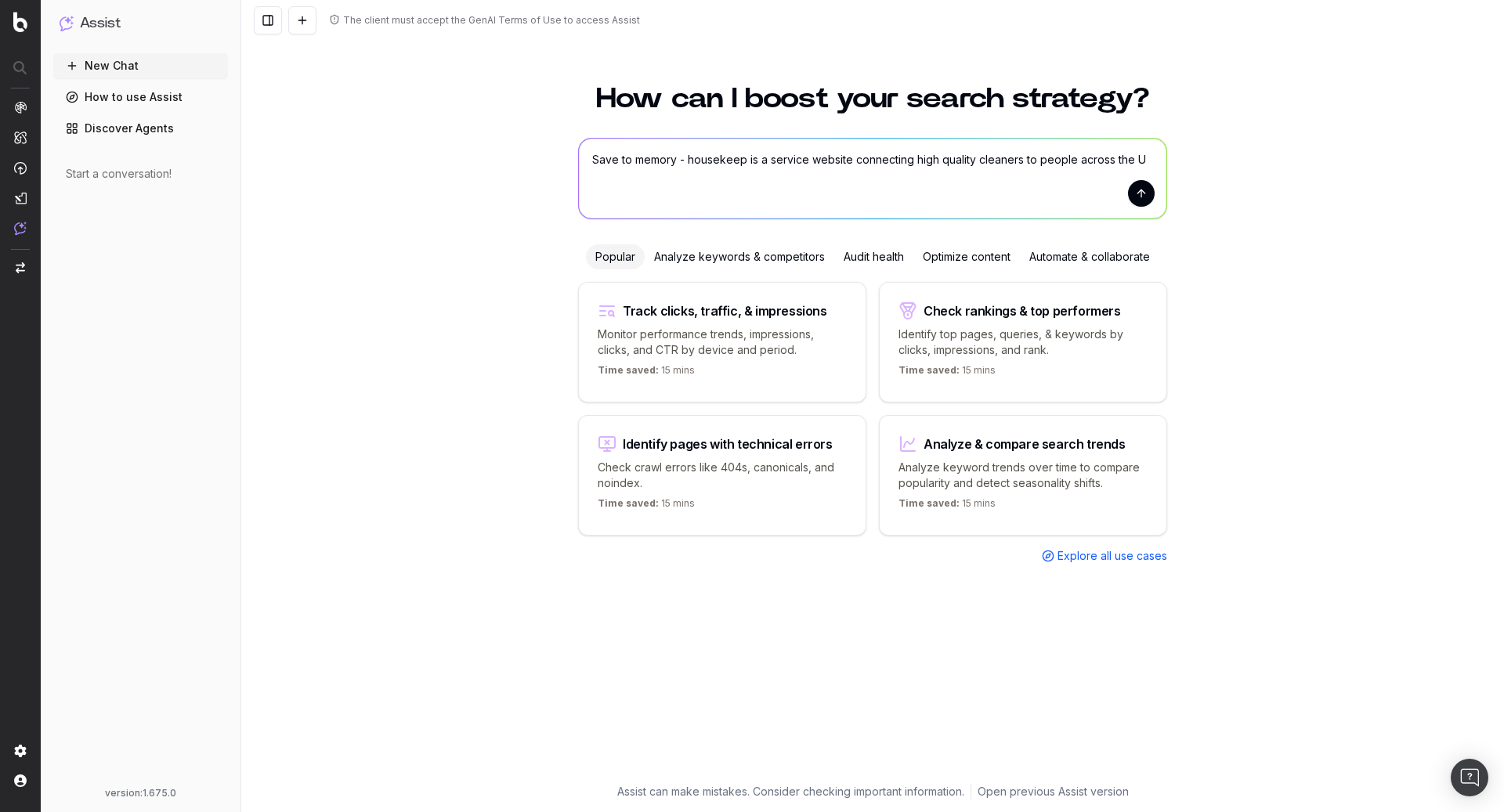
type textarea "Save to memory - housekeep is a service website connecting high quality cleaner…"
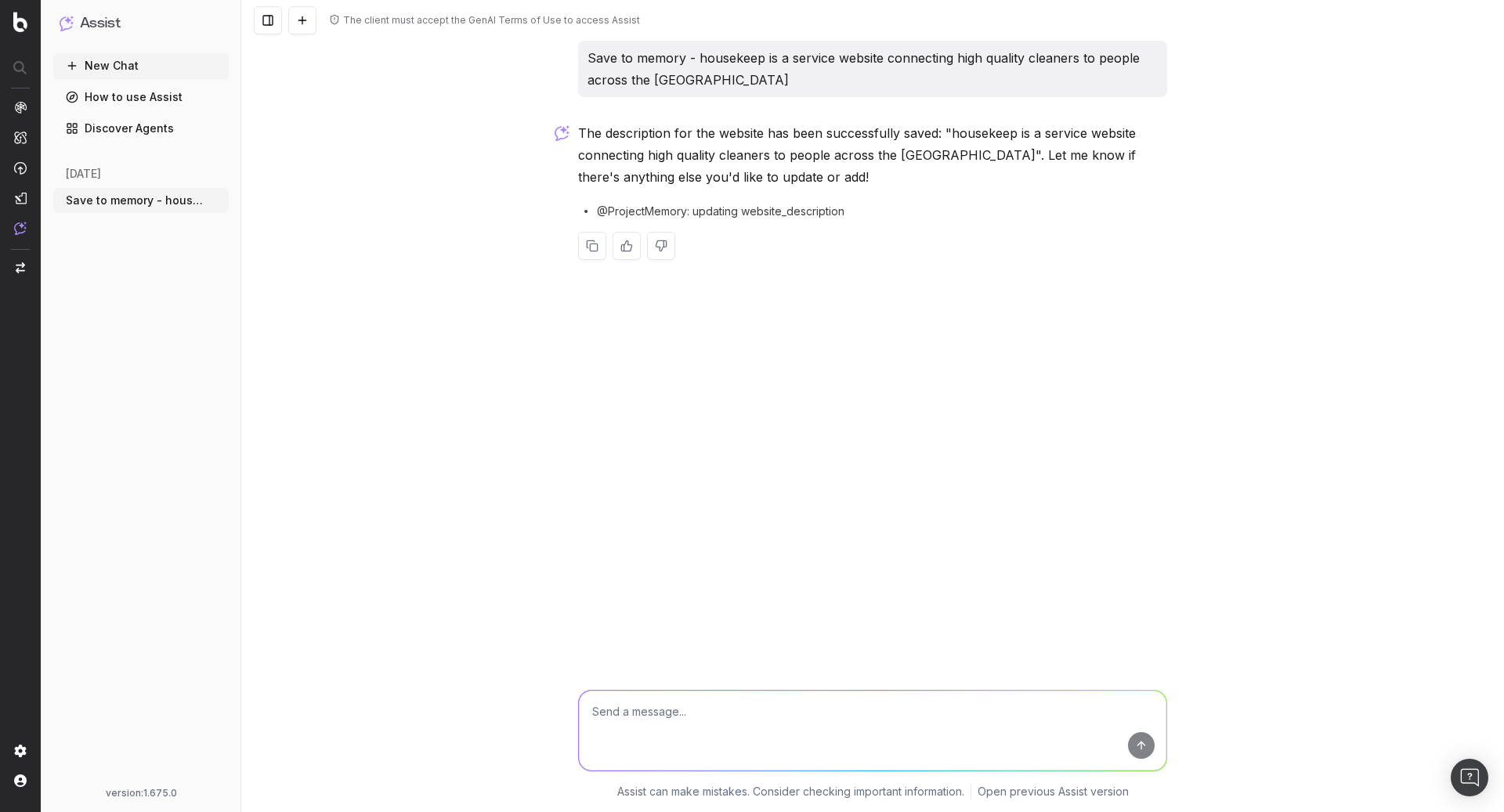
click at [114, 67] on button "New Chat" at bounding box center [141, 66] width 176 height 25
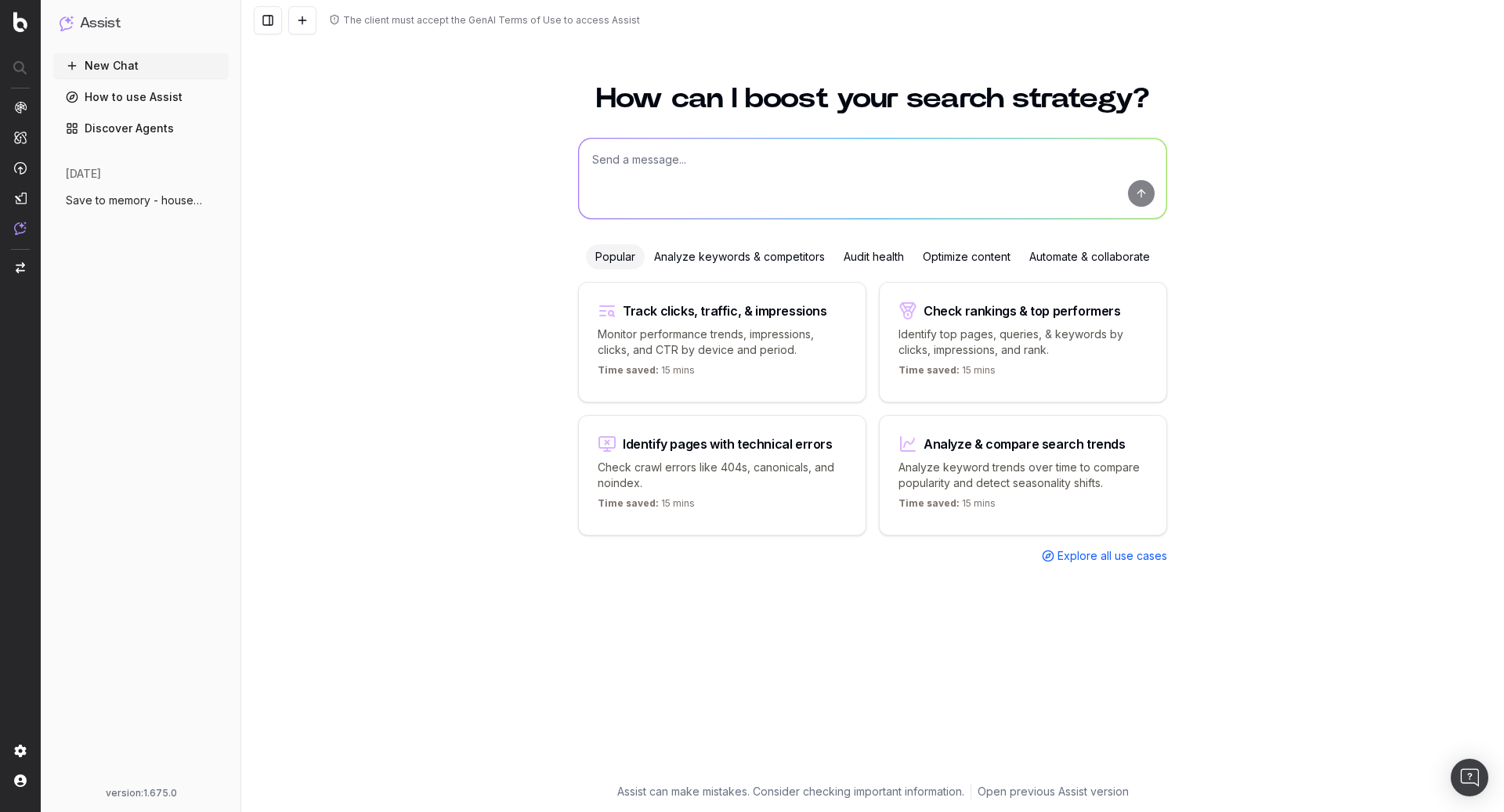
click at [772, 174] on textarea at bounding box center [872, 179] width 587 height 80
click at [709, 169] on textarea "What content" at bounding box center [872, 179] width 587 height 80
type textarea "W"
type textarea "Help me to create a content plan for [DOMAIN_NAME]"
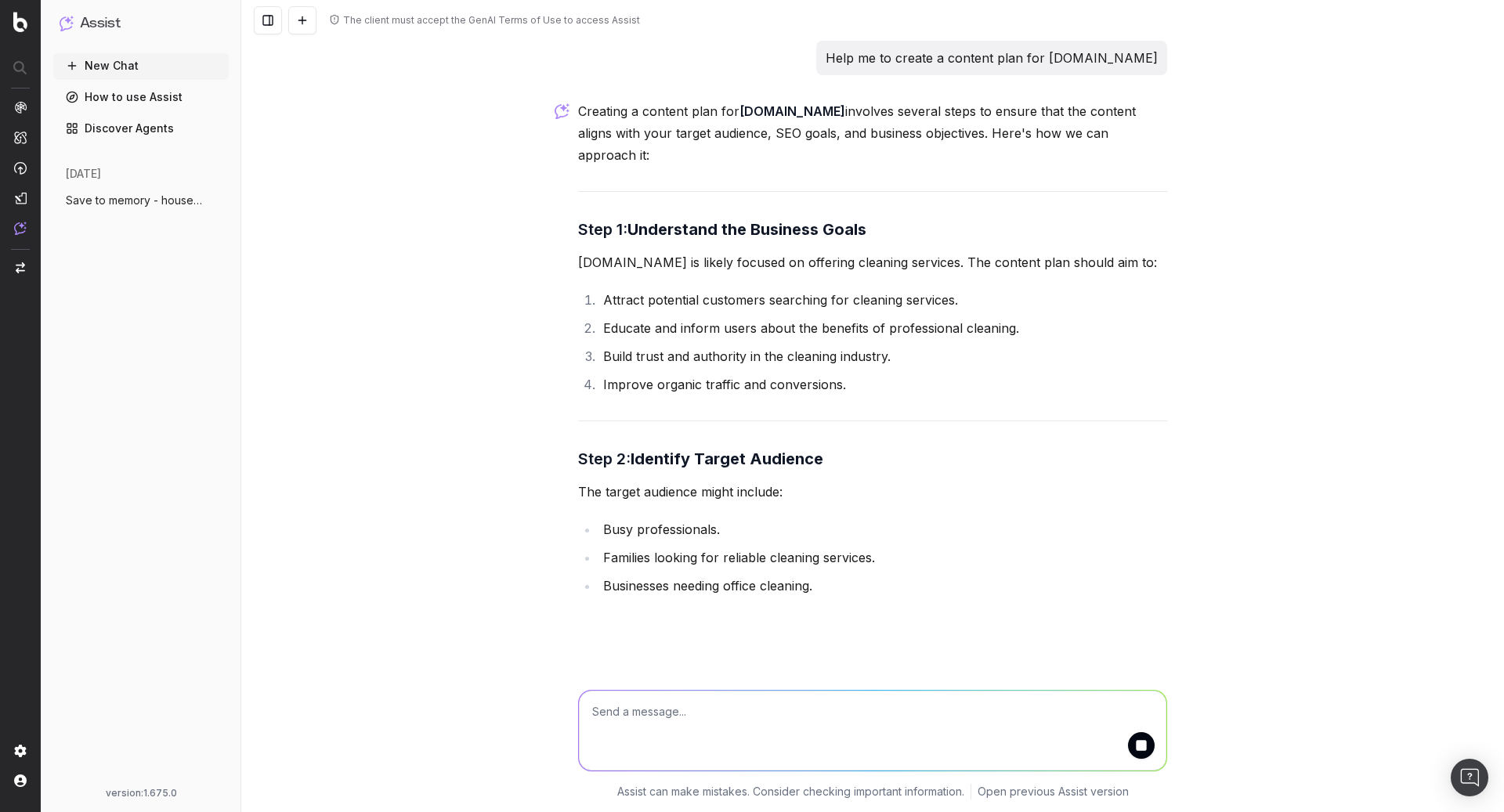
scroll to position [18, 0]
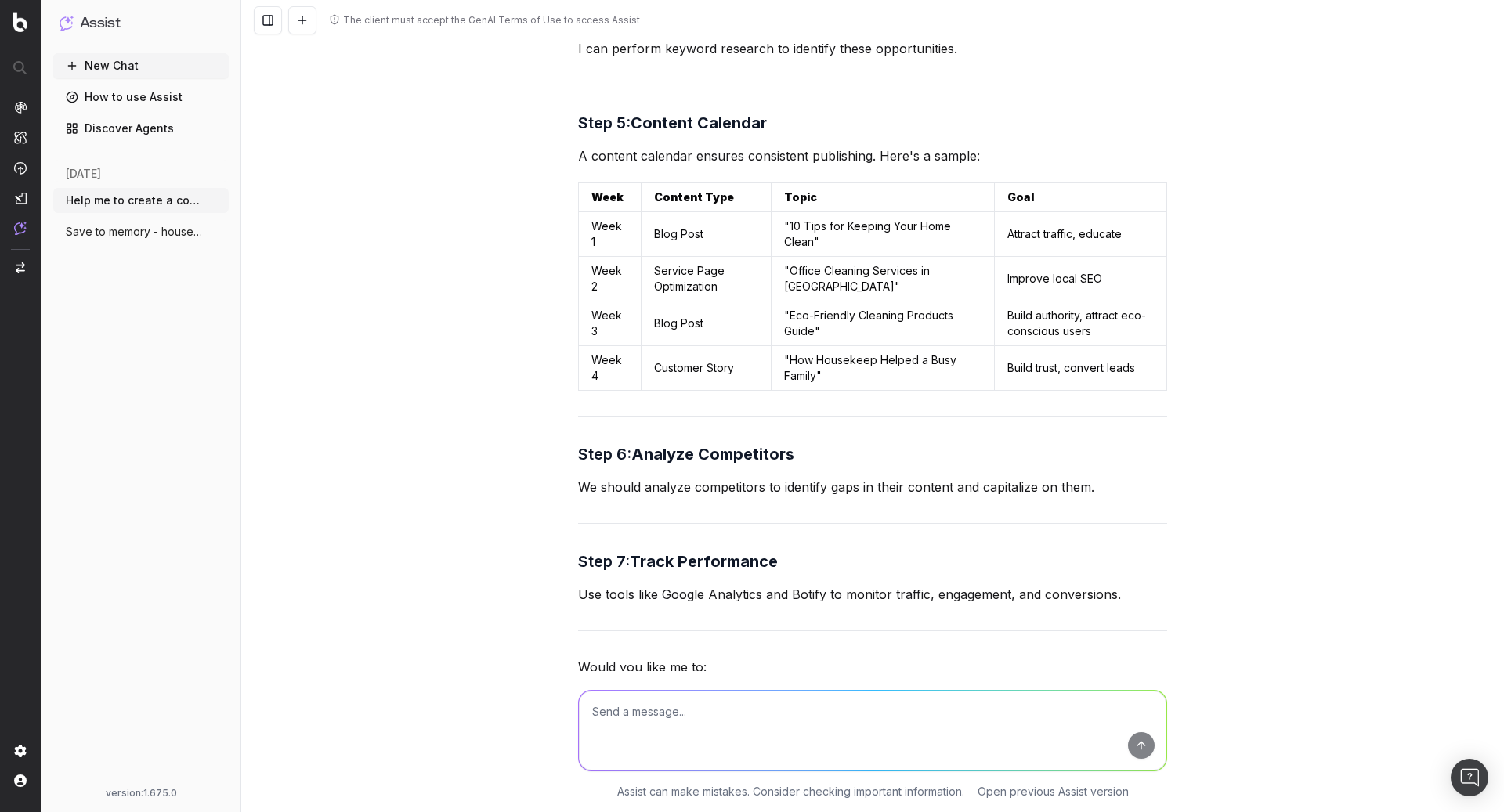
scroll to position [1287, 0]
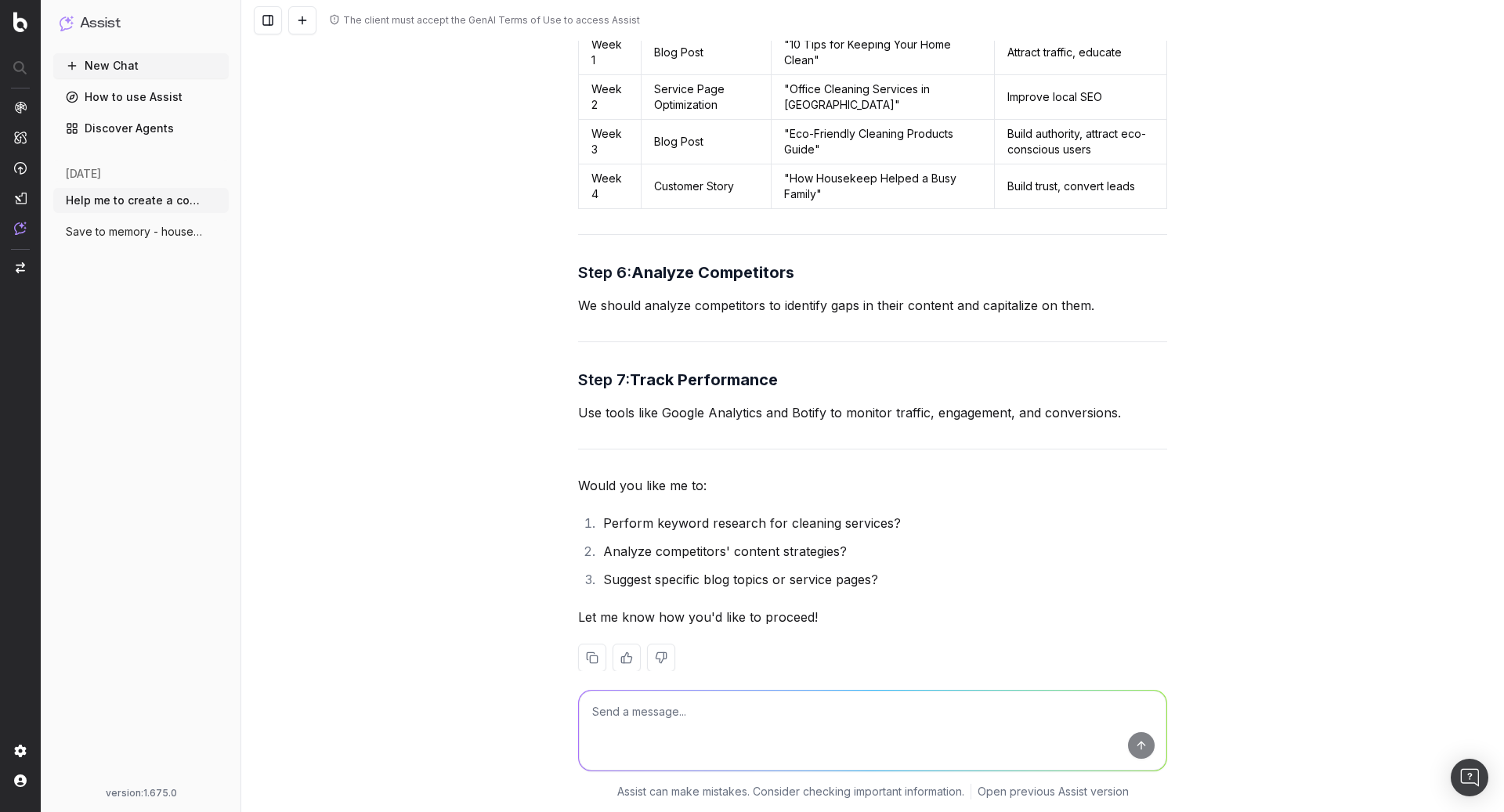
click at [762, 723] on textarea at bounding box center [872, 731] width 587 height 80
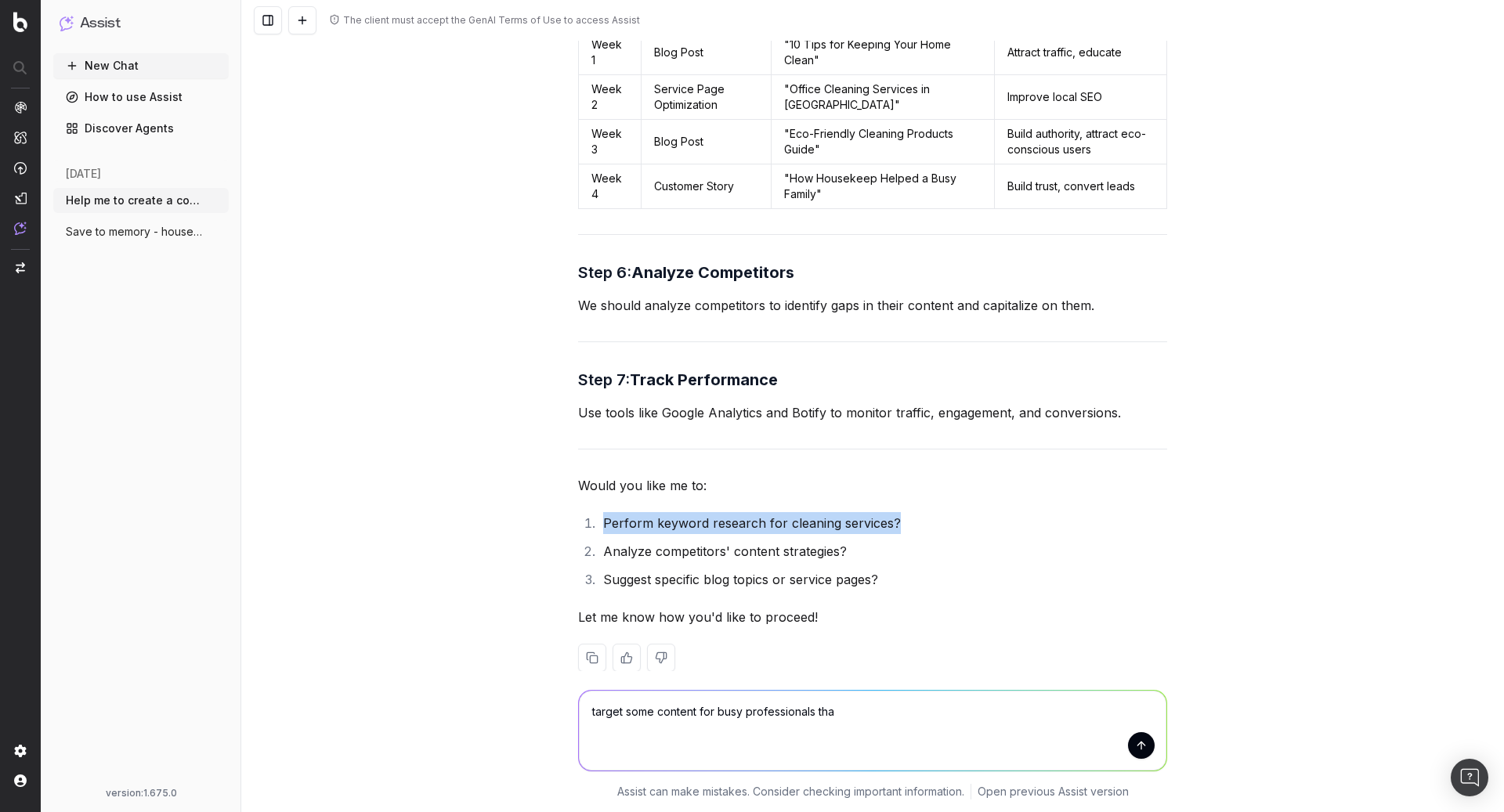
drag, startPoint x: 898, startPoint y: 502, endPoint x: 600, endPoint y: 497, distance: 298.0
click at [600, 512] on li "Perform keyword research for cleaning services?" at bounding box center [883, 523] width 569 height 22
copy li "Perform keyword research for cleaning services?"
drag, startPoint x: 872, startPoint y: 716, endPoint x: 400, endPoint y: 689, distance: 472.8
click at [400, 689] on div "target some content for busy professionals tha target some content for busy pro…" at bounding box center [872, 741] width 1262 height 141
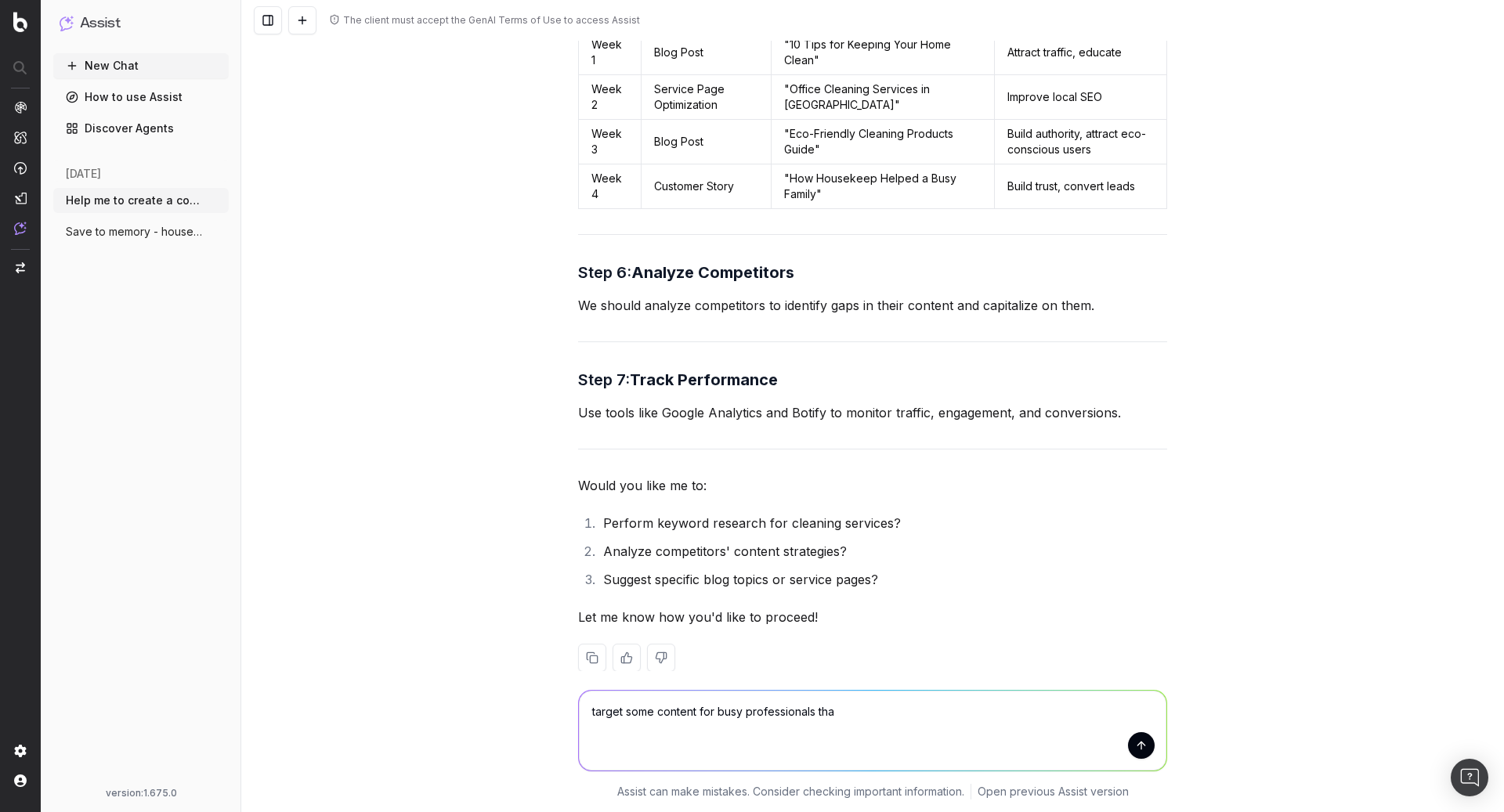
paste textarea "Perform keyword research for cleaning services?"
type textarea "Perform keyword research for cleaning services?"
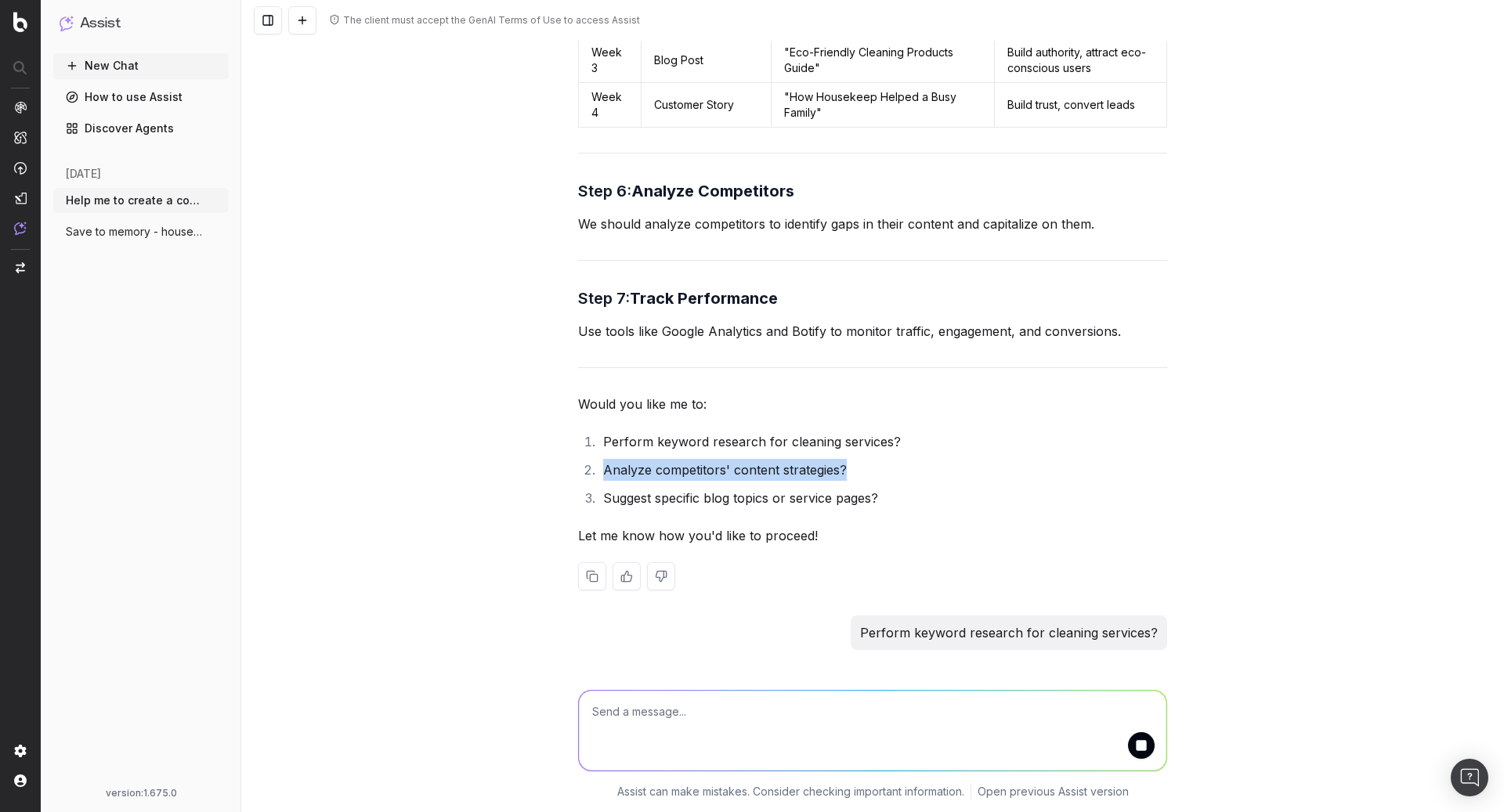
drag, startPoint x: 874, startPoint y: 441, endPoint x: 604, endPoint y: 445, distance: 270.0
click at [604, 459] on li "Analyze competitors' content strategies?" at bounding box center [883, 470] width 569 height 22
copy li "Analyze competitors' content strategies?"
click at [860, 719] on textarea at bounding box center [872, 731] width 587 height 80
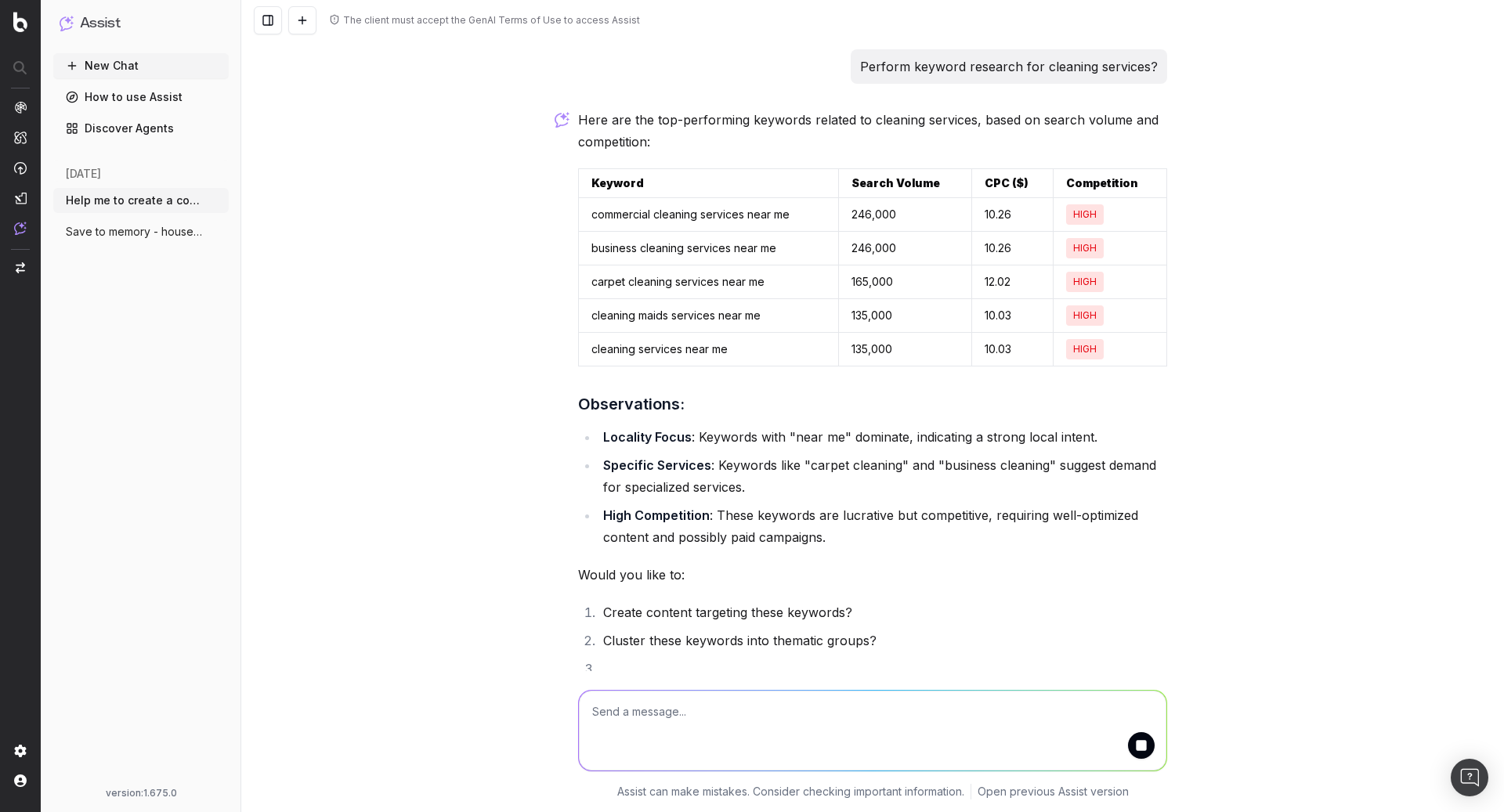
scroll to position [1964, 0]
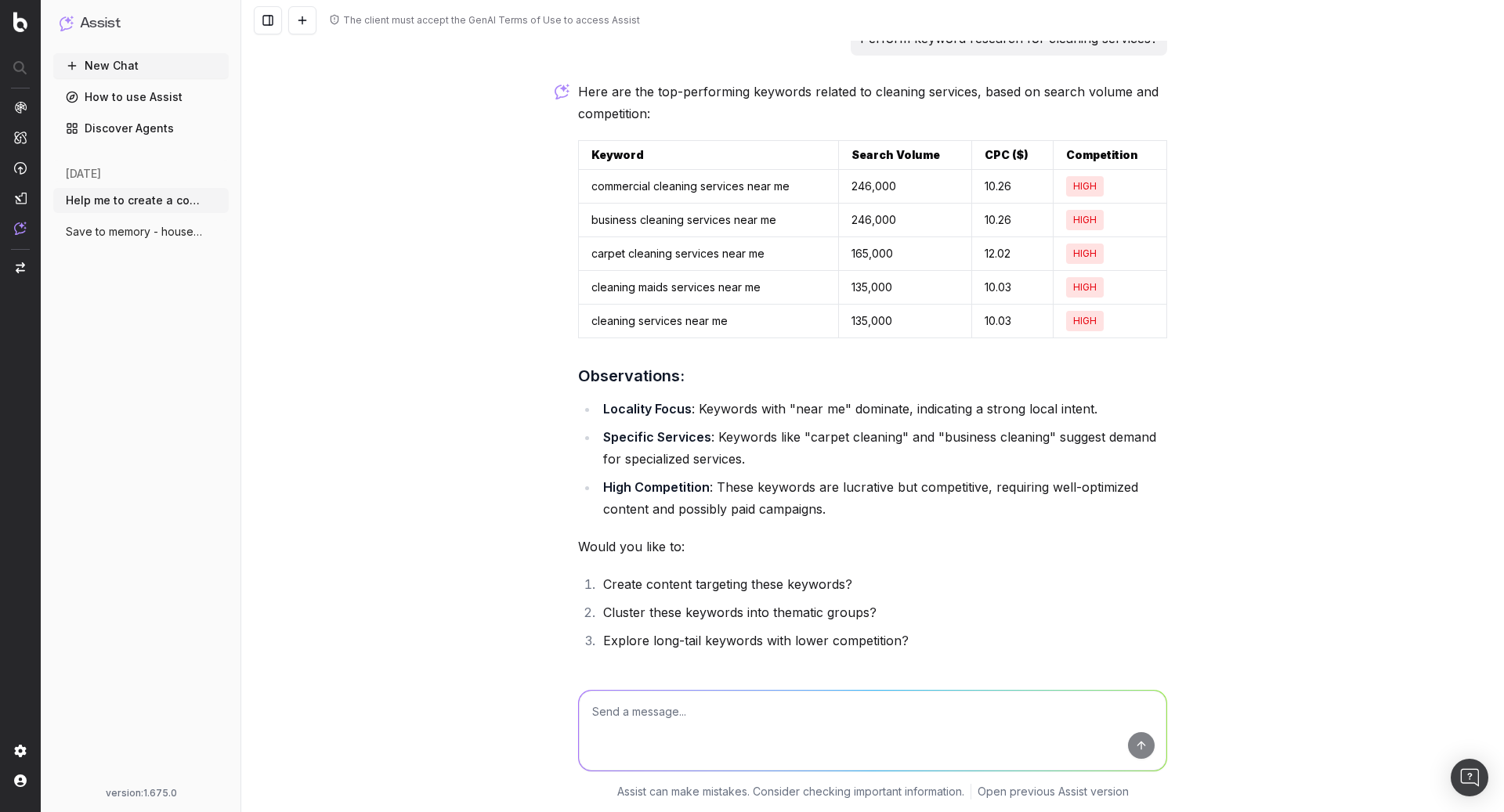
click at [790, 722] on textarea at bounding box center [872, 731] width 587 height 80
paste textarea "Analyze competitors' content strategies?"
type textarea "Analyze competitors' content strategies?"
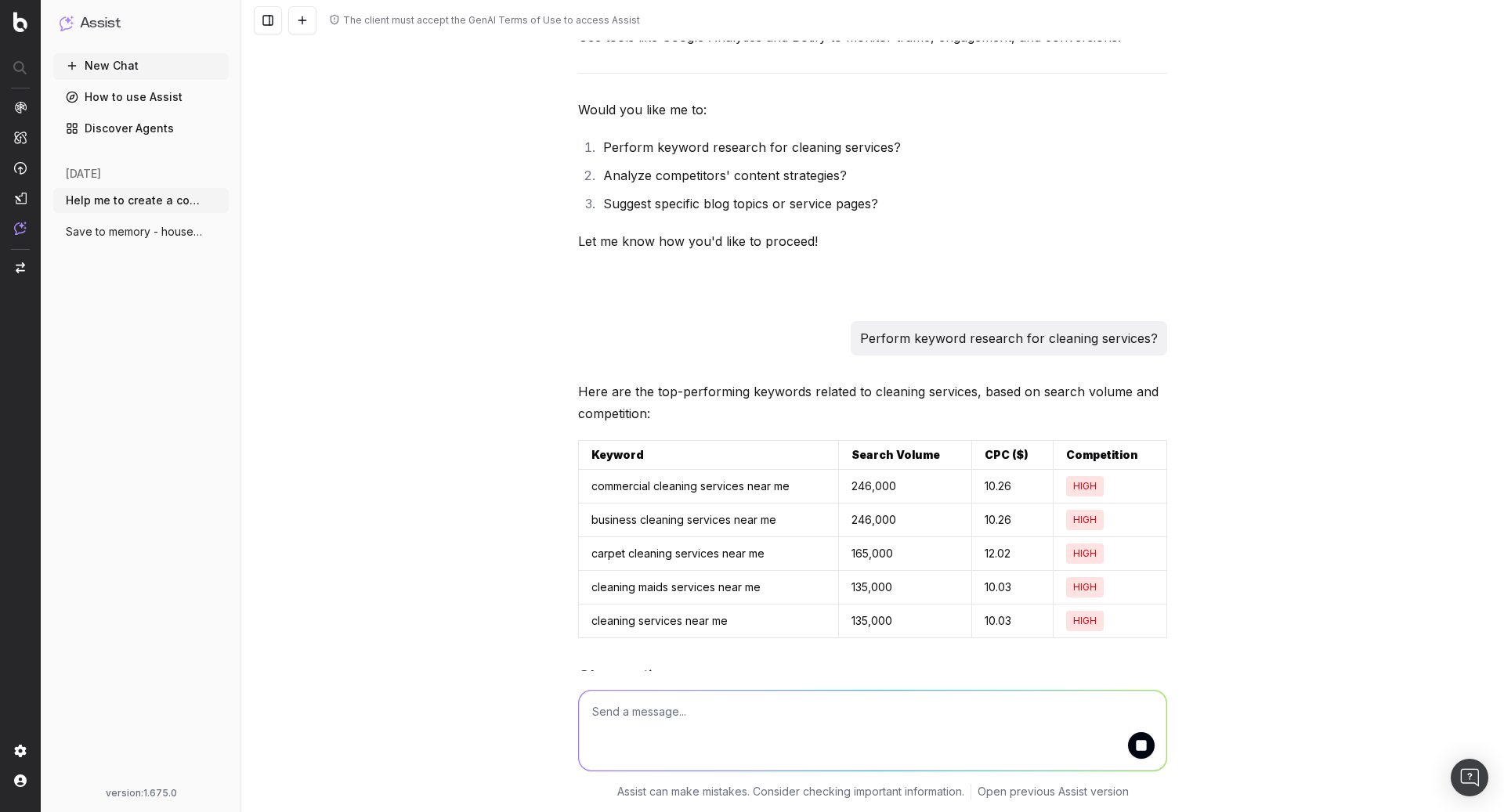
scroll to position [1551, 0]
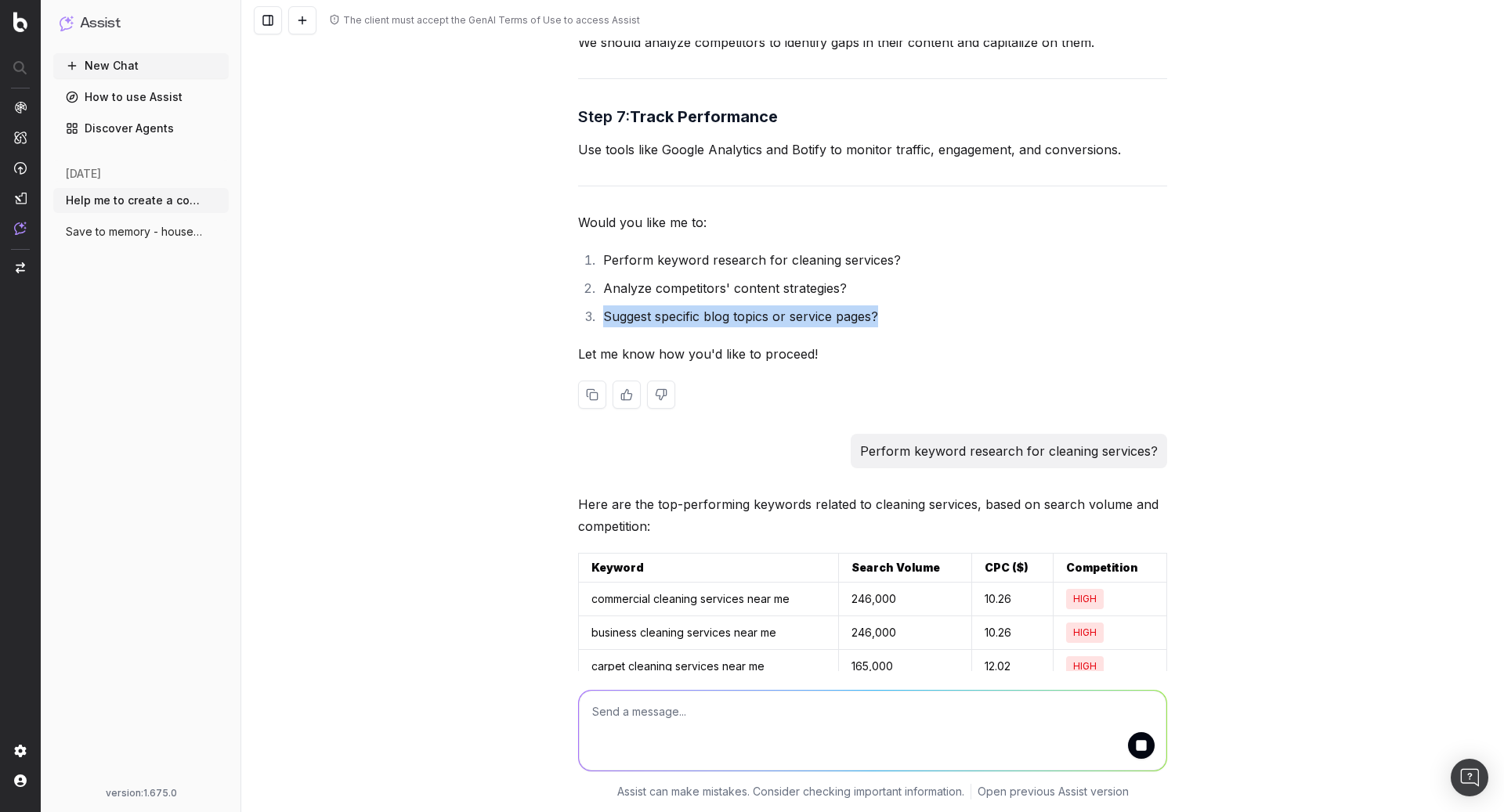
drag, startPoint x: 885, startPoint y: 290, endPoint x: 604, endPoint y: 288, distance: 281.0
click at [604, 306] on li "Suggest specific blog topics or service pages?" at bounding box center [883, 316] width 569 height 22
copy li "Suggest specific blog topics or service pages?"
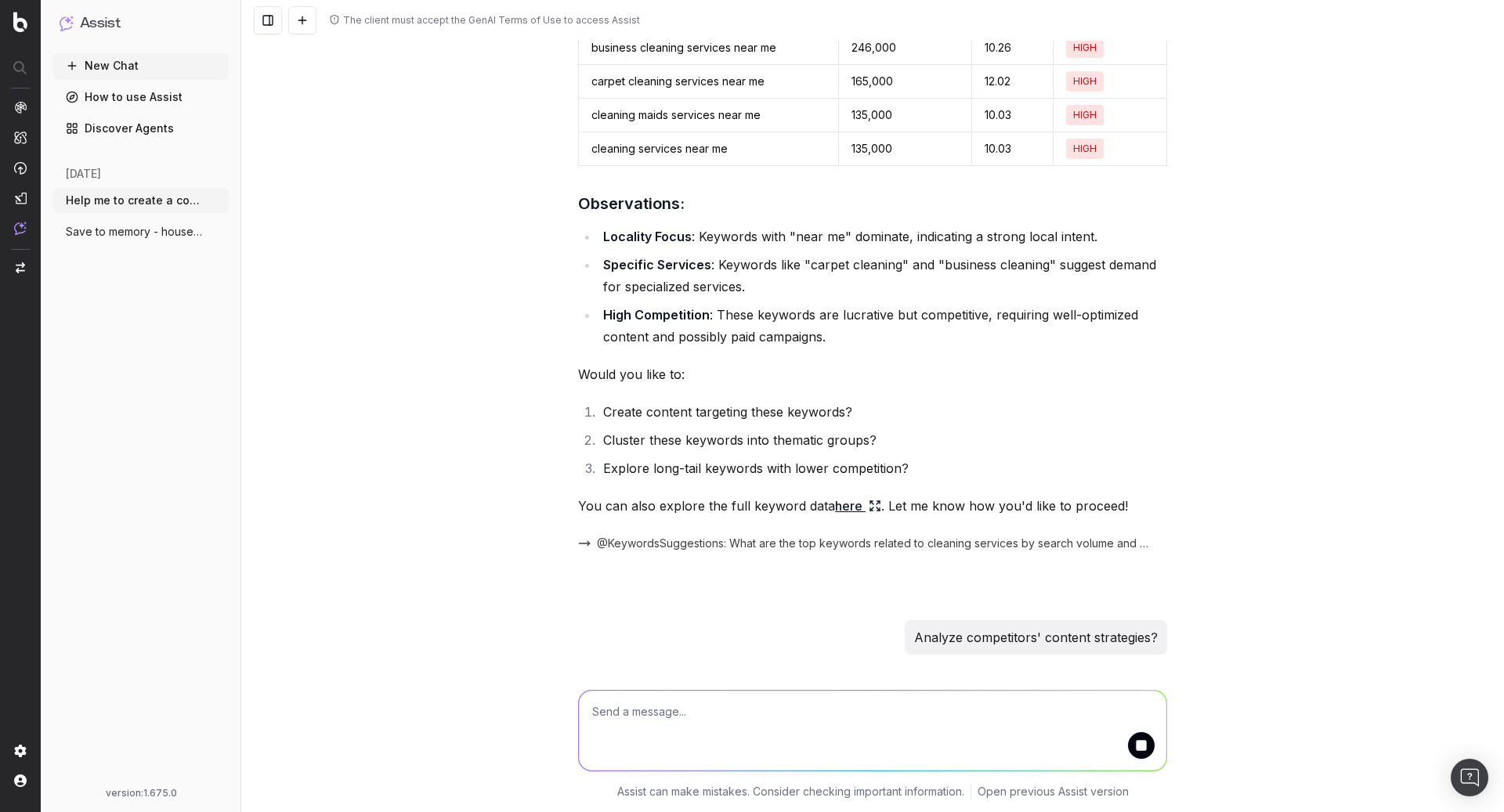
click at [860, 737] on textarea at bounding box center [872, 731] width 587 height 80
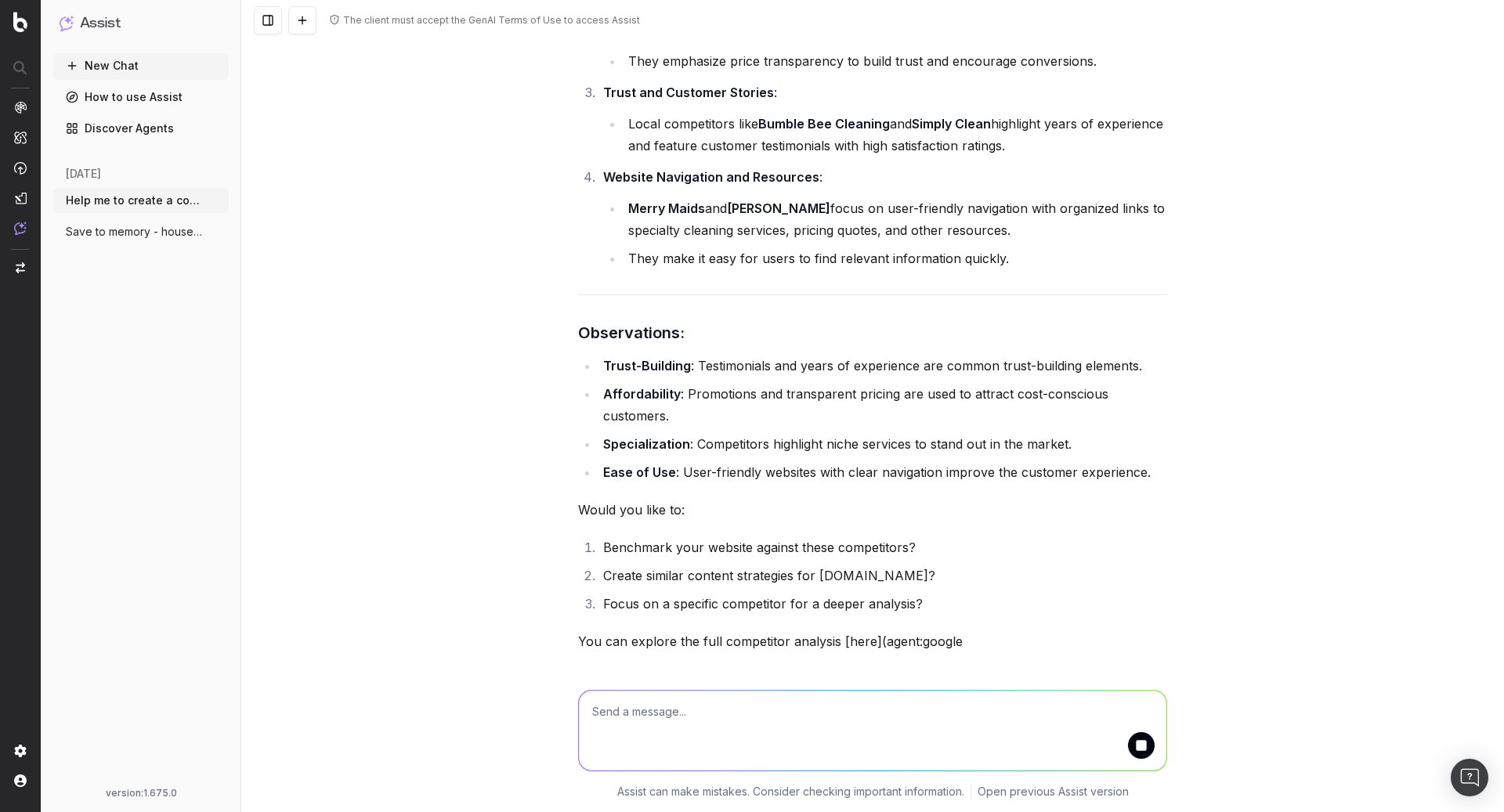
scroll to position [3437, 0]
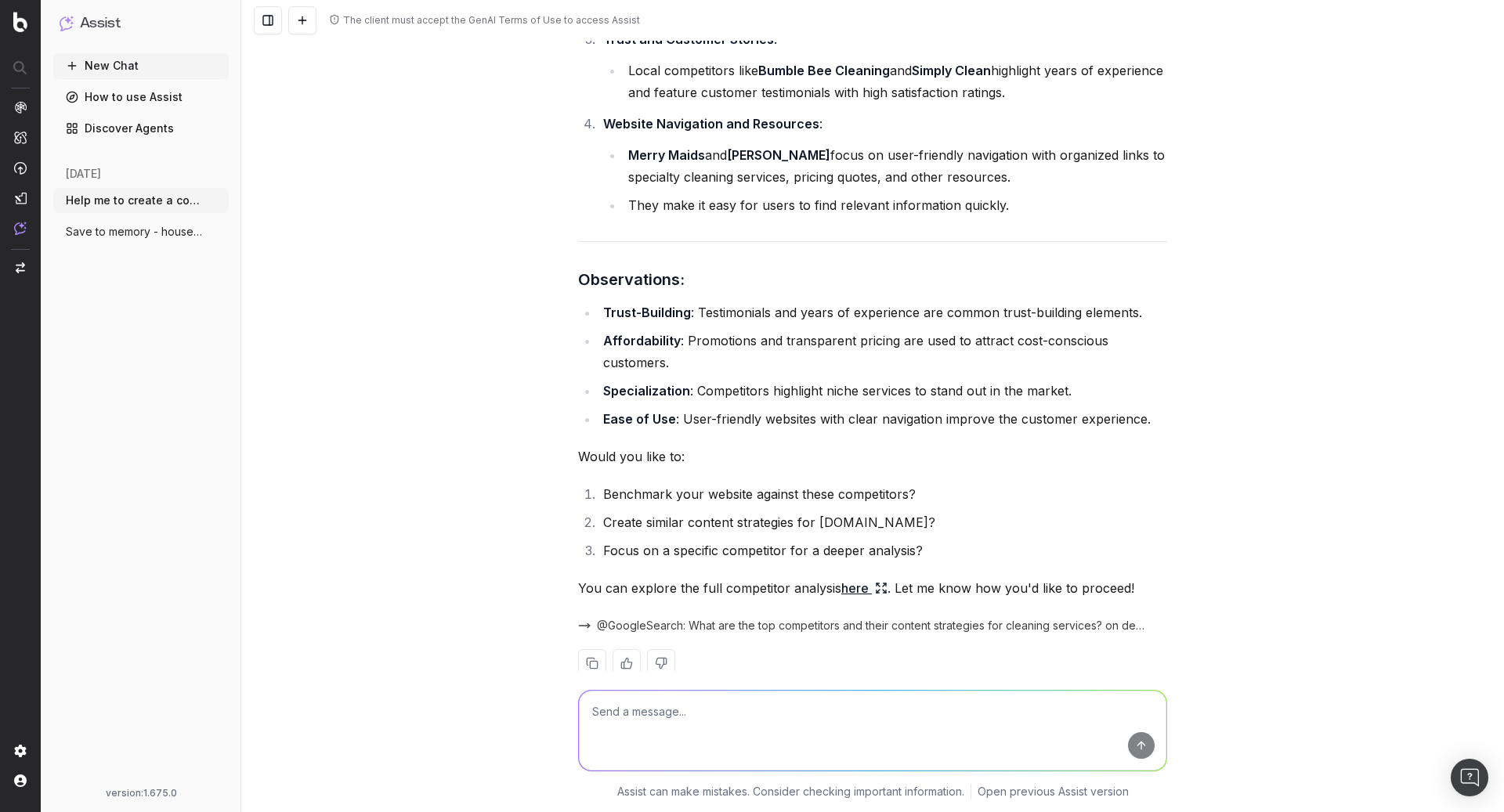
click at [749, 711] on textarea at bounding box center [872, 731] width 587 height 80
paste textarea "Suggest specific blog topics or service pages?"
type textarea "Suggest specific blog topics or service pages?"
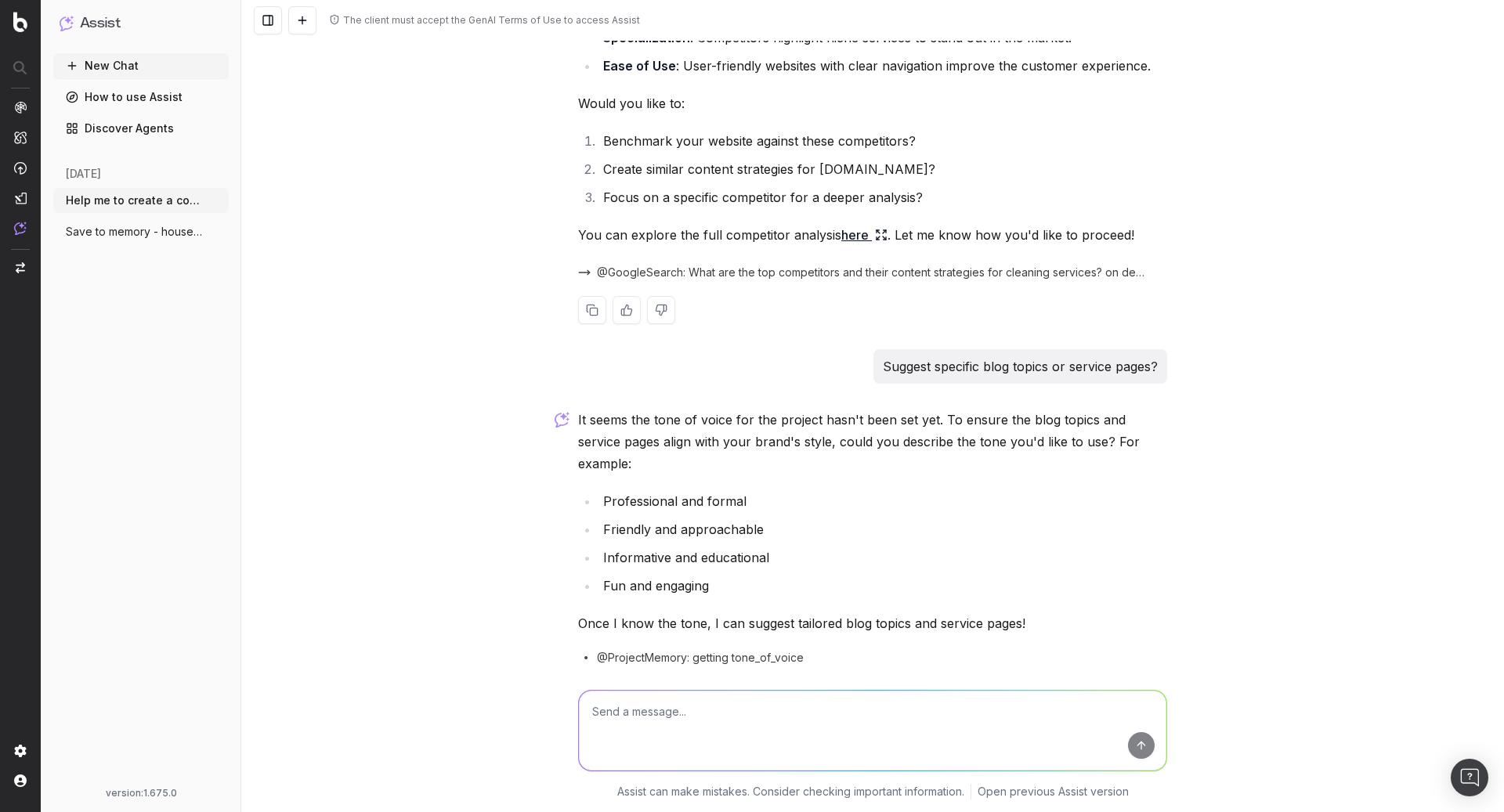
scroll to position [3797, 0]
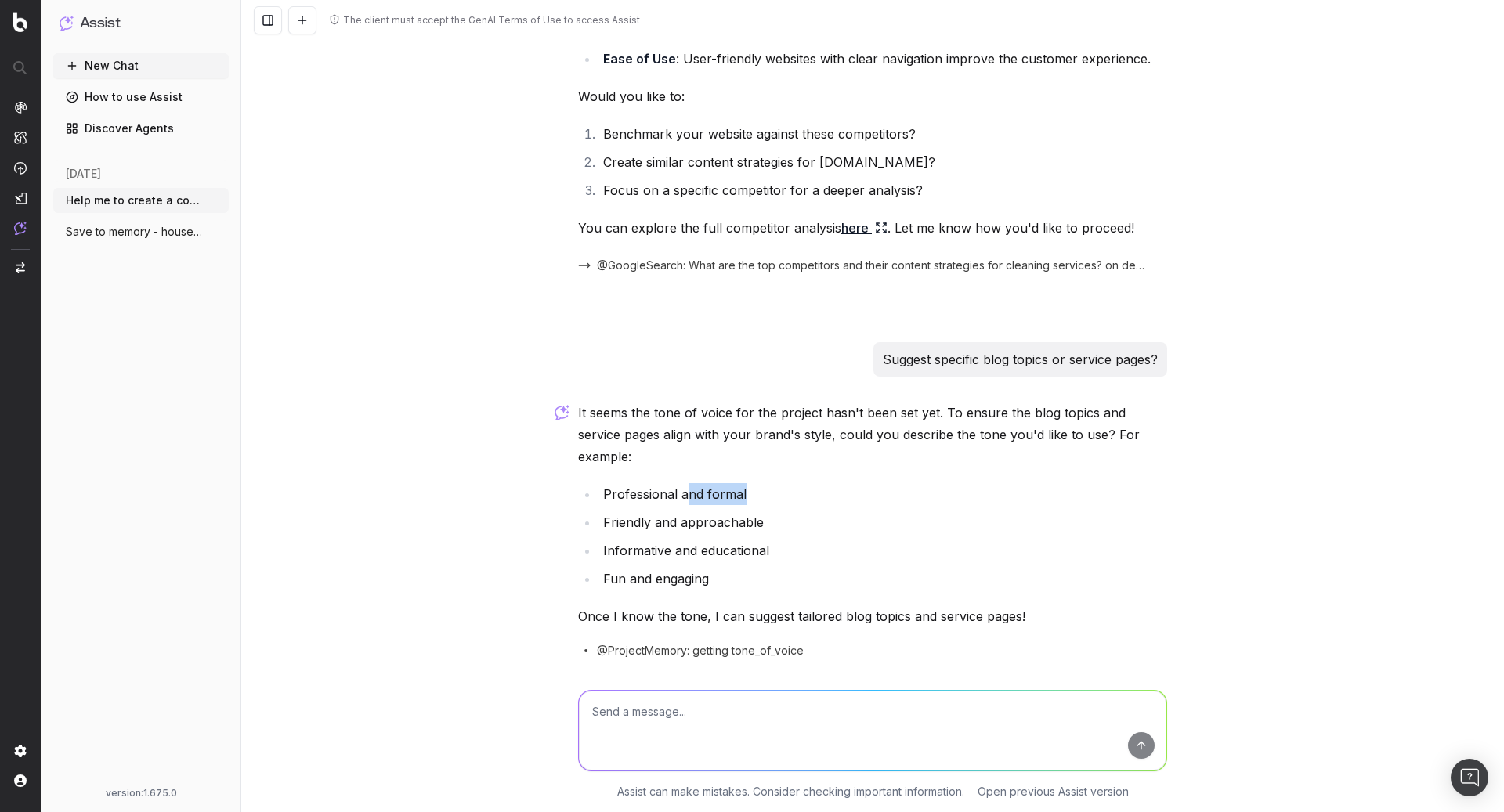
drag, startPoint x: 755, startPoint y: 442, endPoint x: 684, endPoint y: 442, distance: 71.0
click at [685, 483] on li "Professional and formal" at bounding box center [883, 494] width 569 height 22
click at [639, 483] on li "Professional and formal" at bounding box center [883, 494] width 569 height 22
copy li "Professional"
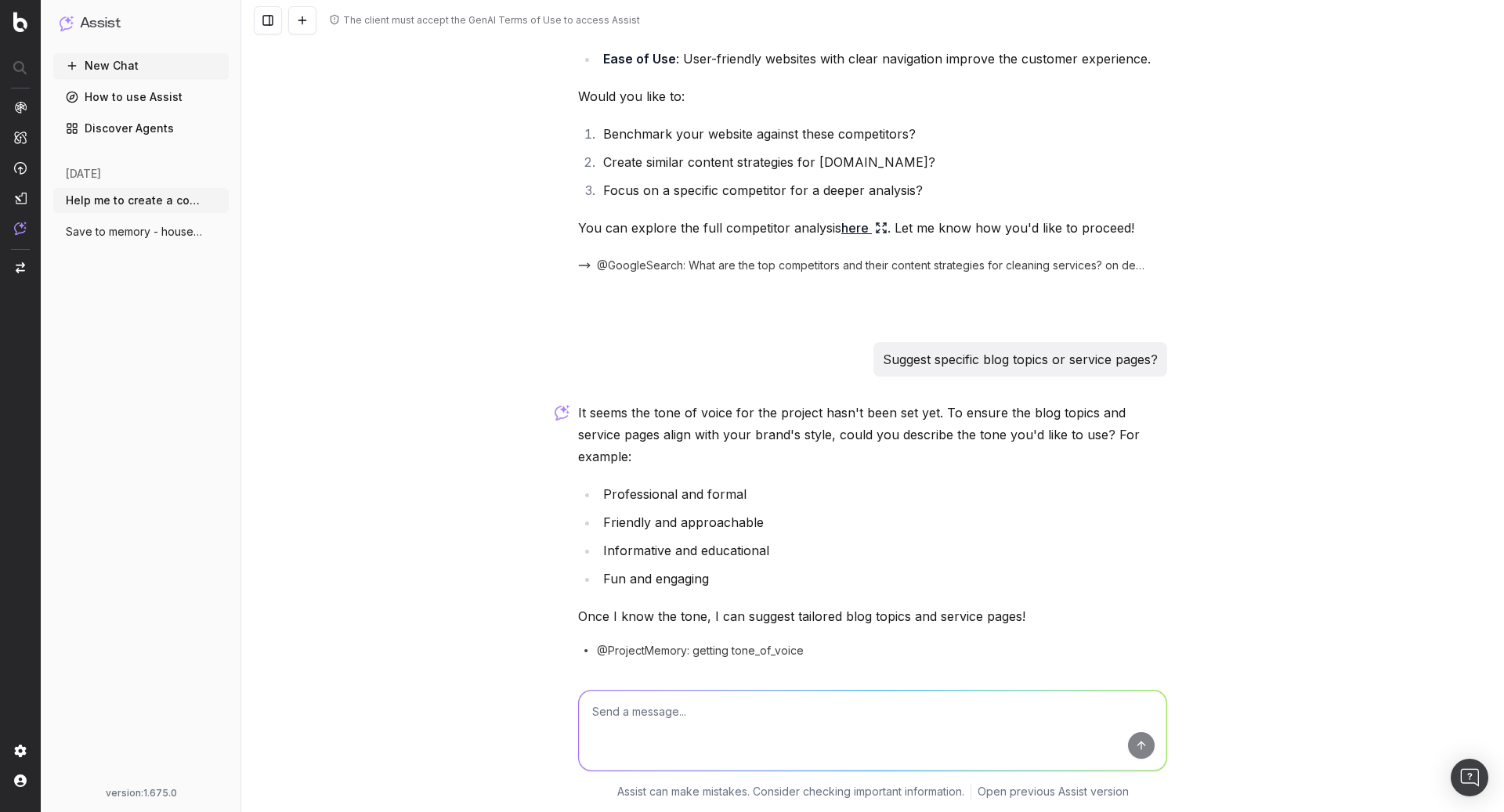
click at [713, 704] on textarea at bounding box center [872, 731] width 587 height 80
paste textarea "Professional"
type textarea "Professional but friendly"
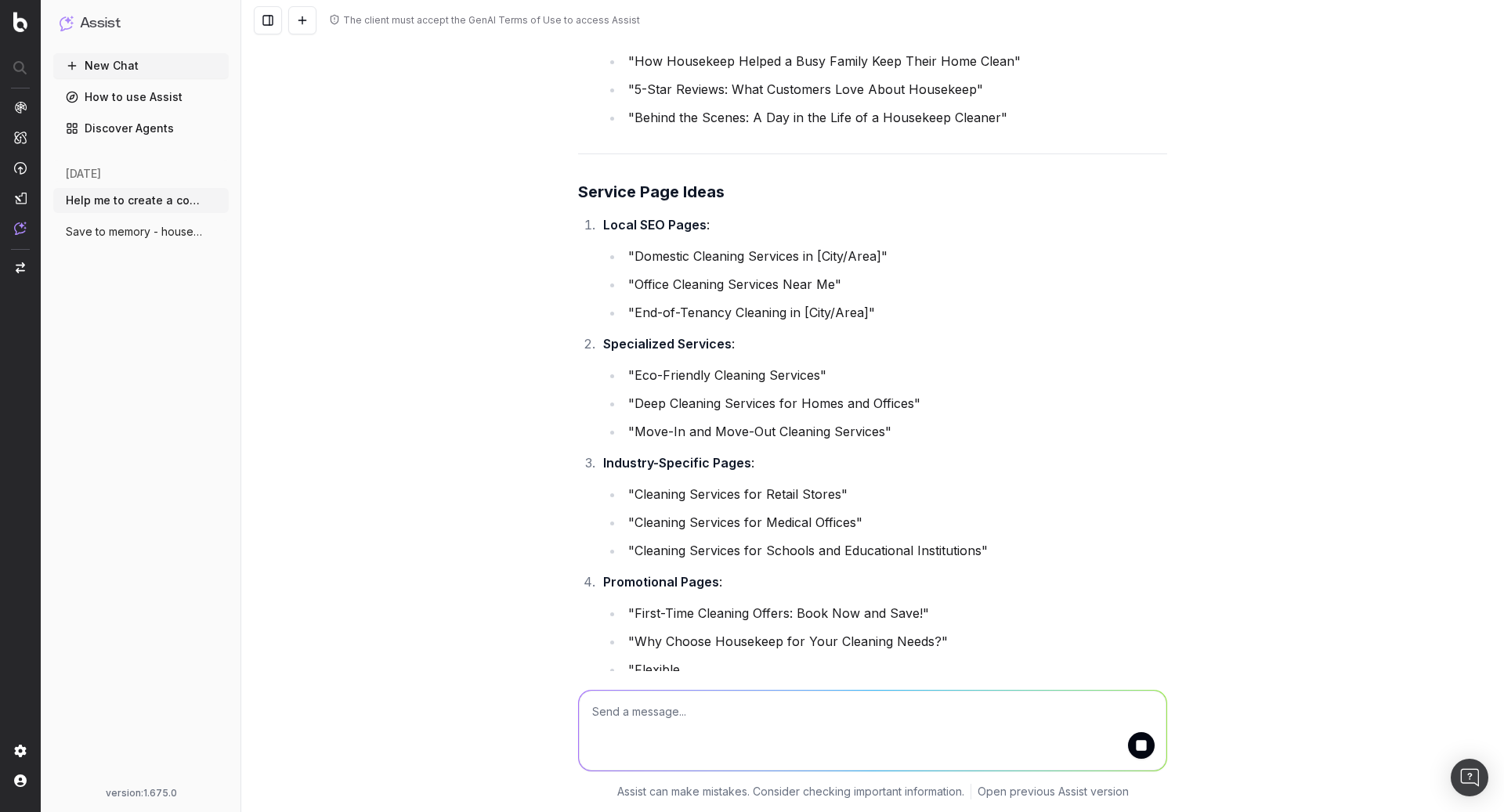
scroll to position [5202, 0]
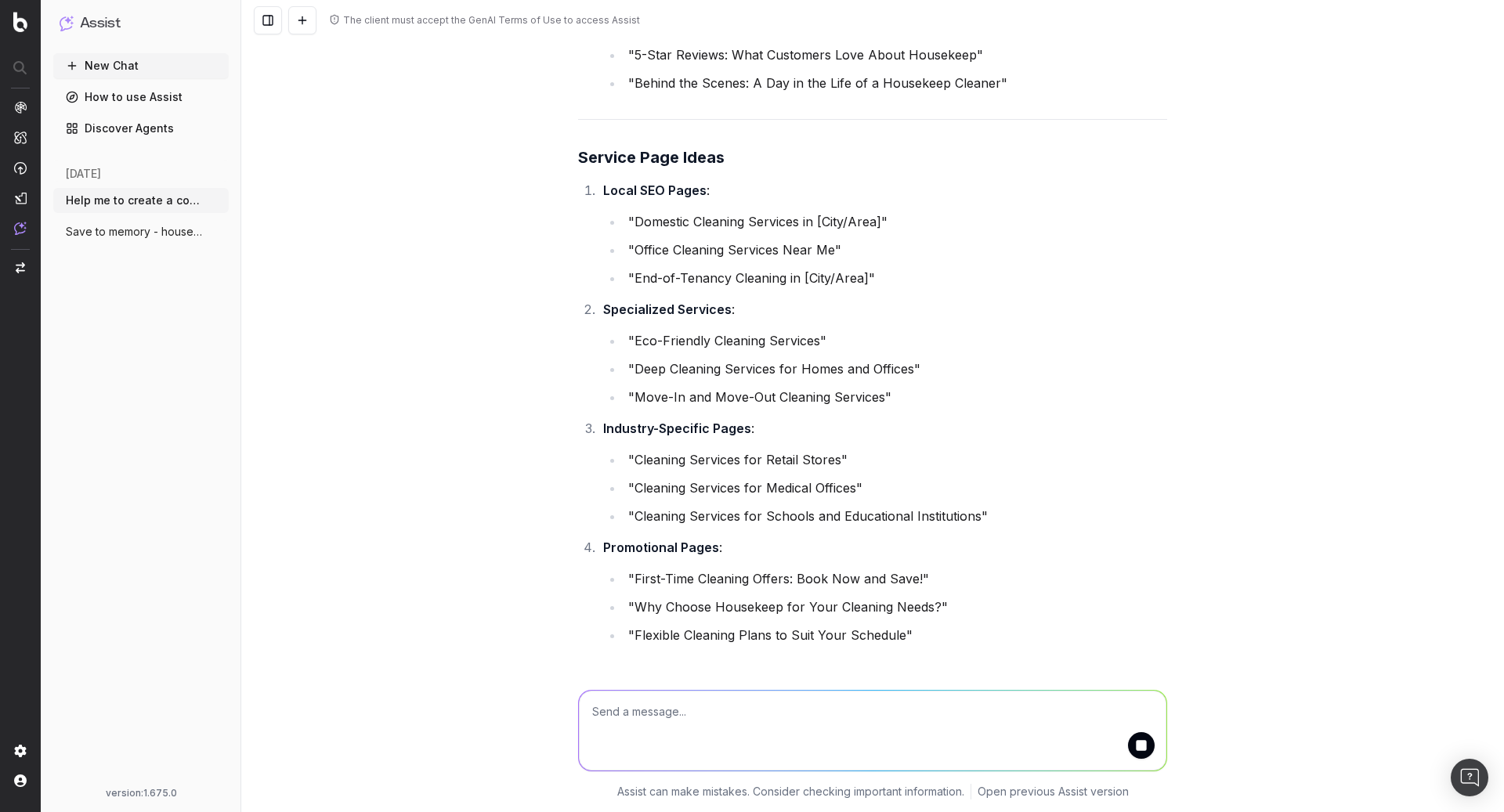
click at [788, 720] on textarea at bounding box center [872, 731] width 587 height 80
type textarea "p"
type textarea "create content plan cta and metadata for all suggestions"
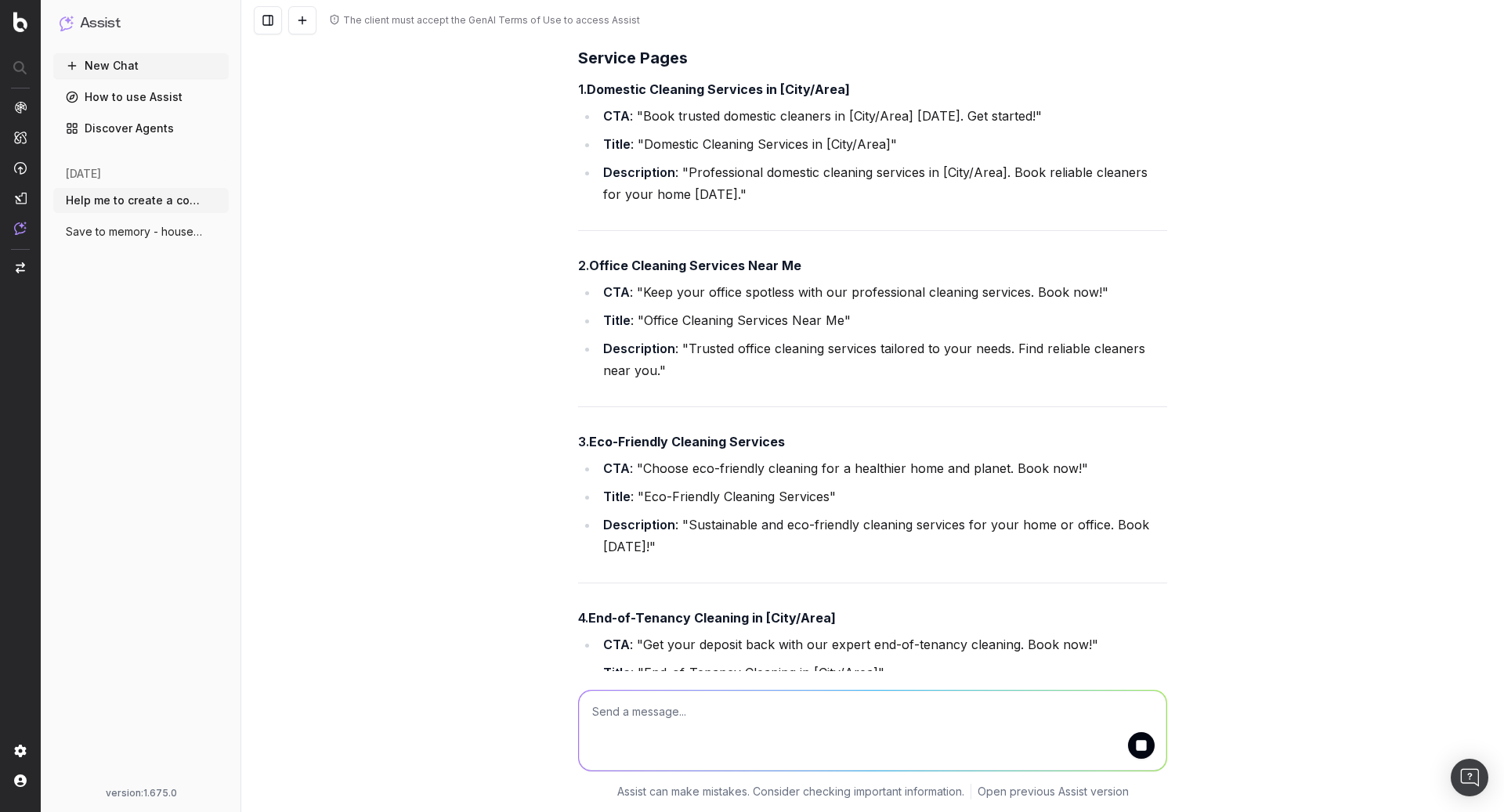
scroll to position [7461, 0]
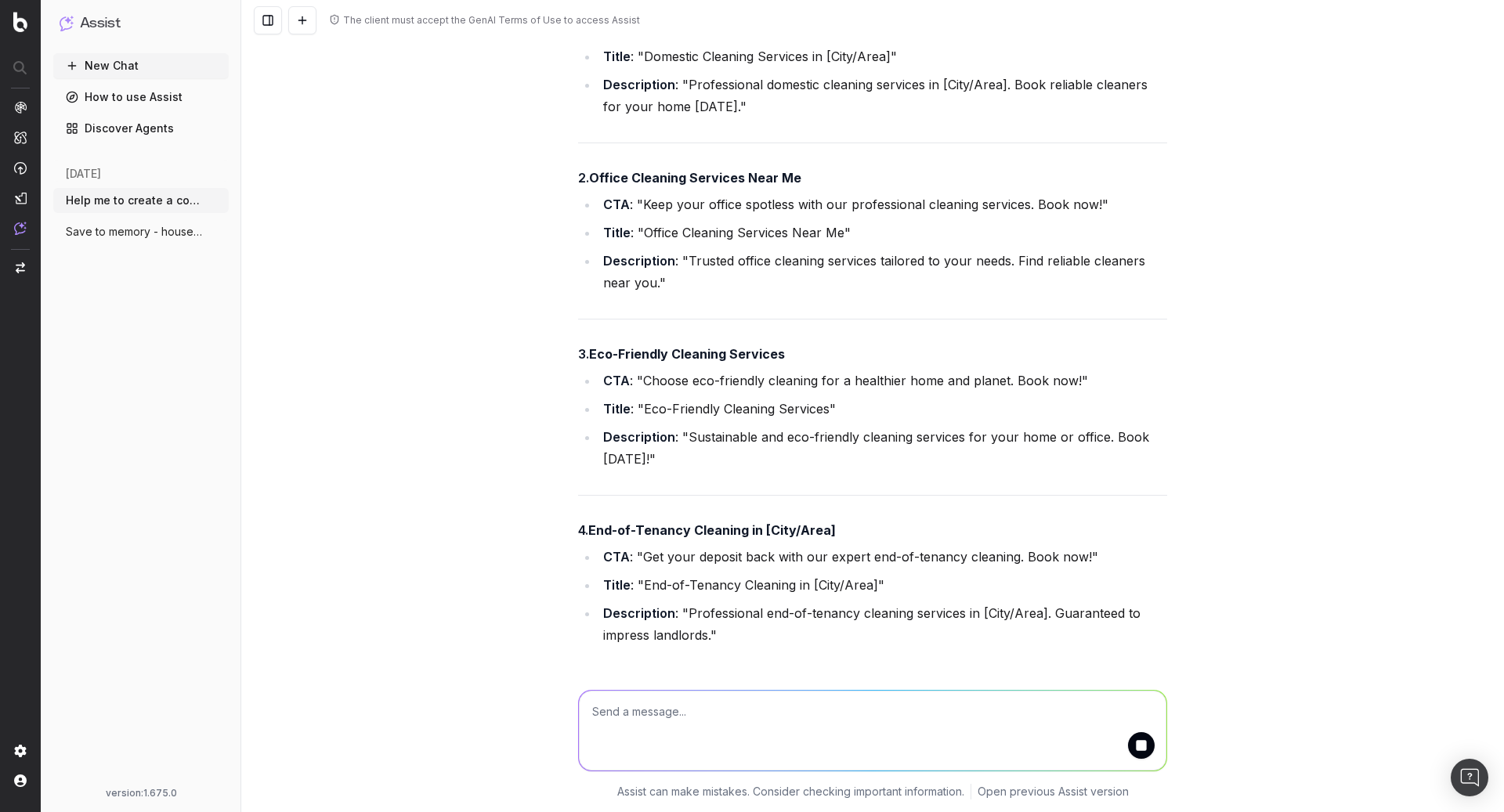
click at [803, 701] on textarea at bounding box center [872, 731] width 587 height 80
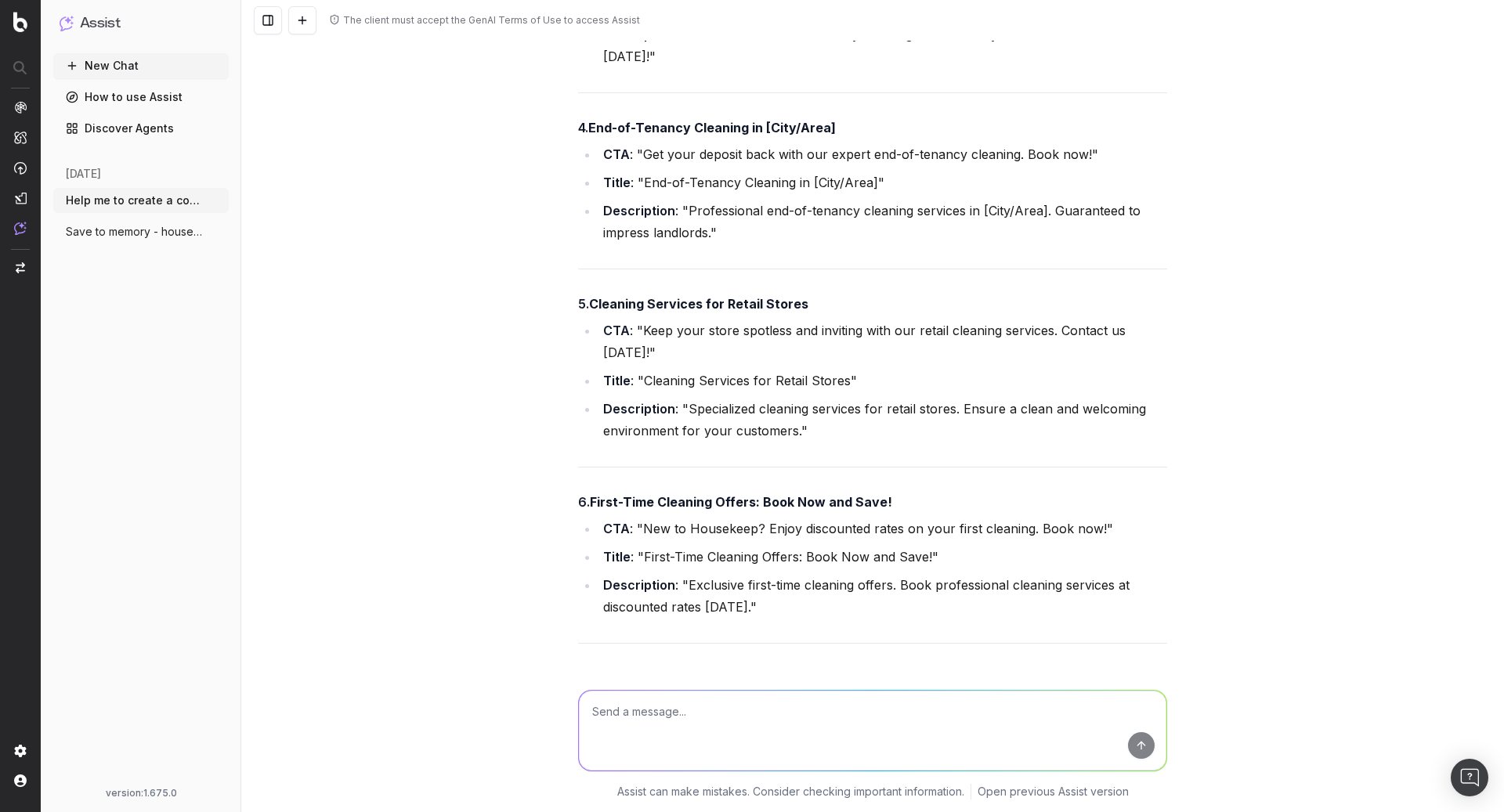
scroll to position [7916, 0]
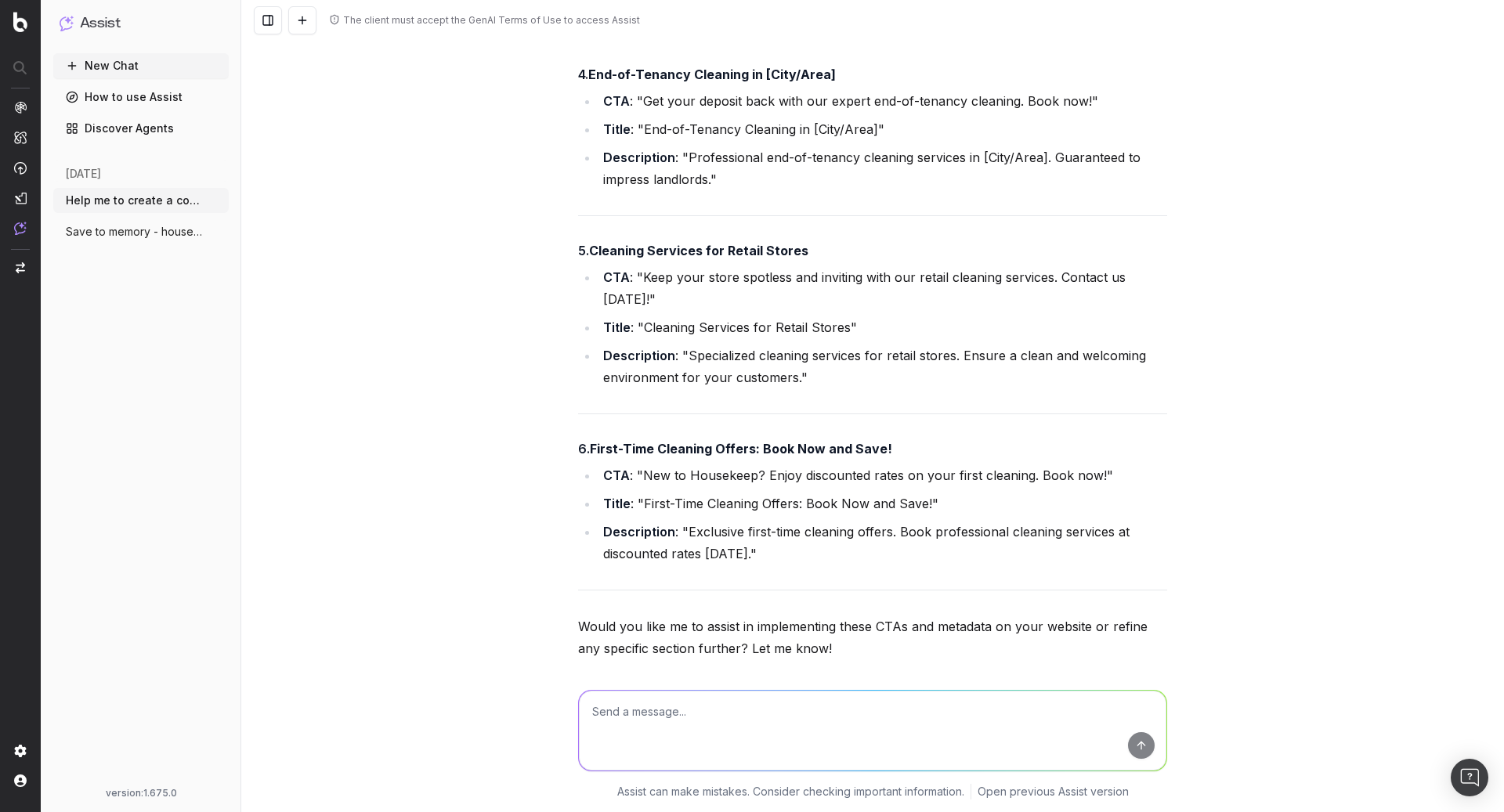
click at [750, 727] on textarea at bounding box center [872, 731] width 587 height 80
type textarea "develop further providing full copy for city area landng pages"
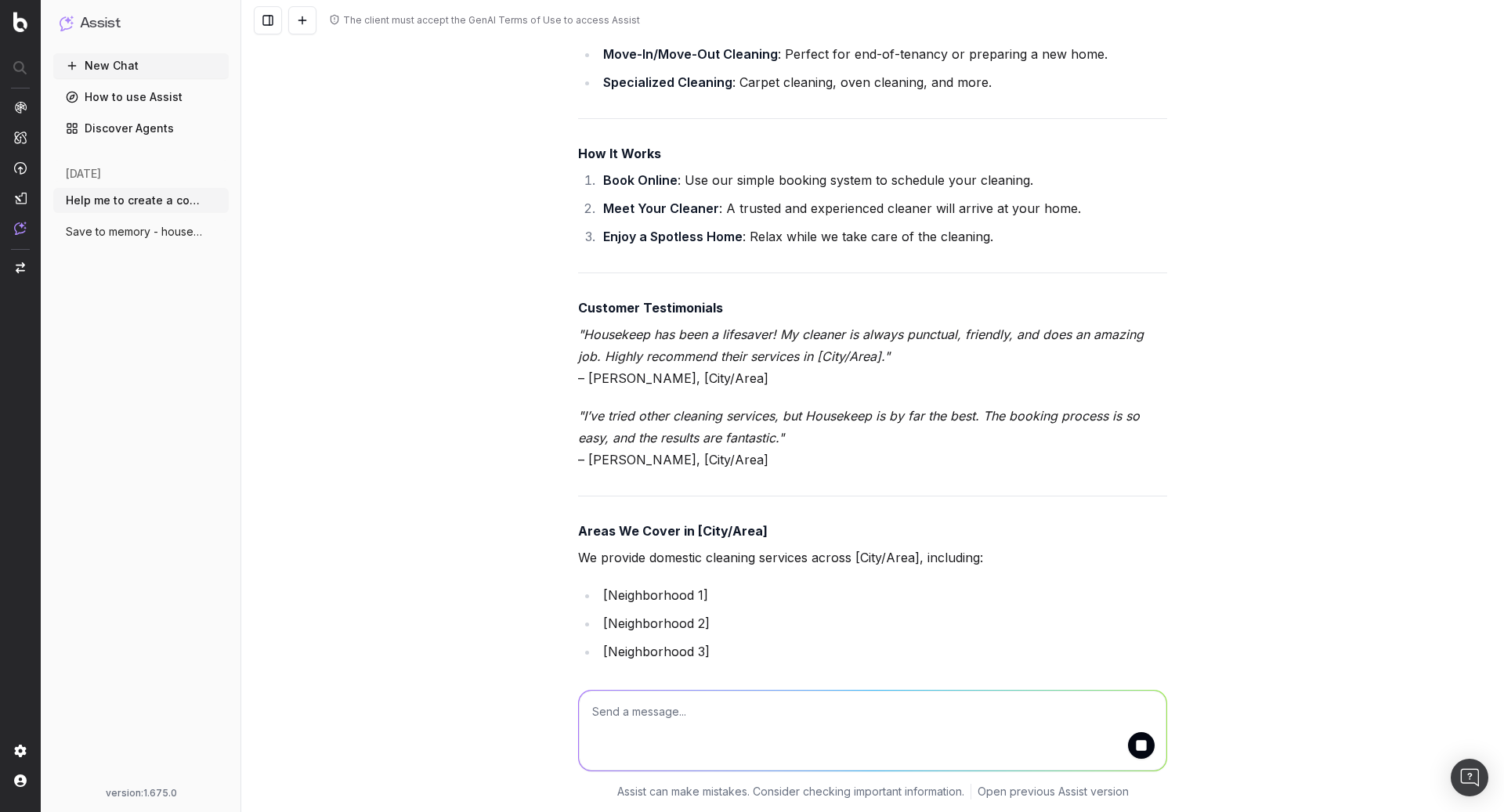
scroll to position [9559, 0]
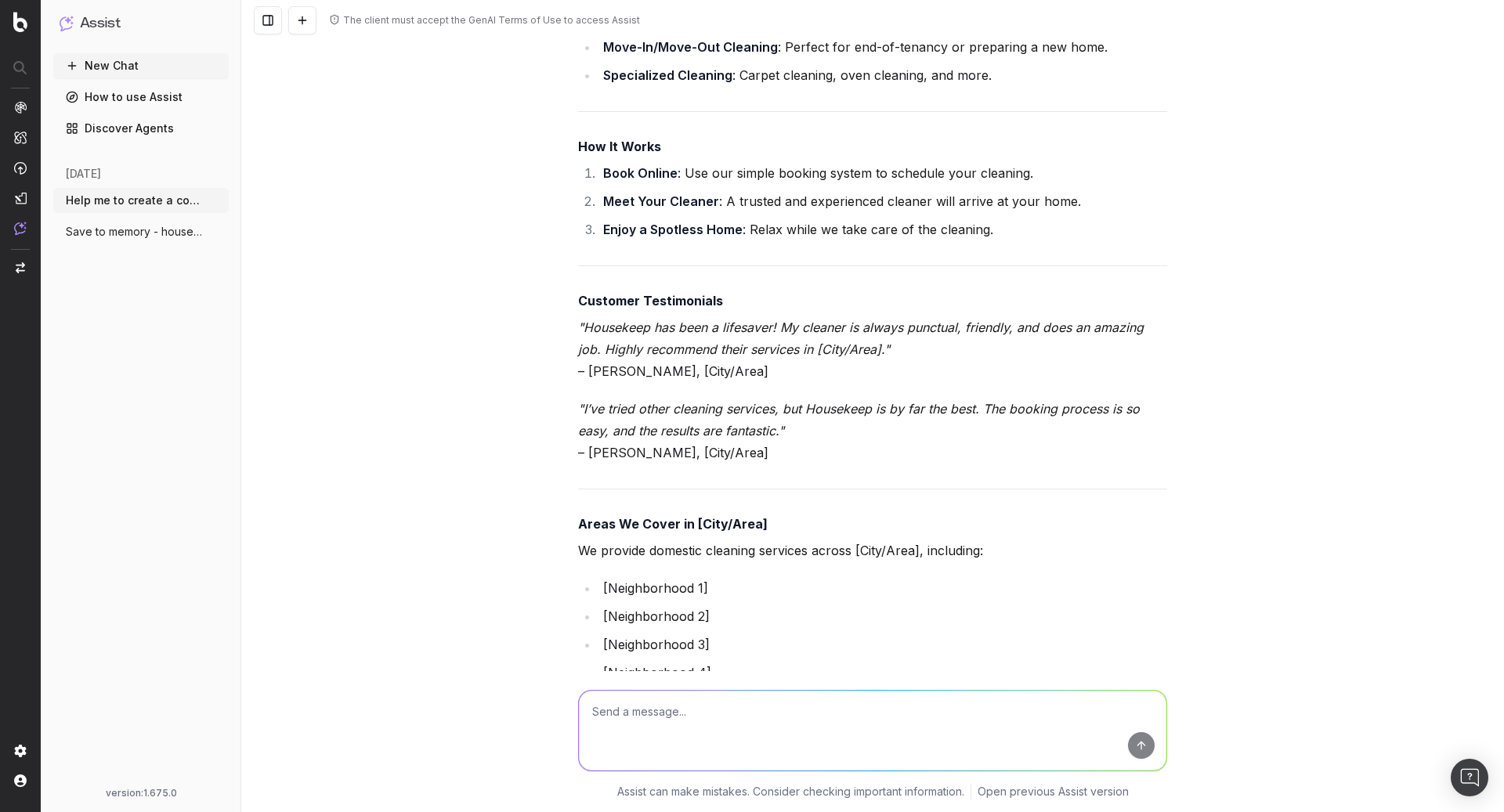
click at [156, 63] on button "New Chat" at bounding box center [141, 66] width 176 height 25
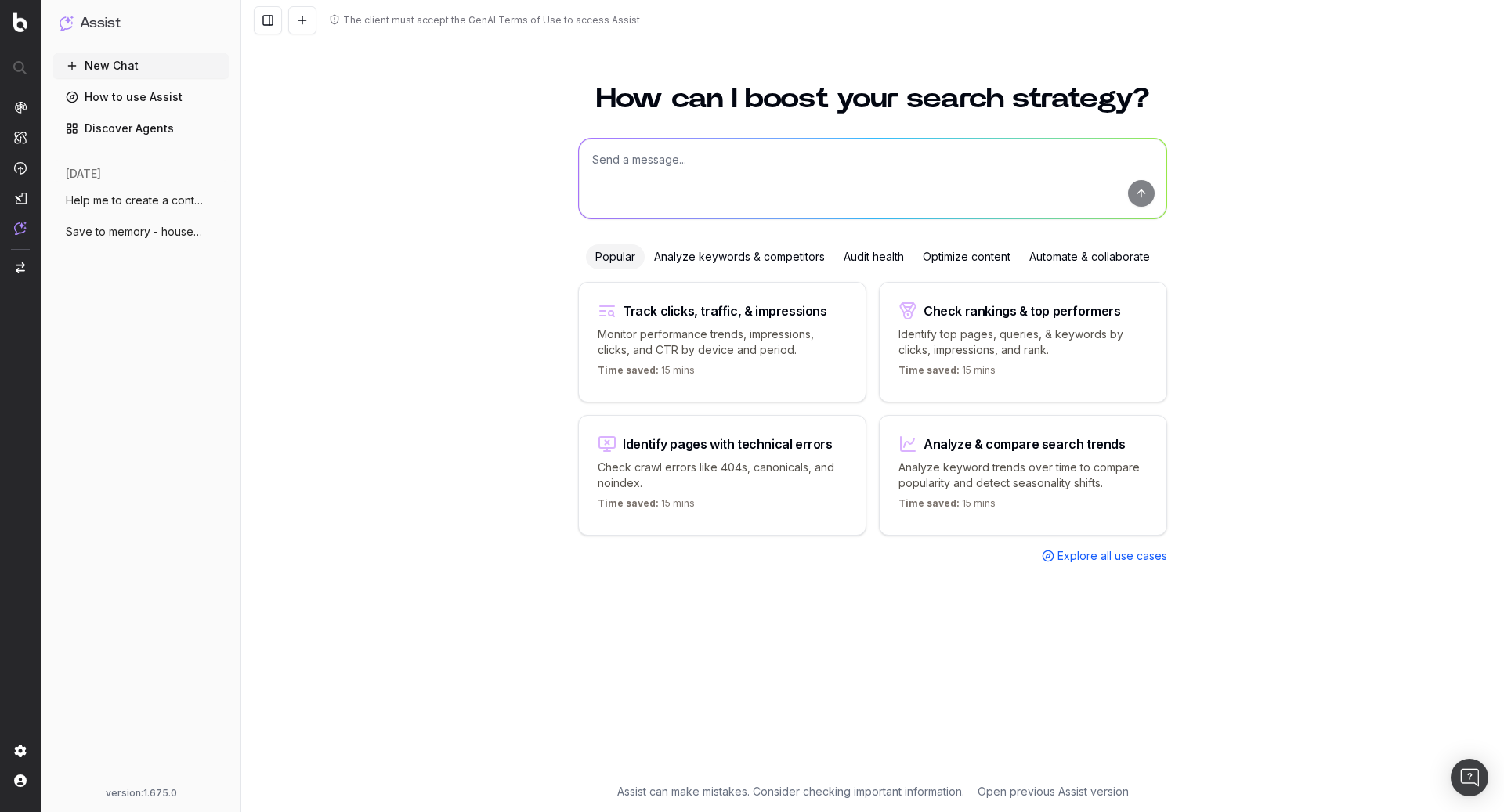
click at [742, 152] on textarea at bounding box center [872, 179] width 587 height 80
paste textarea "[URL][DOMAIN_NAME]"
type textarea "help mprove this page: https://housekeep.com/home-cleaning/regular-cleaning/loc…"
click at [619, 160] on textarea "help mprove this page: https://housekeep.com/home-cleaning/regular-cleaning/loc…" at bounding box center [872, 179] width 587 height 80
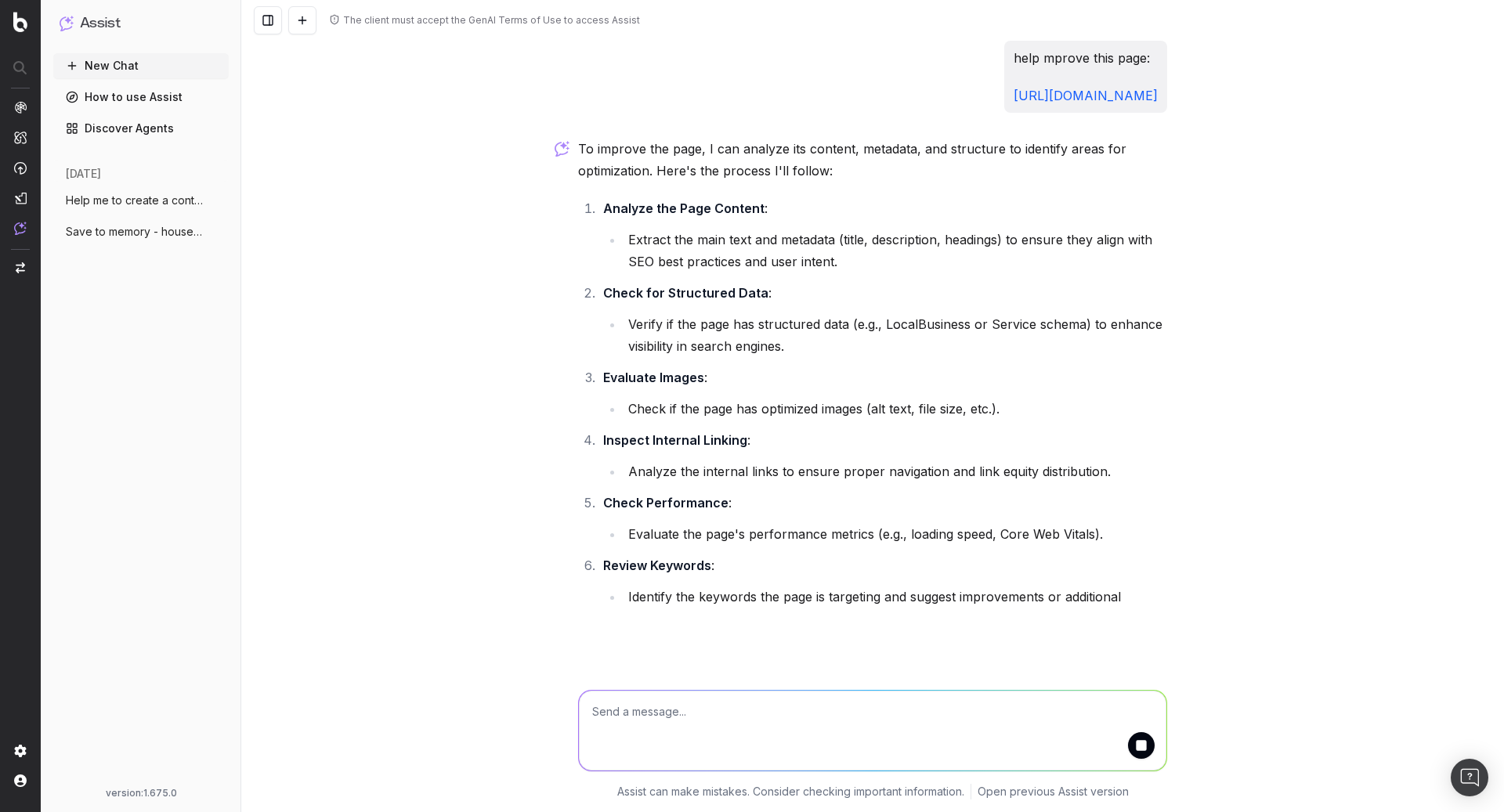
scroll to position [11, 0]
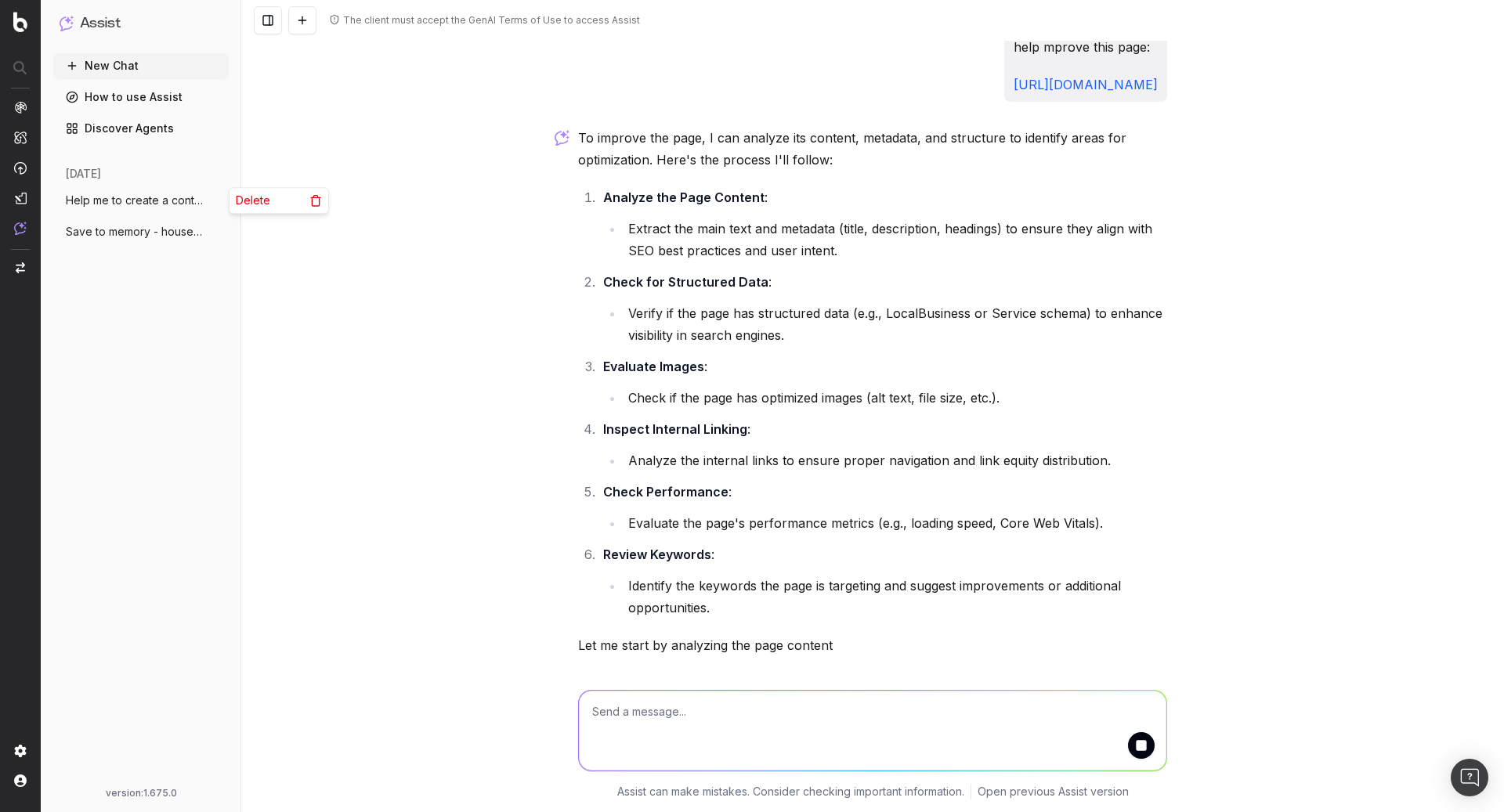
click at [221, 202] on icon "button" at bounding box center [217, 200] width 13 height 13
click at [155, 263] on div "New Chat How to use Assist Discover Agents today Help me to create a content pl…" at bounding box center [141, 417] width 176 height 728
click at [120, 71] on button "New Chat" at bounding box center [141, 66] width 176 height 25
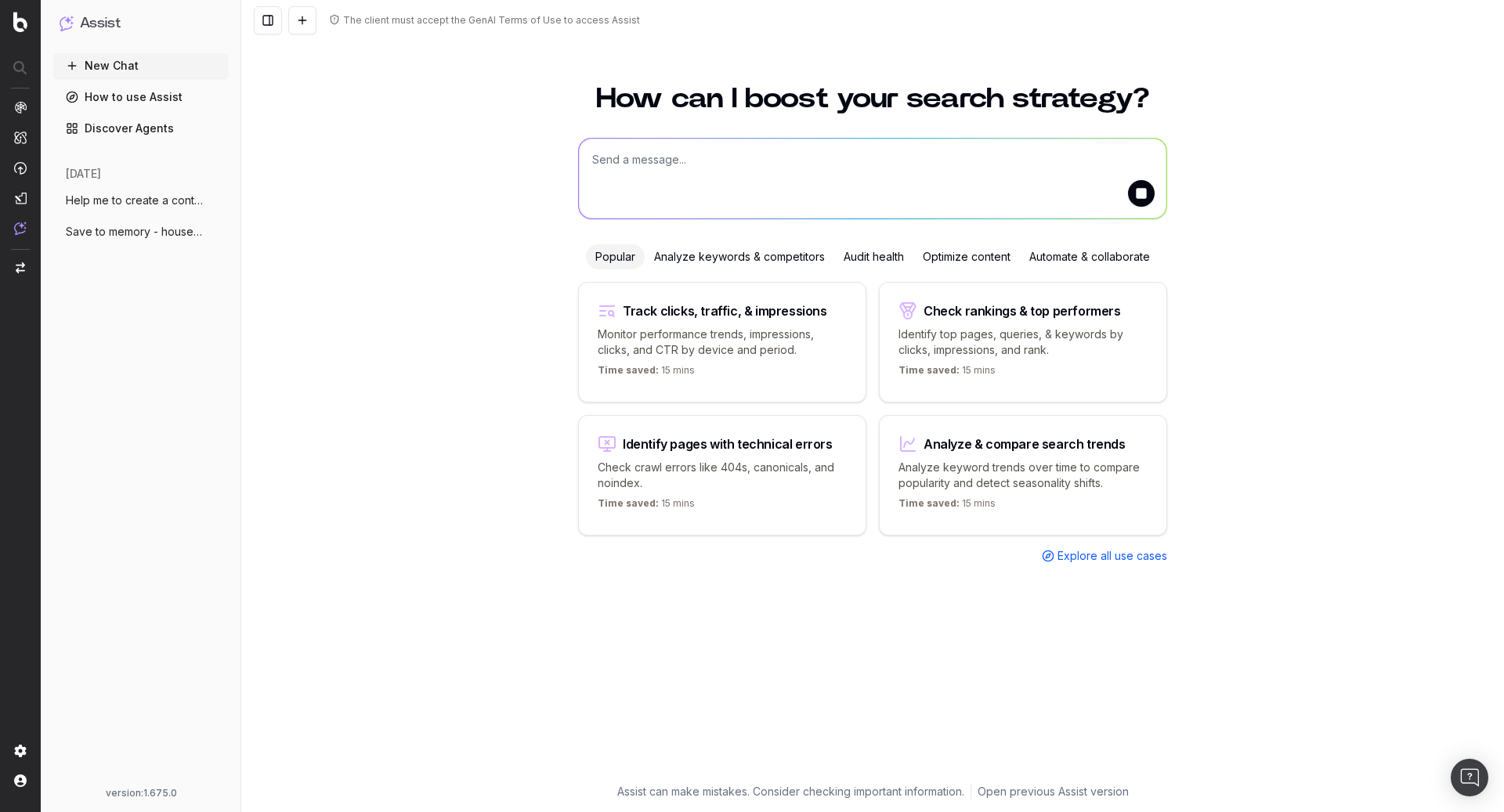
click at [691, 157] on textarea at bounding box center [872, 179] width 587 height 80
paste textarea "[URL][DOMAIN_NAME]"
click at [1084, 171] on textarea "Help improve this page: https://housekeep.com/home-cleaning/regular-cleaning/lo…" at bounding box center [872, 179] width 587 height 80
type textarea "Help improve this page: https://housekeep.com/home-cleaning/regular-cleaning/lo…"
click at [1144, 196] on button "submit" at bounding box center [1141, 193] width 26 height 26
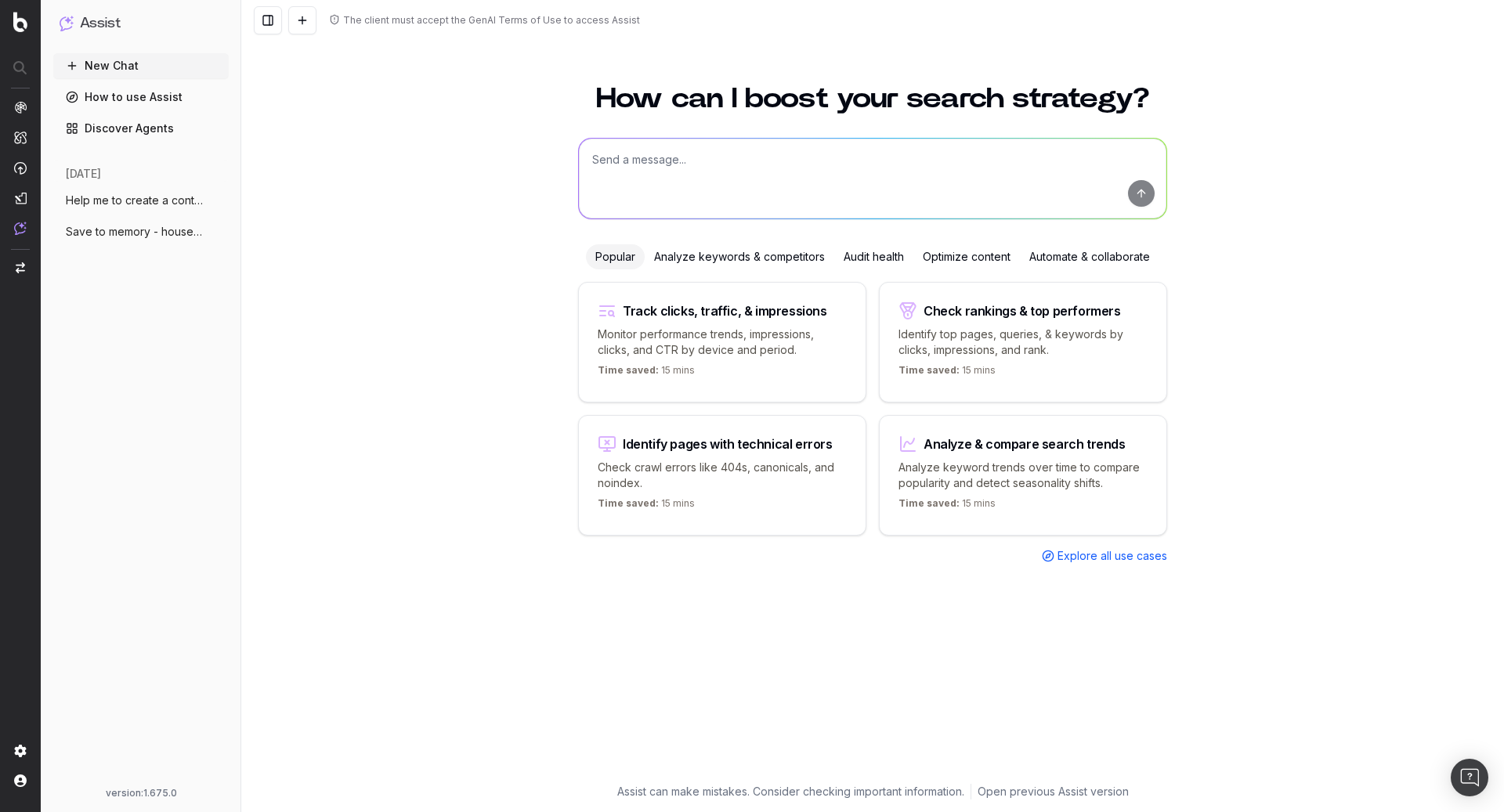
click at [134, 238] on span "Save to memory - housekeep is a service" at bounding box center [135, 232] width 138 height 16
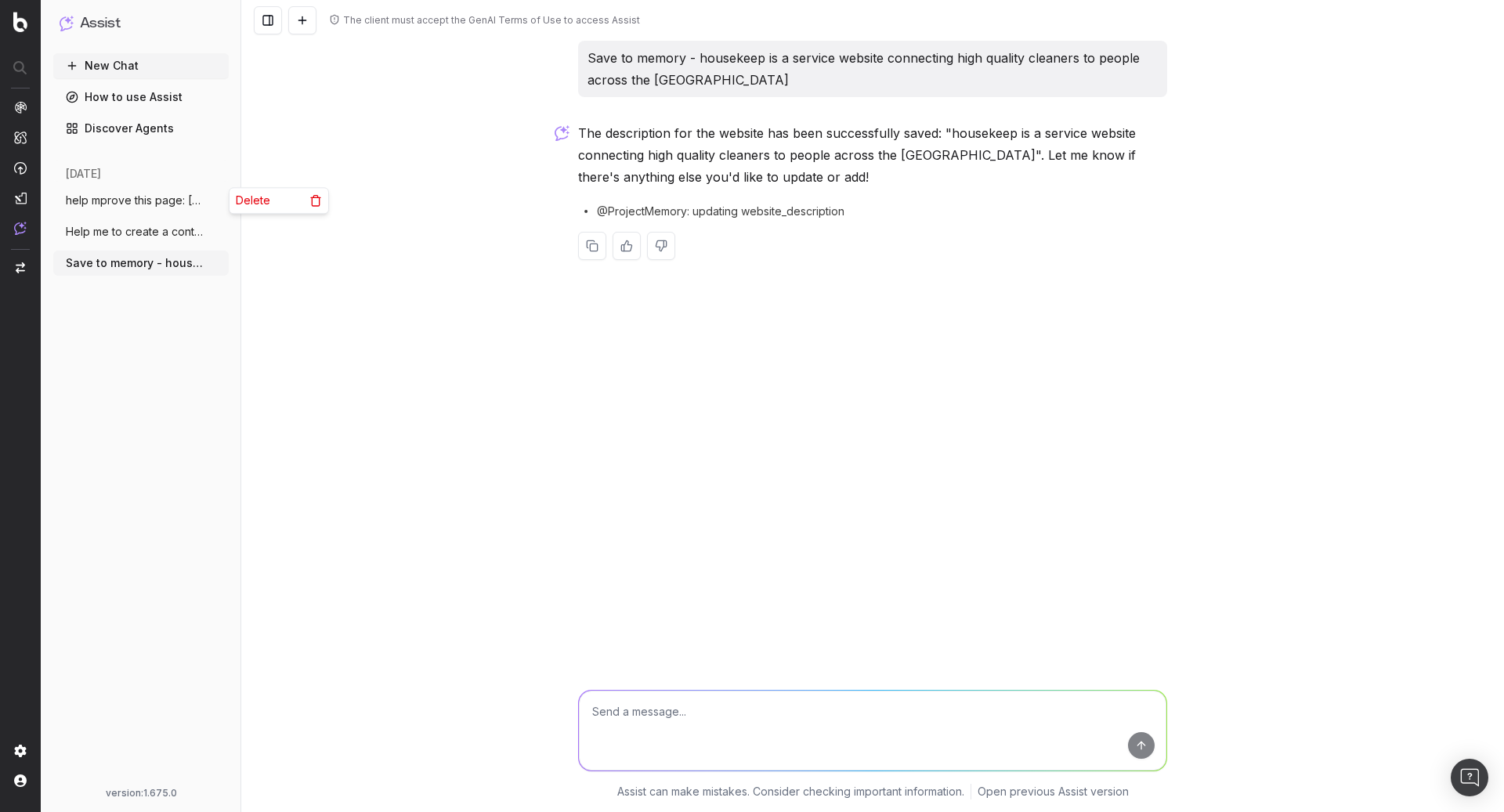
click at [212, 199] on icon "button" at bounding box center [217, 200] width 13 height 13
click at [319, 206] on icon at bounding box center [315, 200] width 13 height 13
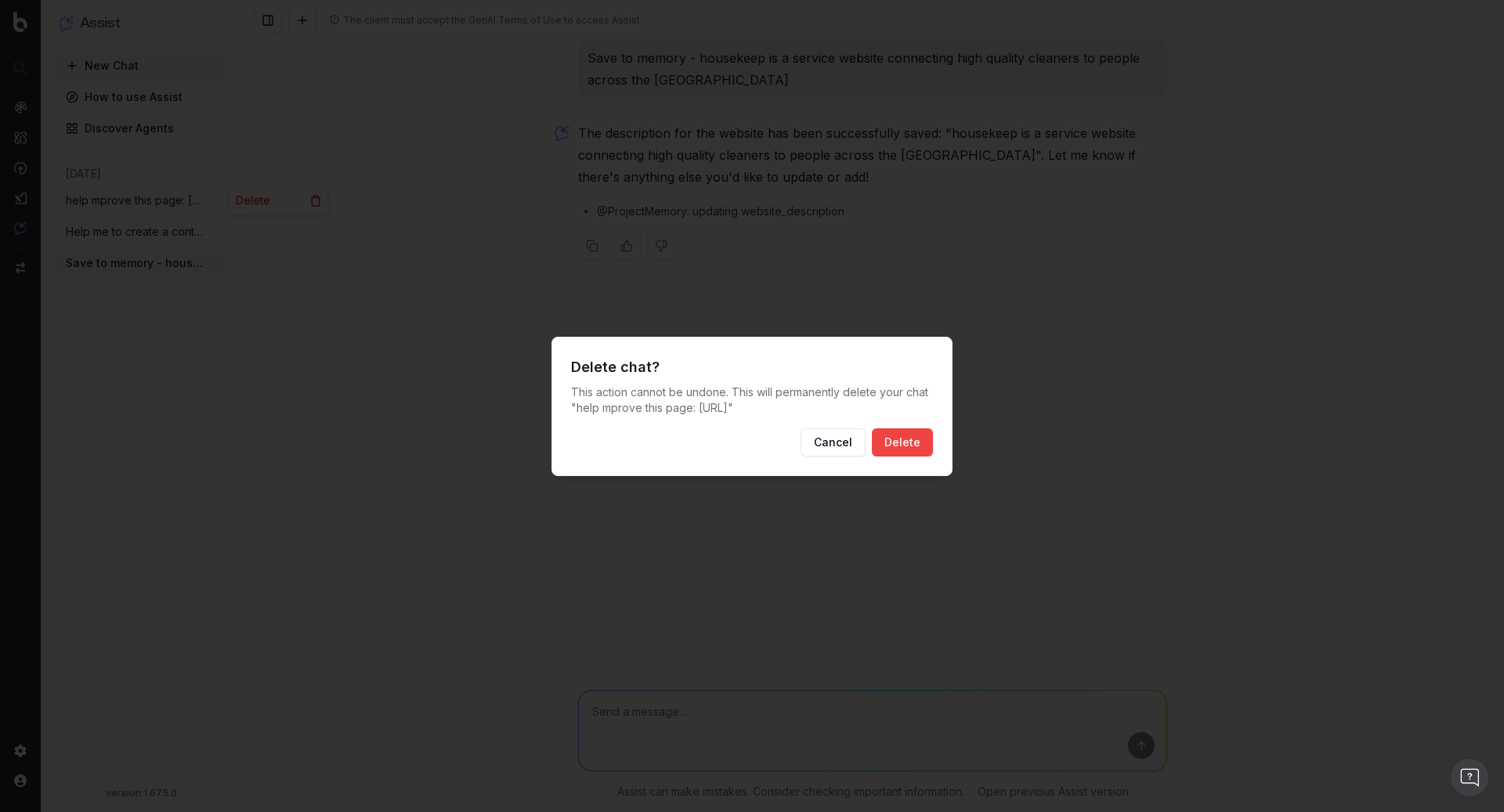
click at [908, 433] on button "Delete" at bounding box center [902, 442] width 61 height 28
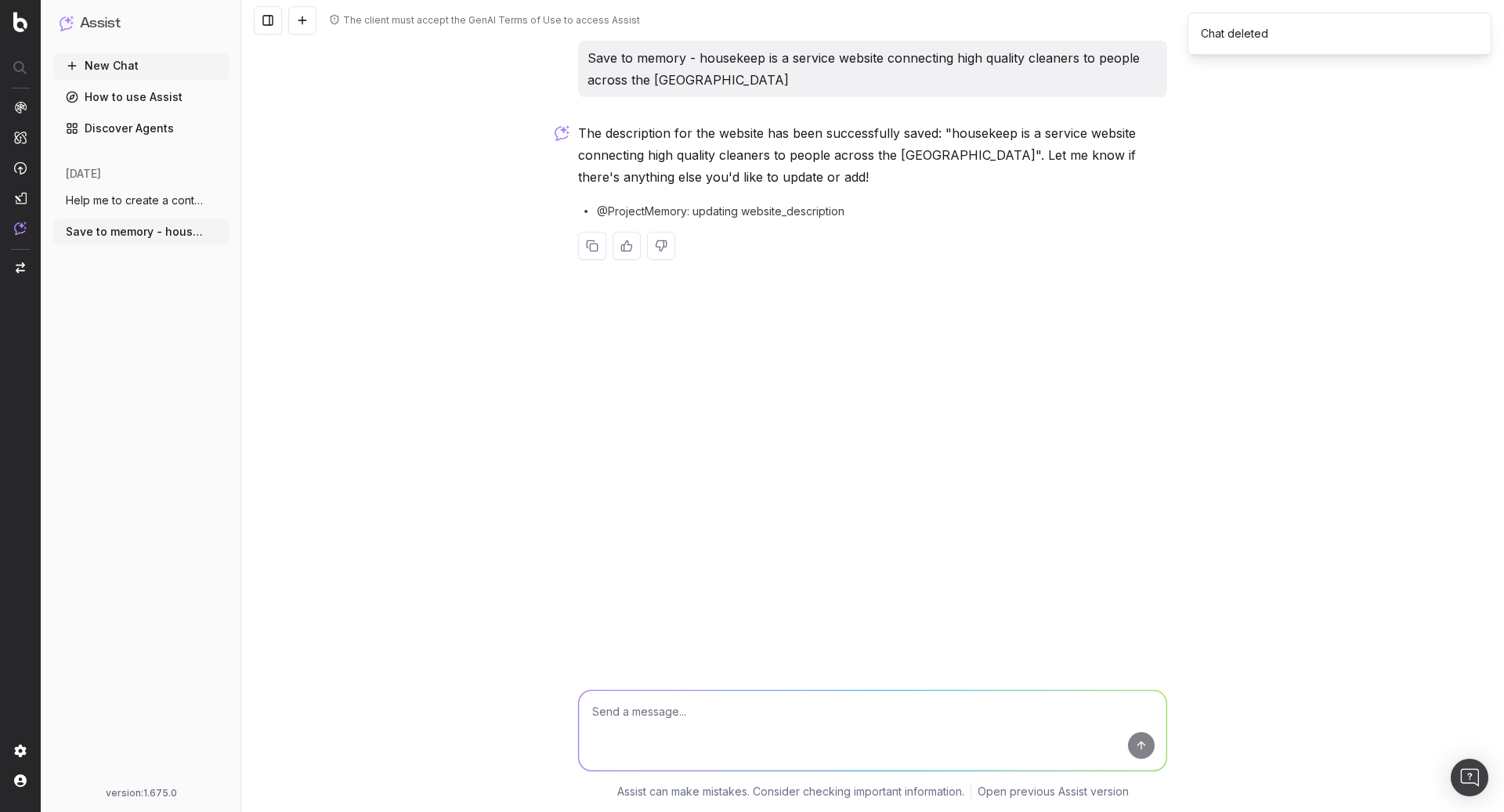
click at [145, 64] on button "New Chat" at bounding box center [141, 66] width 176 height 25
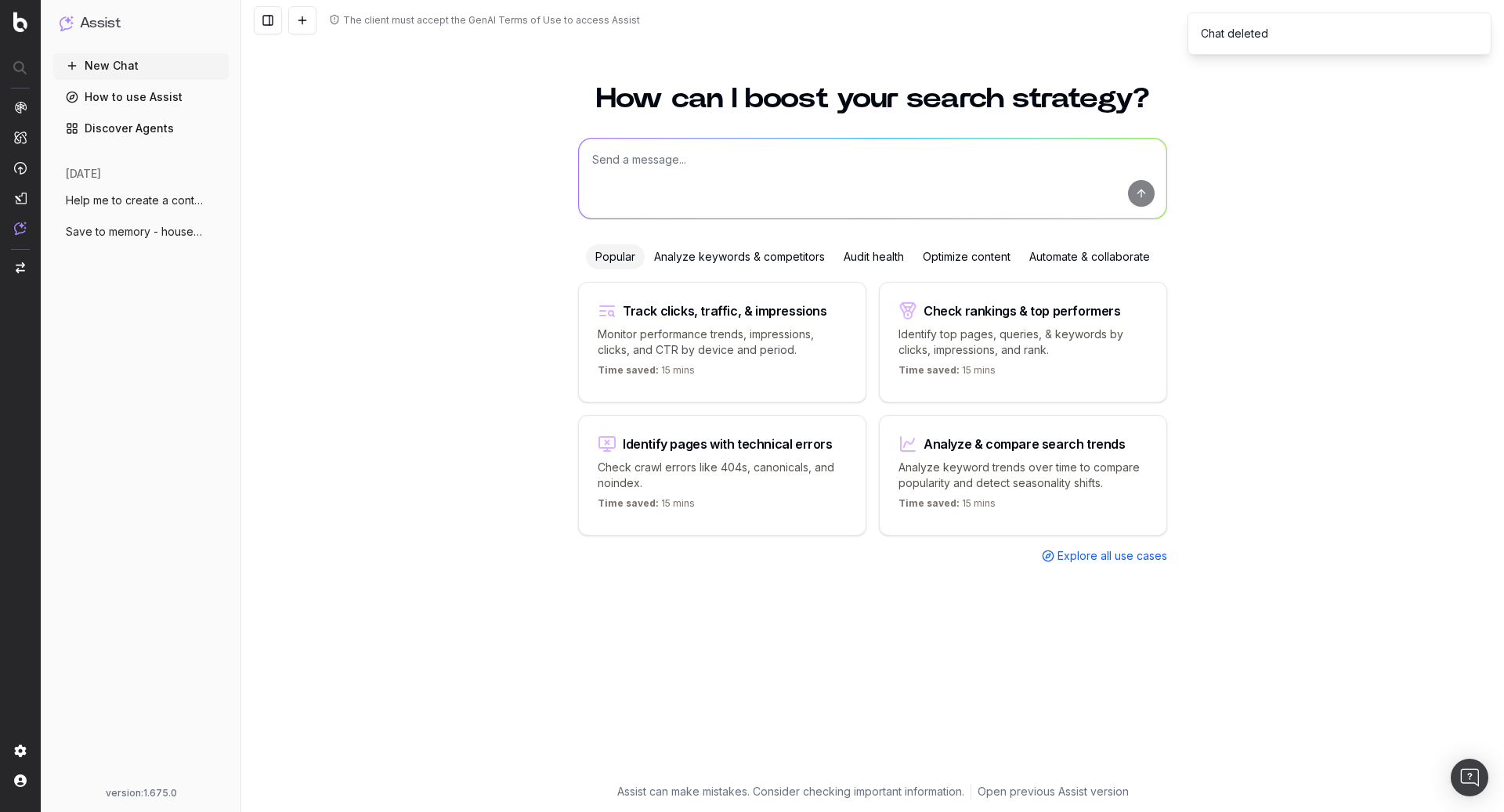
click at [746, 145] on textarea at bounding box center [872, 179] width 587 height 80
paste textarea "[URL][DOMAIN_NAME]"
click at [590, 161] on textarea "[URL][DOMAIN_NAME]" at bounding box center [872, 179] width 587 height 80
type textarea "Help improve this page https://housekeep.com/home-cleaning/regular-cleaning/loc…"
click at [1140, 200] on button "submit" at bounding box center [1141, 193] width 26 height 26
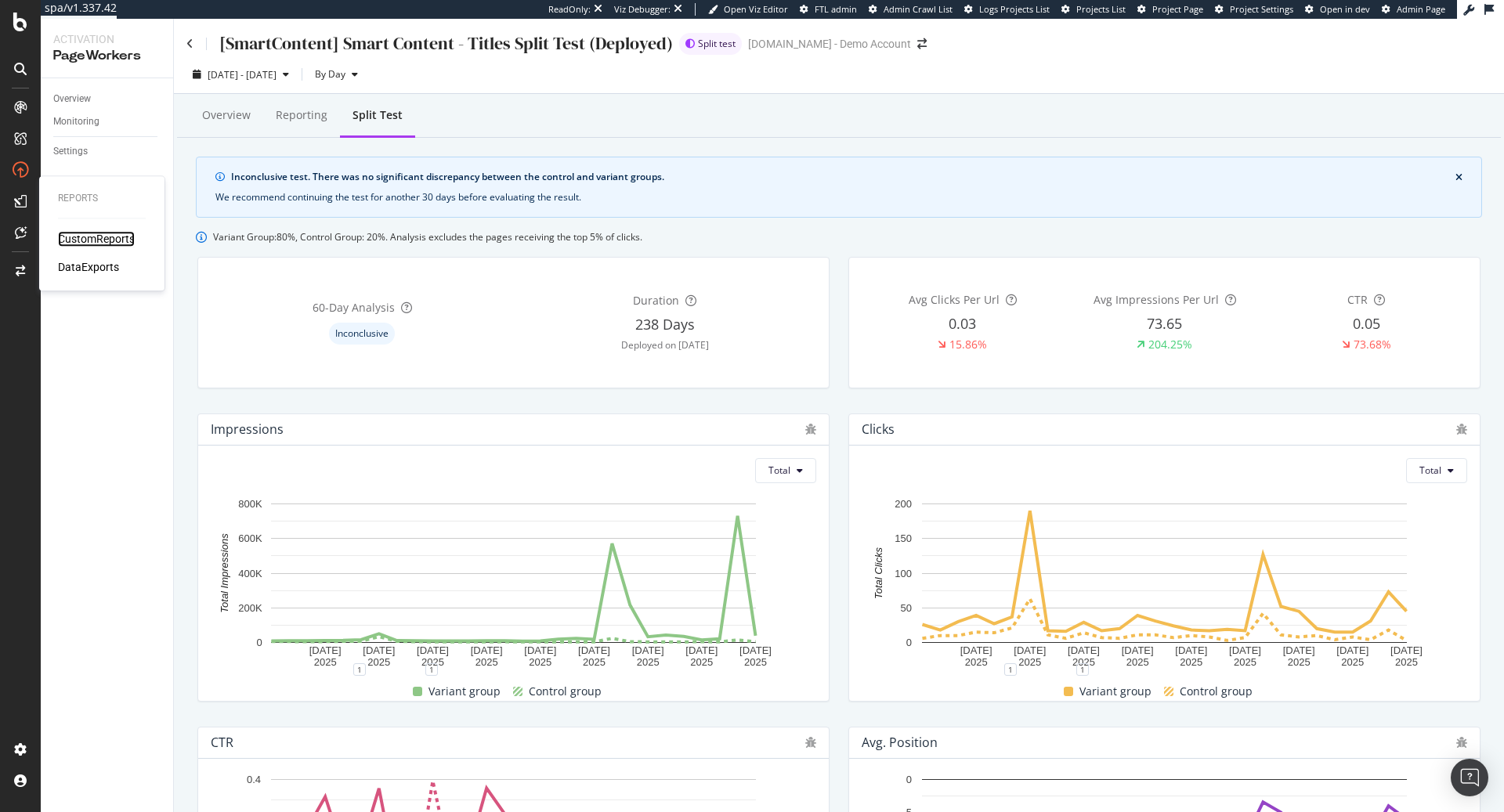
click at [99, 241] on div "CustomReports" at bounding box center [96, 239] width 77 height 16
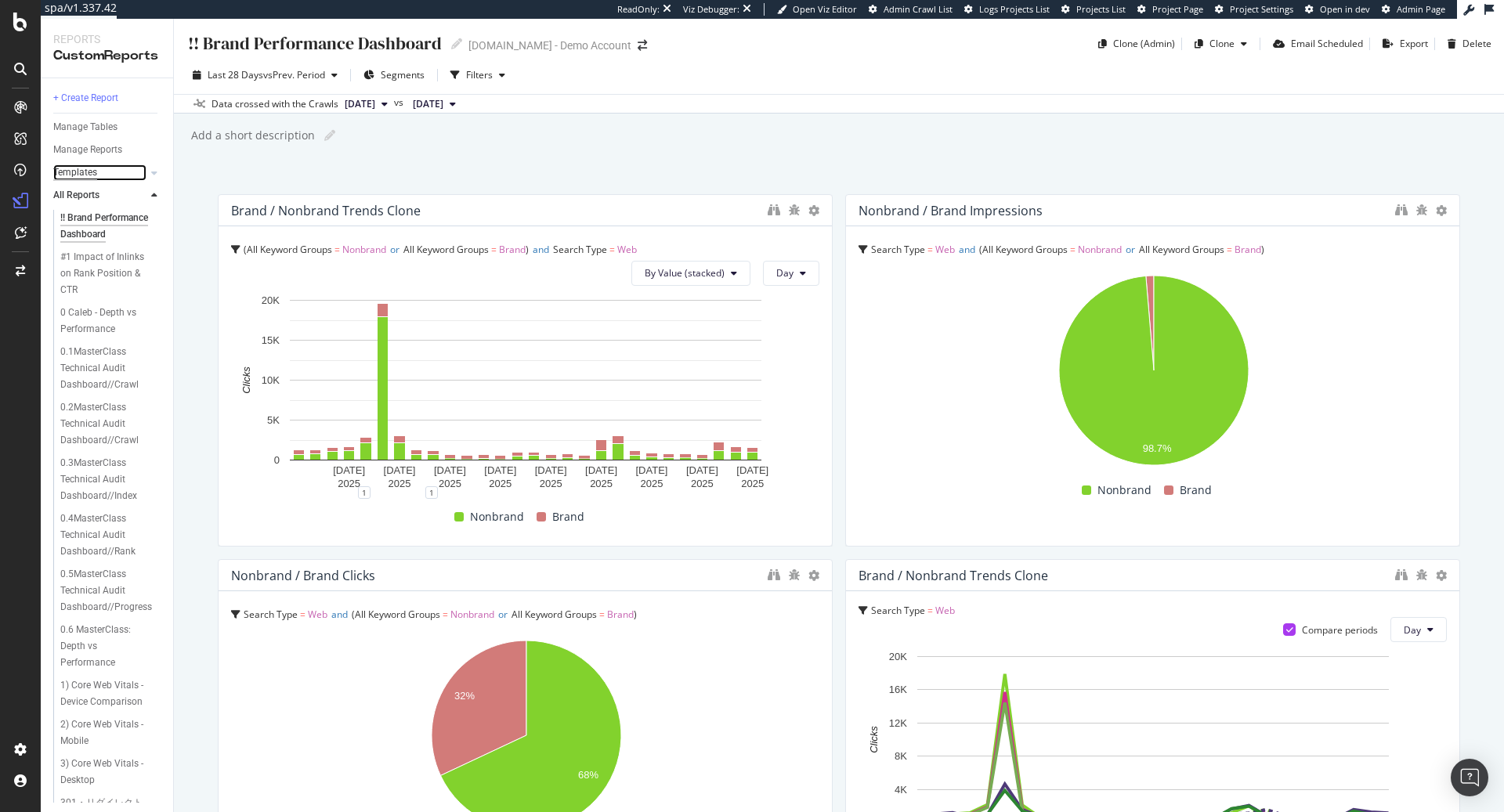
click at [96, 166] on div "Templates" at bounding box center [75, 173] width 44 height 16
